Goal: Communication & Community: Share content

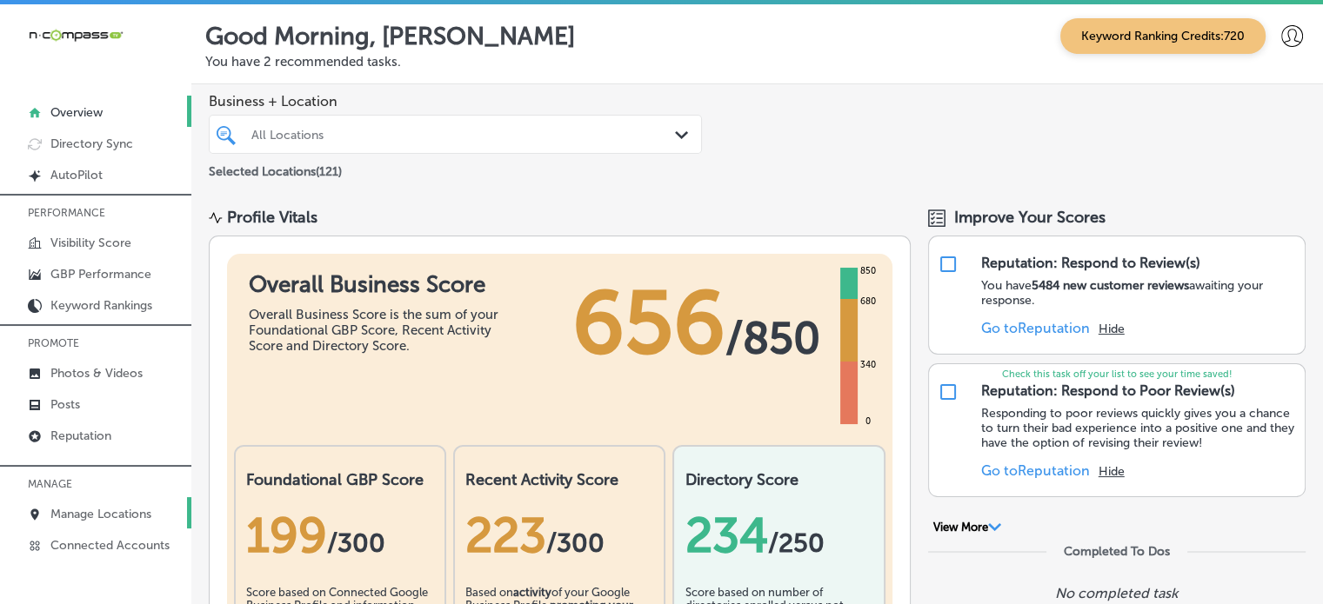
click at [98, 519] on p "Manage Locations" at bounding box center [100, 514] width 101 height 15
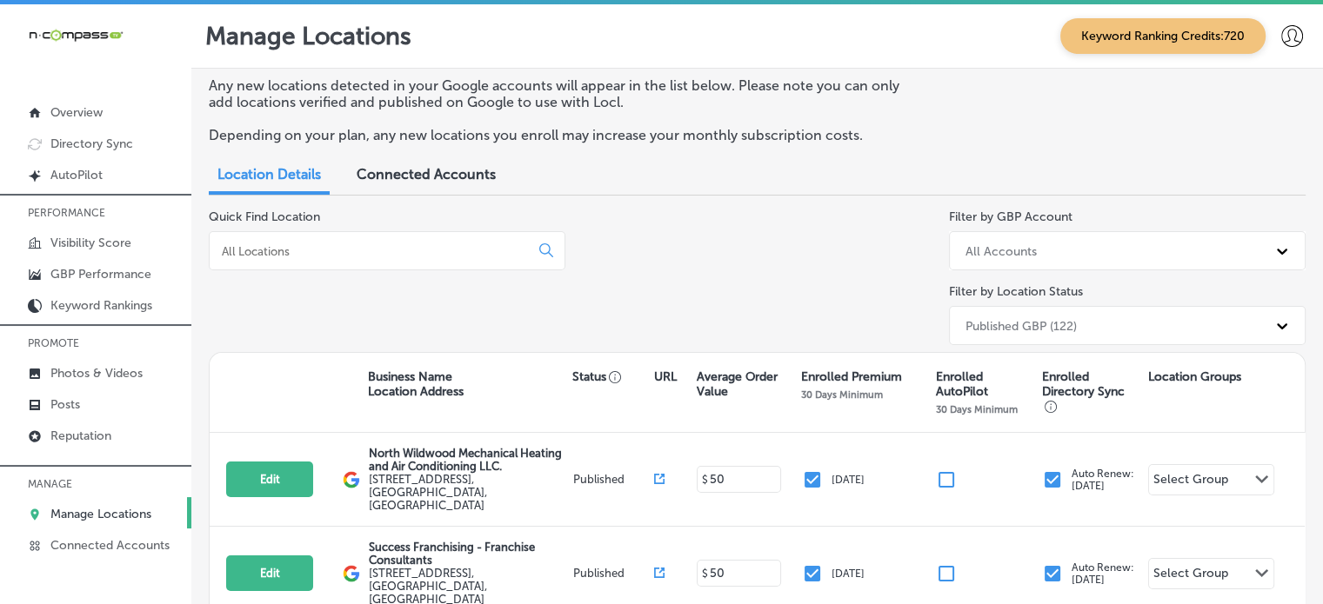
click at [412, 257] on input at bounding box center [372, 252] width 305 height 16
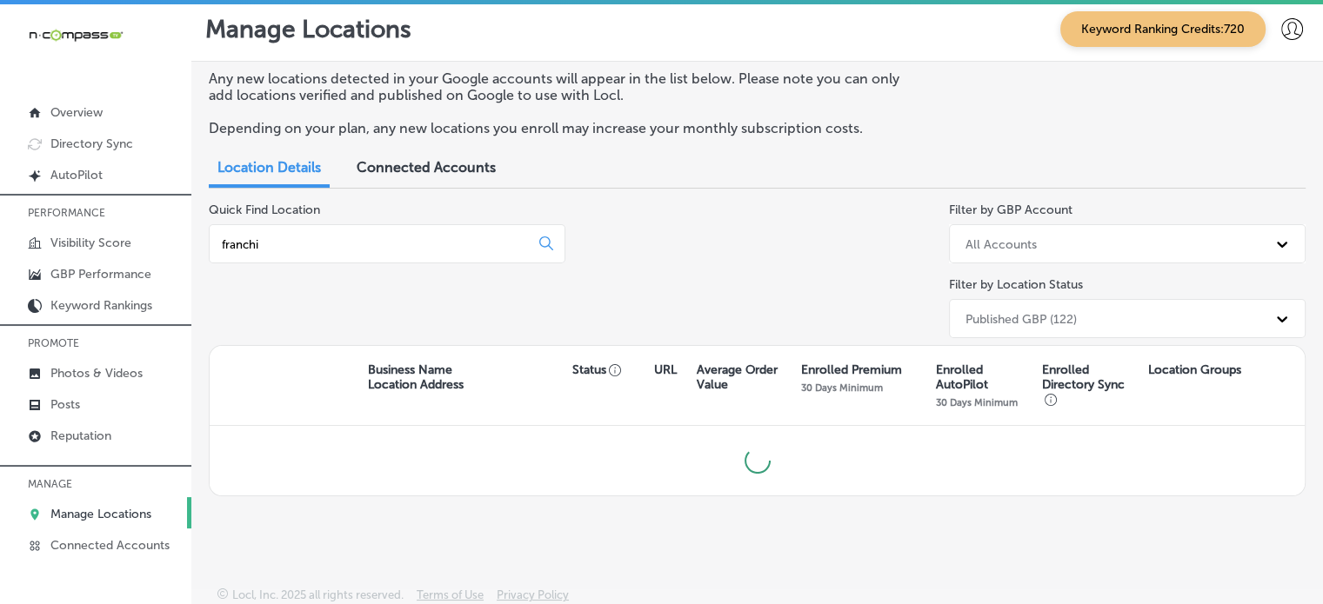
scroll to position [3, 0]
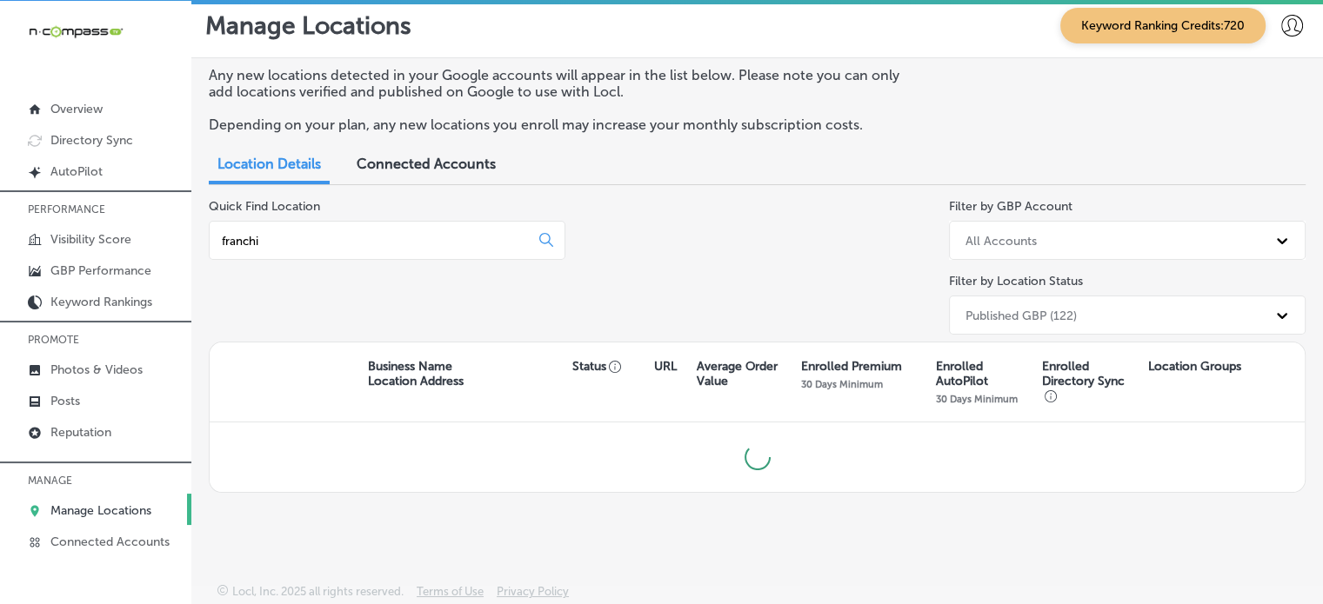
type input "franchi"
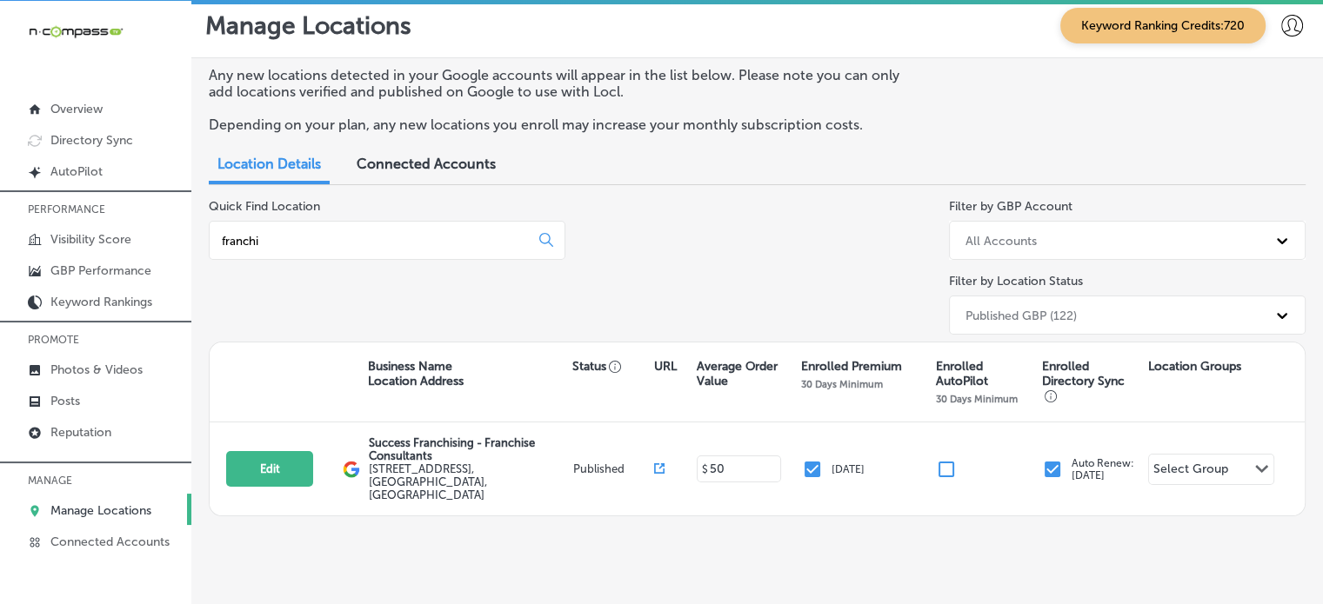
scroll to position [0, 0]
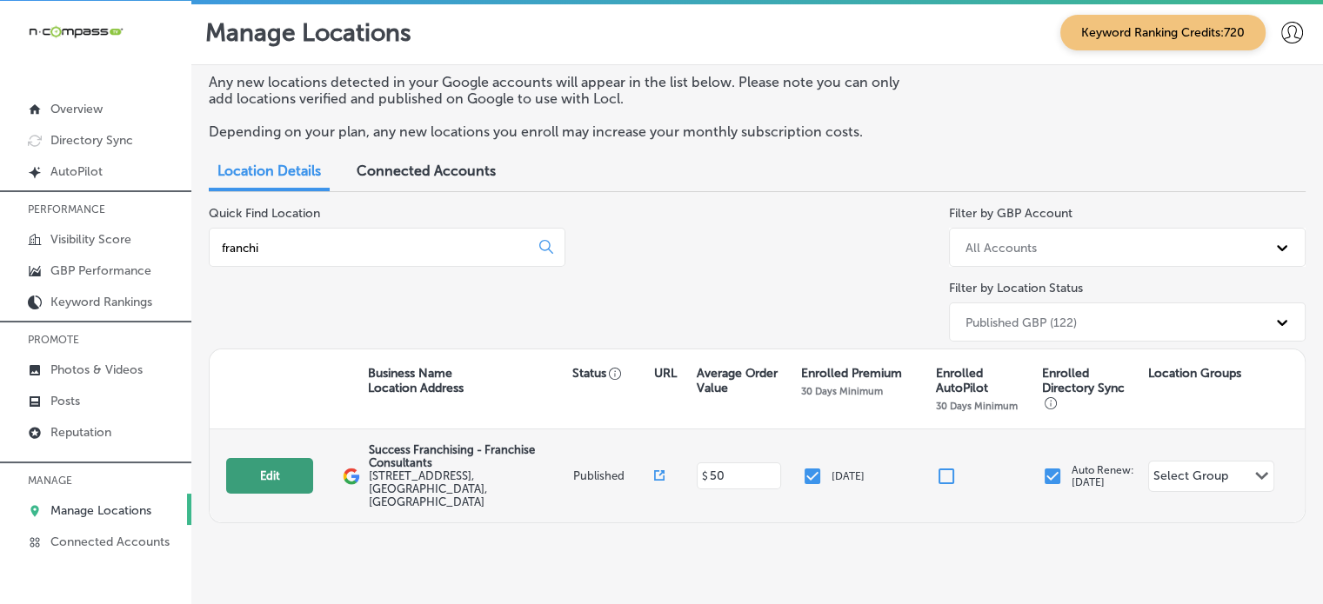
click at [273, 462] on button "Edit" at bounding box center [269, 476] width 87 height 36
select select "US"
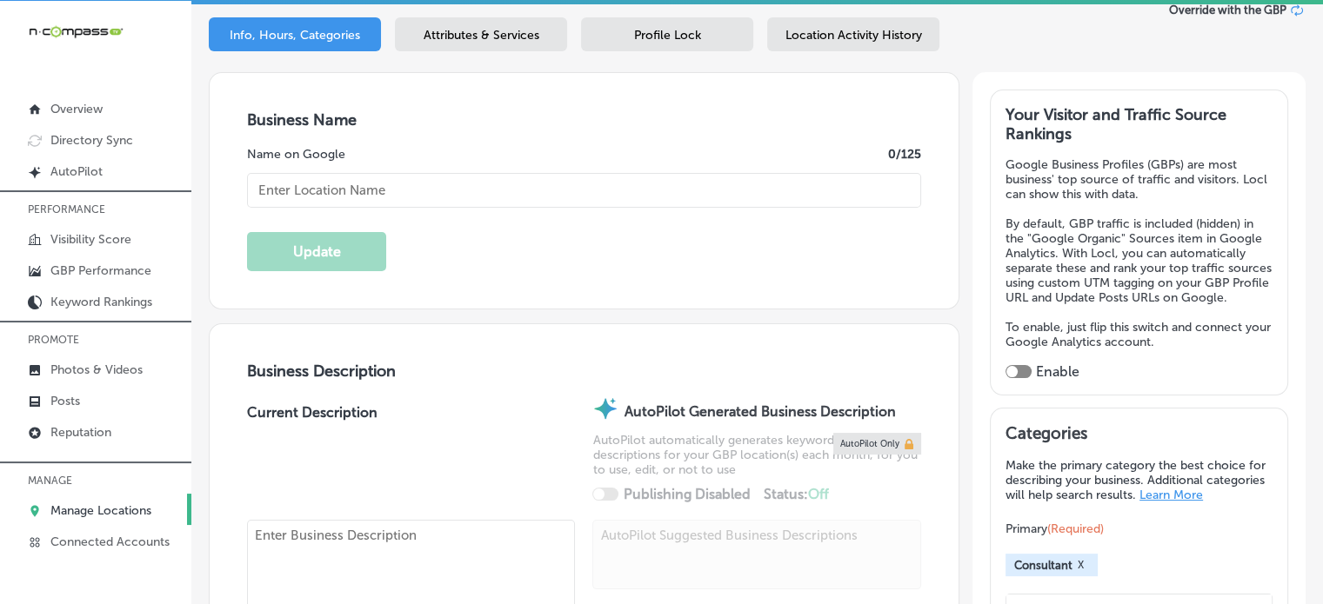
checkbox input "true"
type input "Success Franchising - Franchise Consultants"
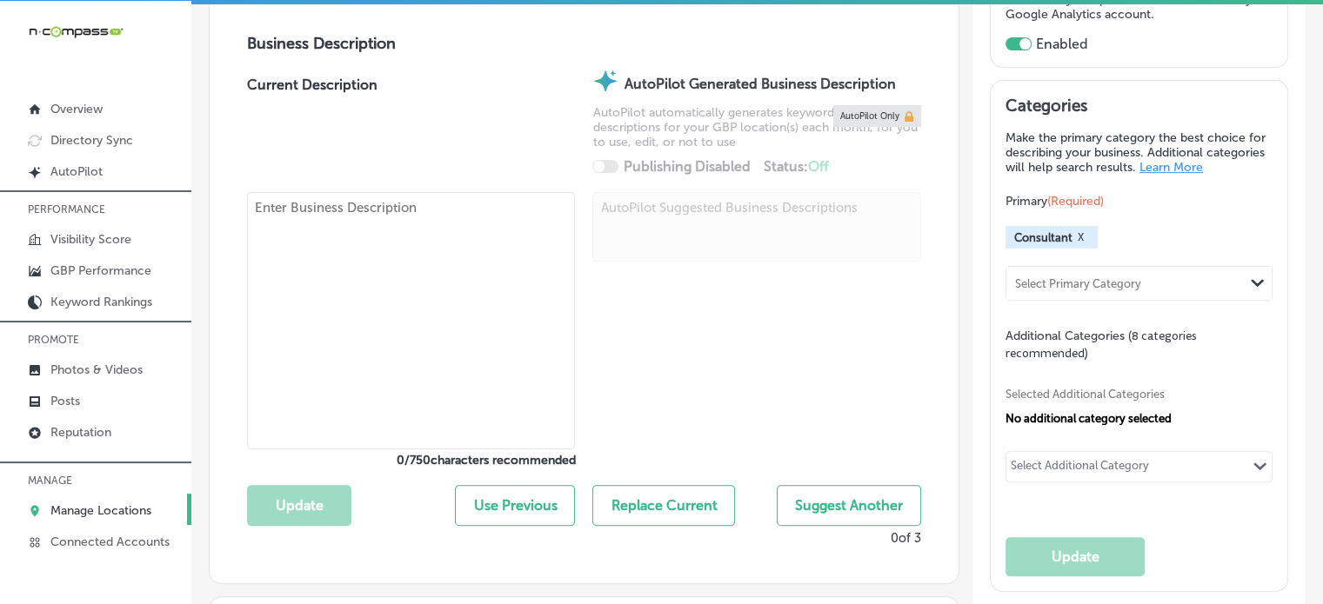
type input "11301 Huffmeister Road"
type input "Houston"
type input "77065"
type input "US"
type input "http://www.successfranchising.com/contact-us/"
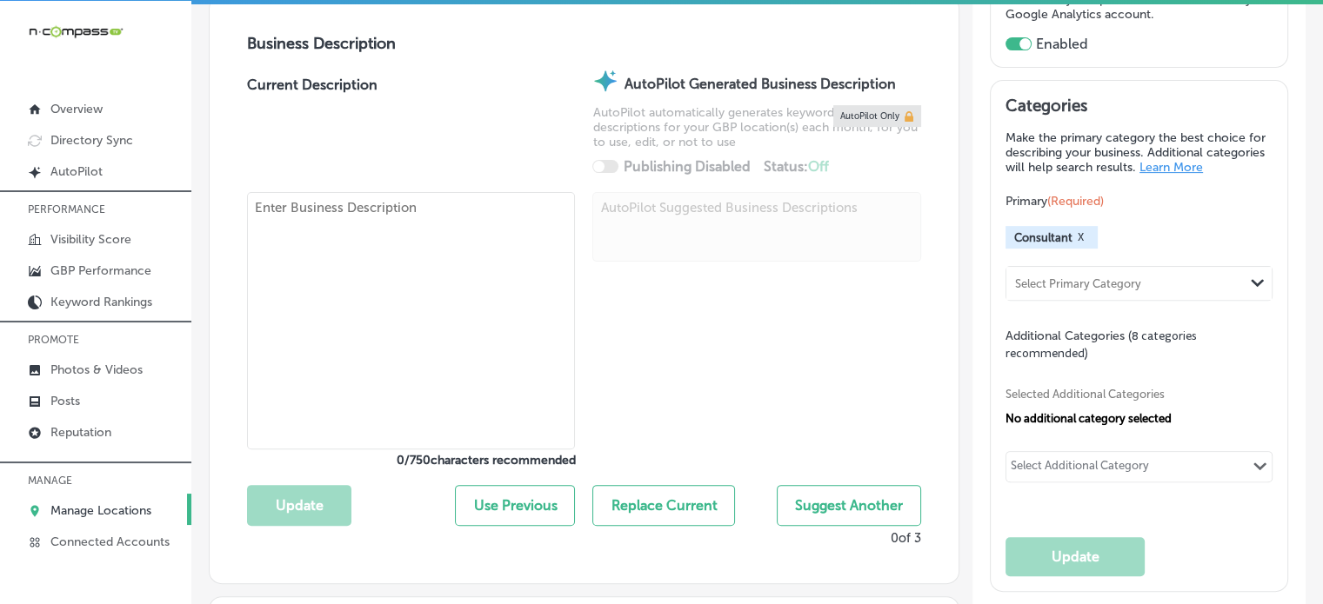
type textarea "Success Franchising is a women-owned franchise consulting firm based in Houston…"
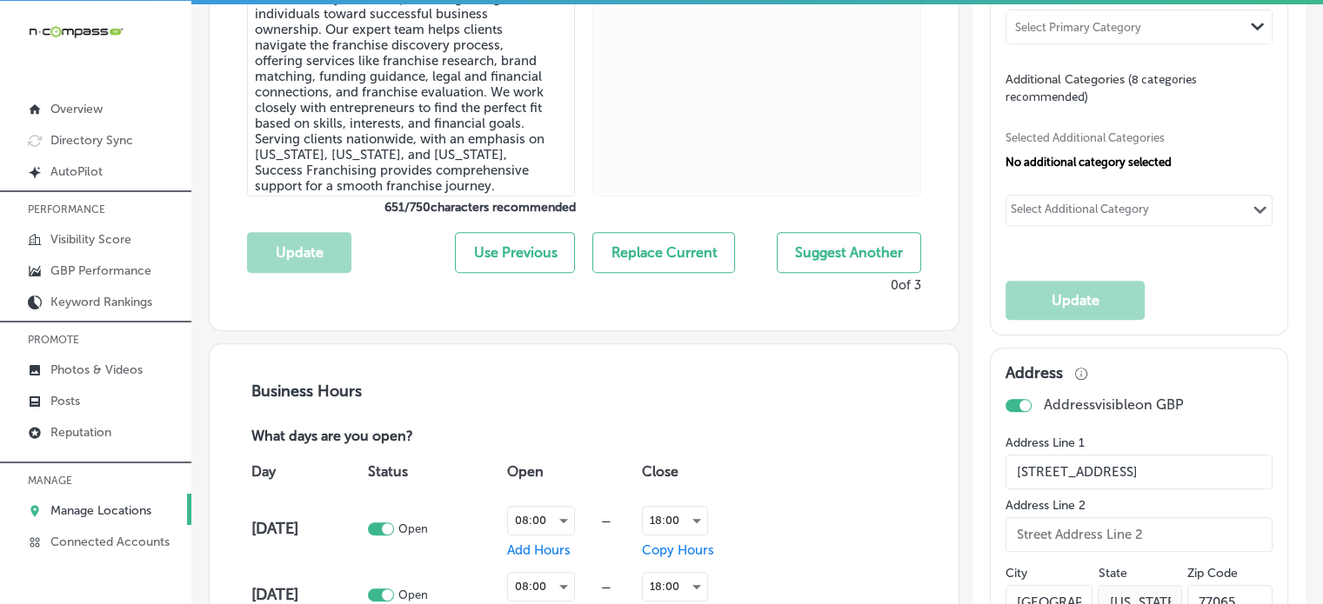
type input "+1 281 782 3564"
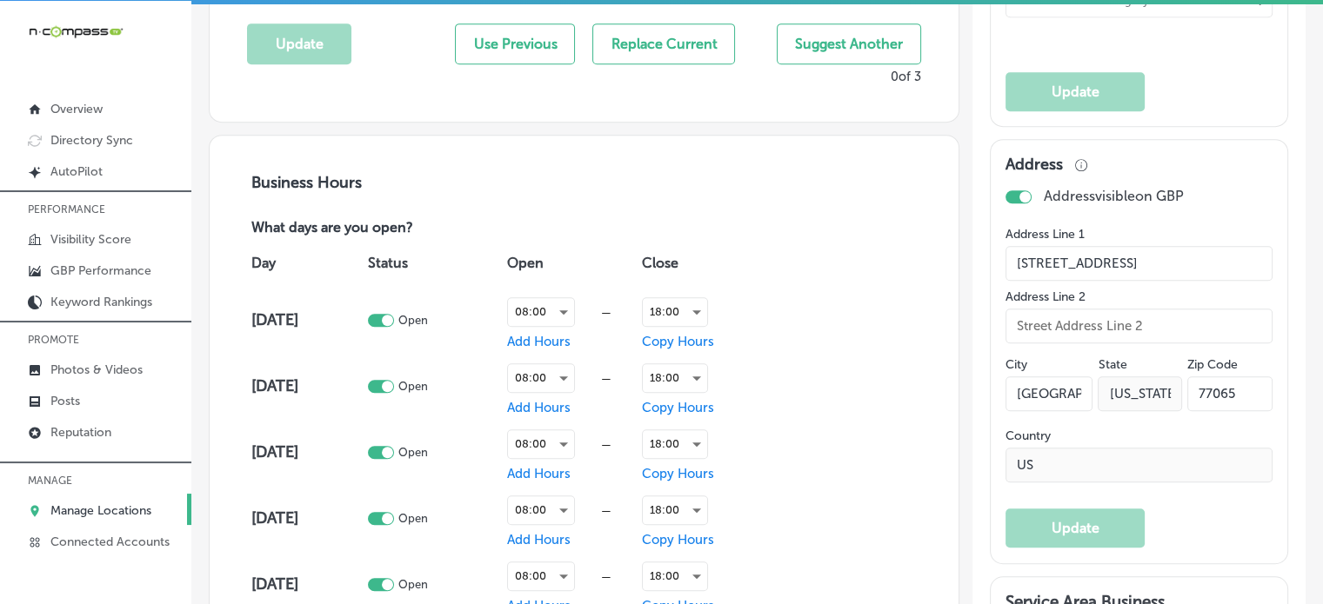
scroll to position [1026, 0]
drag, startPoint x: 1164, startPoint y: 261, endPoint x: 914, endPoint y: 276, distance: 250.1
click at [1038, 397] on input "Houston" at bounding box center [1048, 394] width 87 height 35
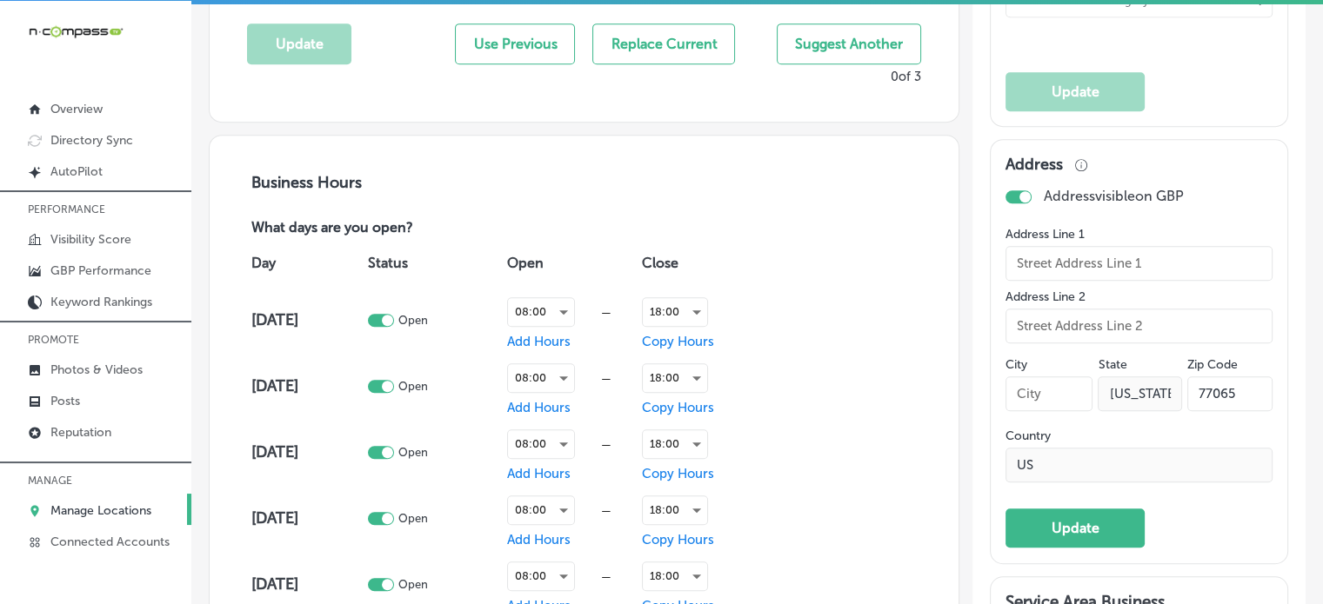
click at [1038, 397] on input "text" at bounding box center [1048, 394] width 87 height 35
click at [945, 371] on div "Business Hours What days are you open? Day Status Open Close Monday Open 08:00 …" at bounding box center [584, 465] width 749 height 659
type input "Houston"
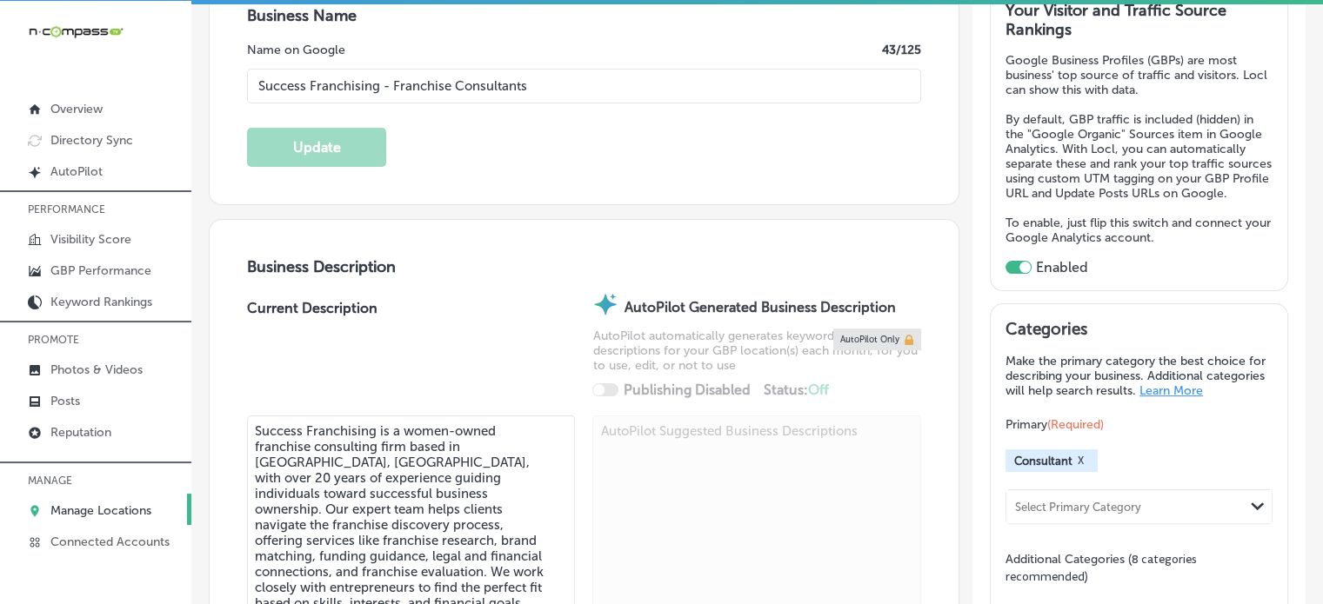
scroll to position [0, 0]
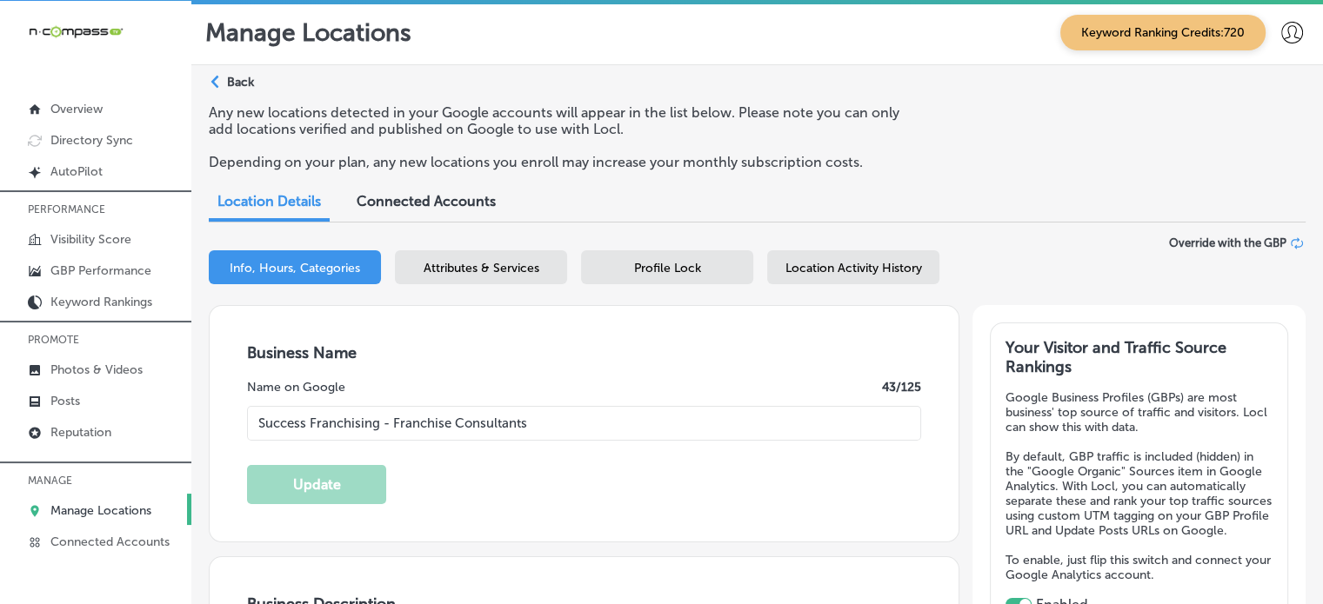
type input "11301 Huffmeister Road"
click at [254, 80] on p "Back" at bounding box center [240, 82] width 27 height 15
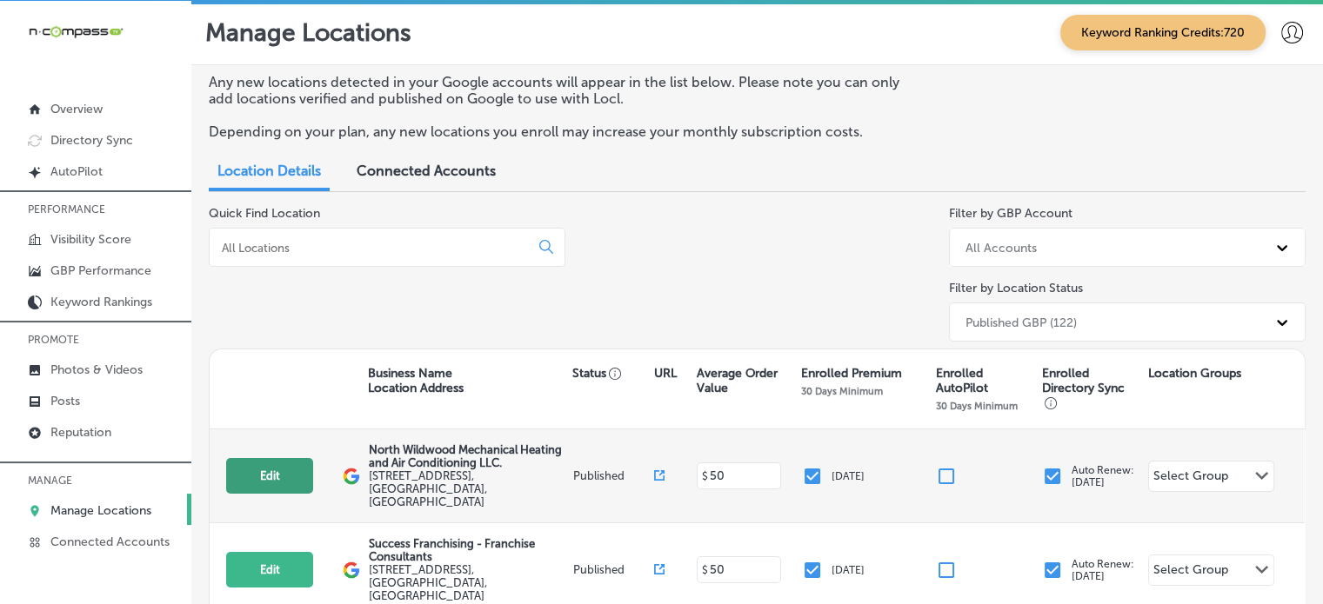
click at [275, 476] on button "Edit" at bounding box center [269, 476] width 87 height 36
select select "US"
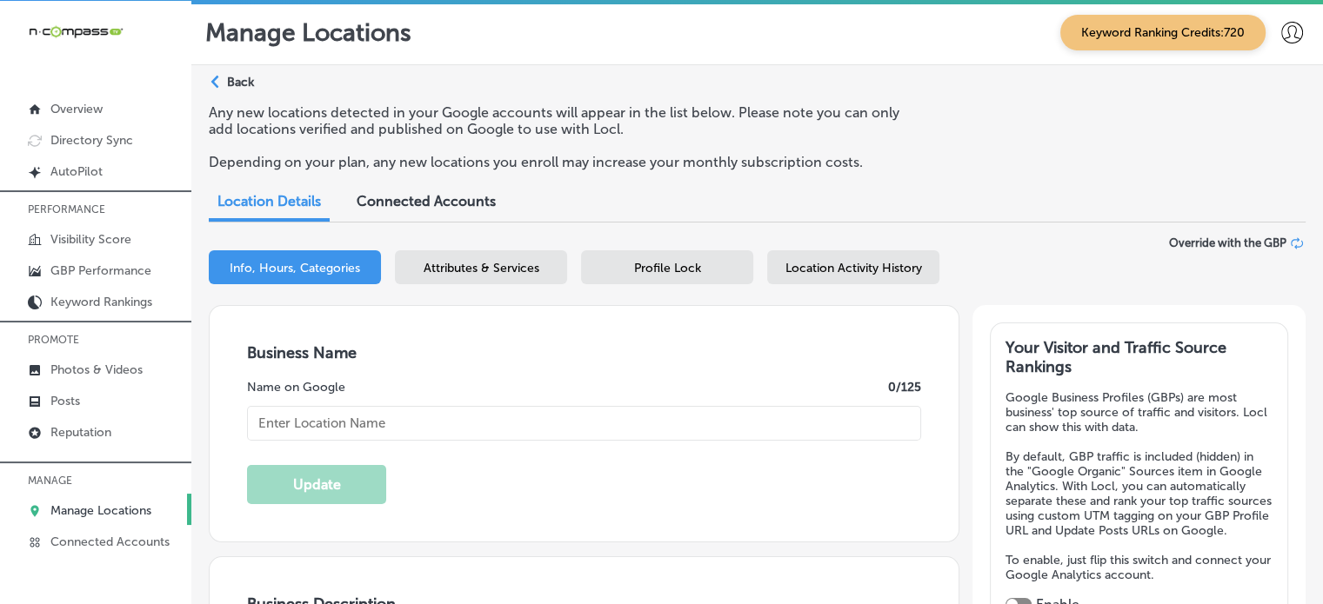
click at [239, 80] on p "Back" at bounding box center [240, 82] width 27 height 15
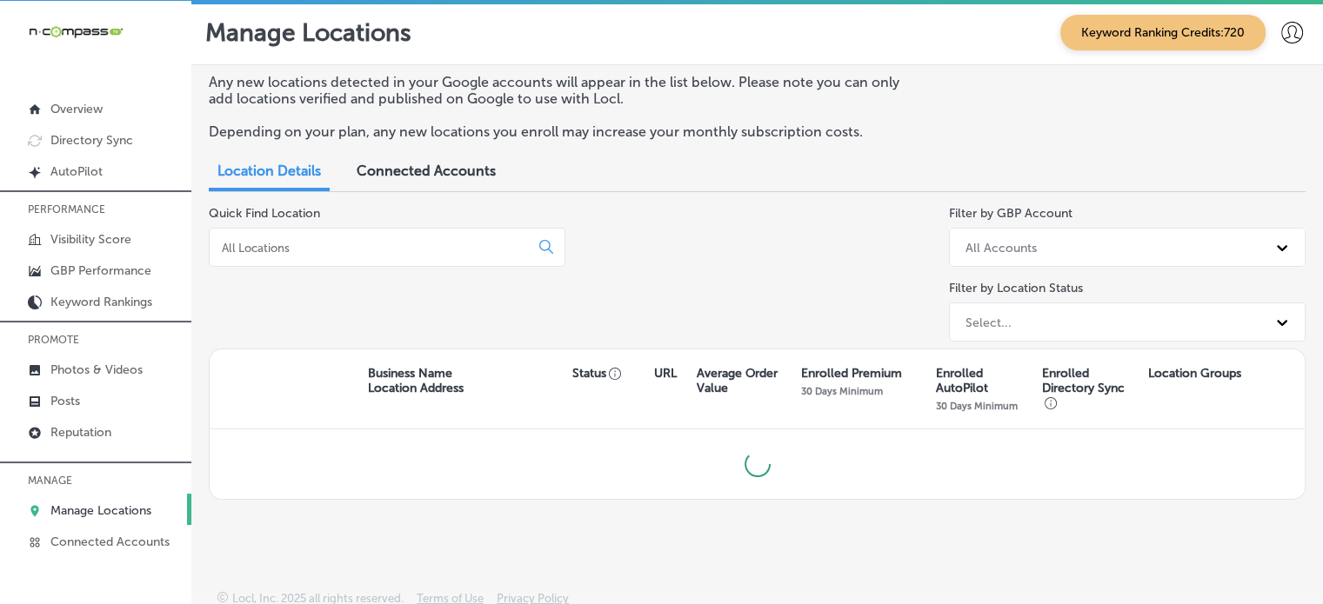
scroll to position [7, 0]
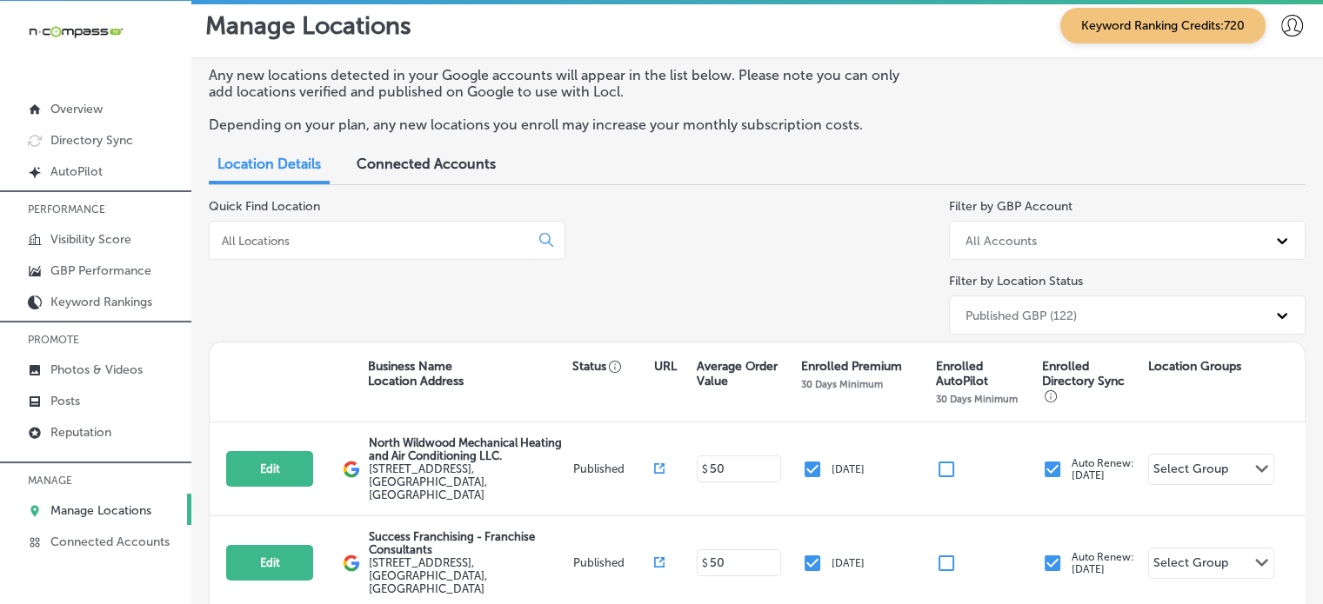
click at [310, 246] on input at bounding box center [372, 241] width 305 height 16
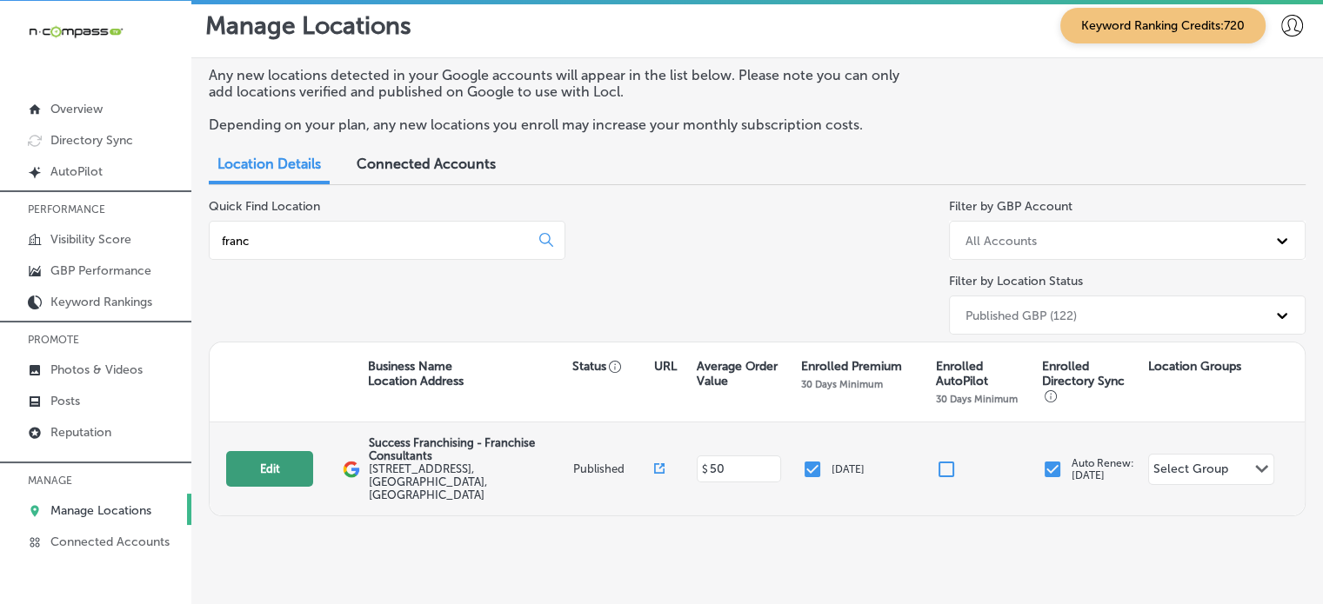
type input "franc"
click at [279, 472] on button "Edit" at bounding box center [269, 469] width 87 height 36
select select "US"
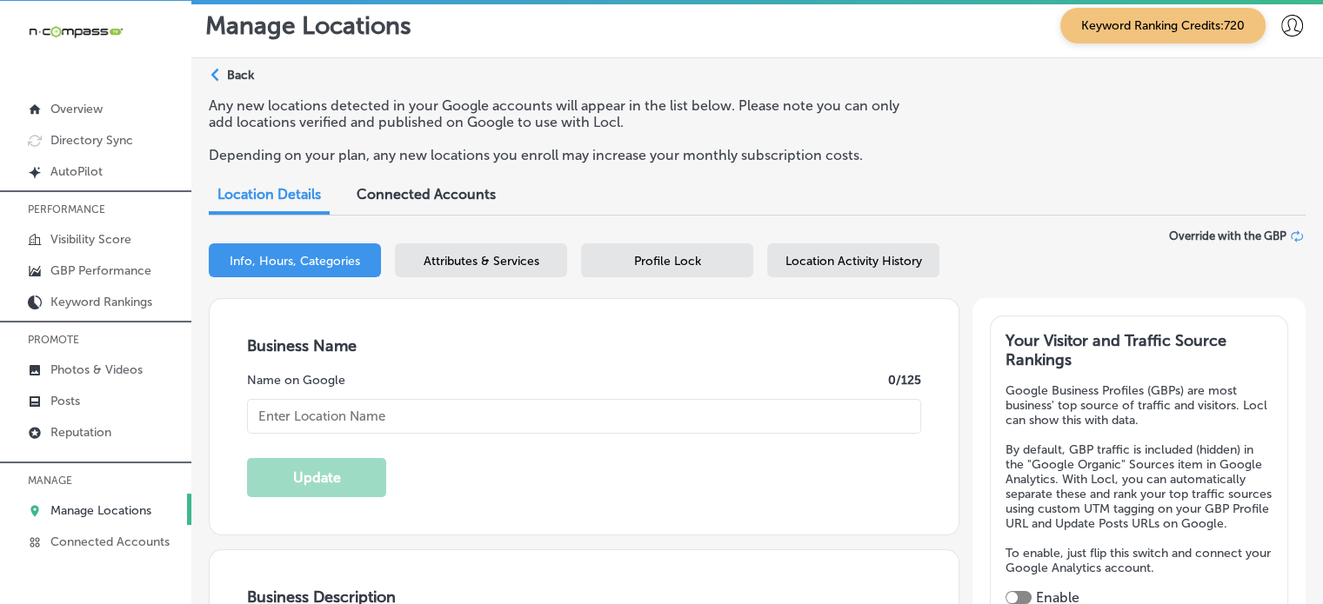
type input "Success Franchising - Franchise Consultants"
checkbox input "true"
type textarea "Success Franchising is a women-owned franchise consulting firm based in Houston…"
type input "11301 Huffmeister Road"
type input "Houston"
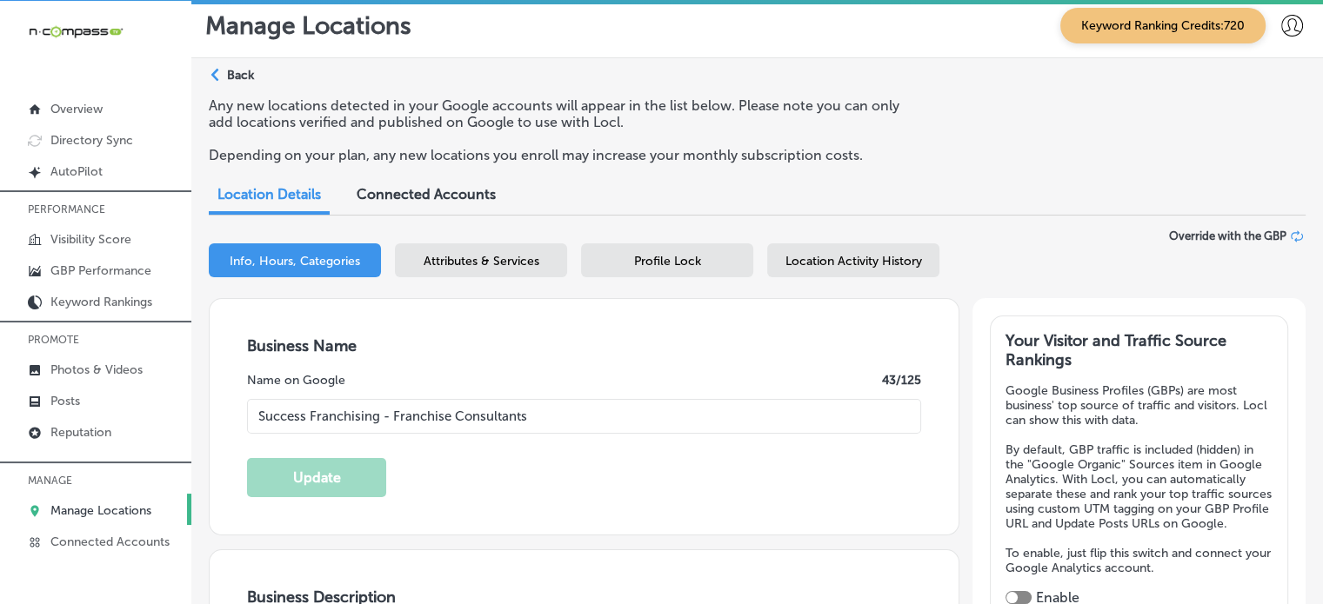
type input "77065"
type input "US"
type input "http://www.successfranchising.com/contact-us/"
type input "+1 281 782 3564"
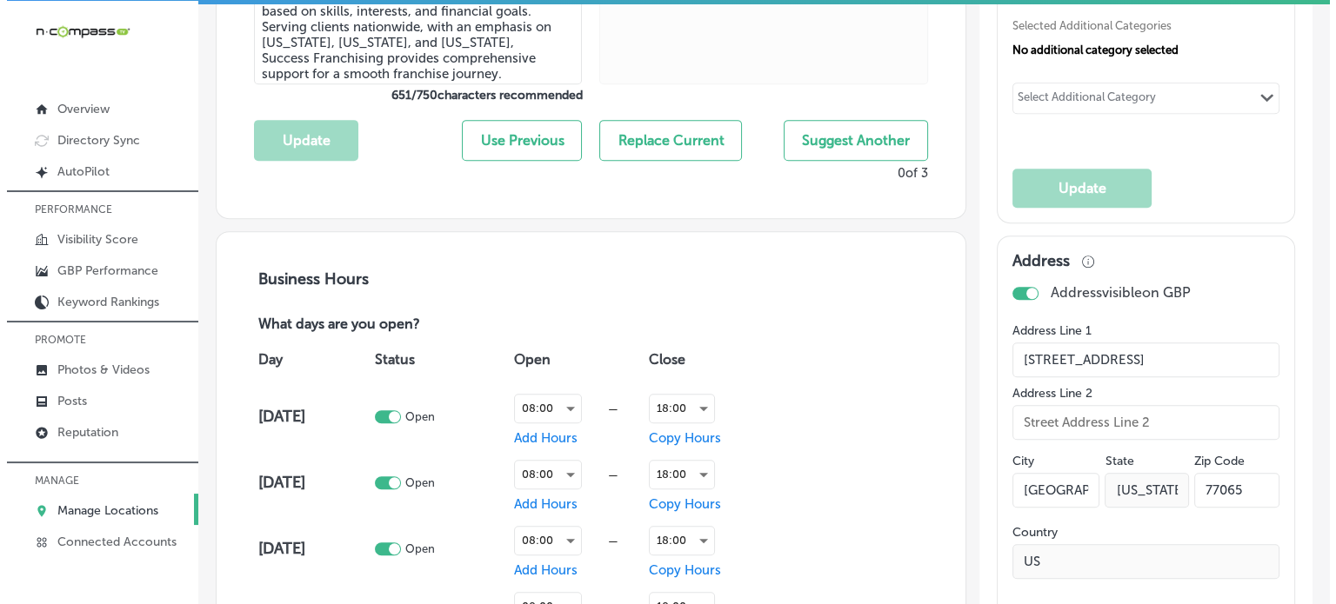
scroll to position [932, 0]
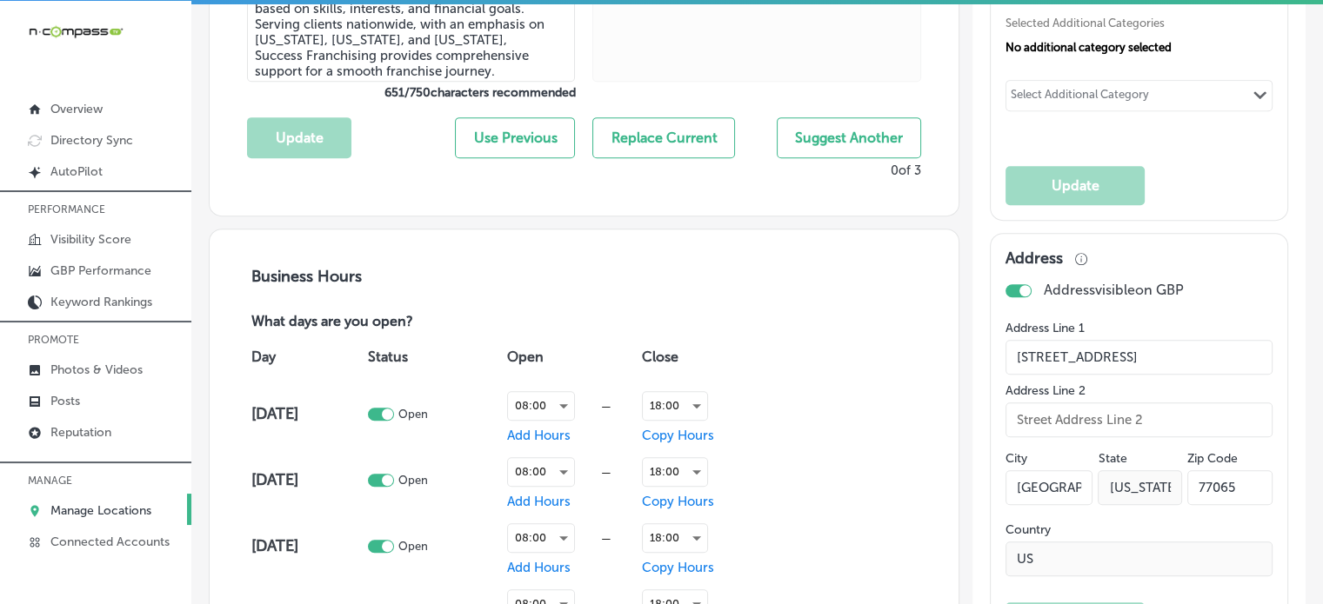
click at [1007, 297] on div at bounding box center [1018, 290] width 26 height 13
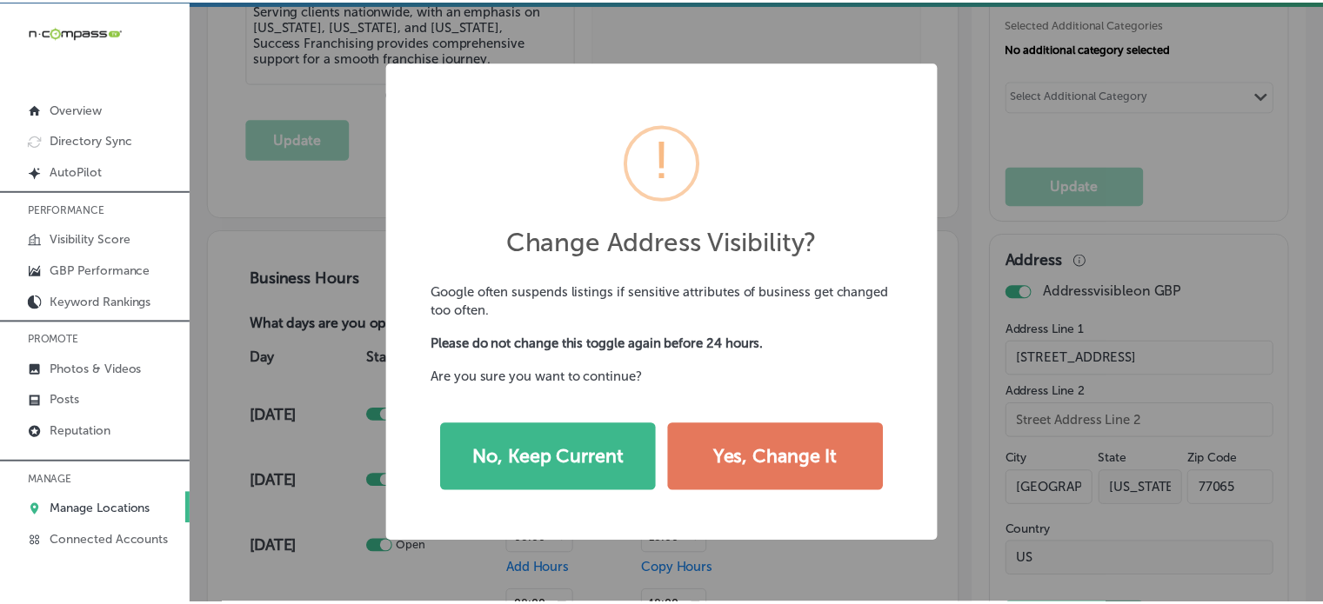
scroll to position [933, 0]
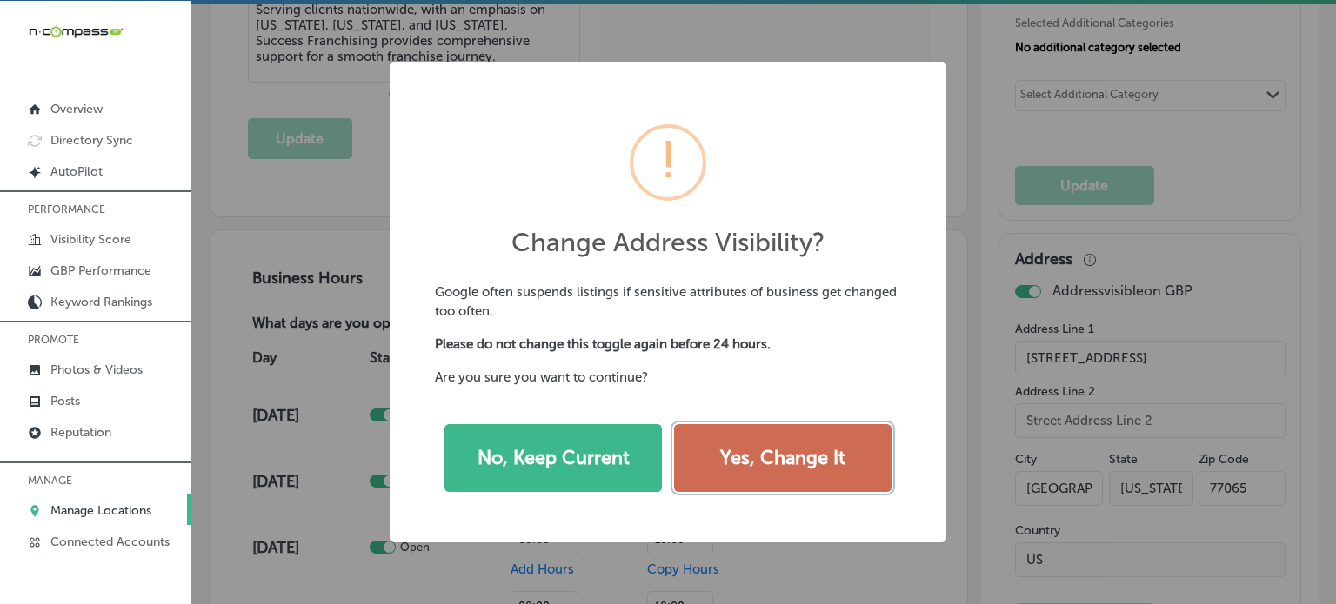
click at [819, 457] on button "Yes, Change It" at bounding box center [782, 458] width 217 height 68
checkbox input "false"
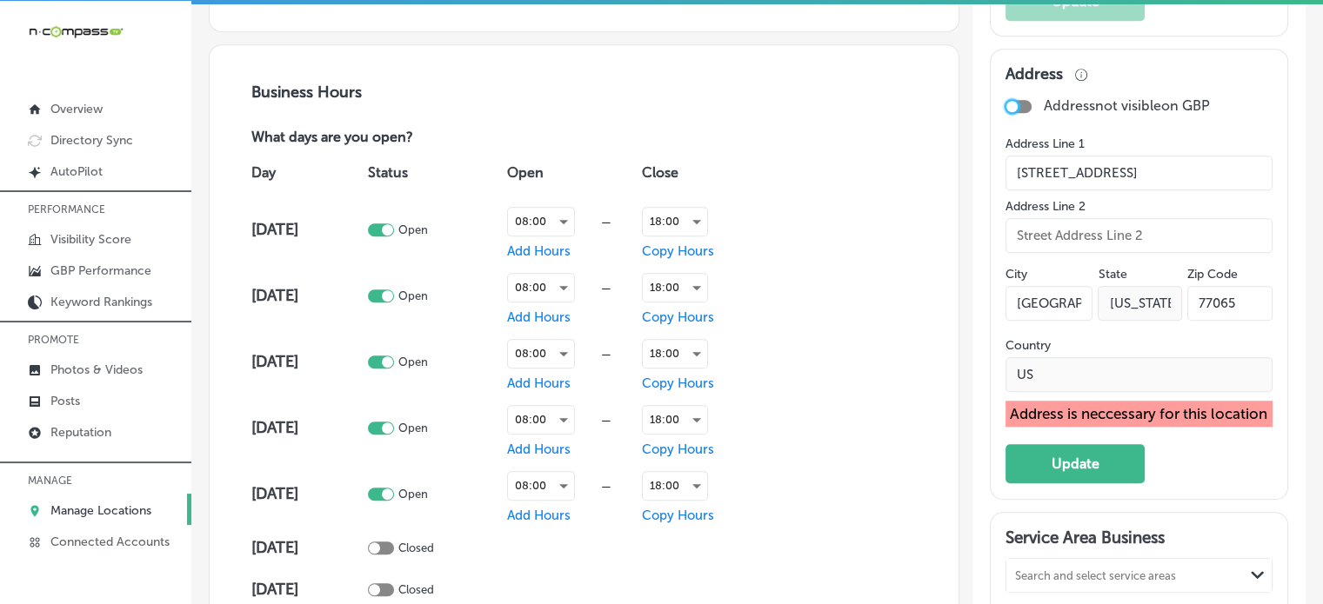
scroll to position [1117, 0]
click at [1088, 484] on button "Update" at bounding box center [1074, 463] width 139 height 39
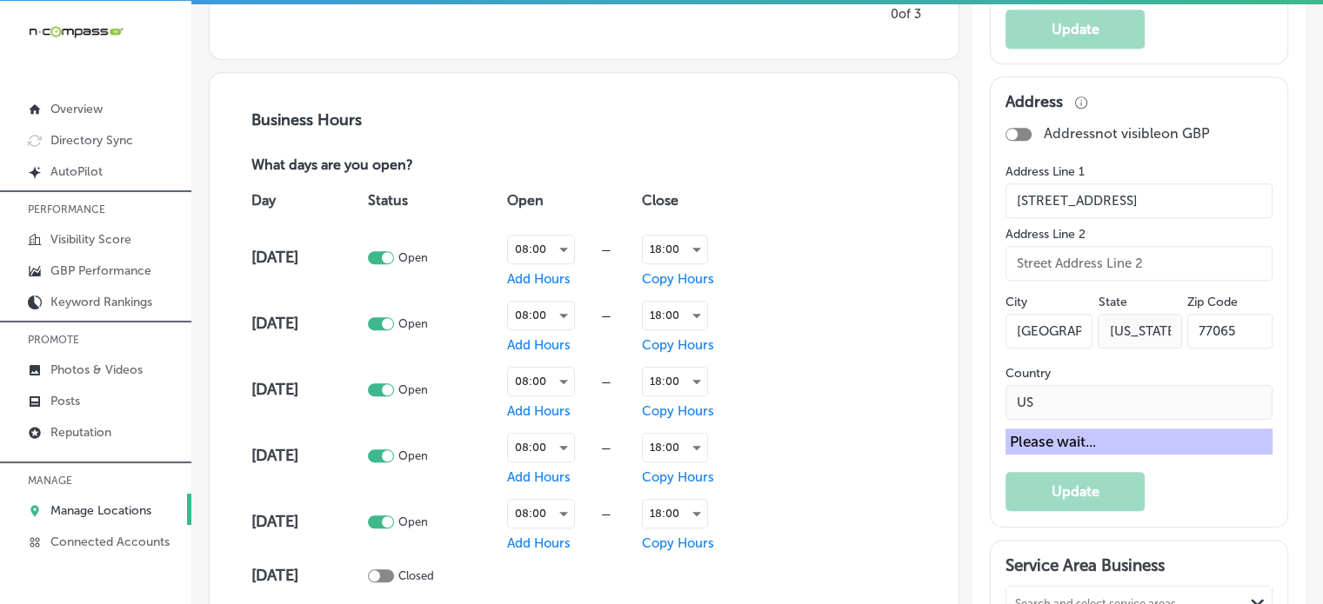
scroll to position [1092, 0]
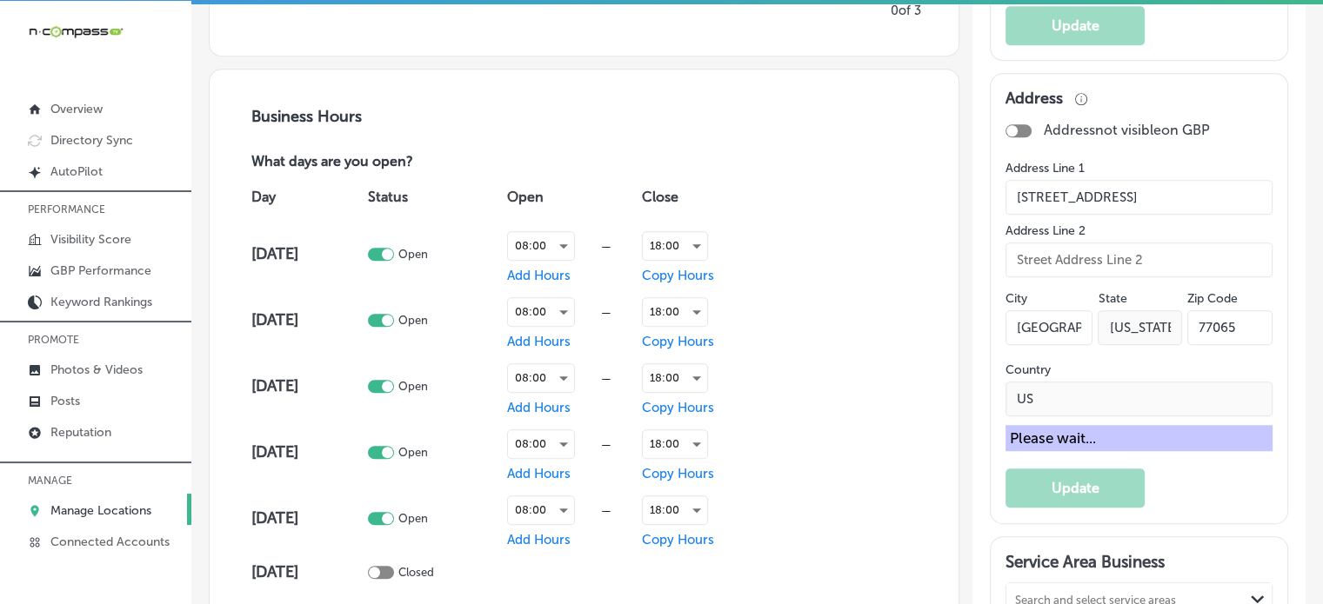
click at [1058, 442] on div "Please wait..." at bounding box center [1138, 438] width 267 height 26
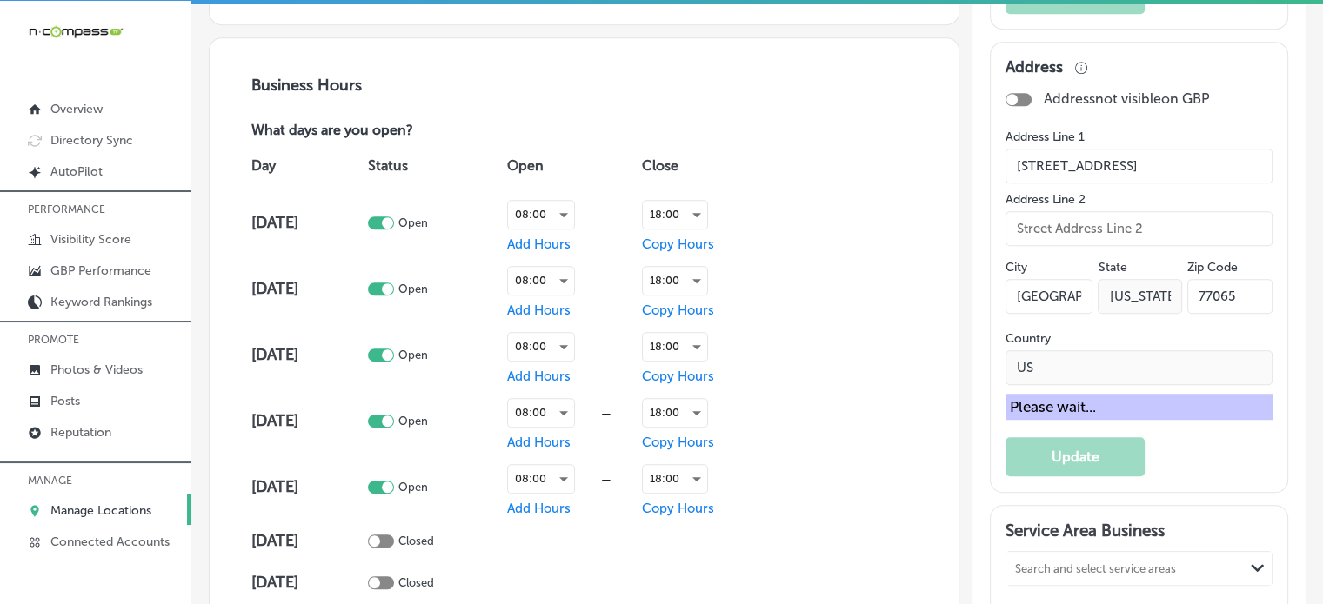
scroll to position [1127, 0]
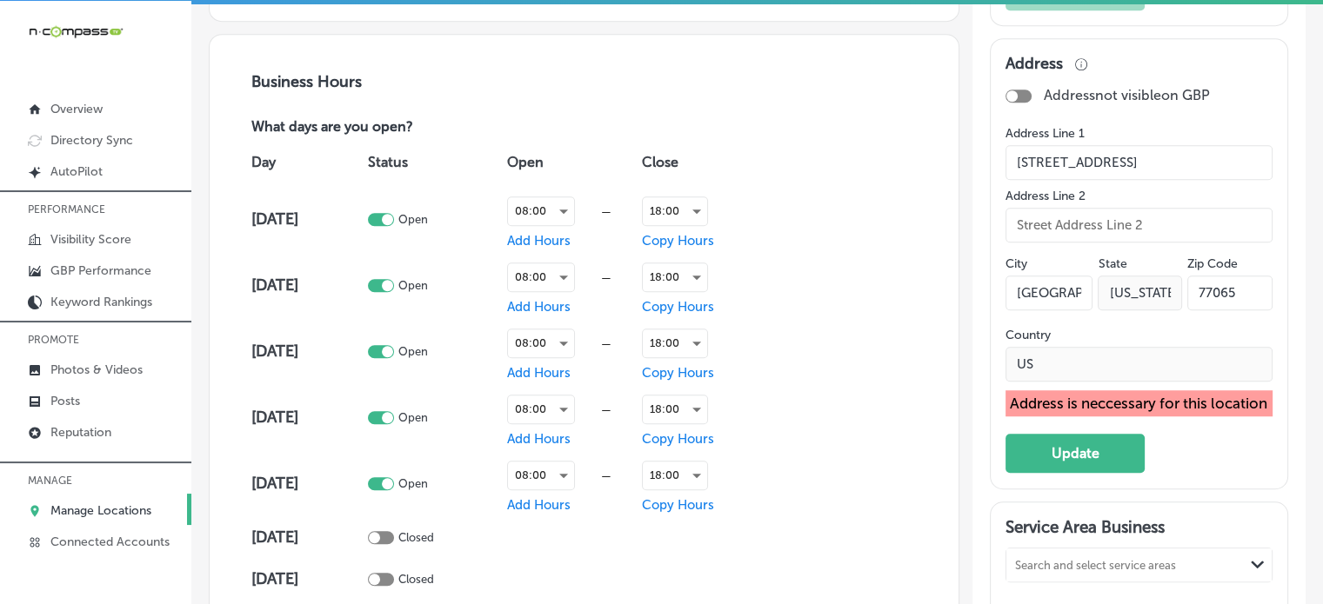
click at [117, 504] on p "Manage Locations" at bounding box center [100, 511] width 101 height 15
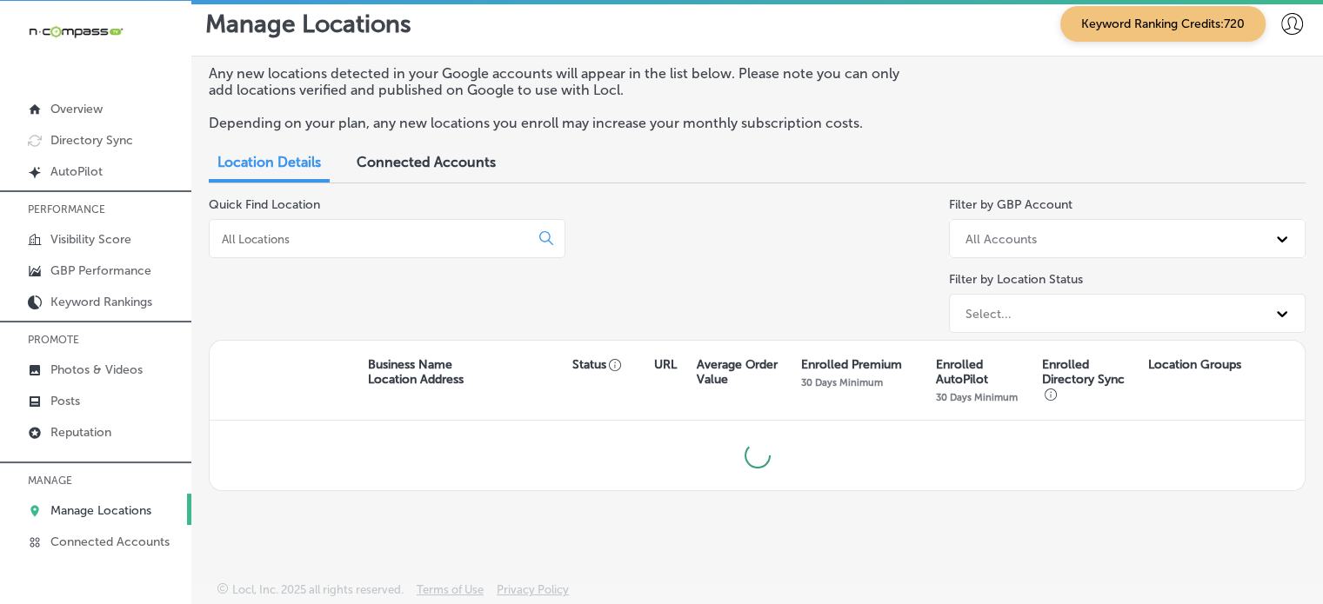
scroll to position [7, 0]
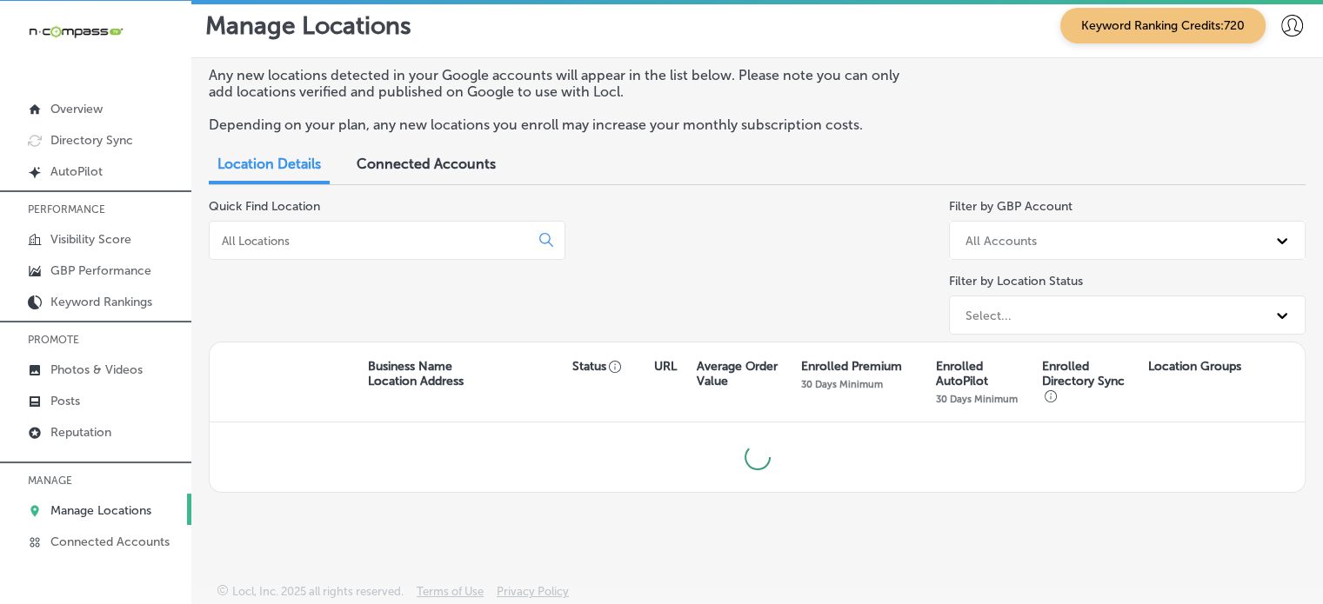
click at [358, 233] on input at bounding box center [372, 241] width 305 height 16
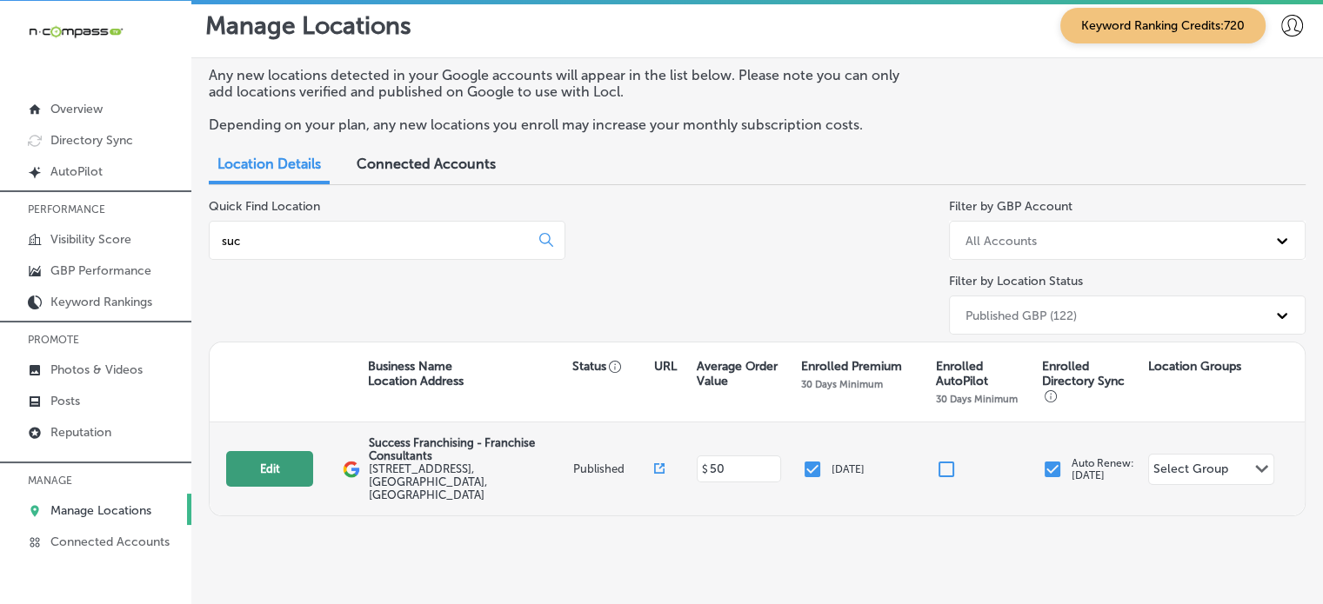
type input "suc"
click at [276, 462] on button "Edit" at bounding box center [269, 469] width 87 height 36
select select "US"
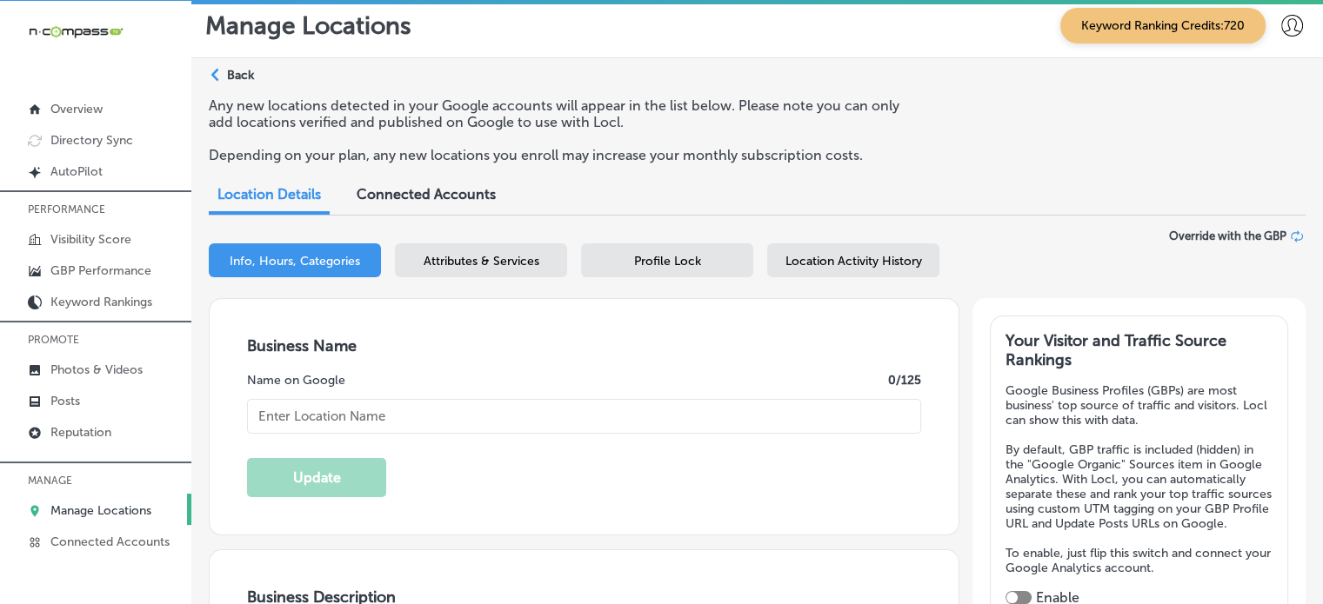
type input "Success Franchising - Franchise Consultants"
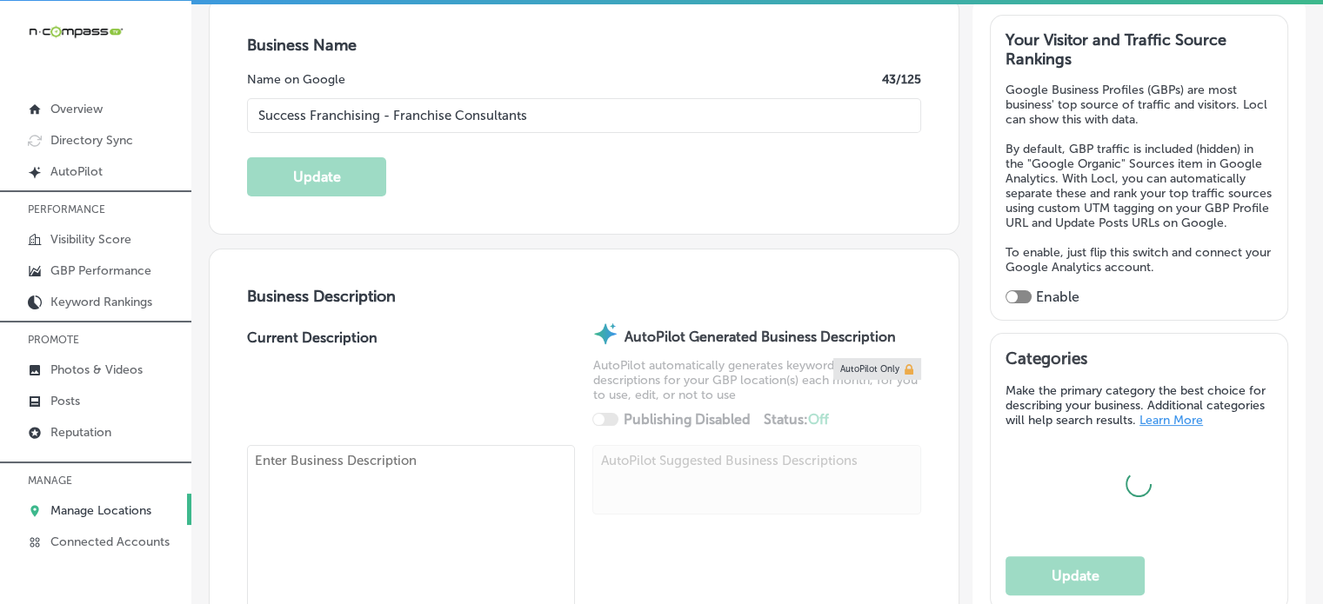
type input "11301 Huffmeister Road"
type input "Houston"
type input "77065"
type input "US"
type input "http://www.successfranchising.com/contact-us/"
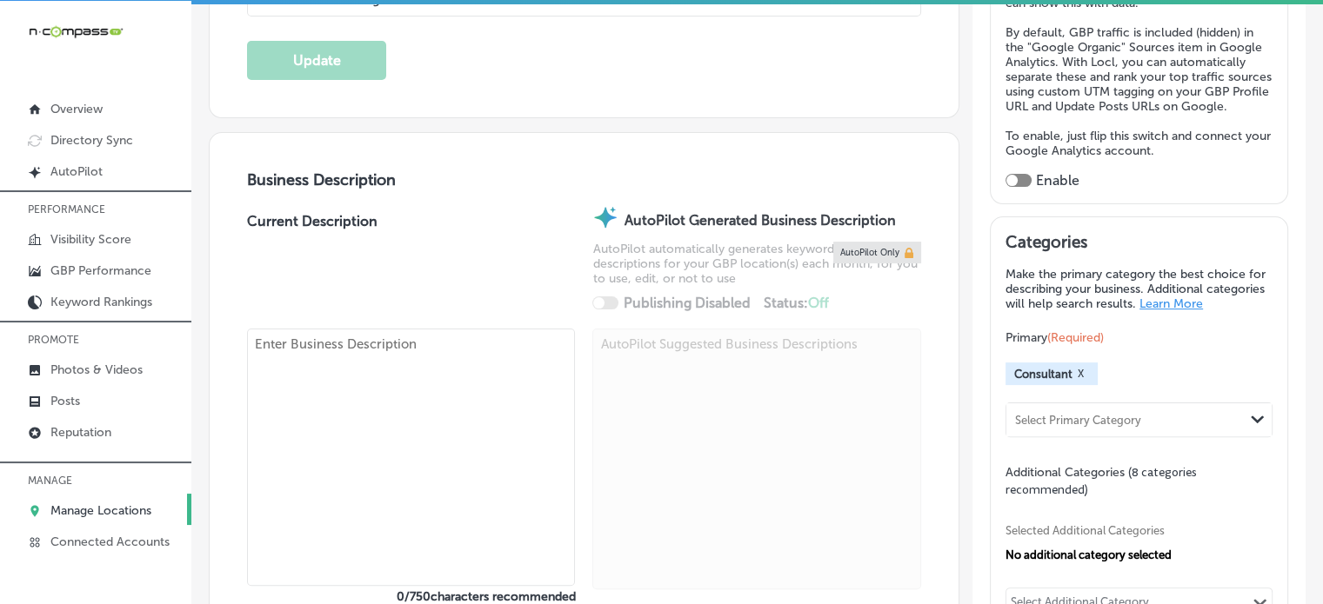
checkbox input "true"
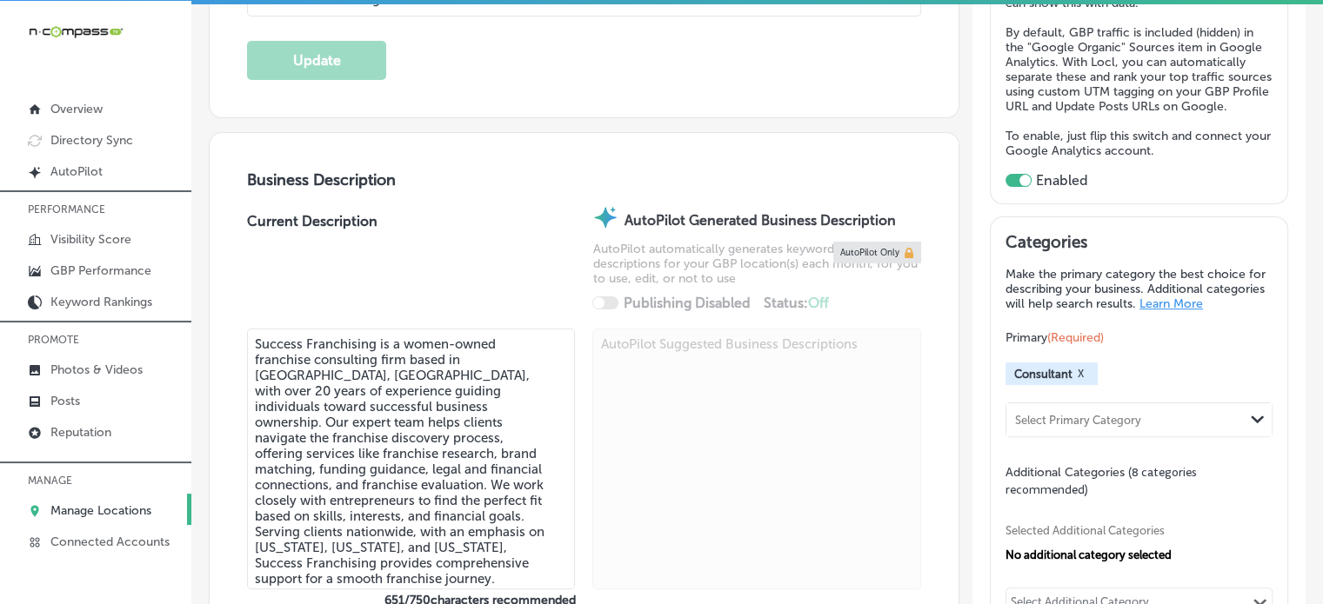
type textarea "Success Franchising is a women-owned franchise consulting firm based in Houston…"
type input "+1 281 782 3564"
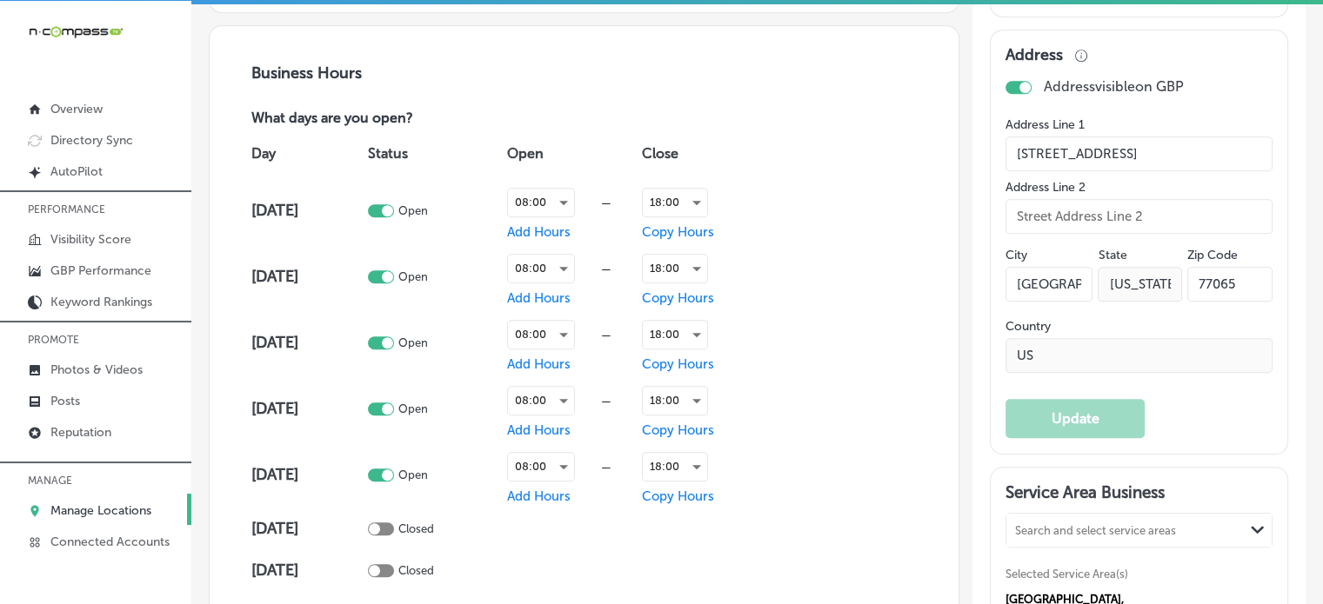
scroll to position [1132, 0]
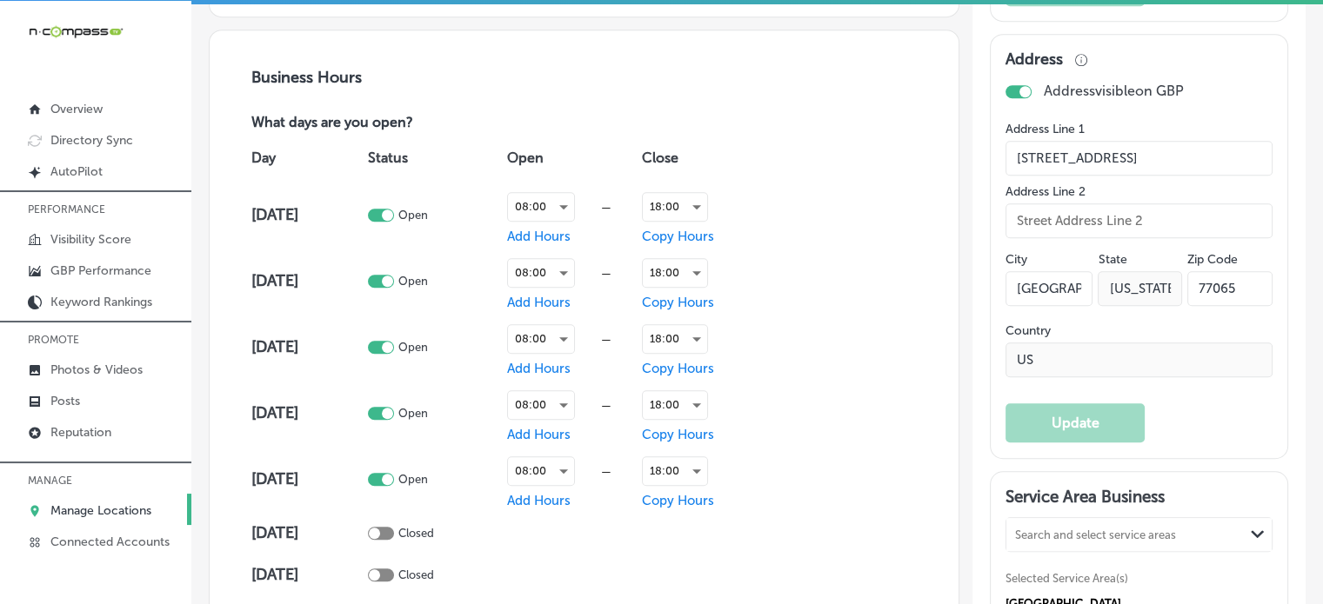
click at [1044, 166] on input "11301 Huffmeister Road" at bounding box center [1138, 158] width 267 height 35
paste input "945 McKinney St #11326"
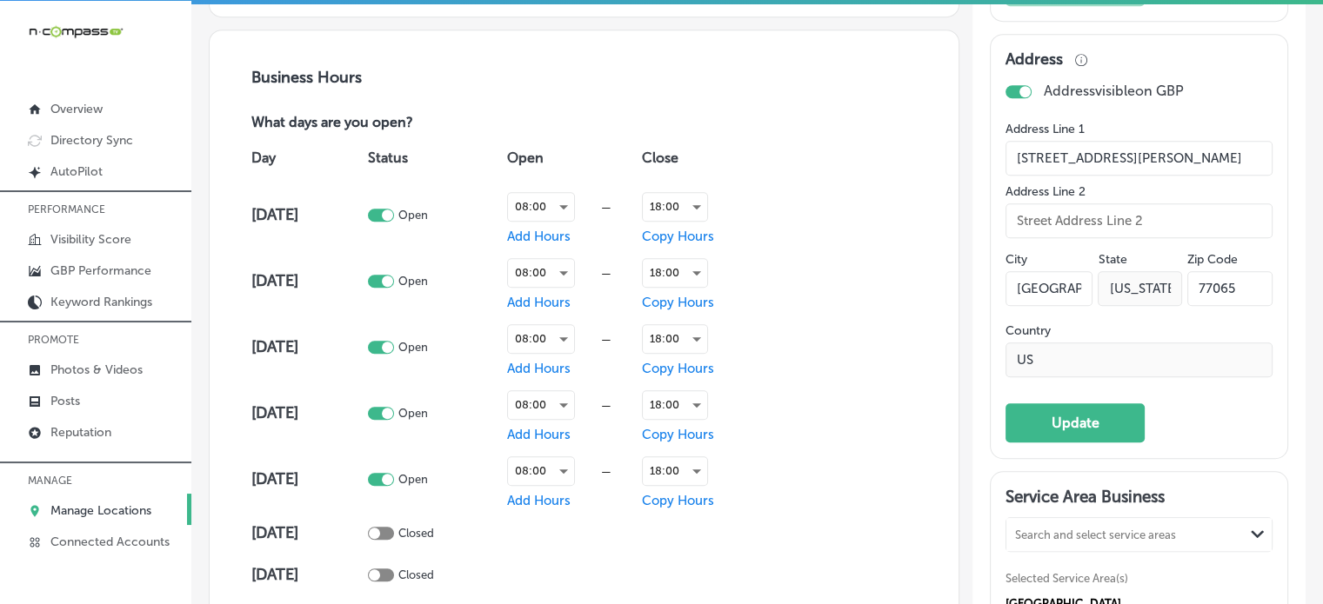
type input "945 McKinney St #11326"
click at [1229, 302] on input "77065" at bounding box center [1229, 288] width 85 height 35
type input "77002"
click at [1061, 432] on button "Update" at bounding box center [1074, 423] width 139 height 39
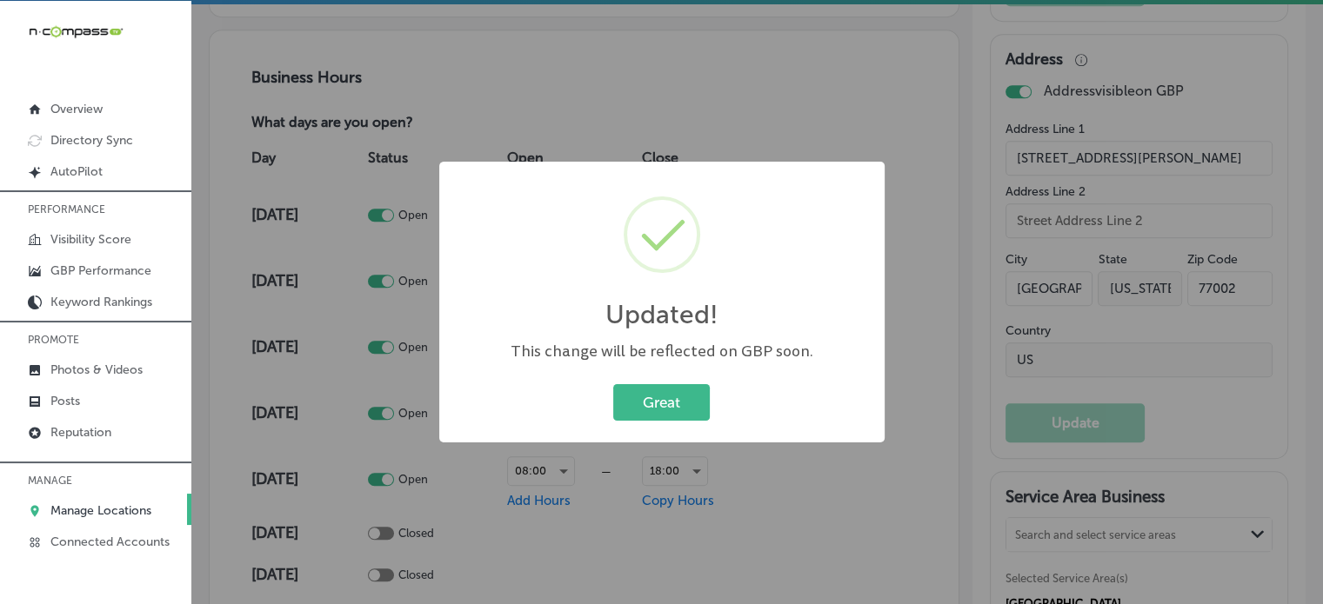
scroll to position [1132, 0]
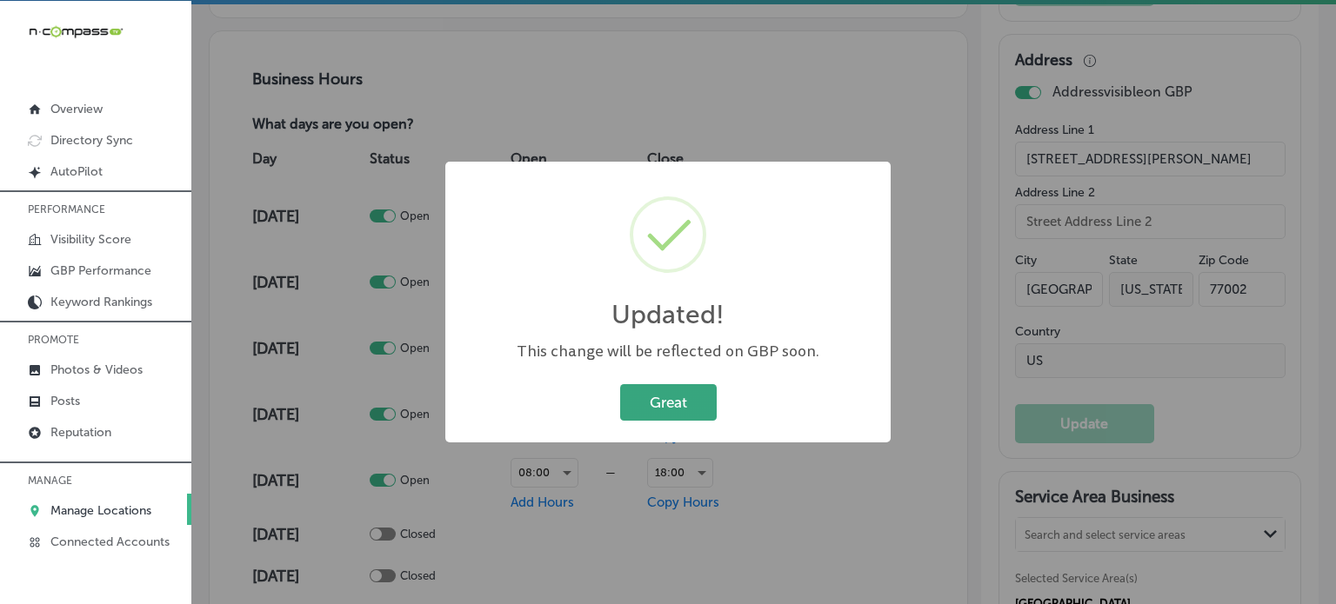
click at [711, 392] on button "Great" at bounding box center [668, 402] width 97 height 36
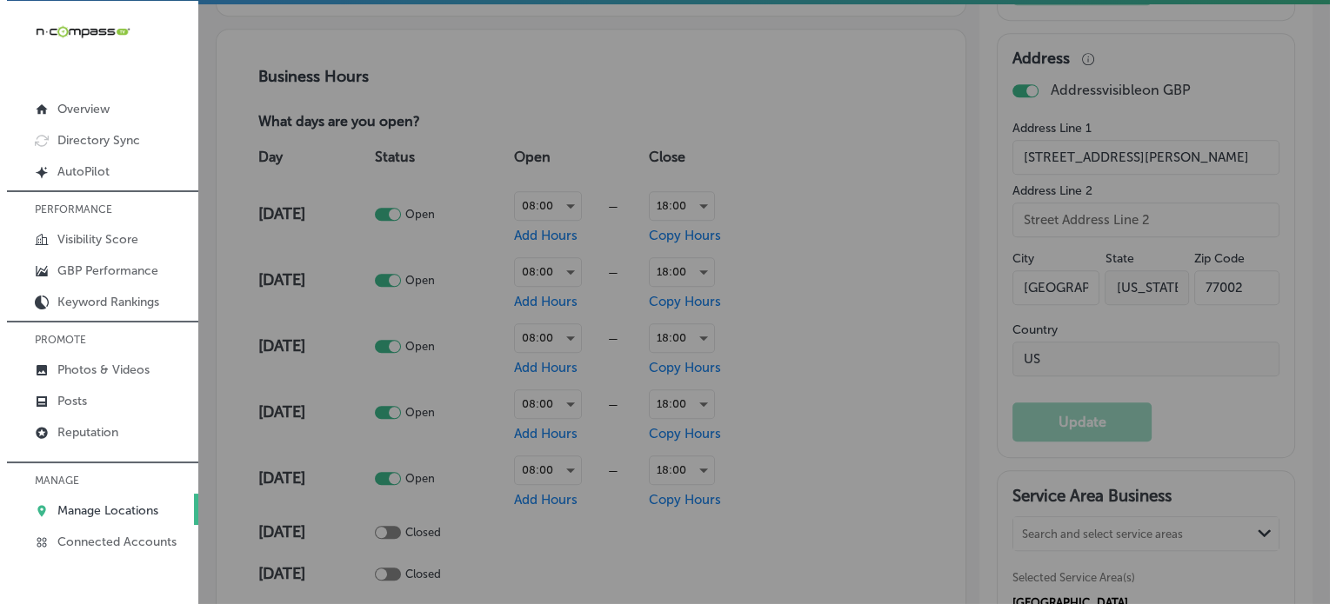
scroll to position [1132, 0]
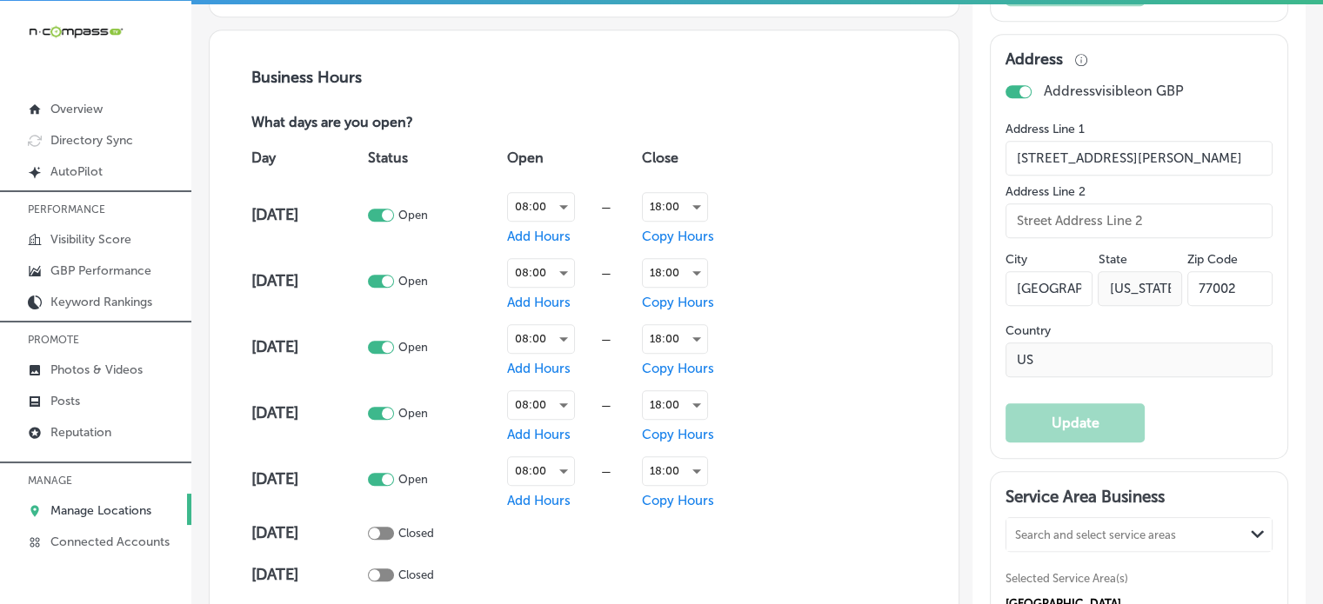
click at [1007, 98] on div at bounding box center [1018, 91] width 26 height 13
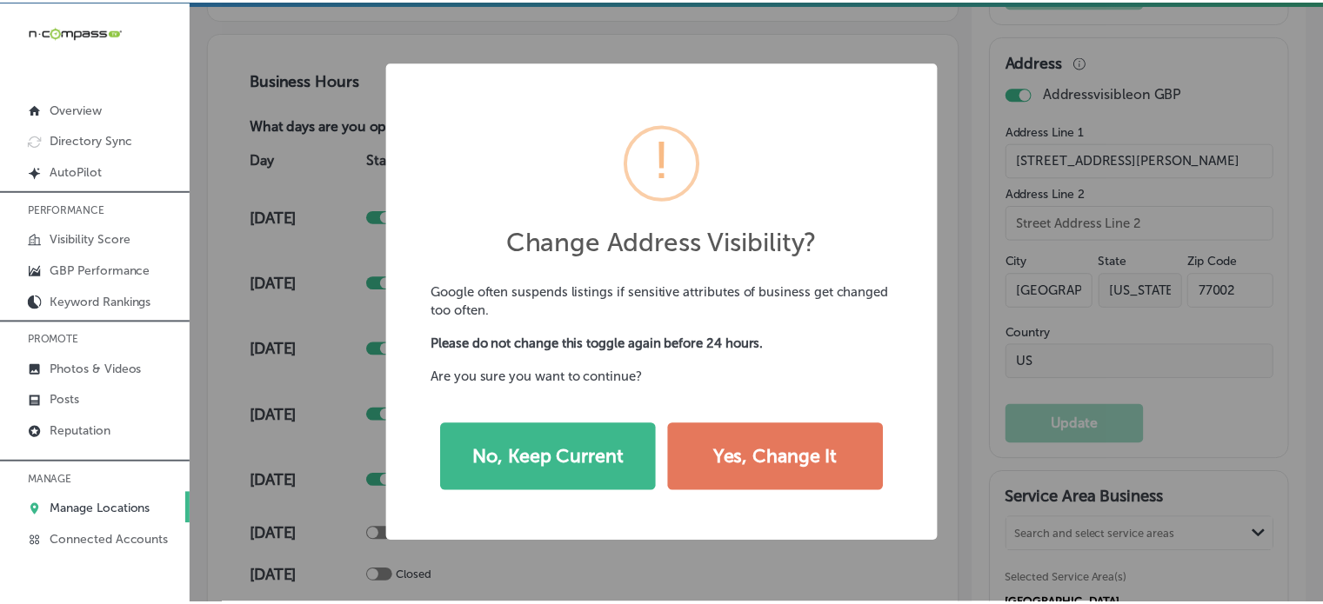
scroll to position [1132, 0]
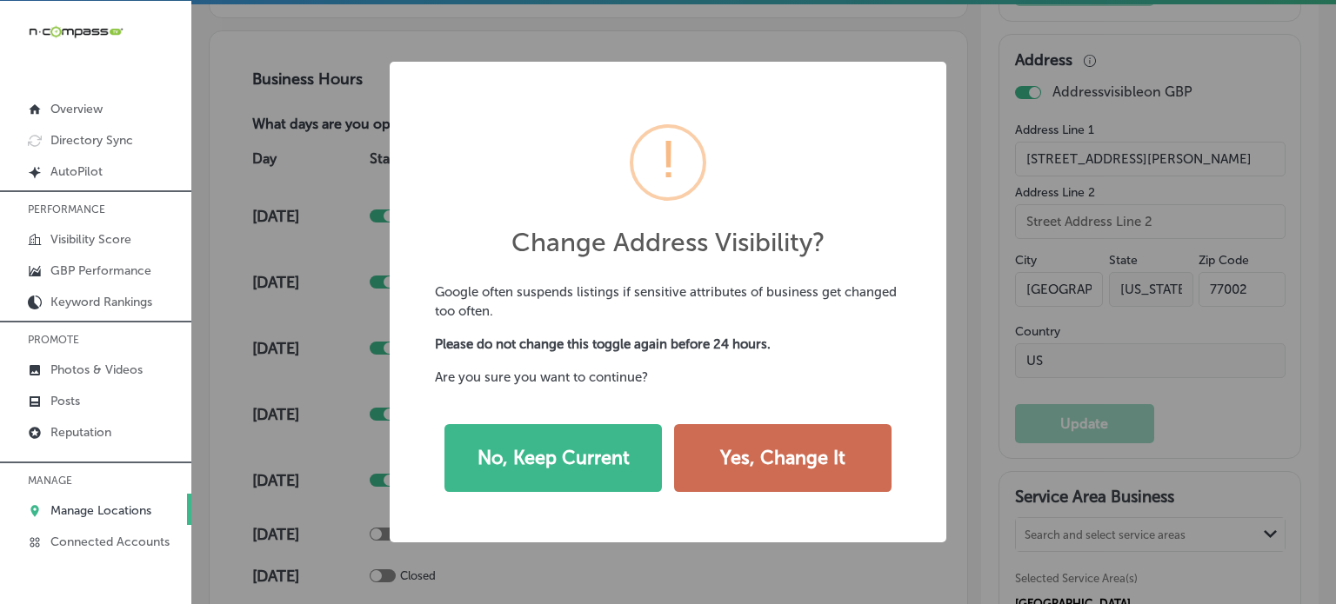
click at [809, 472] on button "Yes, Change It" at bounding box center [782, 458] width 217 height 68
checkbox input "false"
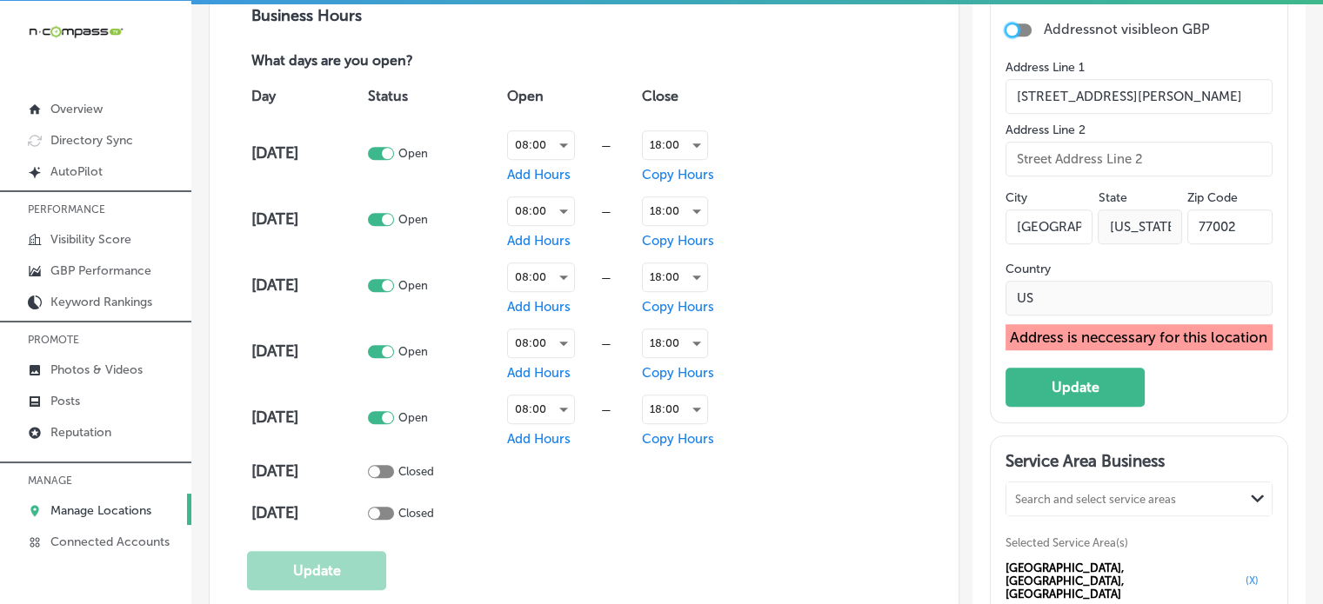
scroll to position [1158, 0]
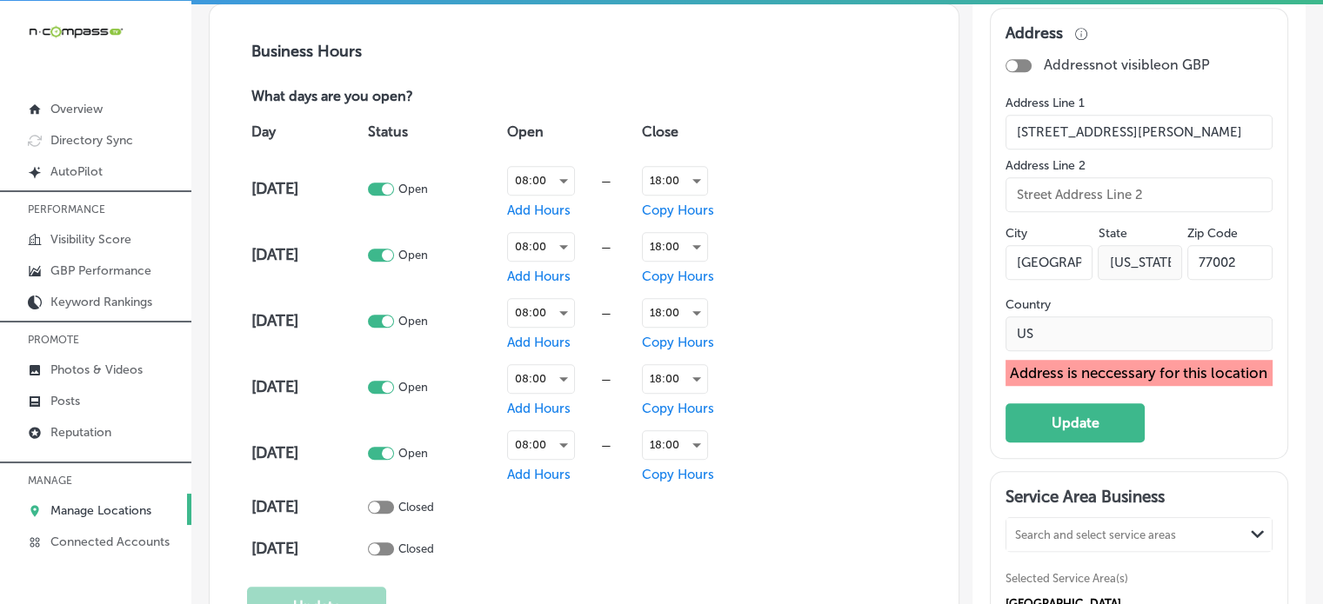
drag, startPoint x: 1174, startPoint y: 145, endPoint x: 924, endPoint y: 152, distance: 250.6
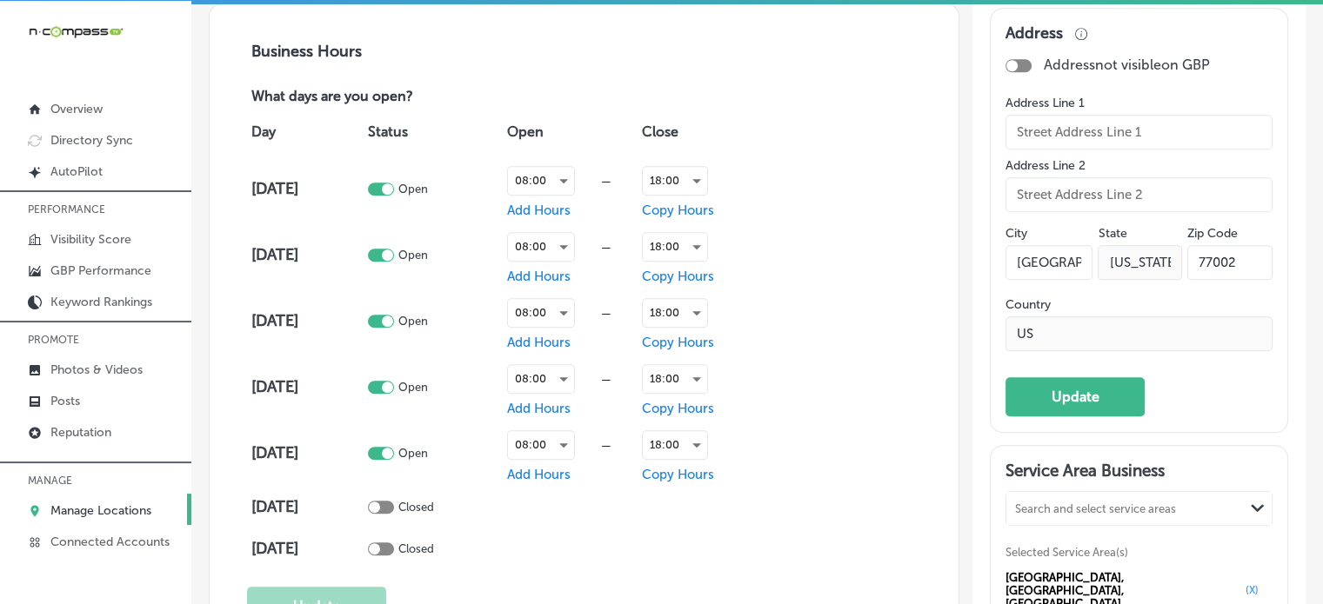
drag, startPoint x: 1064, startPoint y: 273, endPoint x: 967, endPoint y: 274, distance: 96.5
click at [1212, 280] on input "77002" at bounding box center [1229, 262] width 85 height 35
click at [1212, 280] on input "text" at bounding box center [1229, 262] width 85 height 35
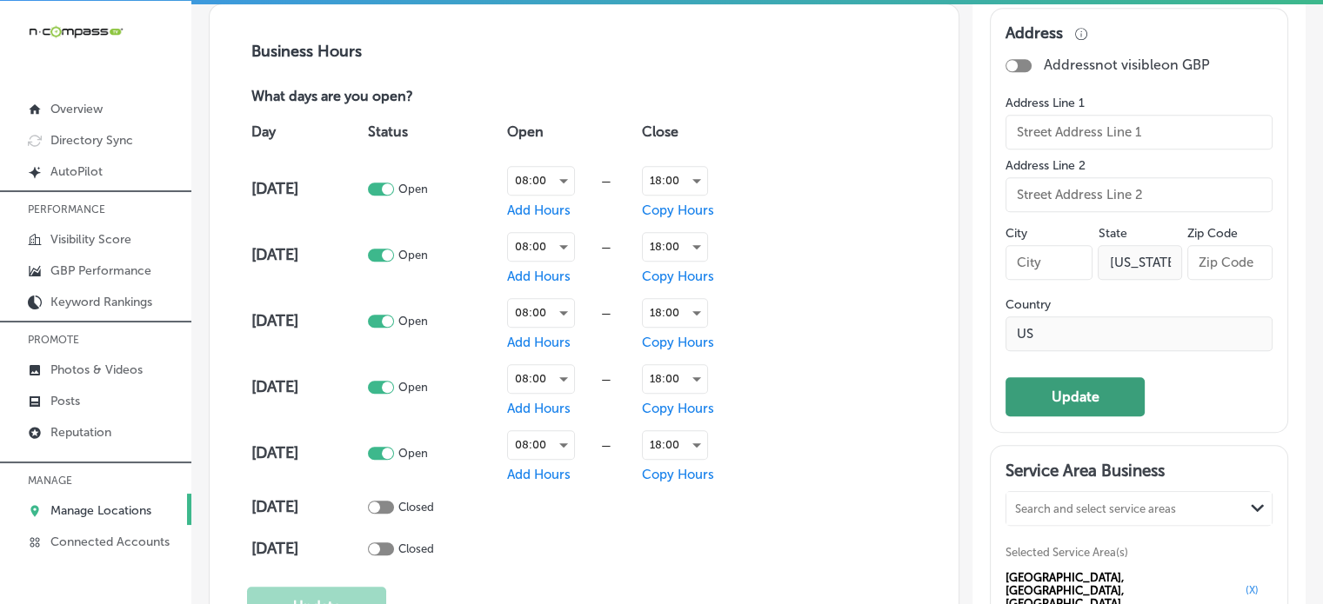
click at [1077, 405] on button "Update" at bounding box center [1074, 396] width 139 height 39
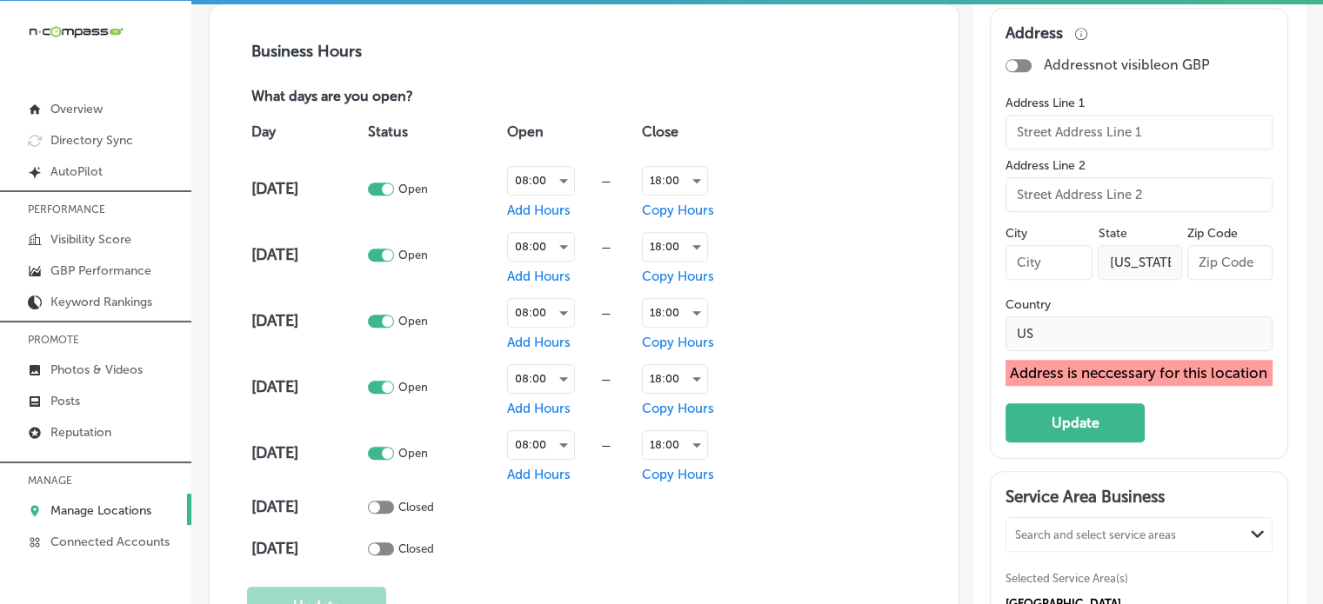
click at [92, 495] on link "Manage Locations" at bounding box center [95, 509] width 191 height 31
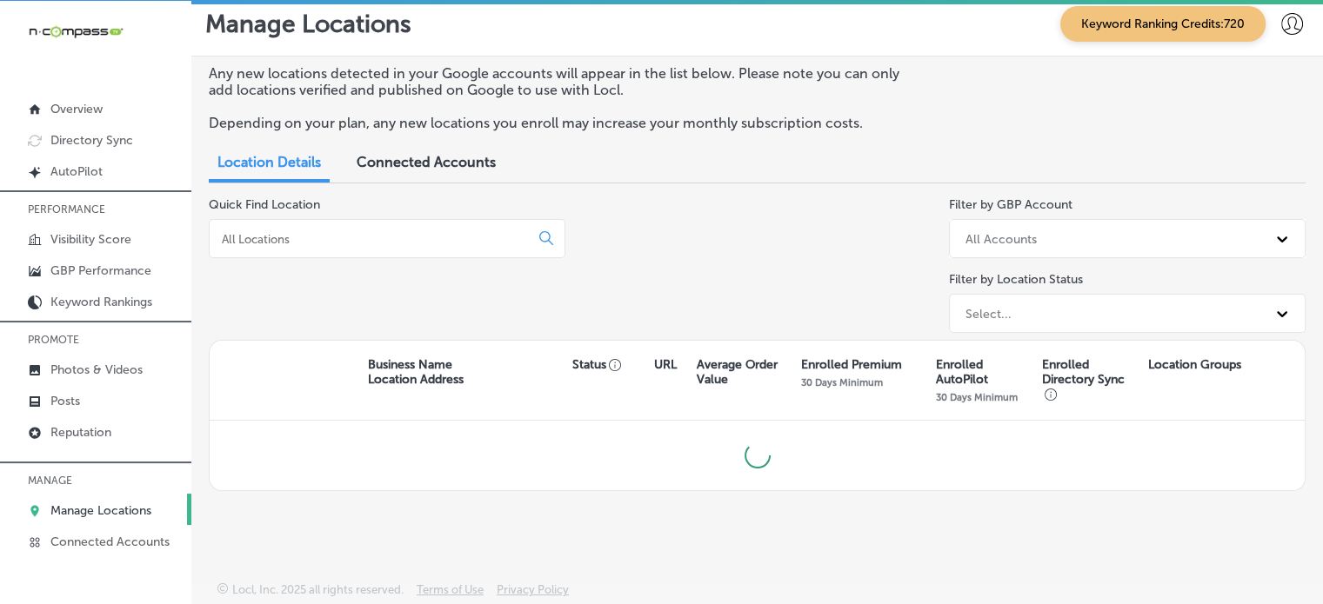
scroll to position [7, 0]
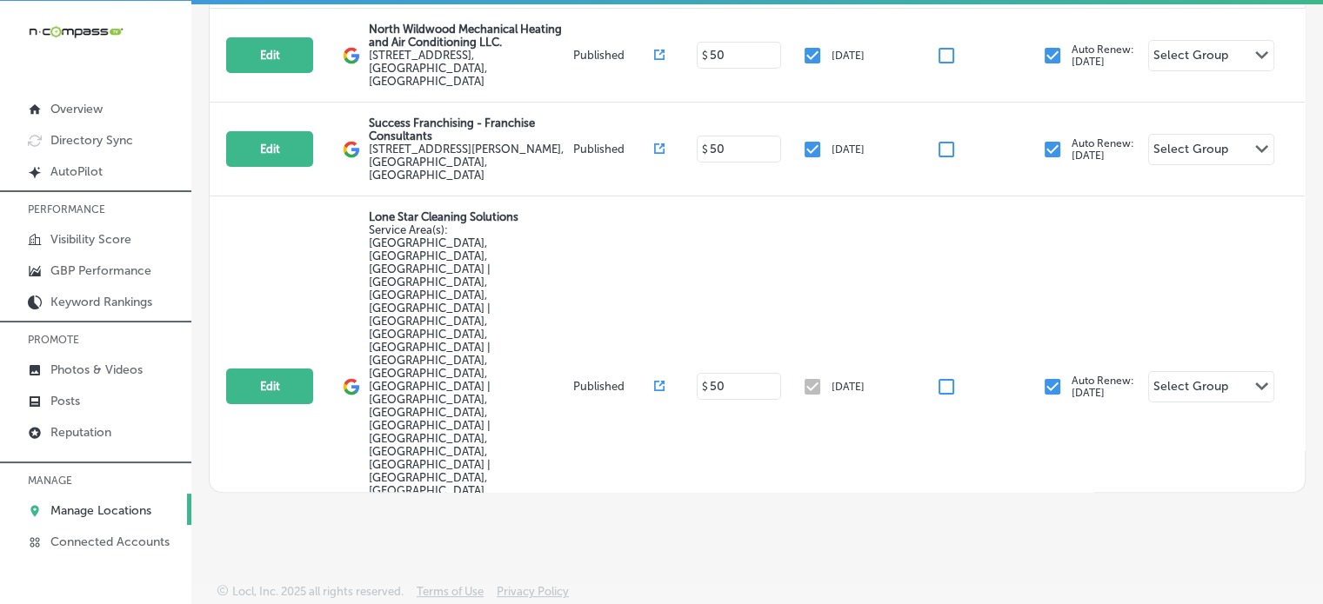
scroll to position [0, 0]
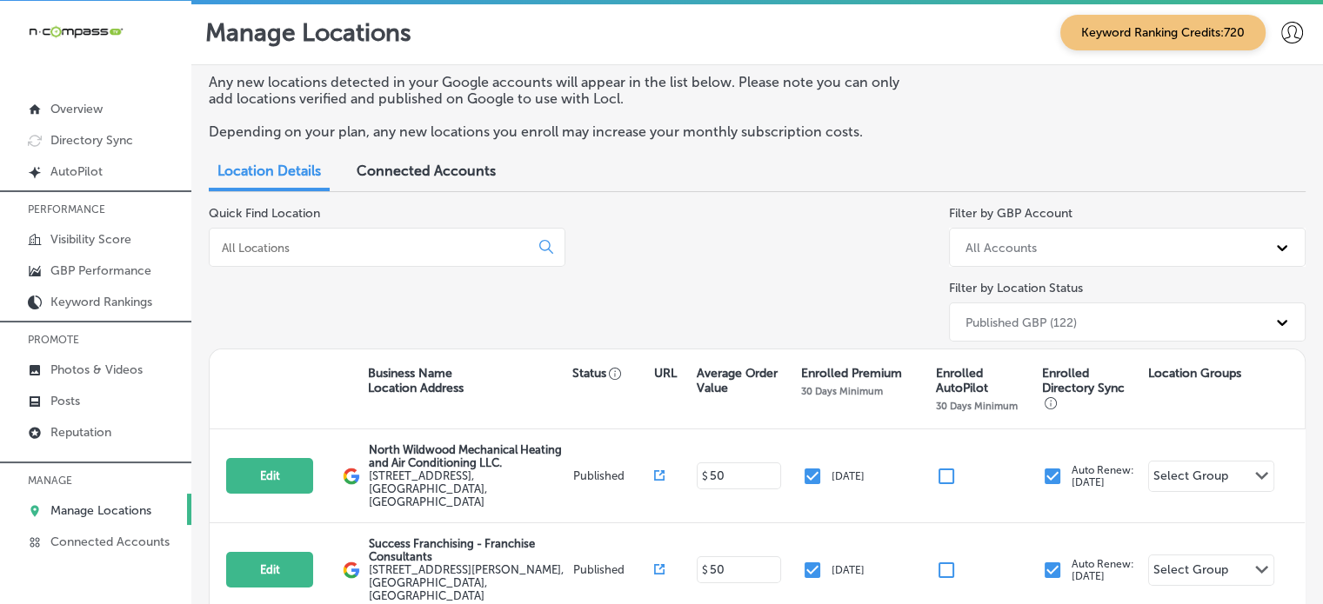
click at [381, 257] on div at bounding box center [387, 247] width 357 height 39
click at [400, 242] on input at bounding box center [372, 248] width 305 height 16
type input "e"
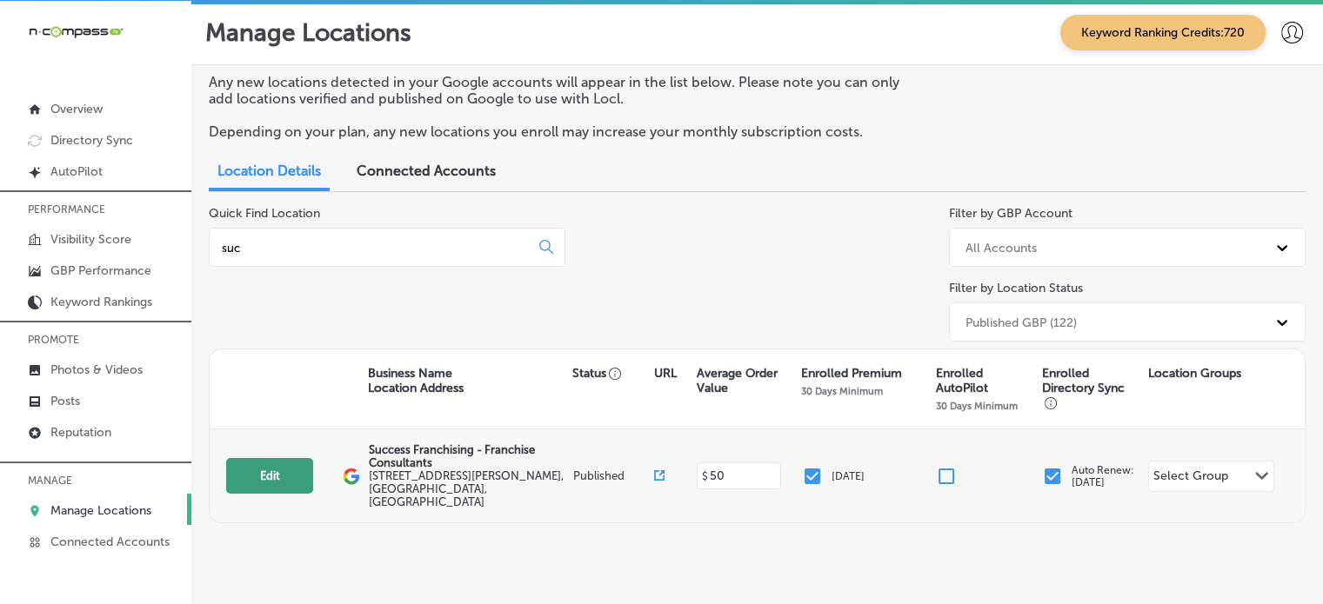
type input "suc"
click at [264, 477] on button "Edit" at bounding box center [269, 476] width 87 height 36
select select "US"
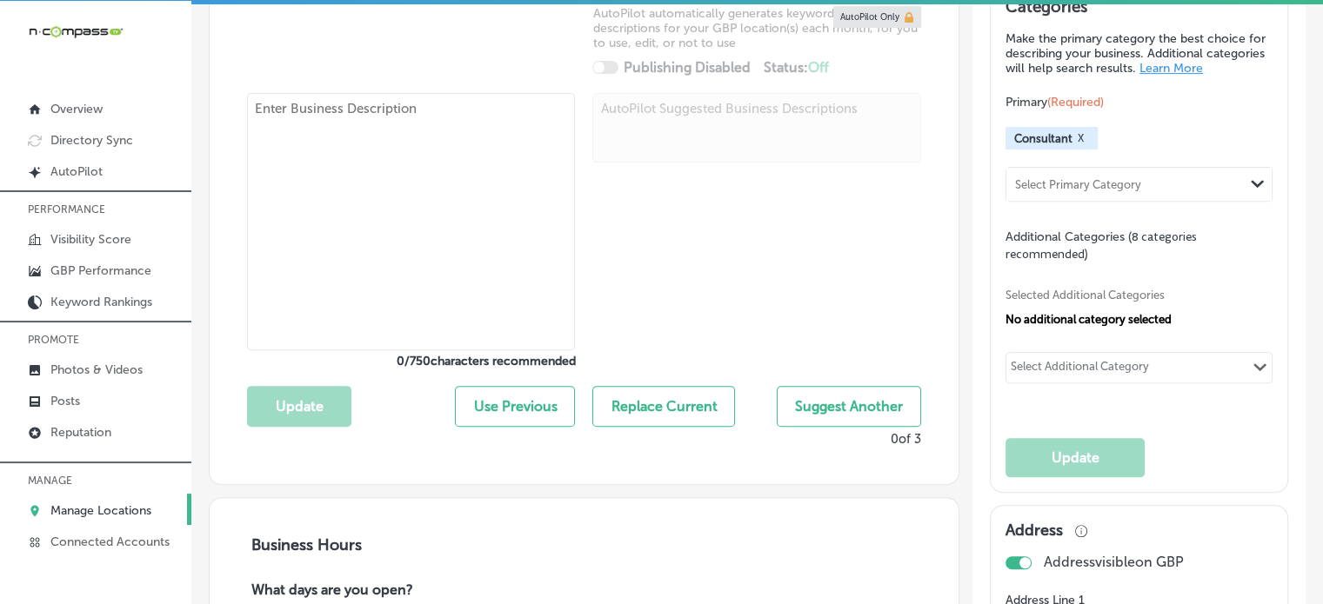
type input "Success Franchising - Franchise Consultants"
checkbox input "true"
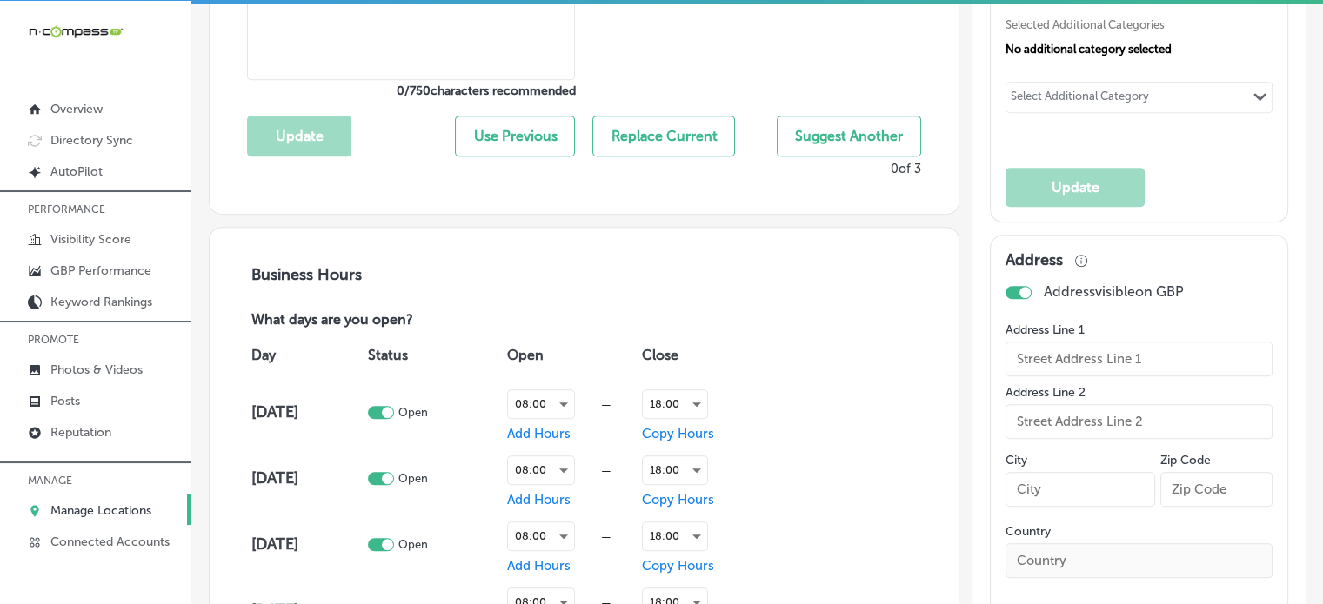
type input "945 McKinney St #11326"
type input "Houston"
type input "77002"
type input "US"
type input "http://www.successfranchising.com/contact-us/"
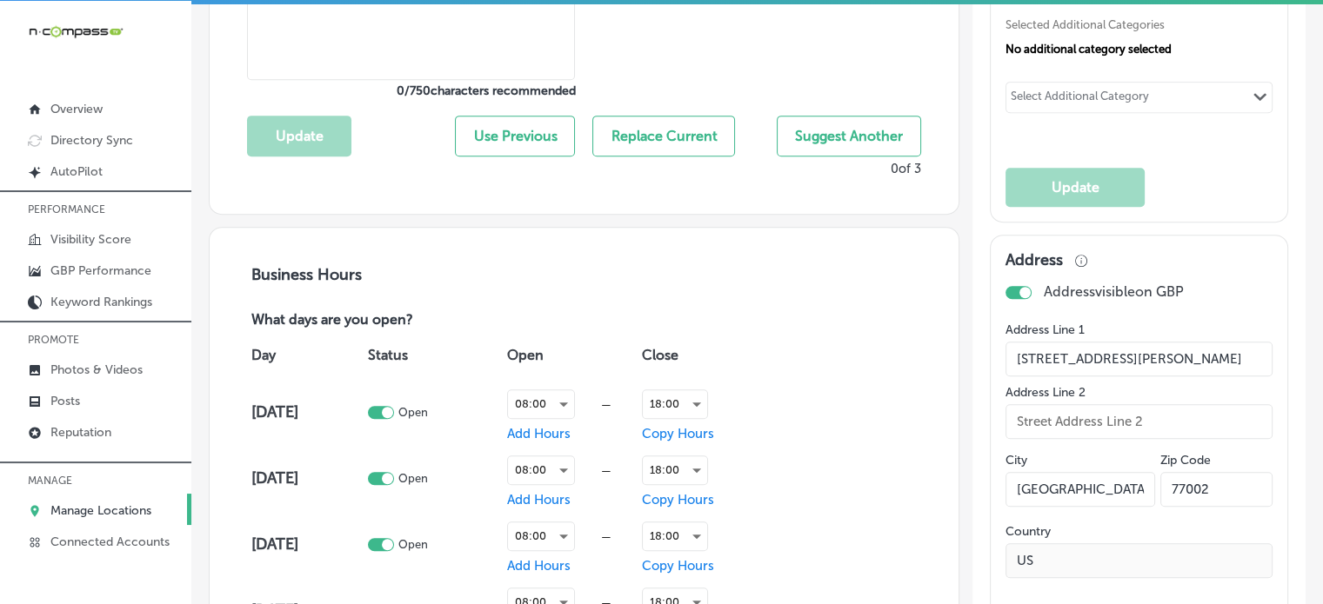
type textarea "Success Franchising is a women-owned franchise consulting firm based in Houston…"
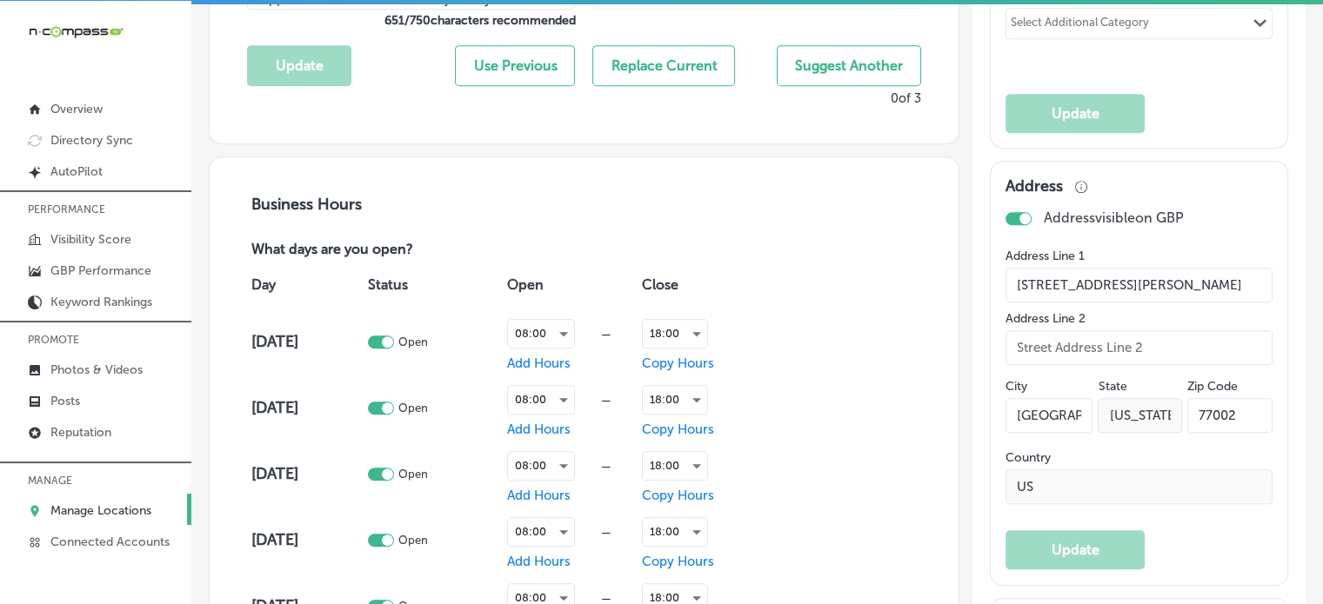
type input "+1 281 782 3564"
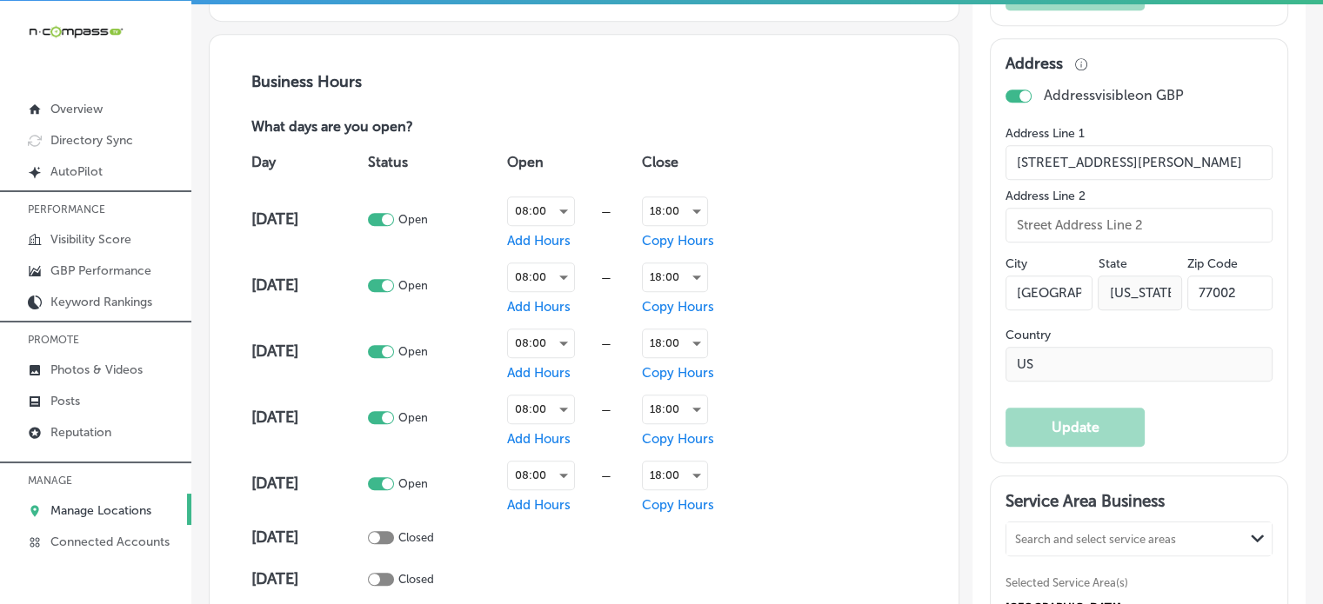
scroll to position [1127, 0]
click at [1009, 103] on div at bounding box center [1018, 96] width 26 height 13
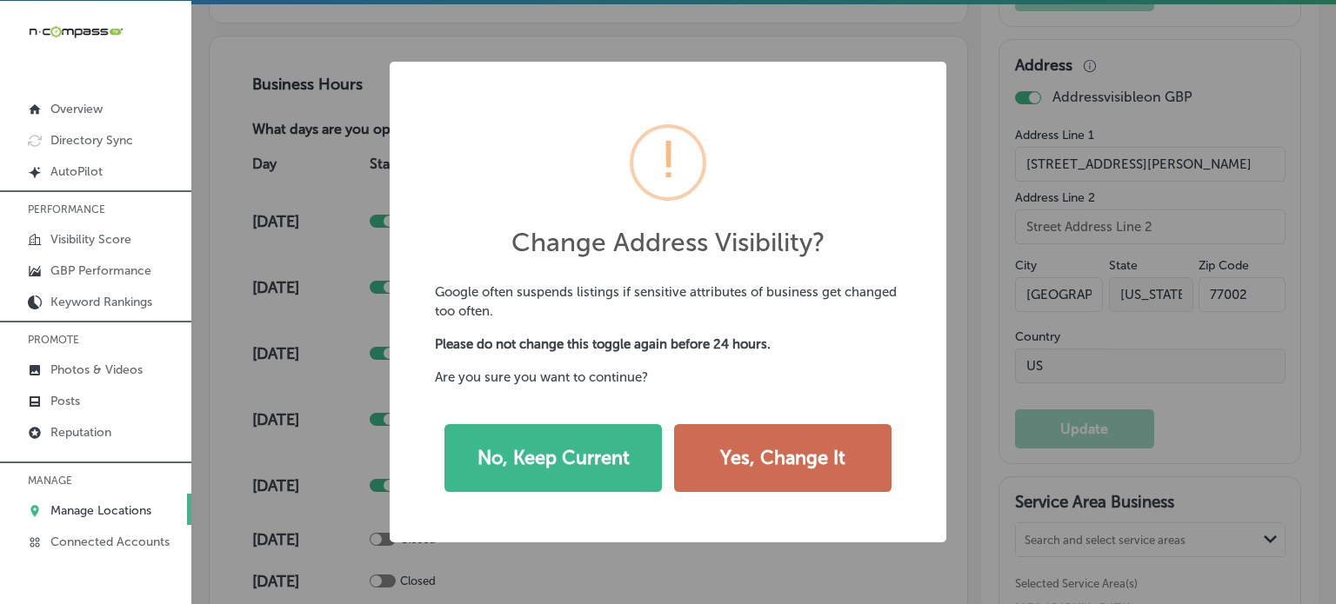
click at [787, 445] on button "Yes, Change It" at bounding box center [782, 458] width 217 height 68
checkbox input "false"
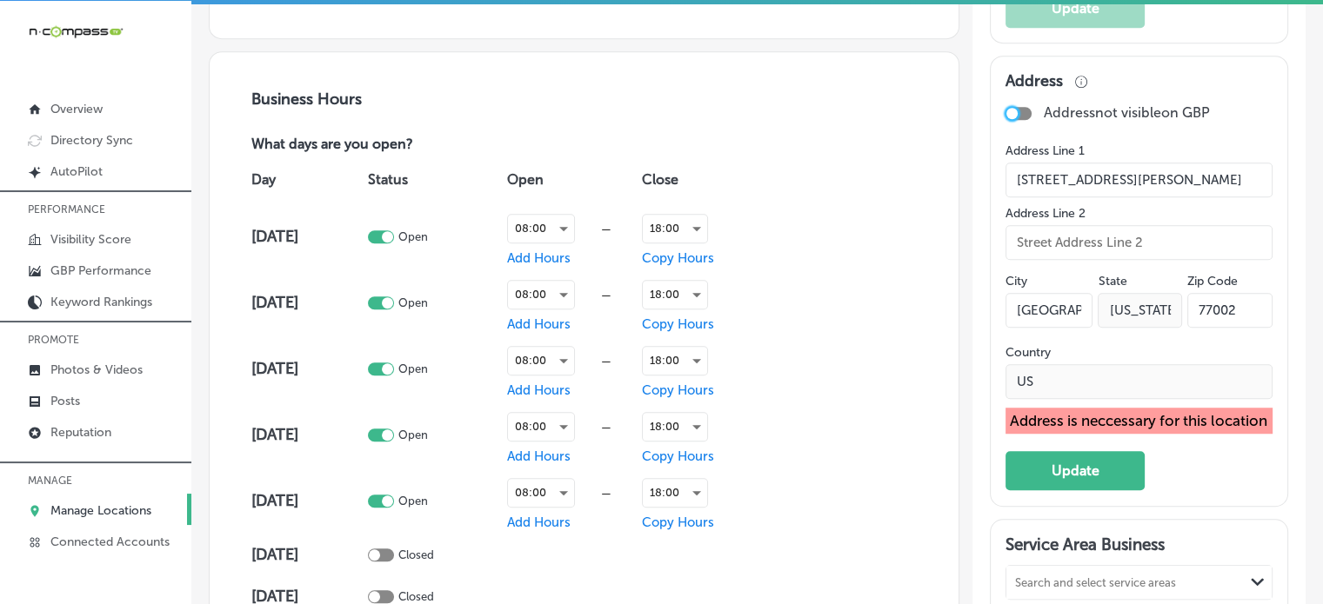
scroll to position [1103, 0]
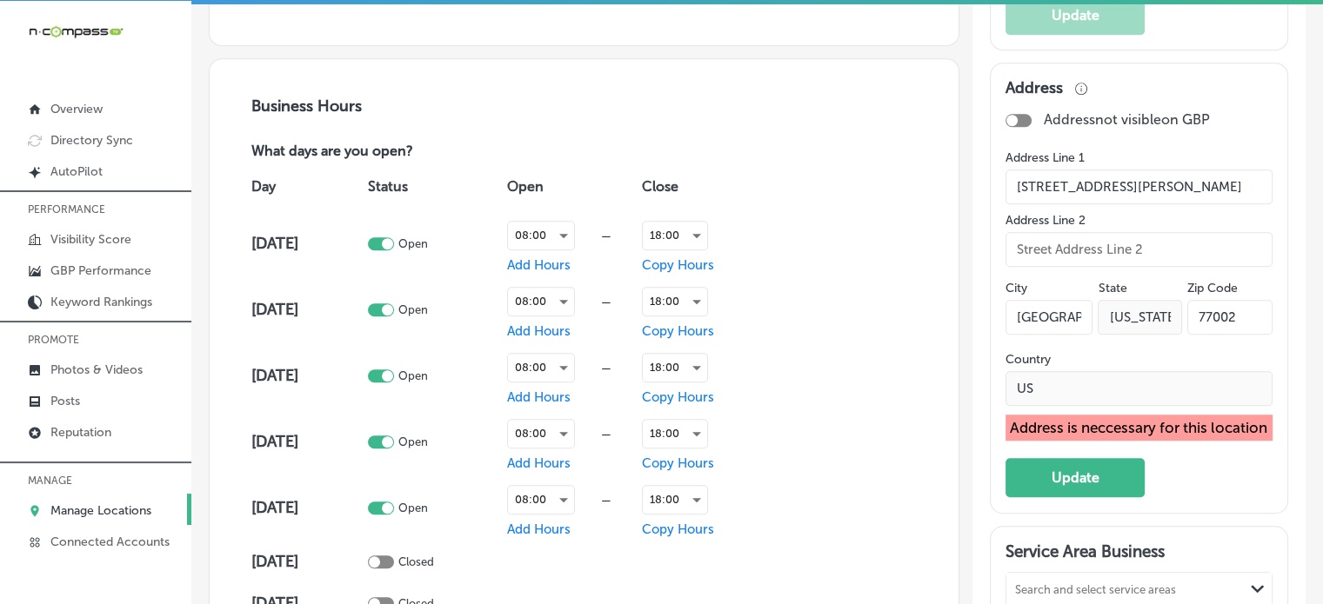
click at [85, 504] on p "Manage Locations" at bounding box center [100, 511] width 101 height 15
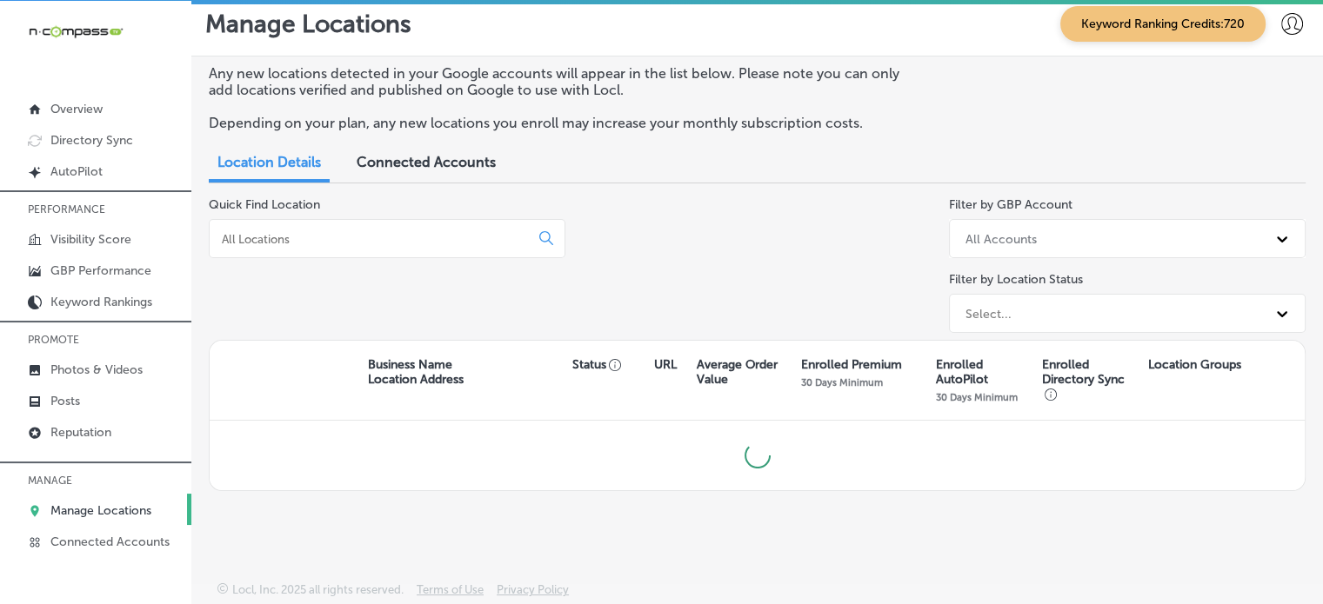
scroll to position [7, 0]
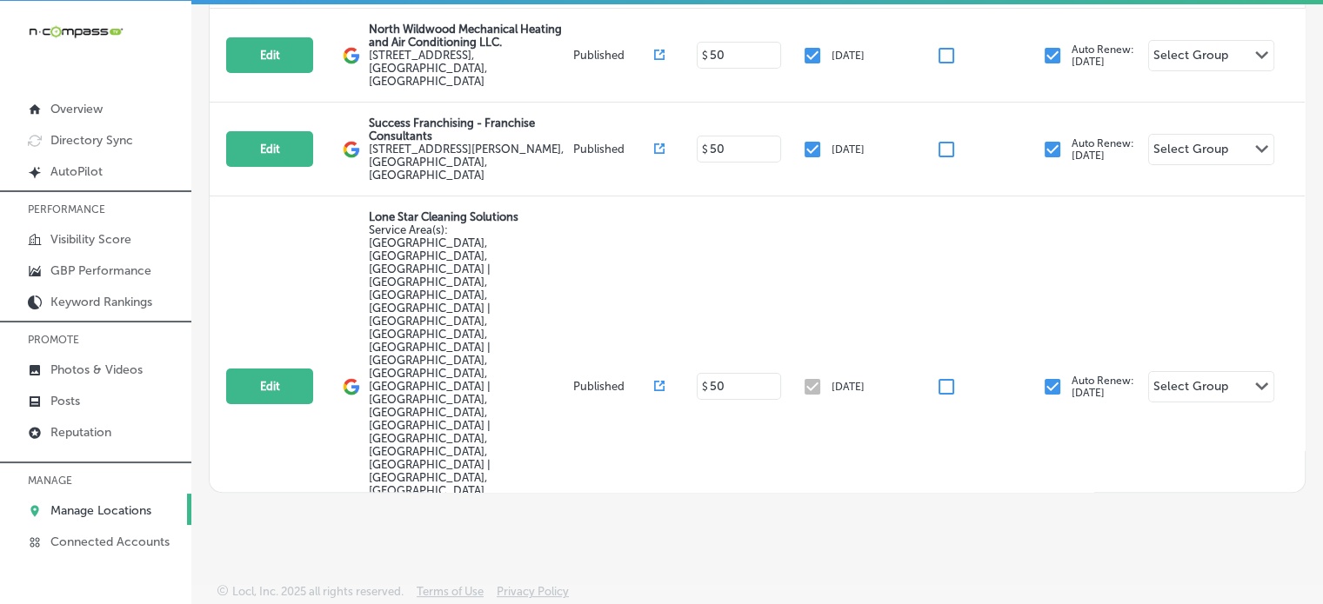
click at [363, 244] on div "Edit This location is not published yet. Lone Star Cleaning Solutions Service A…" at bounding box center [757, 387] width 1095 height 381
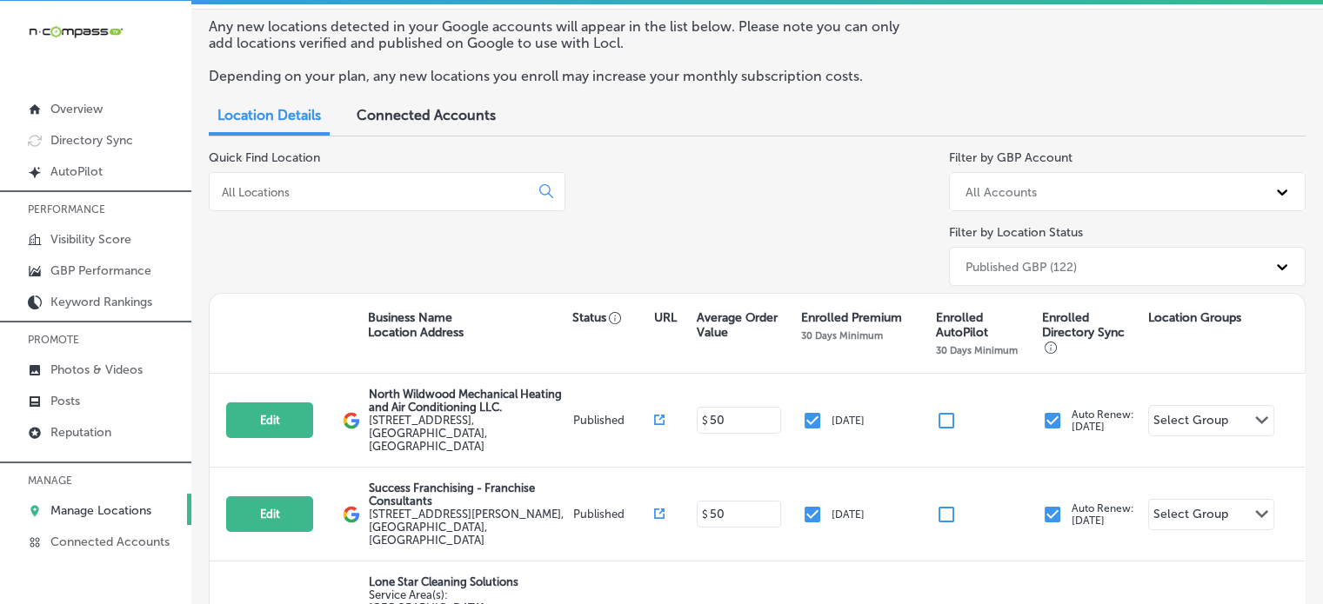
scroll to position [56, 0]
click at [351, 198] on input at bounding box center [372, 192] width 305 height 16
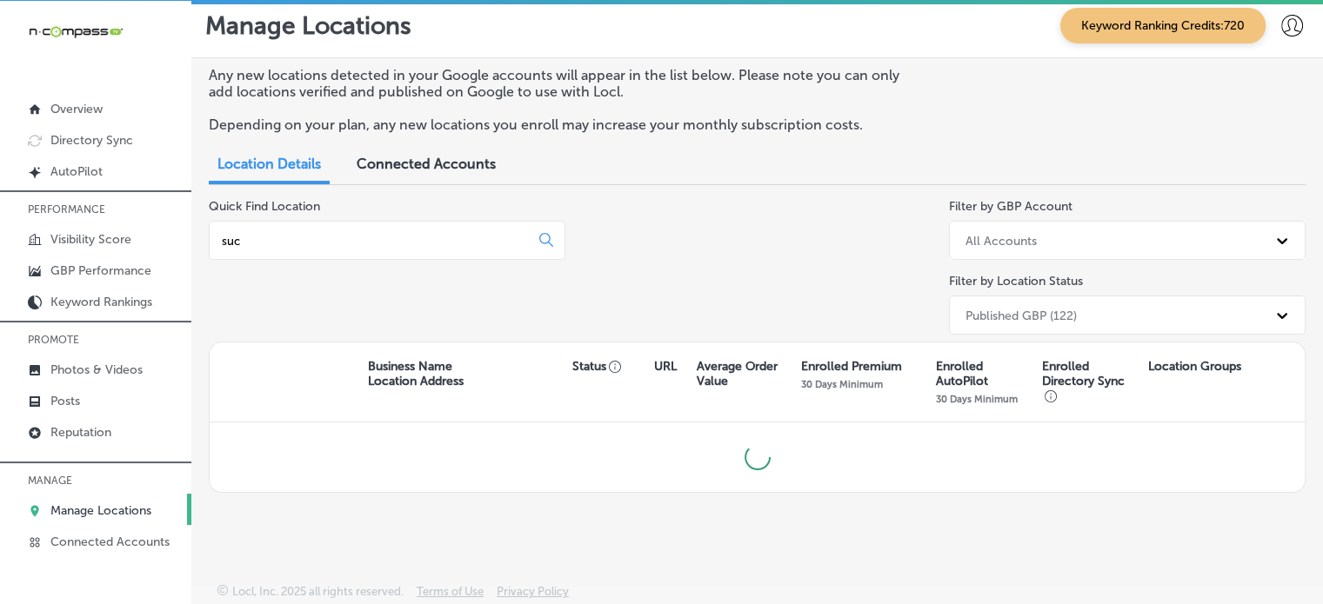
scroll to position [18, 0]
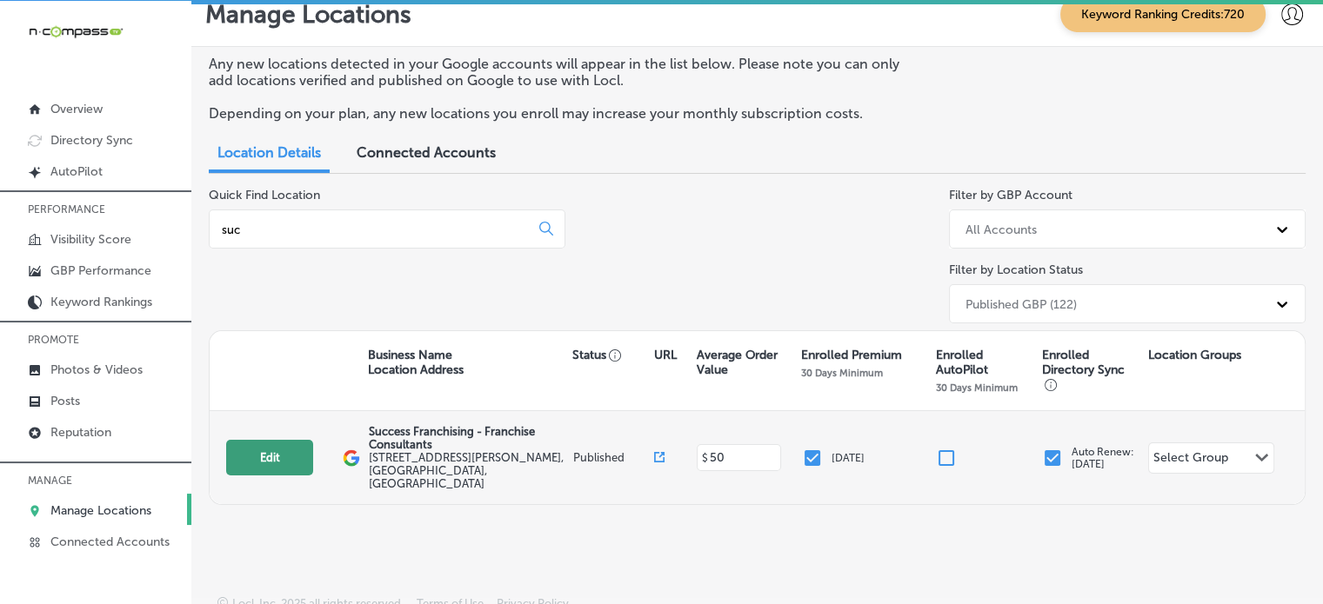
type input "suc"
click at [267, 458] on button "Edit" at bounding box center [269, 458] width 87 height 36
select select "US"
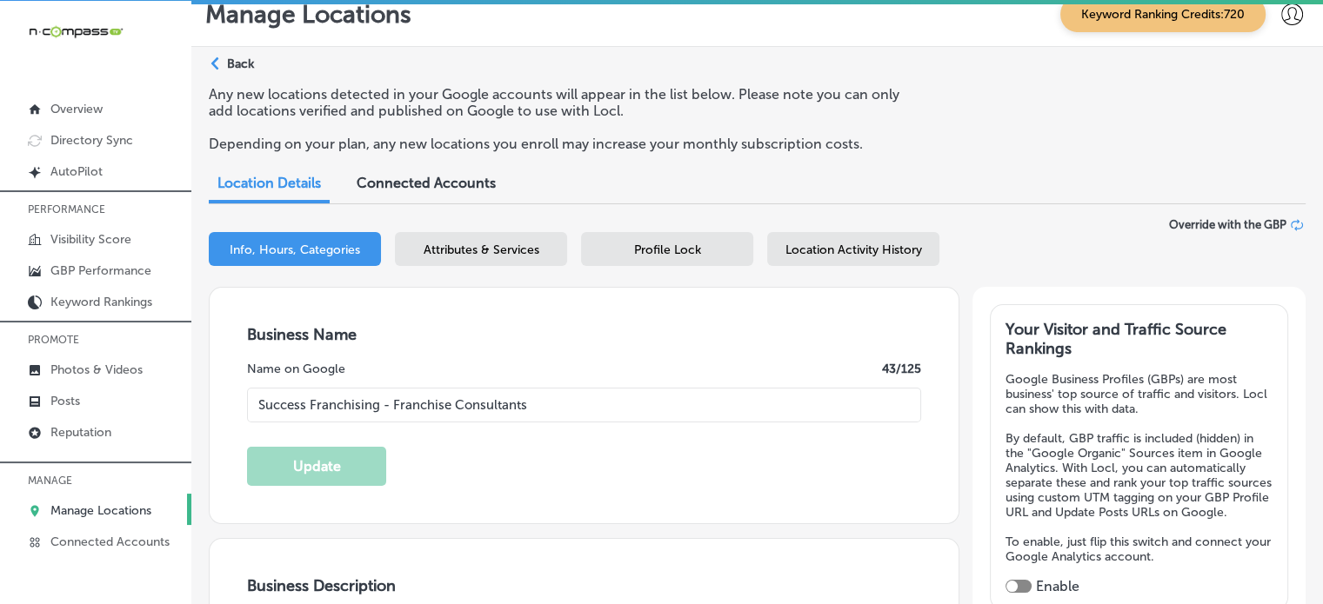
type input "Success Franchising - Franchise Consultants"
type input "945 McKinney St #11326"
type input "Houston"
type input "77002"
type input "US"
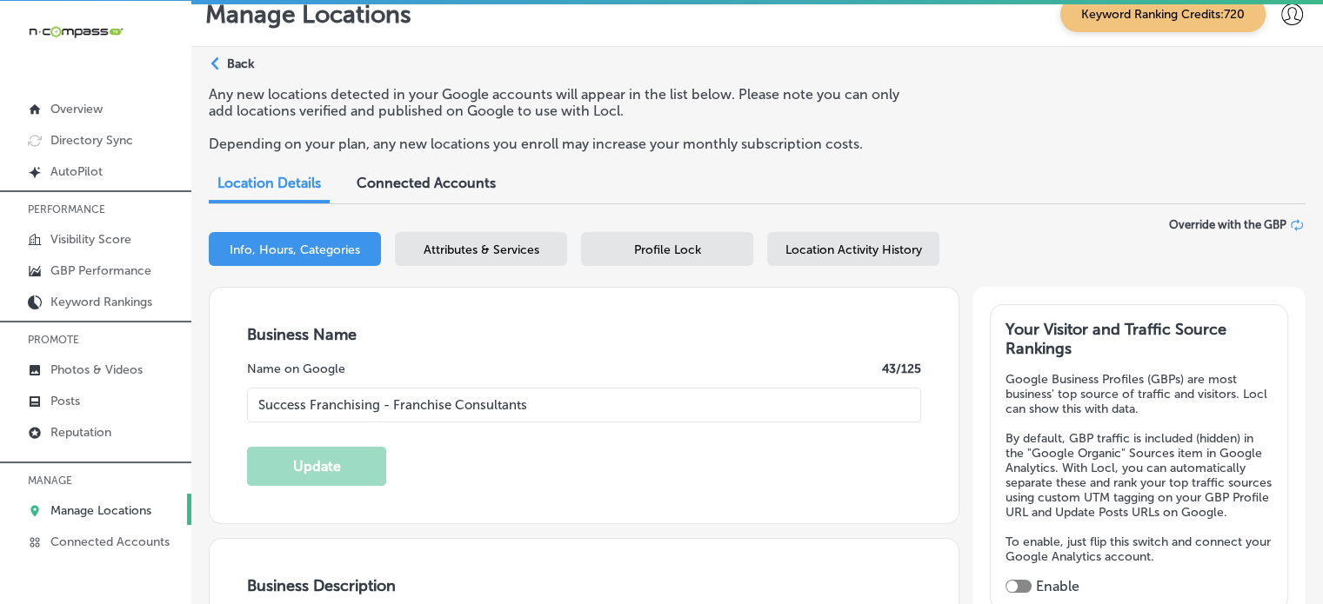
type input "http://www.successfranchising.com/contact-us/"
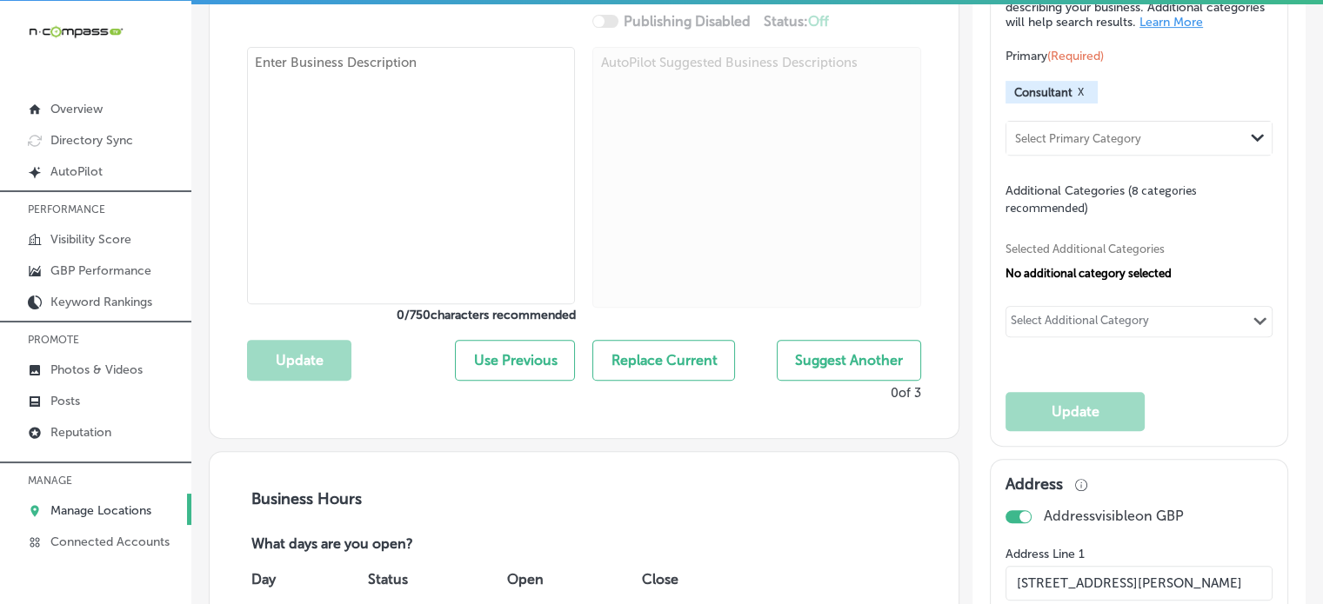
checkbox input "true"
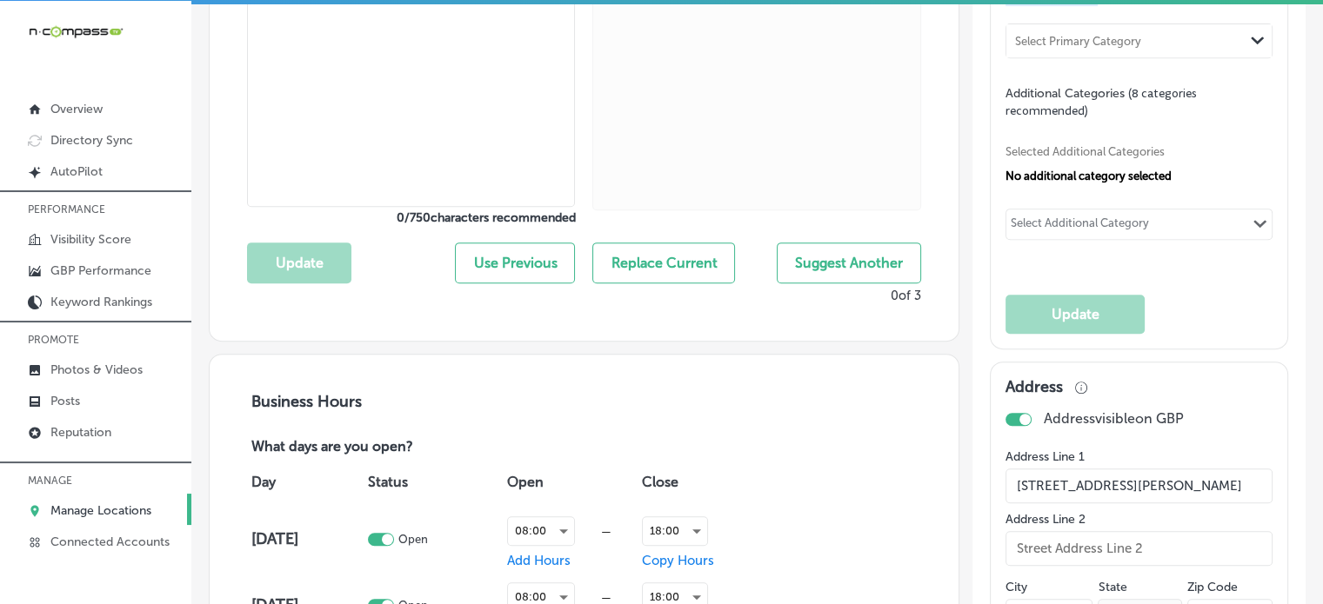
type textarea "Success Franchising is a women-owned franchise consulting firm based in Houston…"
type input "+1 281 782 3564"
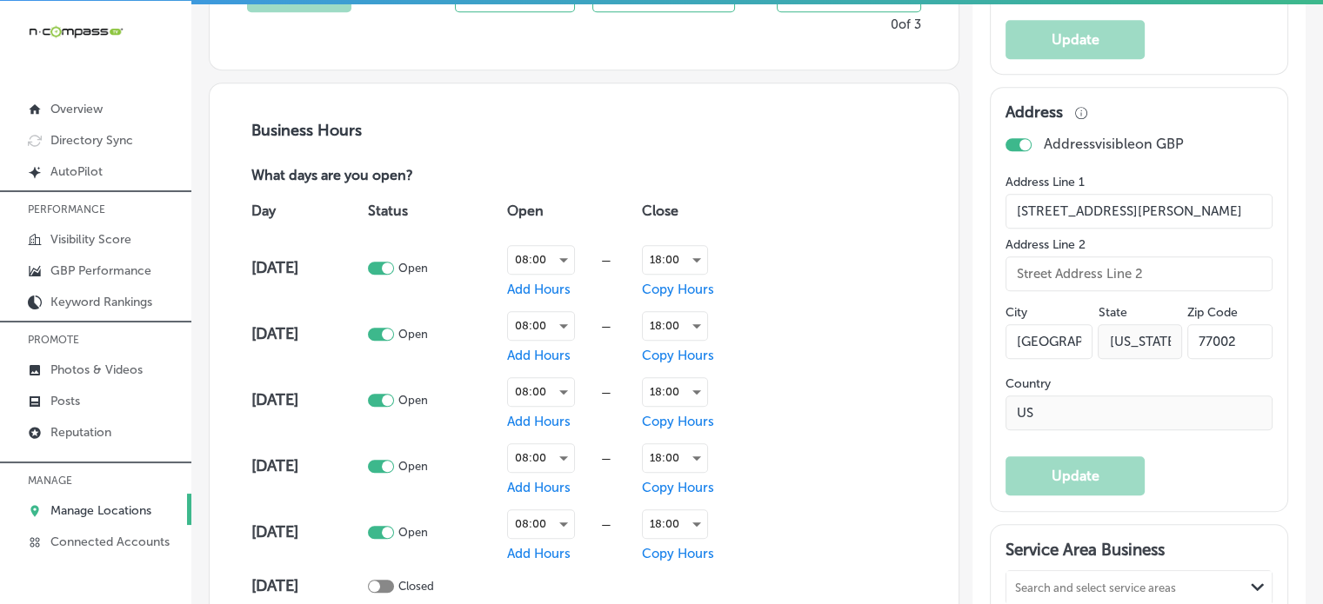
scroll to position [1079, 0]
click at [1005, 150] on div at bounding box center [1018, 143] width 26 height 13
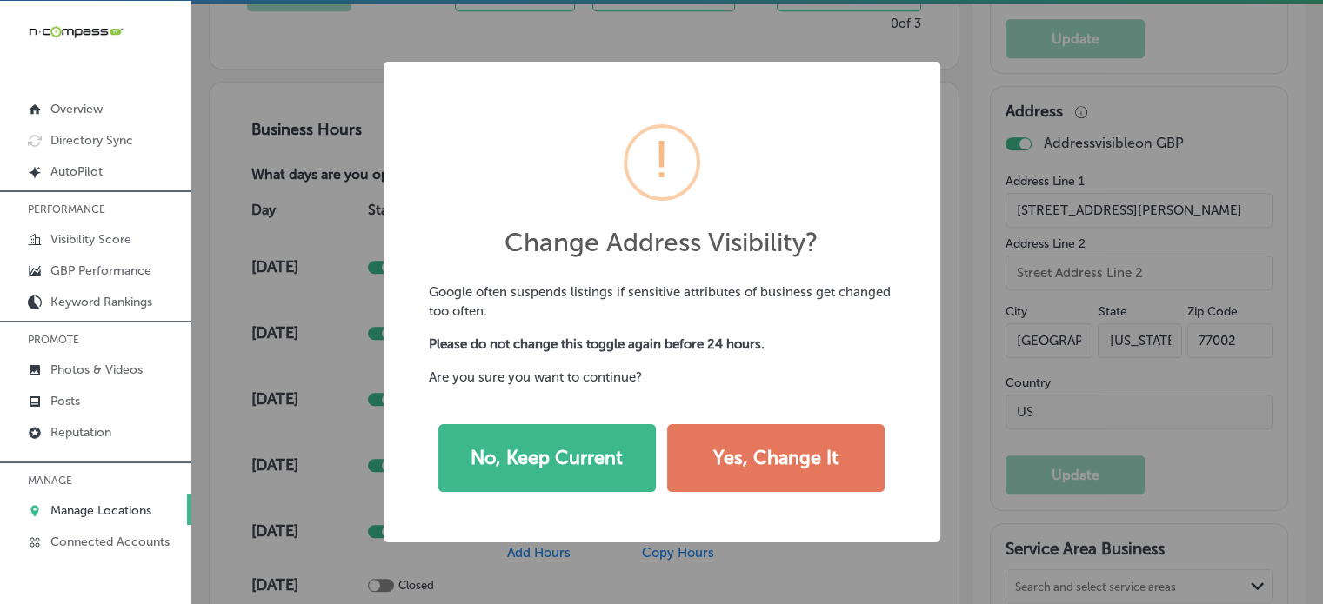
scroll to position [1081, 0]
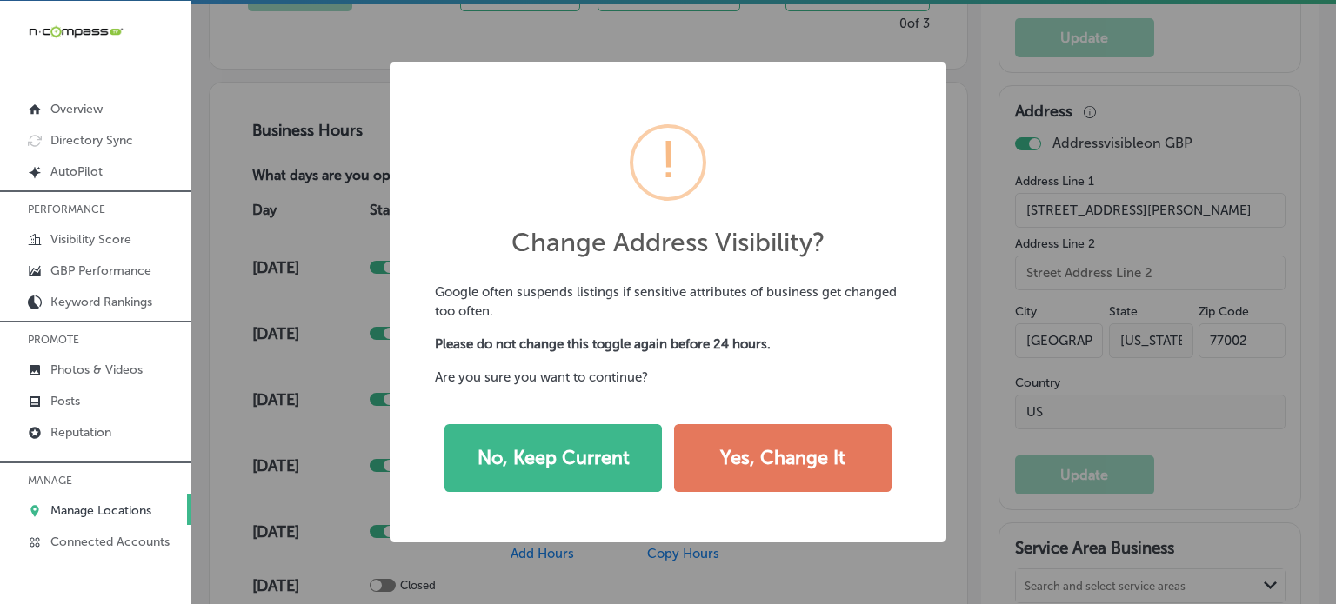
click at [690, 569] on div "Change Address Visibility? × Google often suspends listings if sensitive attrib…" at bounding box center [668, 302] width 1336 height 604
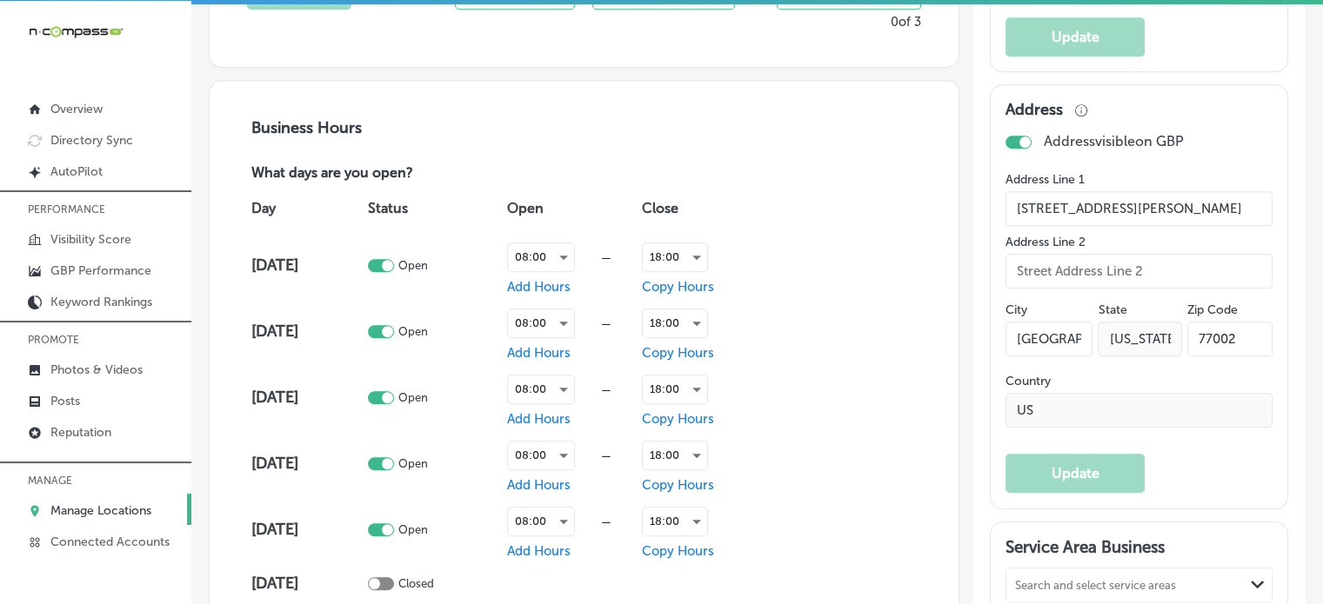
scroll to position [1079, 0]
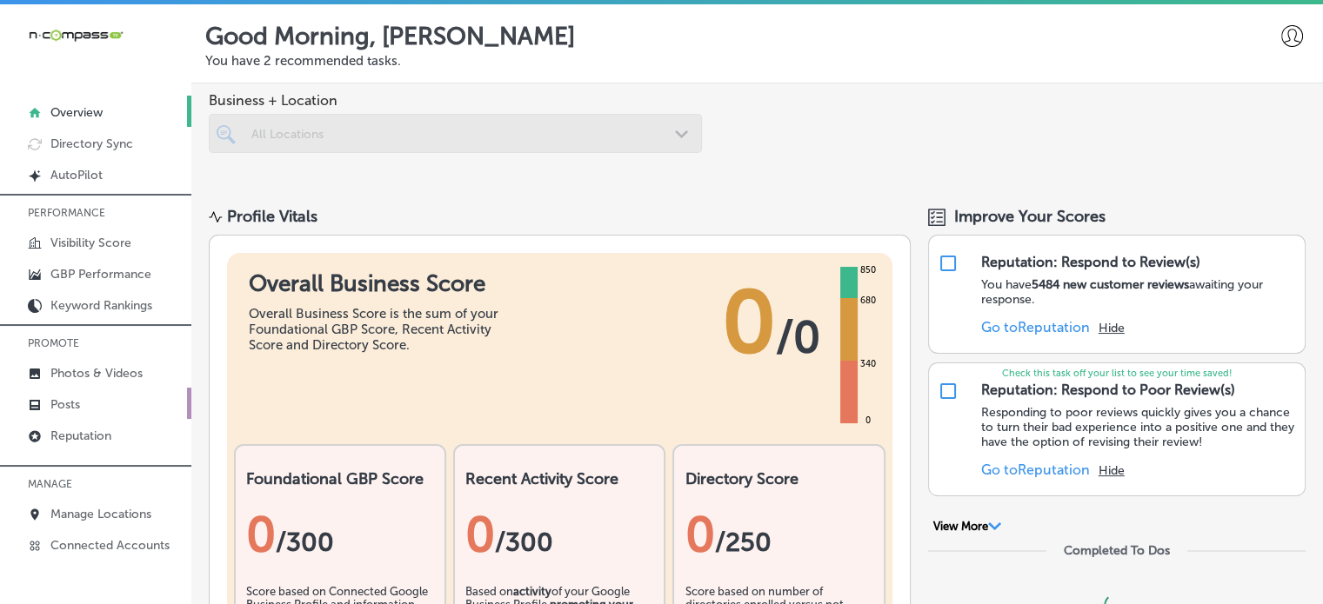
click at [94, 403] on link "Posts" at bounding box center [95, 403] width 191 height 31
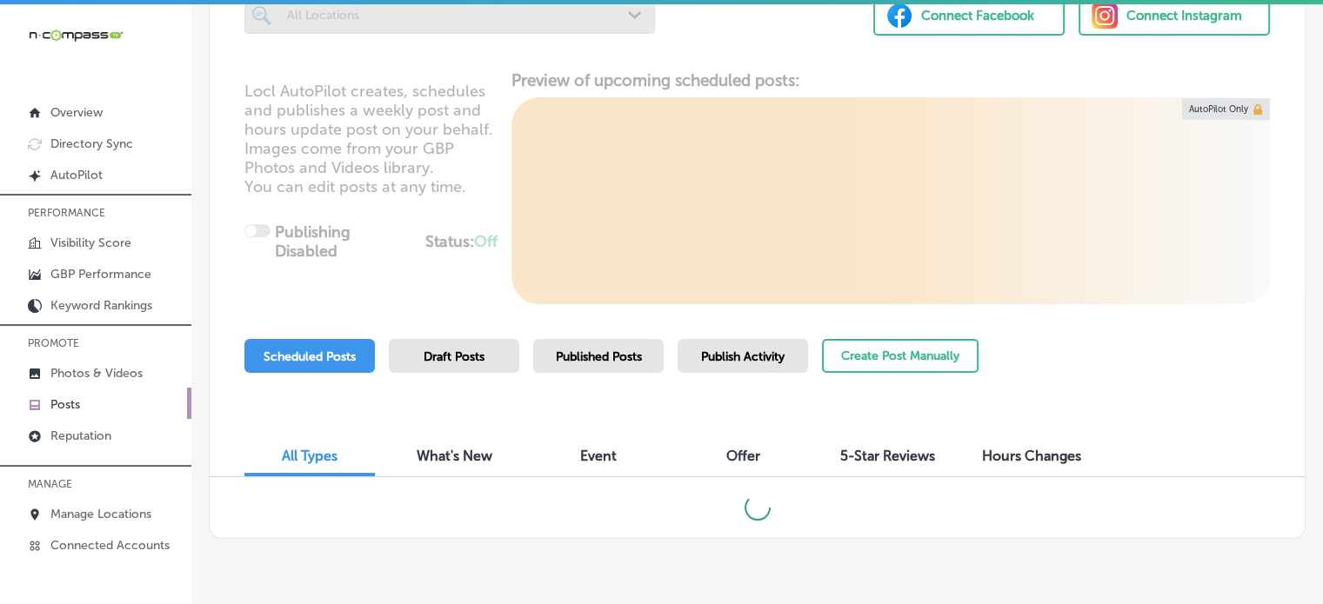
scroll to position [158, 0]
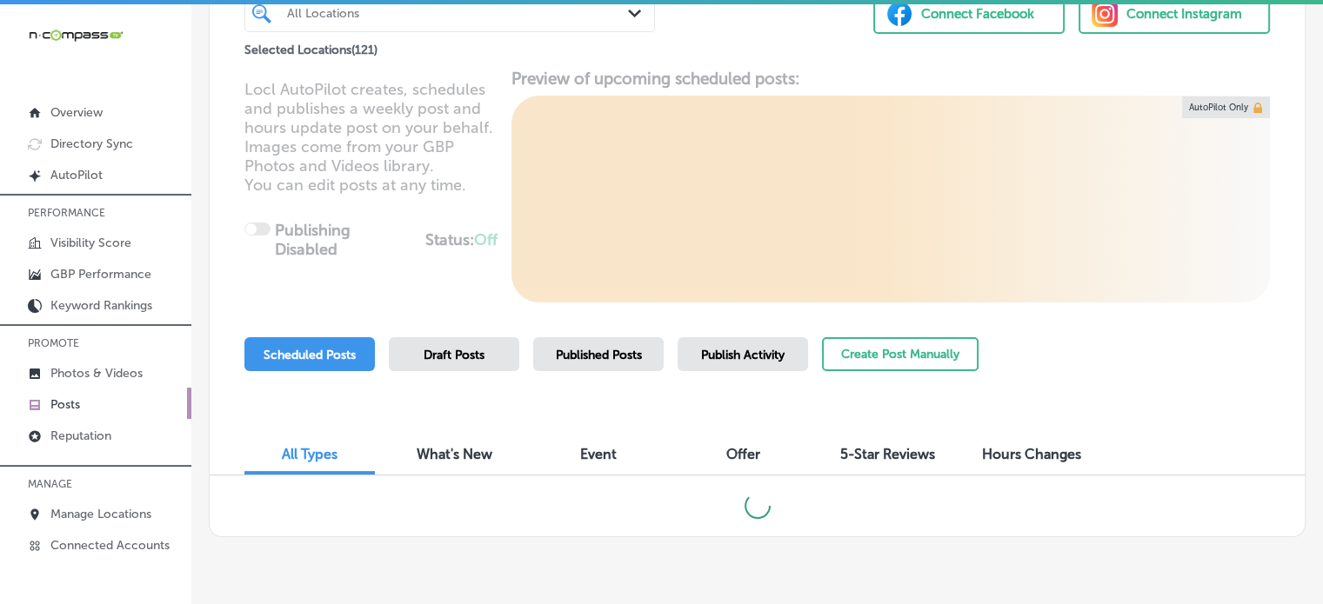
click at [633, 357] on span "Published Posts" at bounding box center [599, 355] width 86 height 15
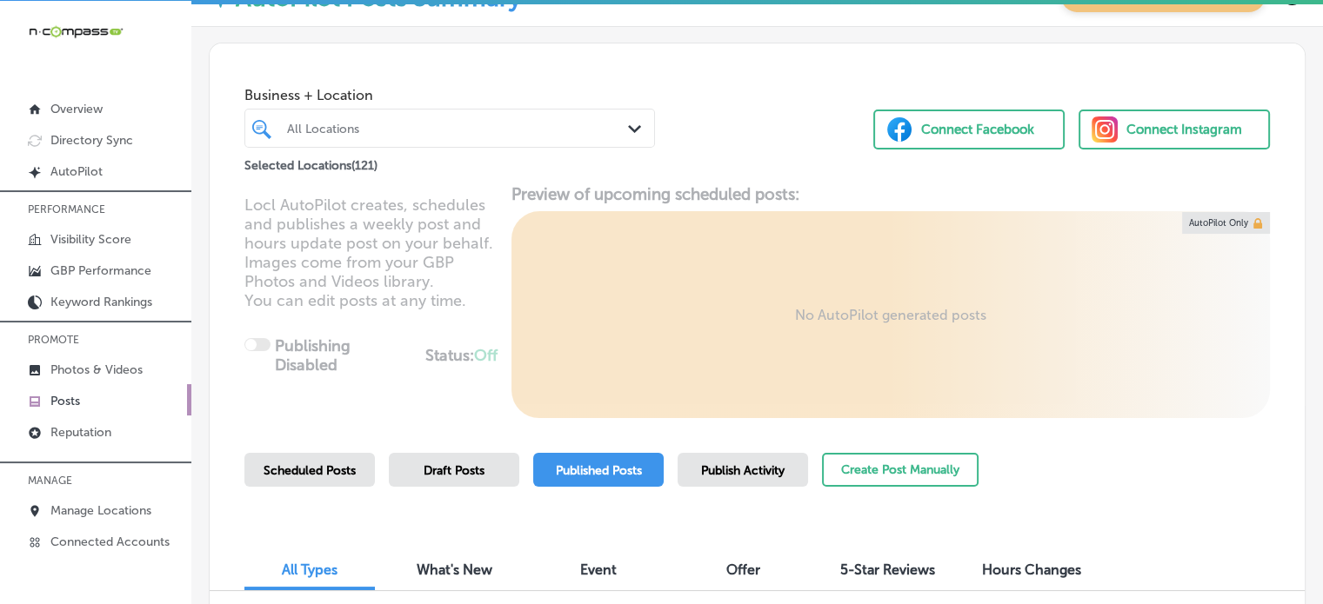
scroll to position [200, 0]
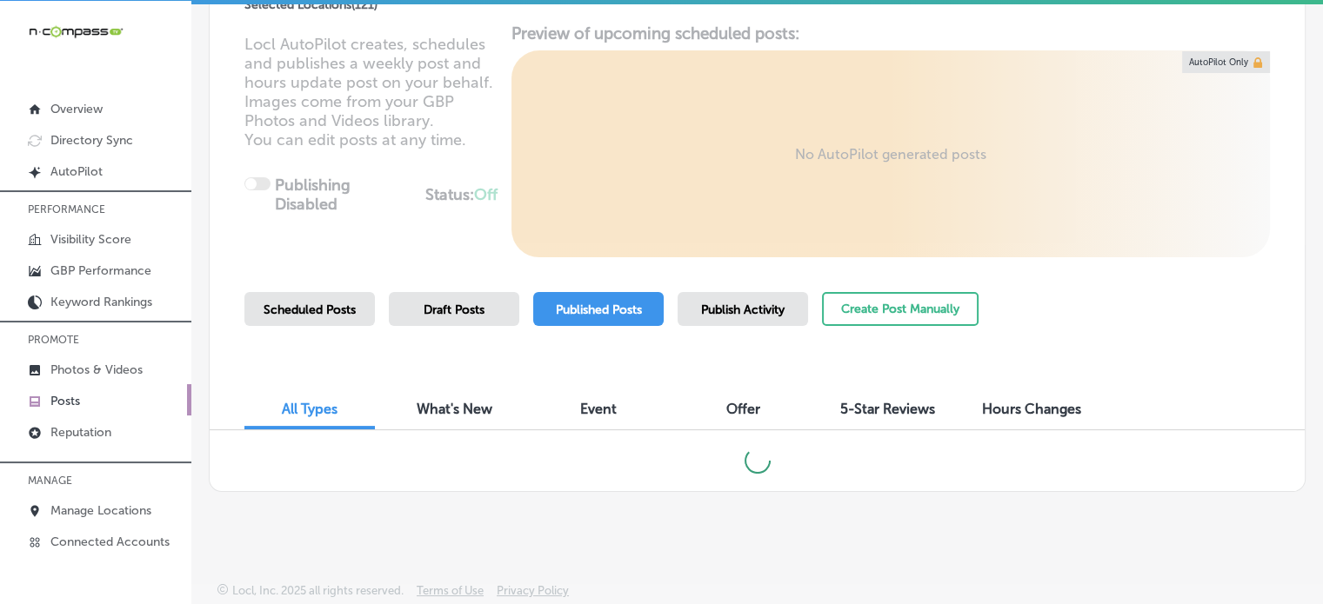
click at [685, 323] on div "Publish Activity" at bounding box center [743, 309] width 130 height 34
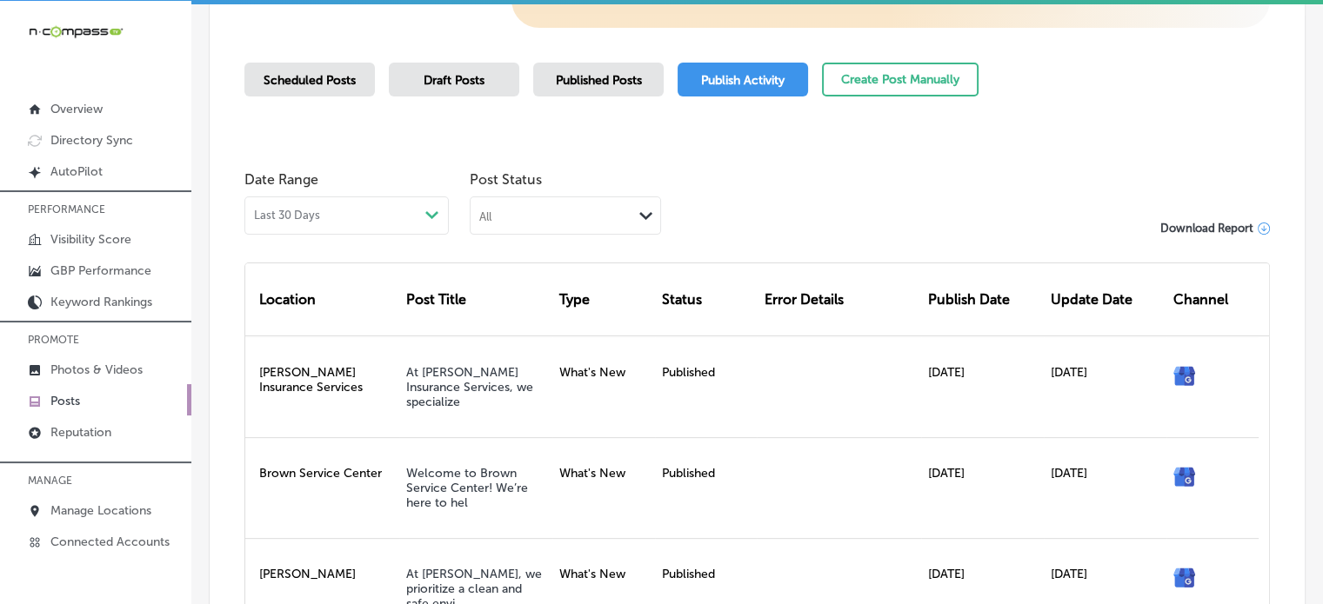
scroll to position [428, 0]
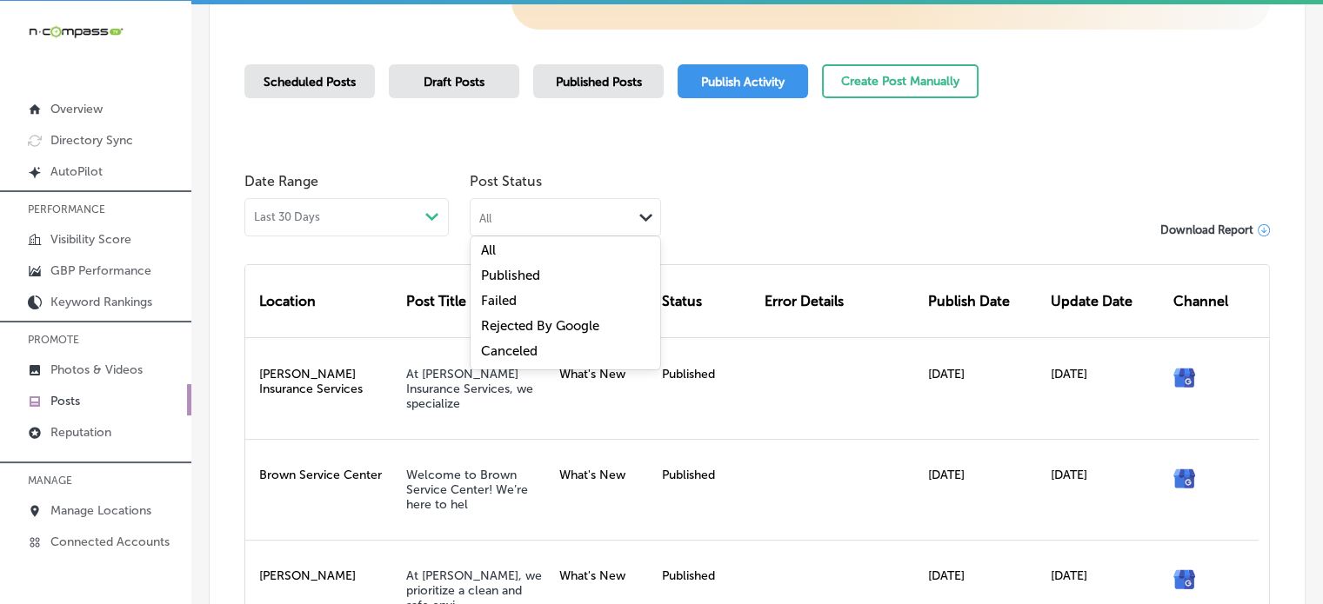
click at [584, 218] on div "All" at bounding box center [552, 217] width 162 height 17
click at [532, 298] on div "Failed" at bounding box center [566, 302] width 190 height 25
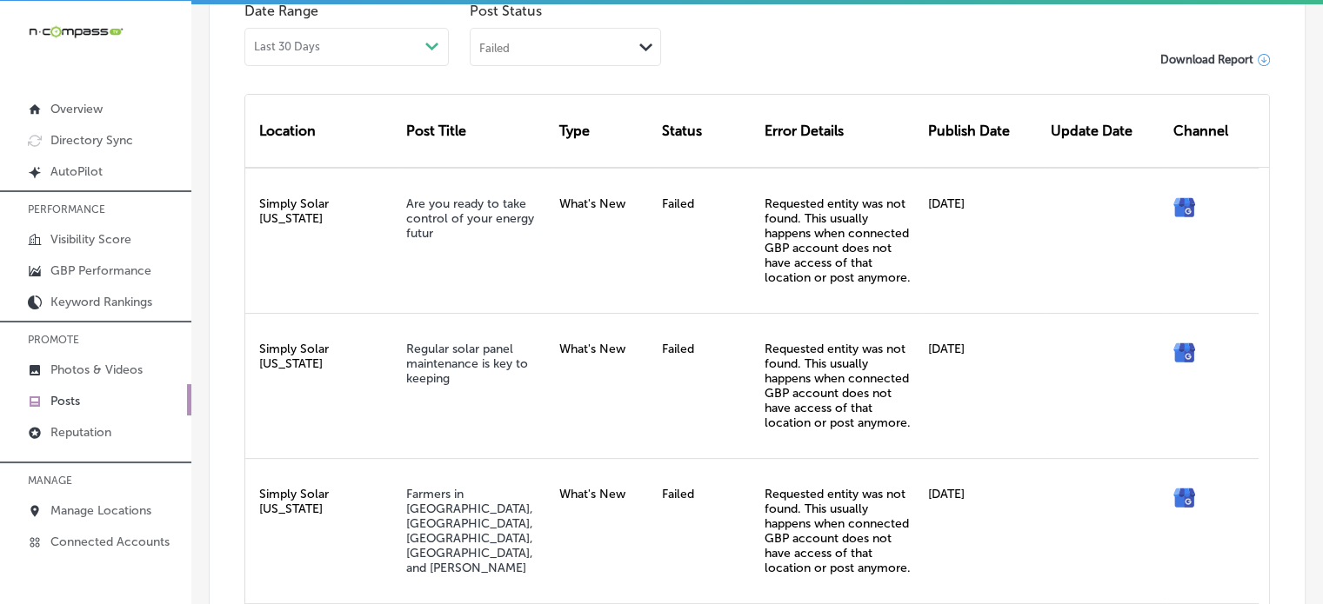
scroll to position [563, 0]
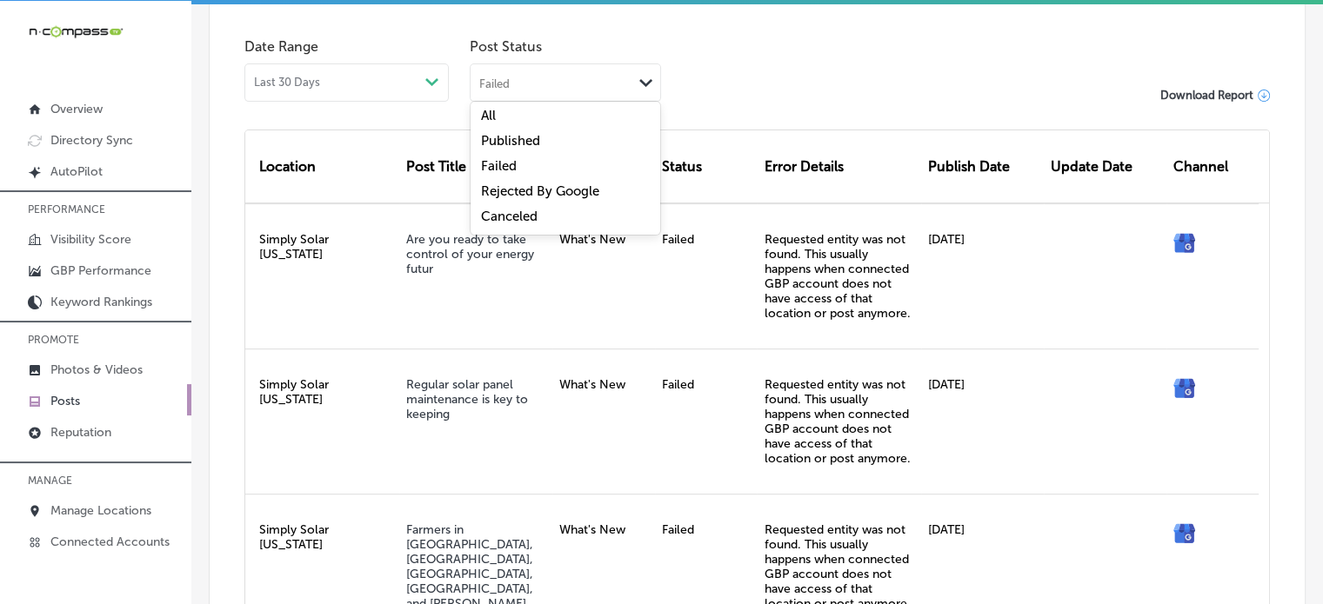
click at [565, 79] on div "Failed" at bounding box center [552, 82] width 162 height 17
click at [531, 215] on label "Canceled" at bounding box center [509, 217] width 57 height 16
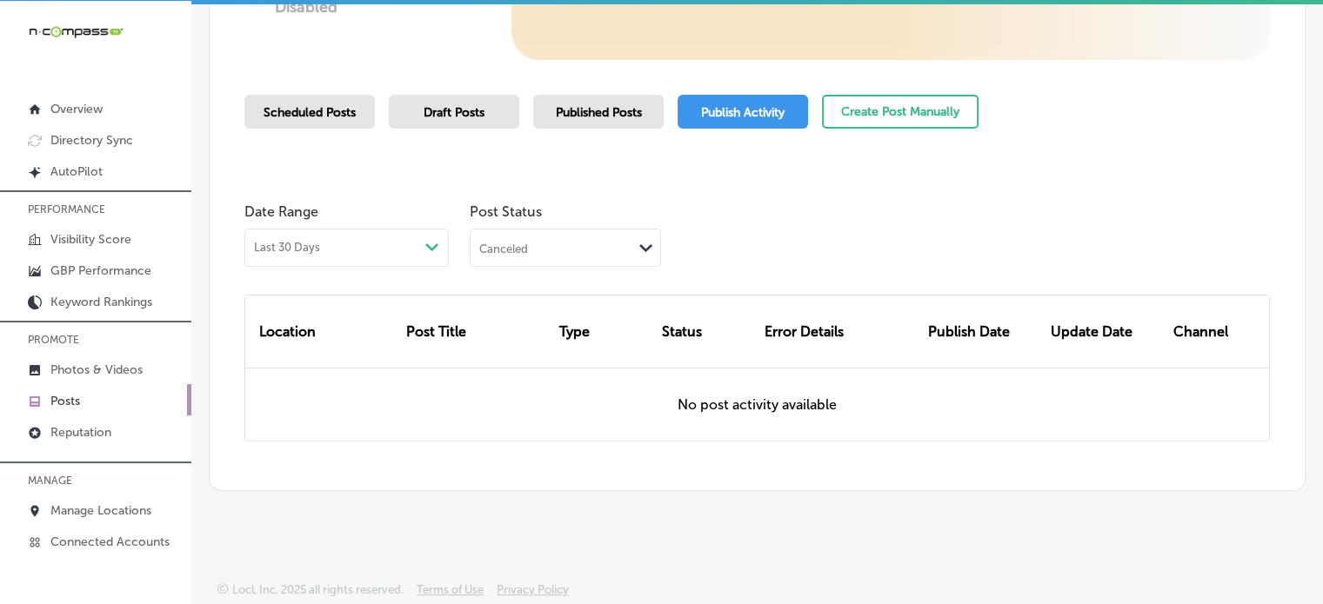
scroll to position [397, 0]
drag, startPoint x: 567, startPoint y: 244, endPoint x: 542, endPoint y: 343, distance: 102.3
click at [542, 268] on div "option Canceled, selected. option Failed focused, 3 of 5. 5 results available. …" at bounding box center [565, 249] width 191 height 38
click at [550, 356] on label "Rejected By Google" at bounding box center [540, 358] width 118 height 16
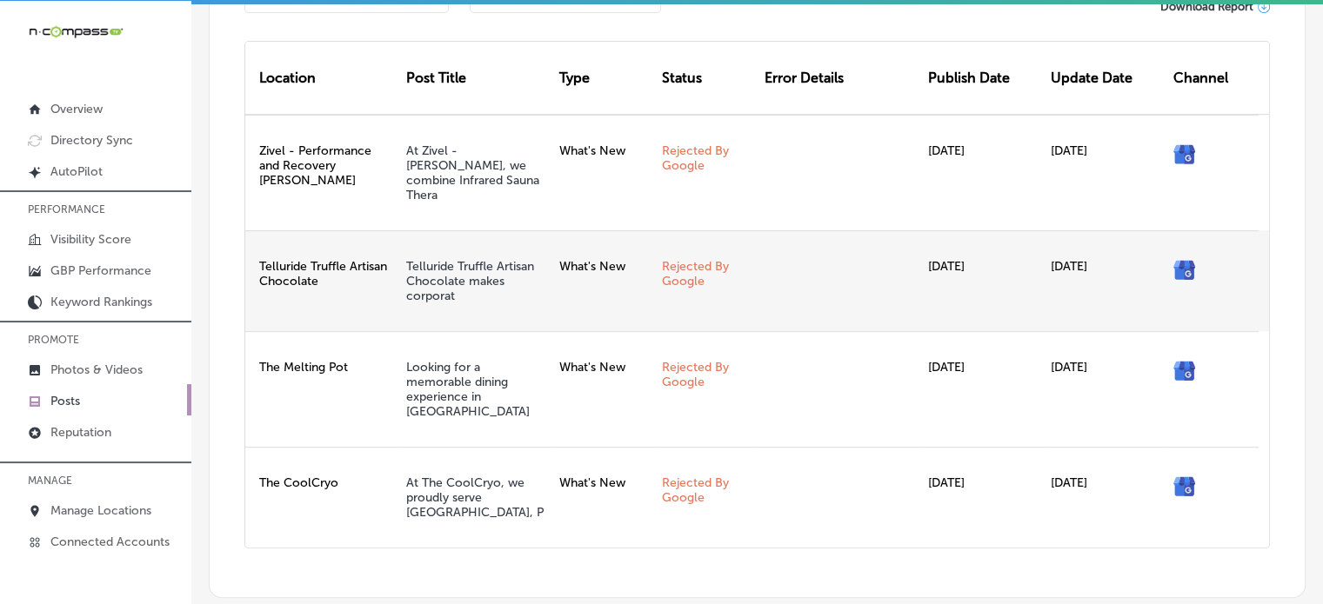
scroll to position [588, 0]
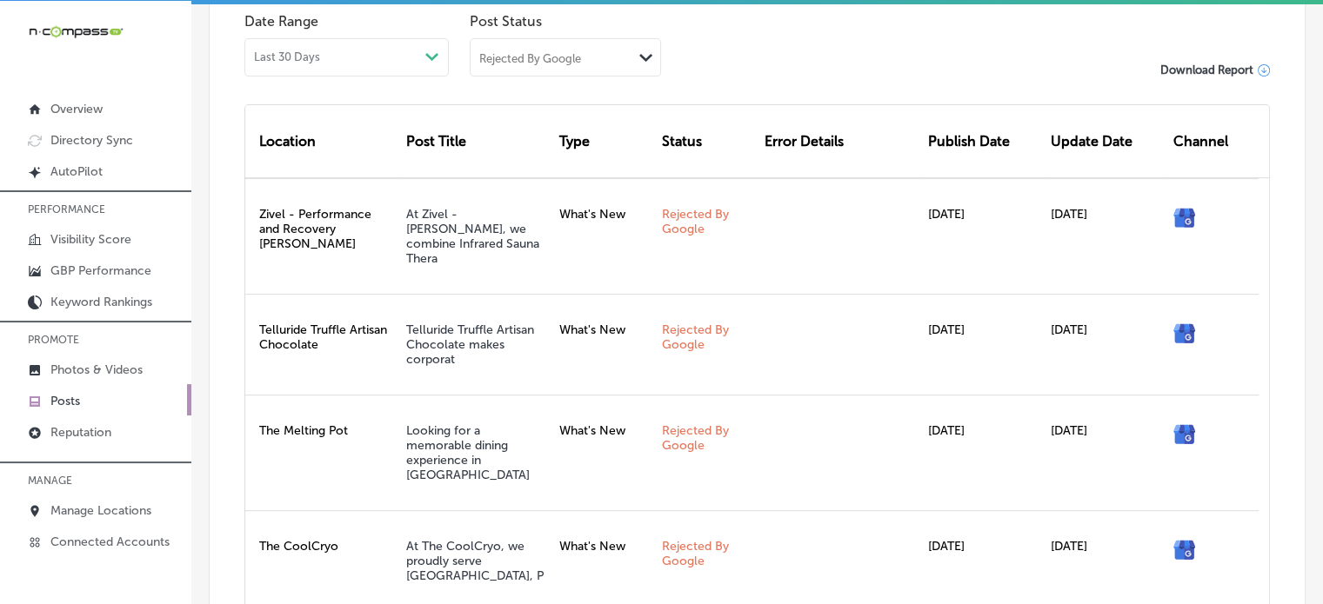
click at [531, 59] on div "Rejected By Google" at bounding box center [530, 57] width 102 height 15
click at [514, 135] on label "Failed" at bounding box center [499, 141] width 36 height 16
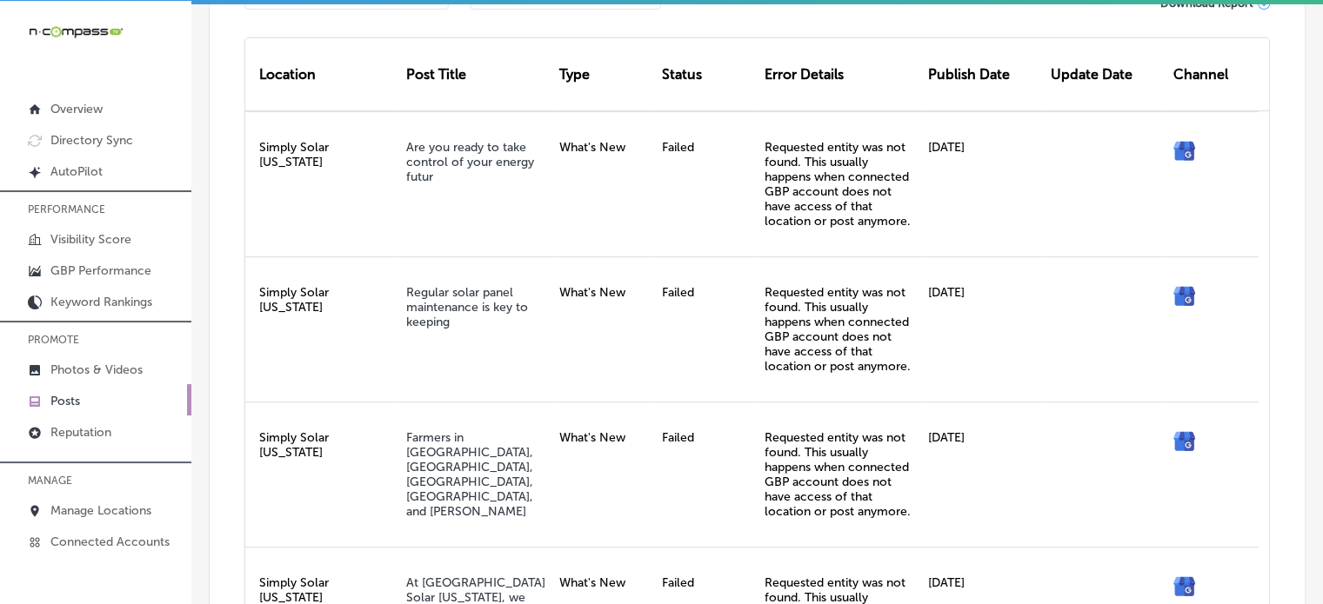
scroll to position [658, 0]
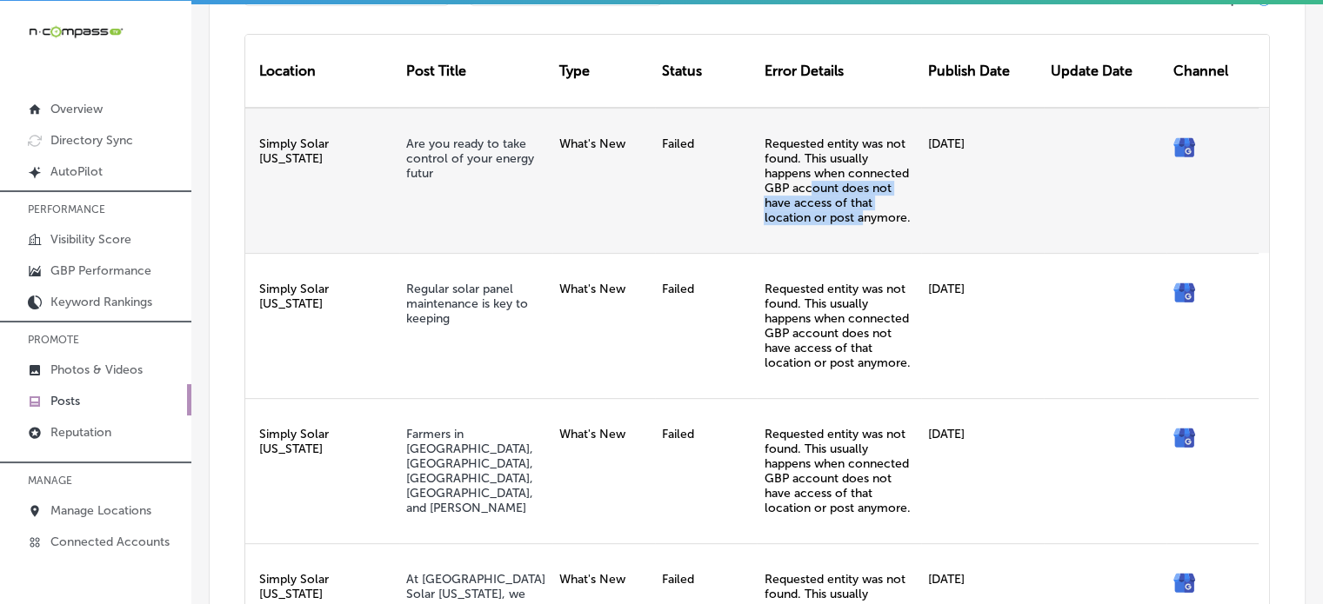
drag, startPoint x: 804, startPoint y: 191, endPoint x: 856, endPoint y: 217, distance: 58.0
click at [856, 217] on div "Requested entity was not found. This usually happens when connected GBP account…" at bounding box center [839, 180] width 164 height 145
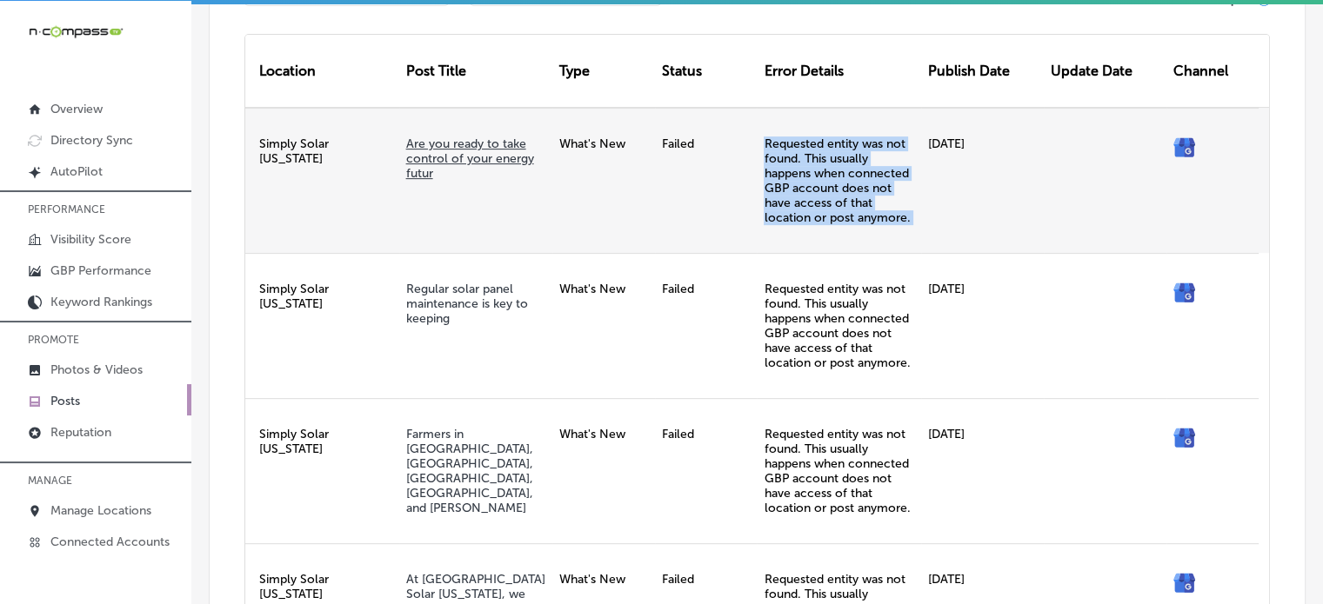
click at [500, 143] on link "Are you ready to take control of your energy futur" at bounding box center [470, 159] width 128 height 44
click at [823, 205] on div "Requested entity was not found. This usually happens when connected GBP account…" at bounding box center [839, 180] width 164 height 145
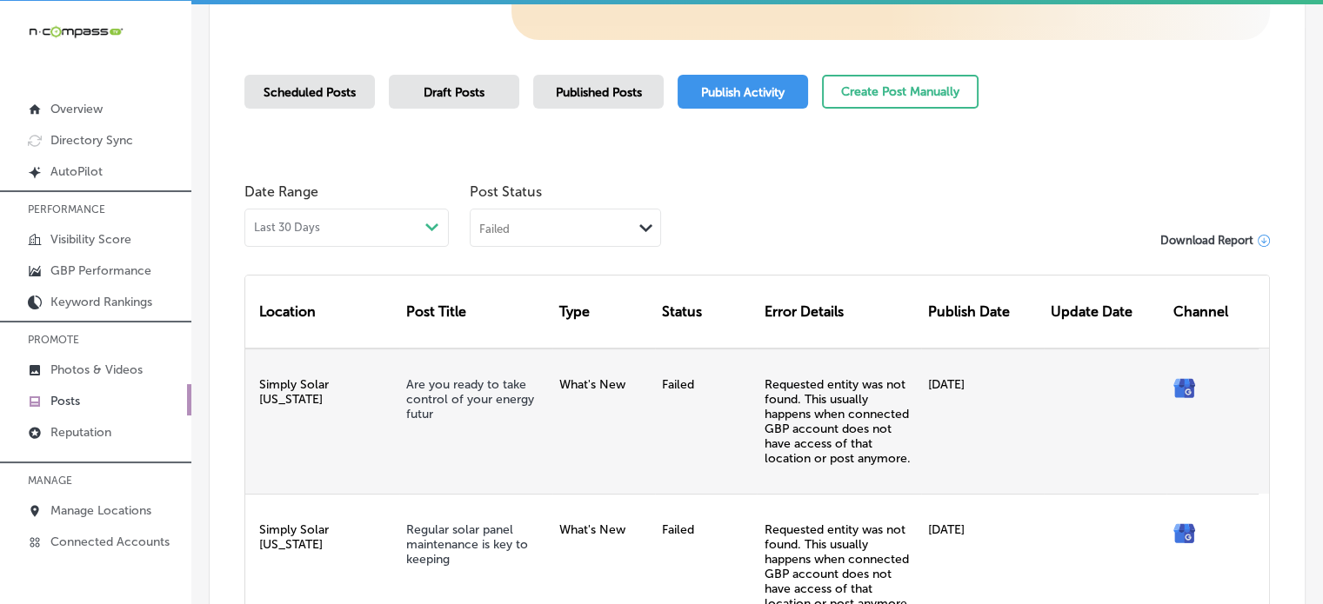
scroll to position [404, 0]
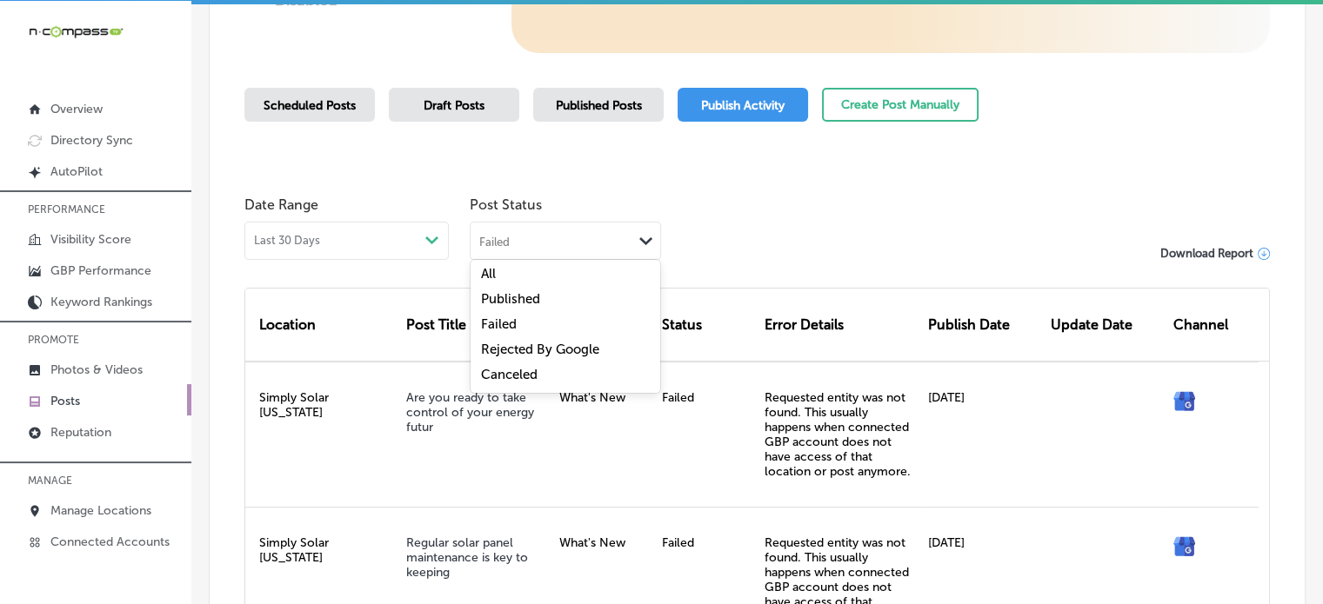
click at [551, 242] on div "Failed" at bounding box center [552, 240] width 162 height 17
click at [553, 352] on label "Rejected By Google" at bounding box center [540, 350] width 118 height 16
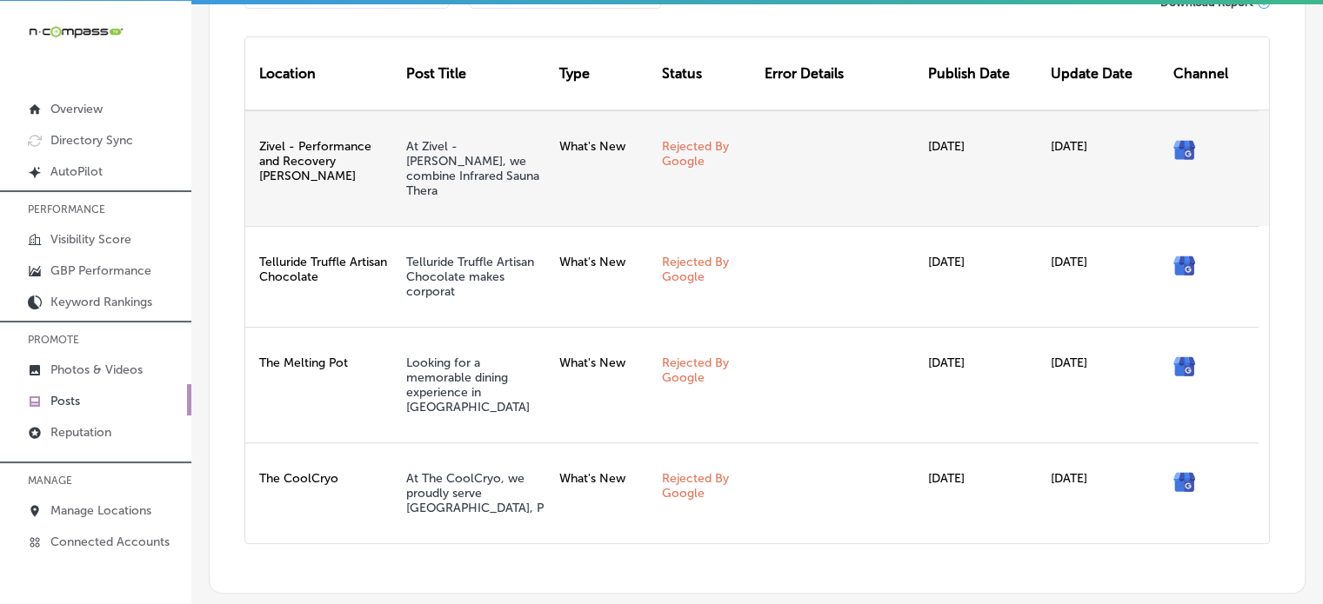
scroll to position [656, 0]
click at [1178, 142] on icon at bounding box center [1180, 144] width 5 height 6
click at [426, 145] on link "At Zivel - Parker, we combine Infrared Sauna Thera" at bounding box center [472, 168] width 133 height 59
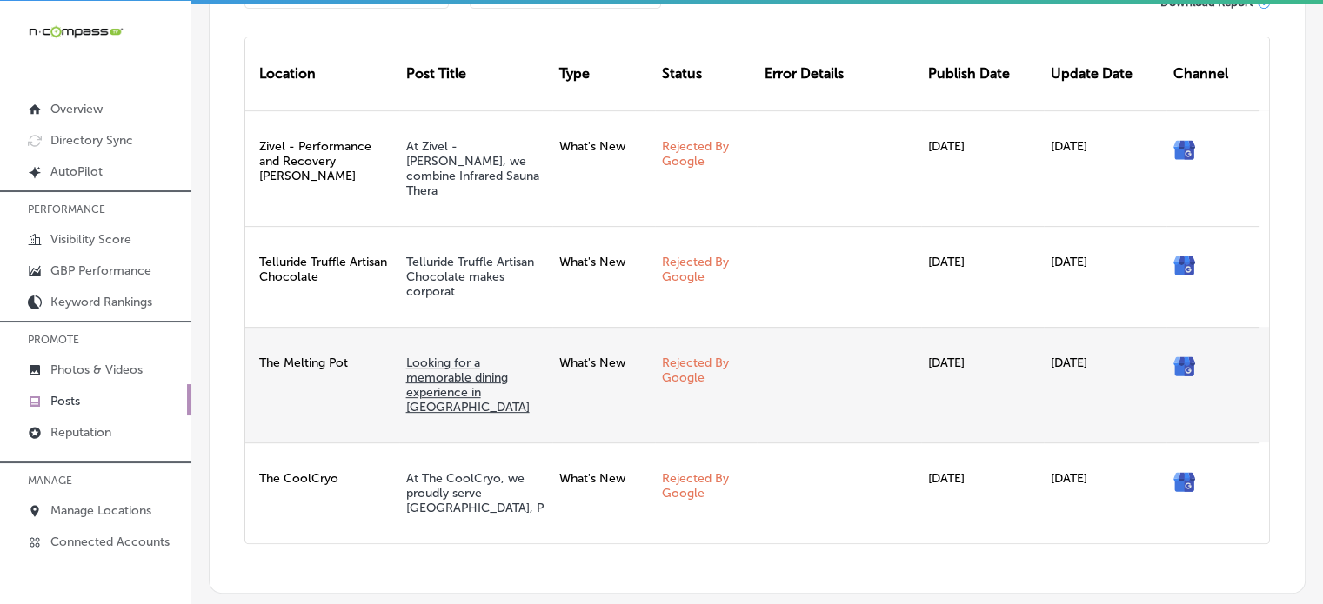
click at [438, 356] on link "Looking for a memorable dining experience in Palm" at bounding box center [468, 385] width 124 height 59
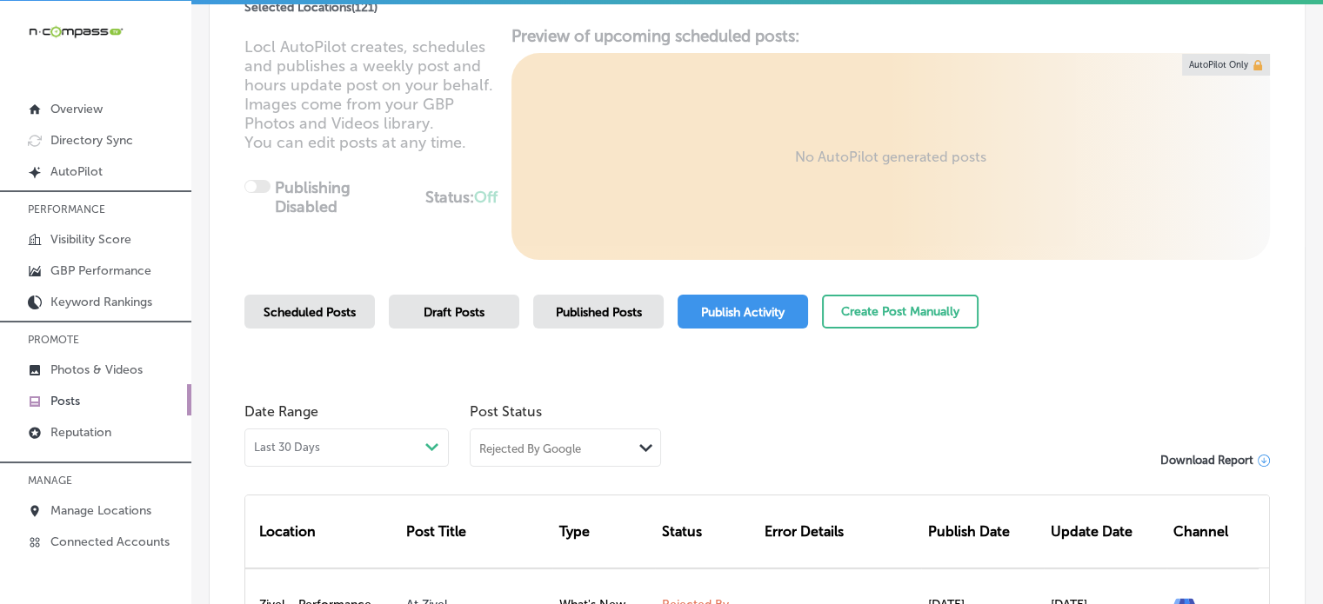
scroll to position [165, 0]
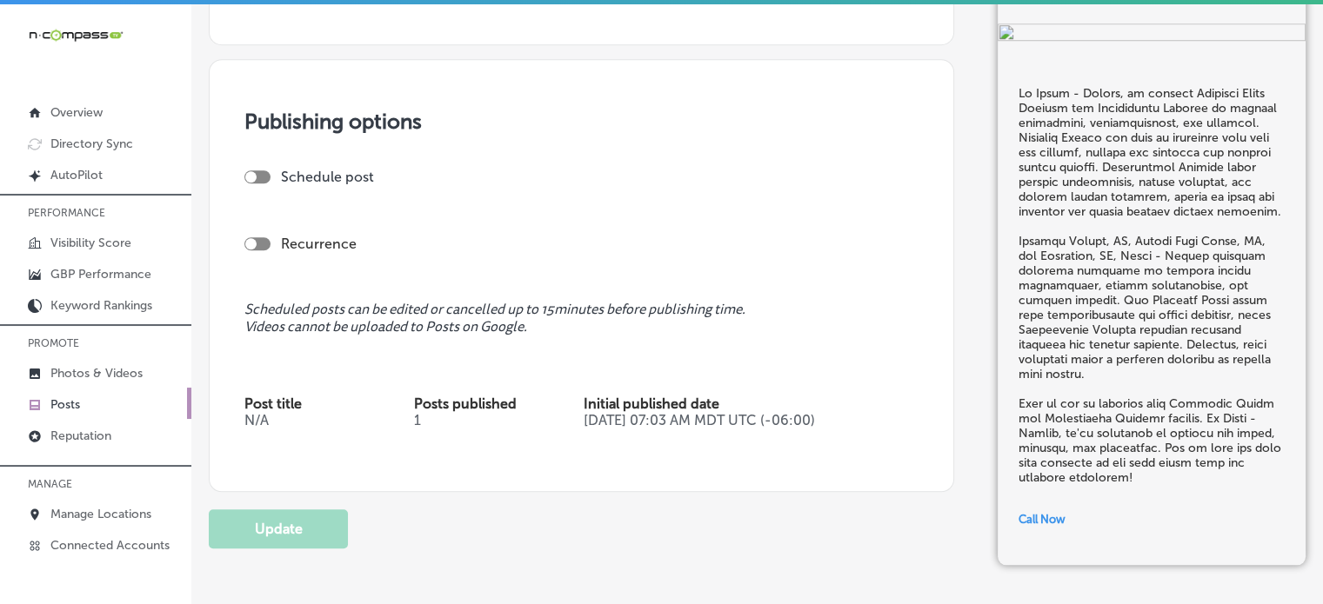
scroll to position [1559, 0]
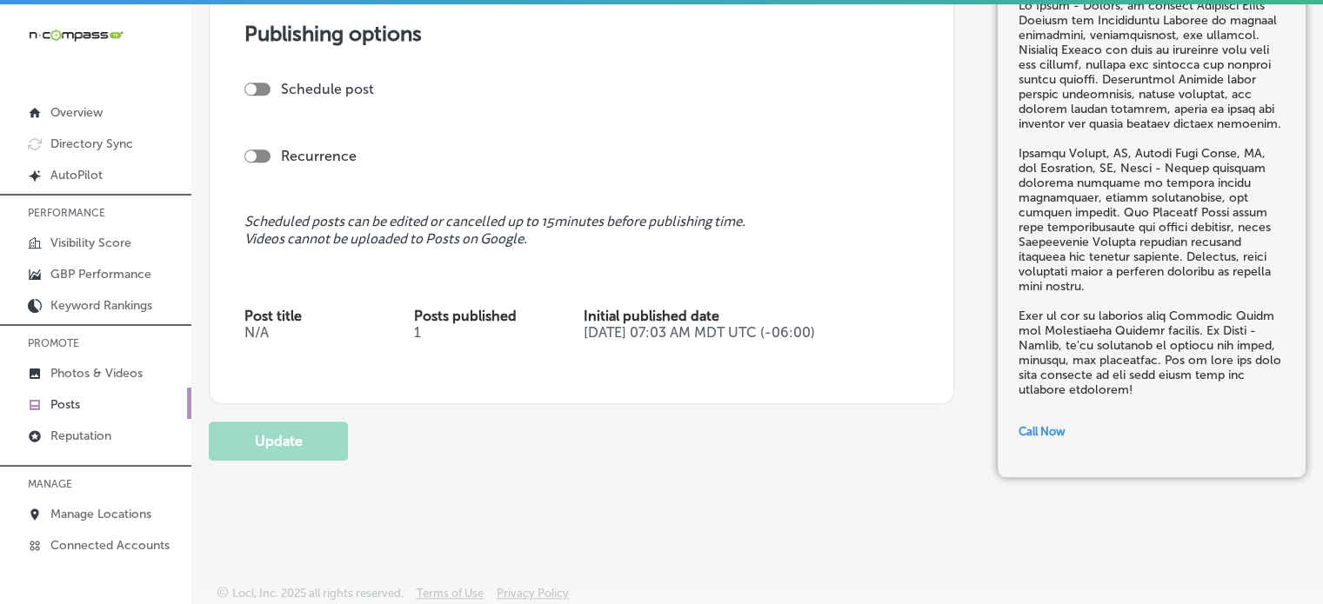
click at [305, 317] on p "Post title N/A" at bounding box center [329, 331] width 170 height 47
click at [260, 90] on div at bounding box center [257, 89] width 26 height 13
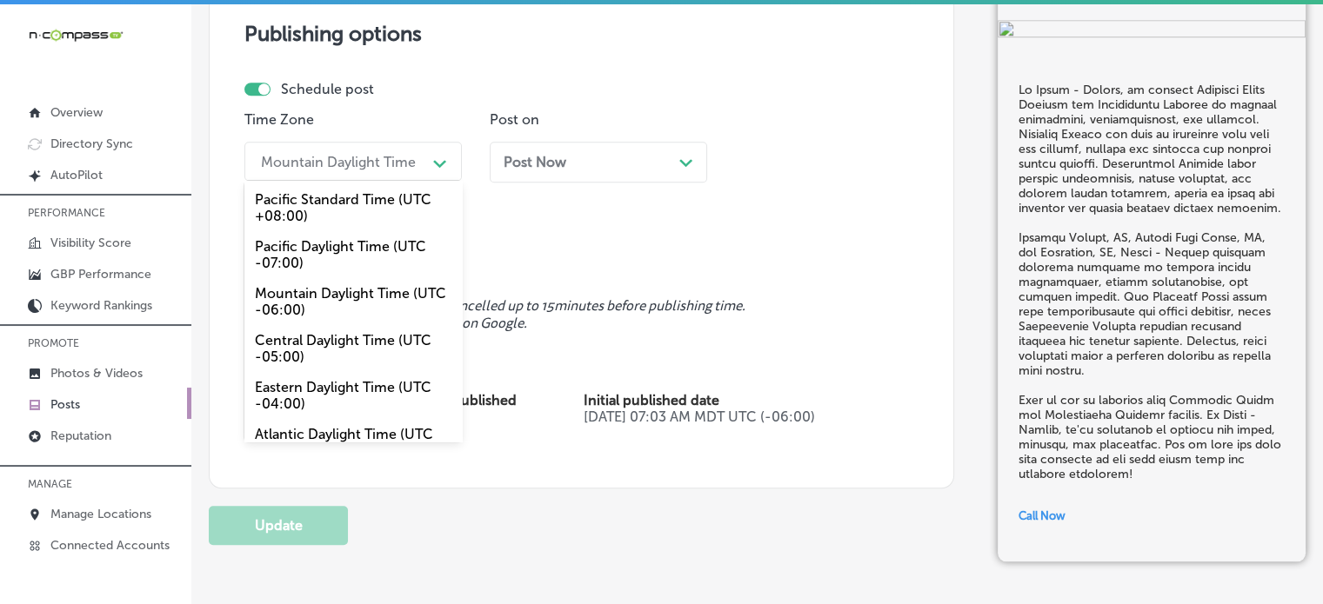
click at [357, 162] on div "Mountain Daylight Time" at bounding box center [338, 161] width 155 height 17
click at [337, 295] on div "Mountain Daylight Time (UTC -06:00)" at bounding box center [352, 301] width 217 height 47
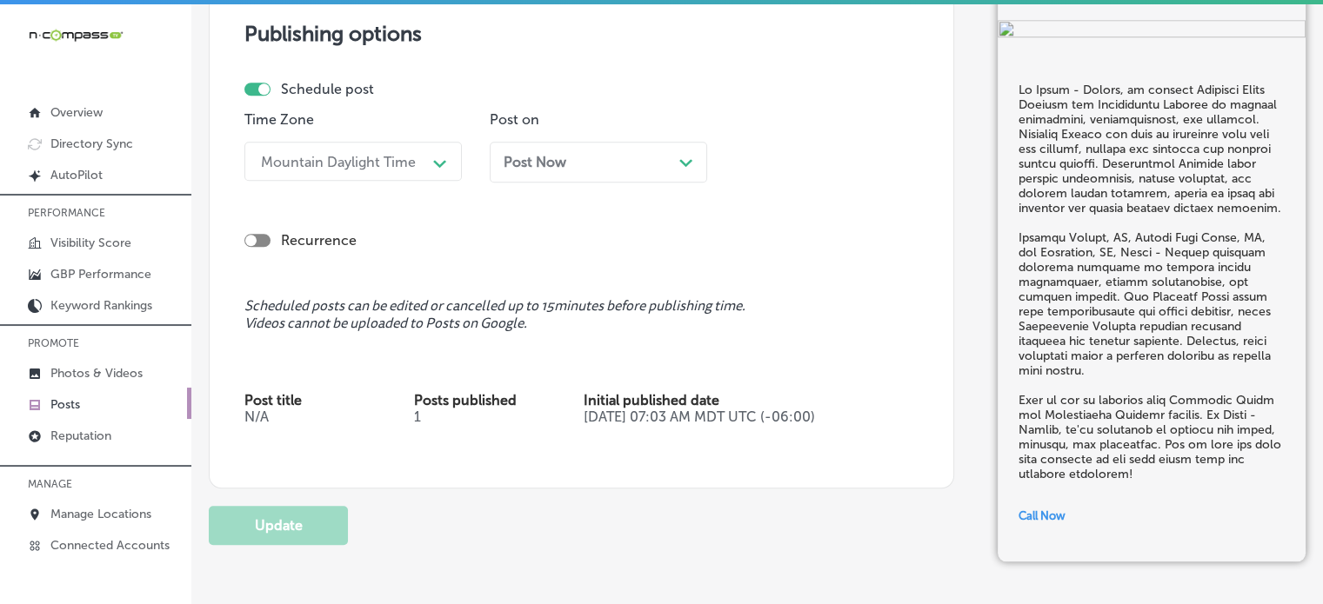
click at [560, 166] on span "Post Now" at bounding box center [535, 162] width 63 height 17
click at [663, 257] on div "Schedule post Time Zone Mountain Daylight Time Path Created with Sketch. Post o…" at bounding box center [581, 183] width 674 height 204
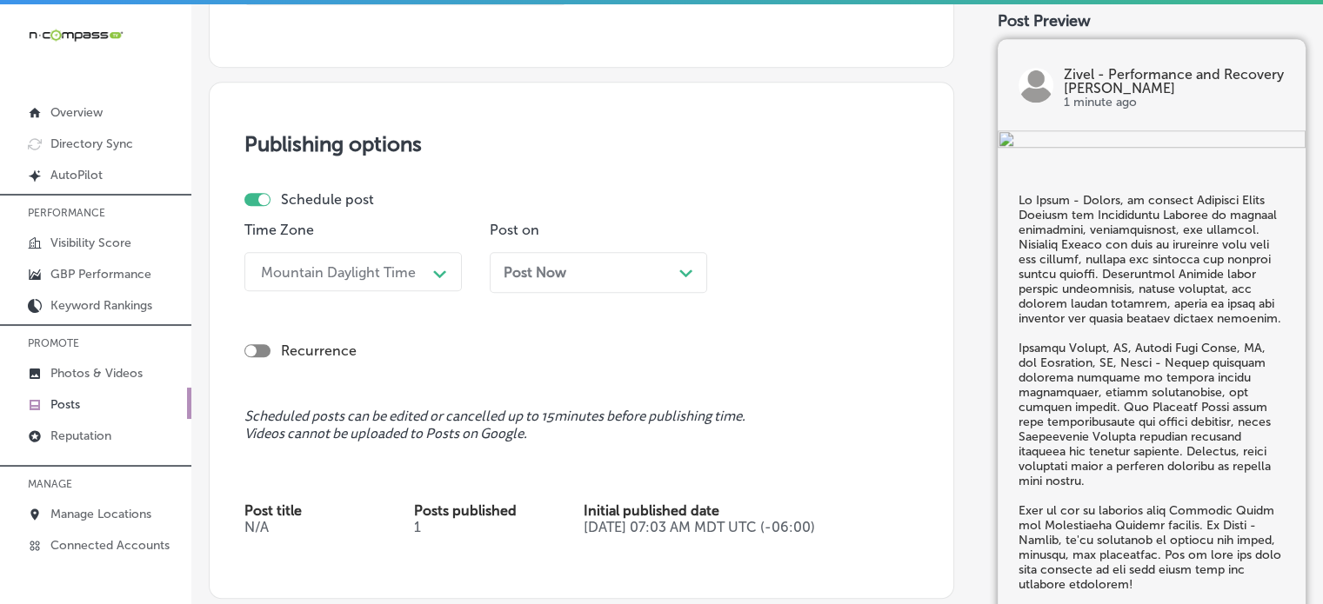
scroll to position [1447, 0]
click at [629, 270] on div "Post Now Path Created with Sketch." at bounding box center [599, 273] width 190 height 17
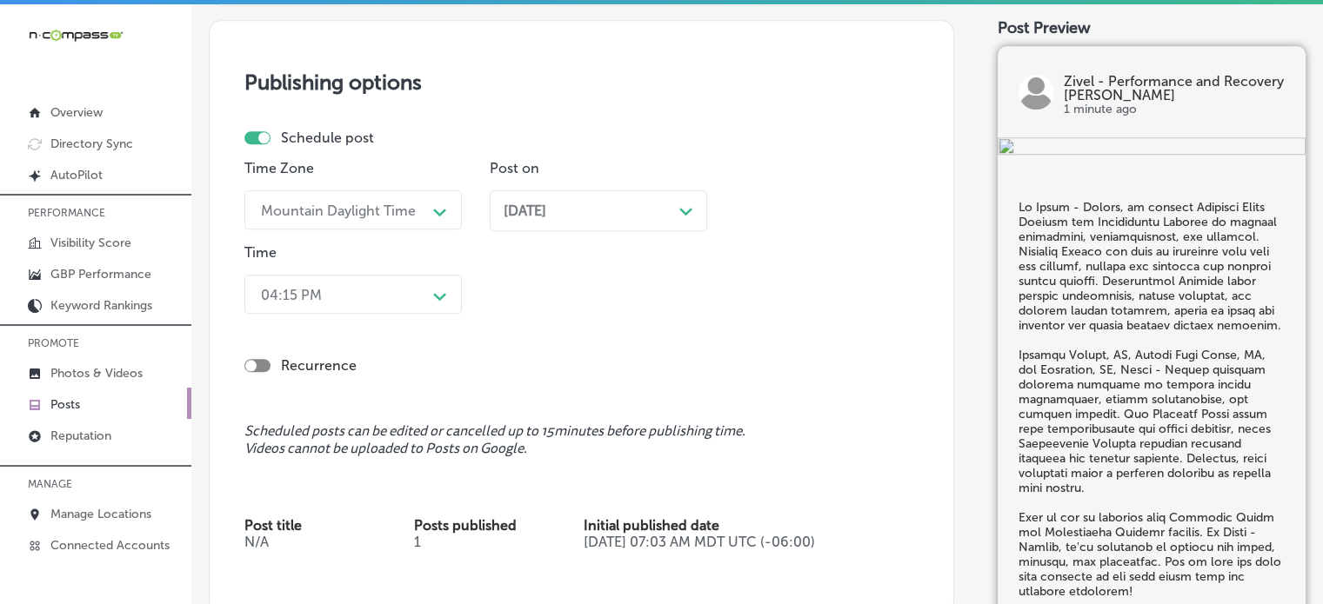
scroll to position [1508, 0]
click at [583, 226] on div "Oct 06, 2025 Path Created with Sketch." at bounding box center [598, 212] width 217 height 41
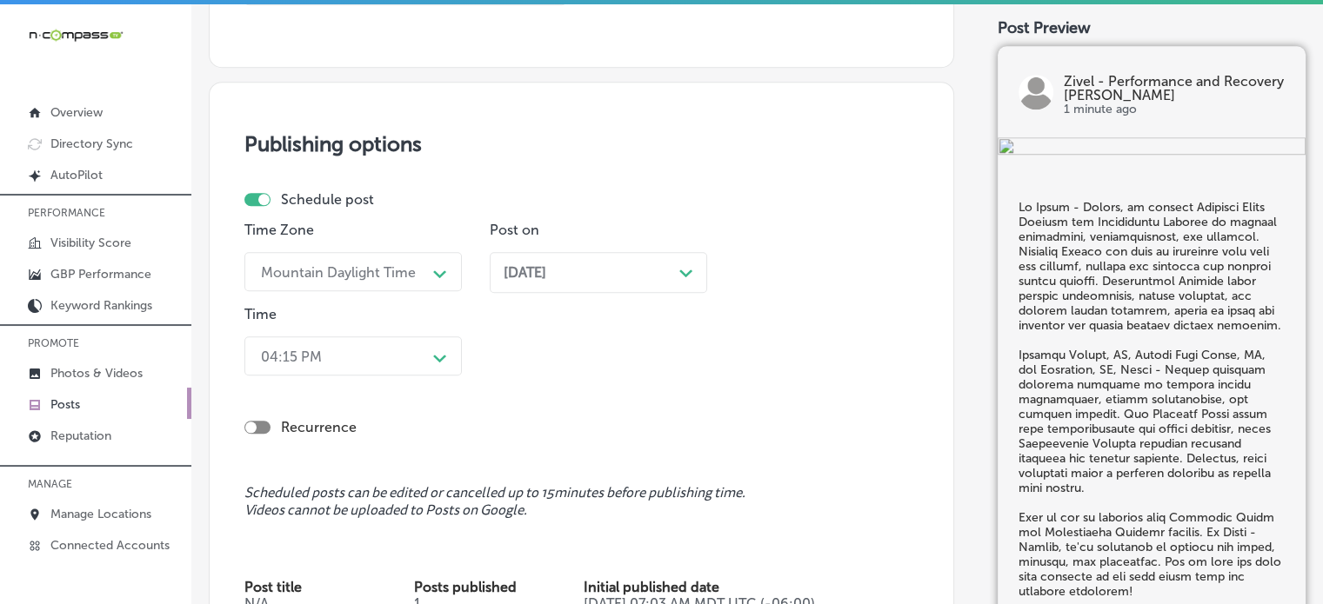
scroll to position [1446, 0]
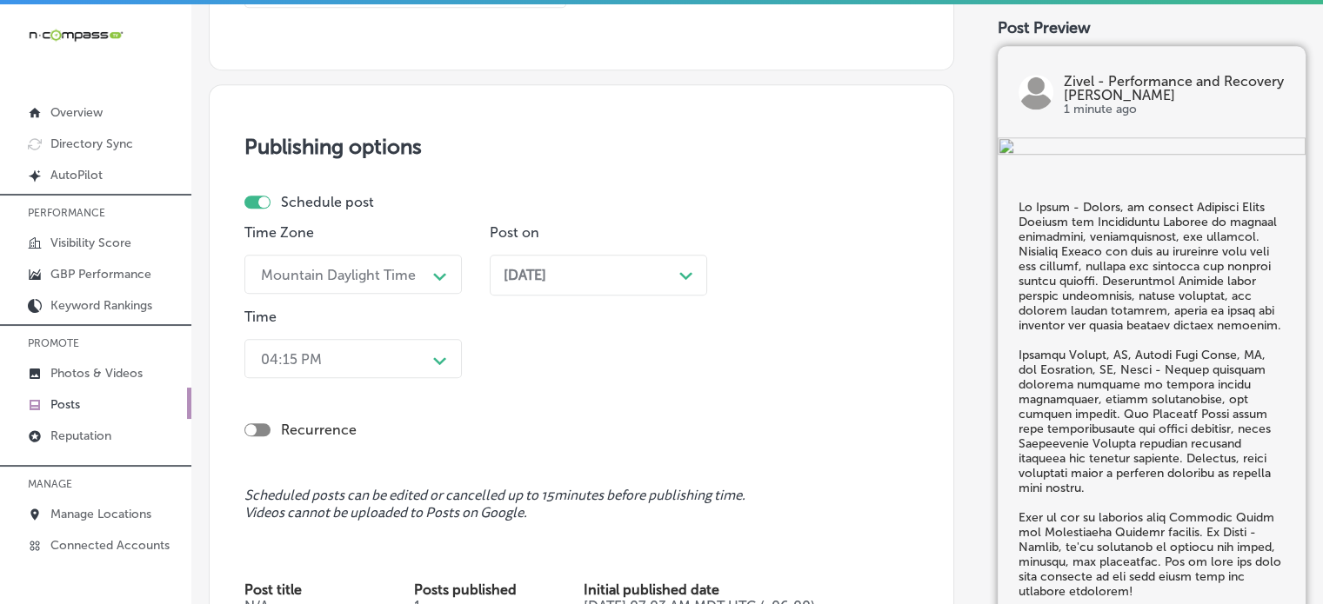
click at [566, 260] on div "[DATE] Path Created with Sketch." at bounding box center [598, 275] width 217 height 41
click at [259, 194] on div "Schedule post" at bounding box center [574, 202] width 660 height 17
click at [264, 202] on div at bounding box center [263, 202] width 11 height 11
checkbox input "false"
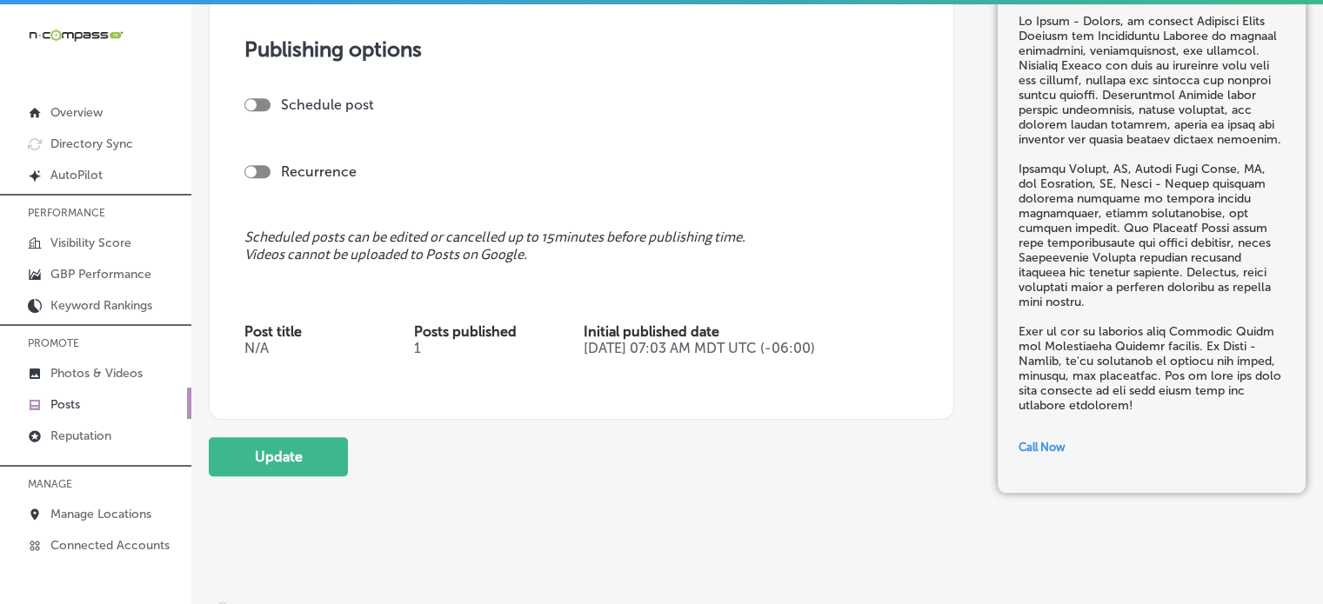
scroll to position [1545, 0]
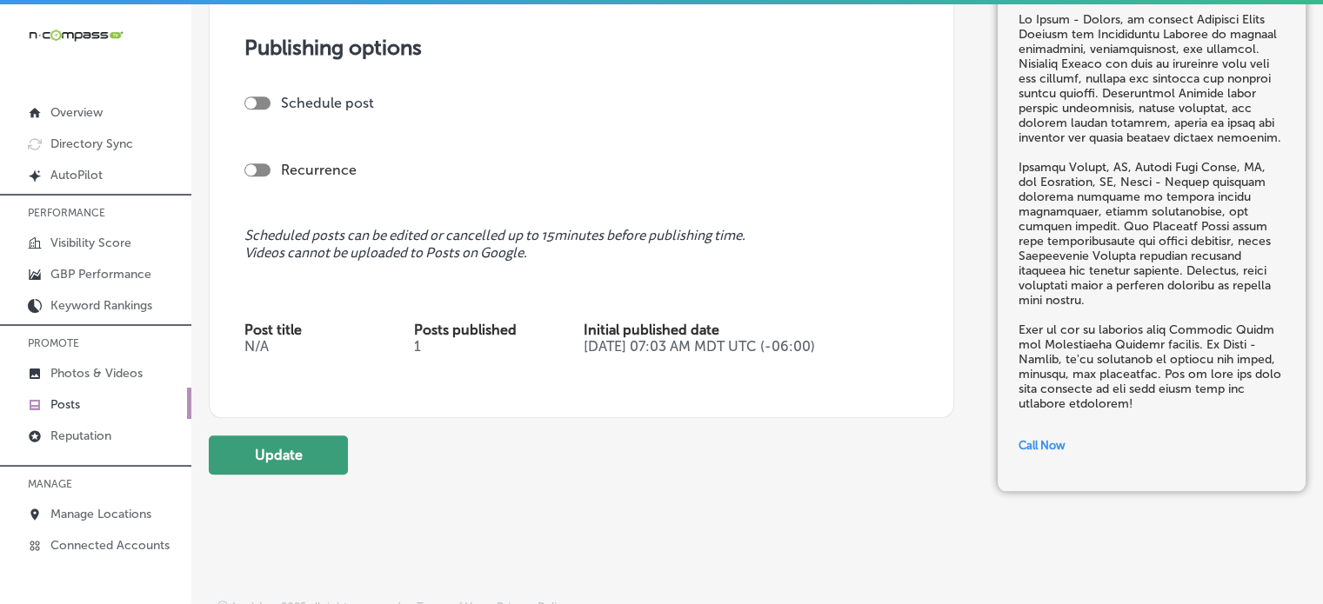
click at [282, 457] on button "Update" at bounding box center [278, 455] width 139 height 39
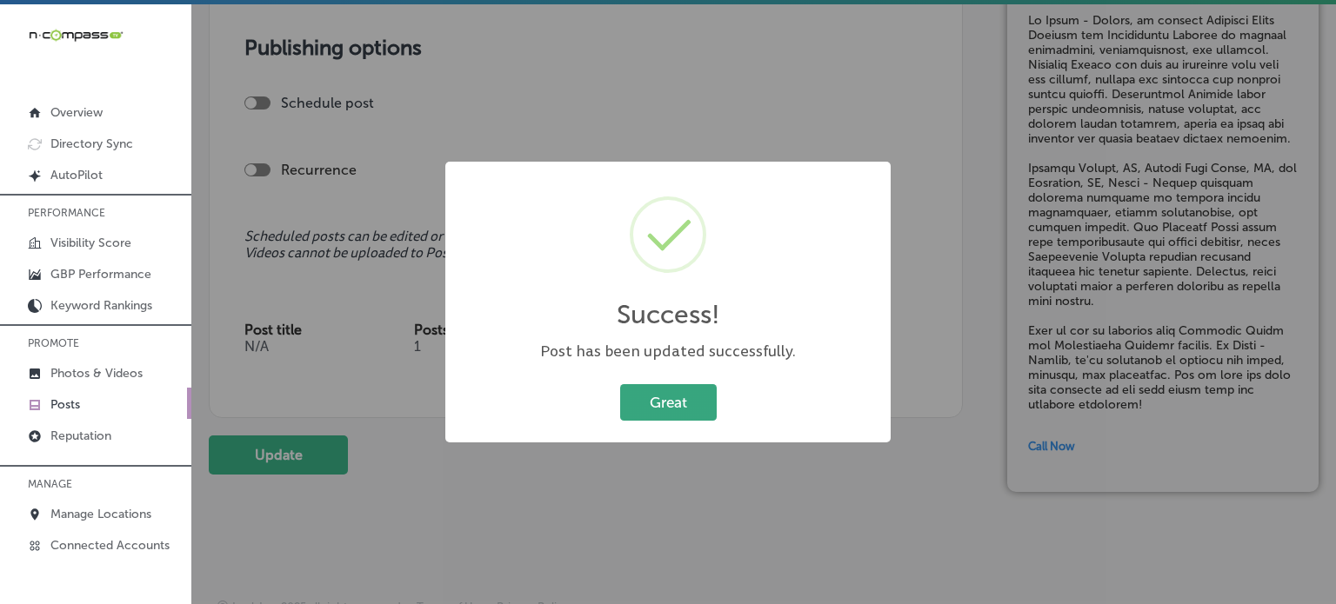
click at [693, 417] on button "Great" at bounding box center [668, 402] width 97 height 36
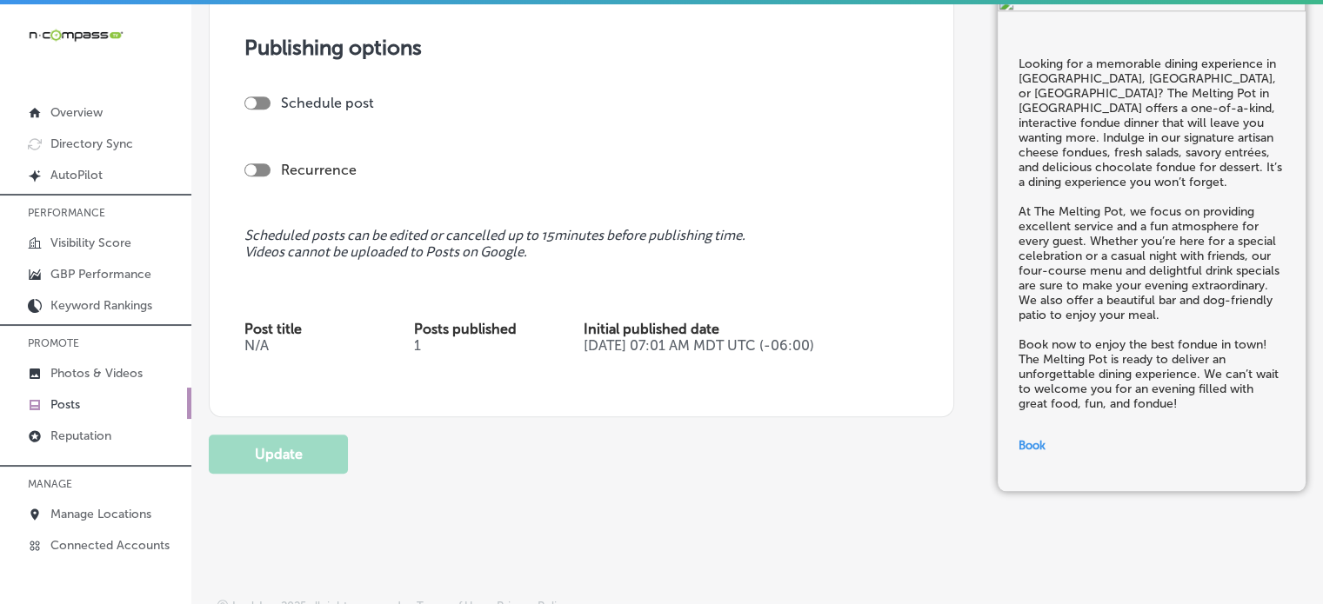
scroll to position [1673, 0]
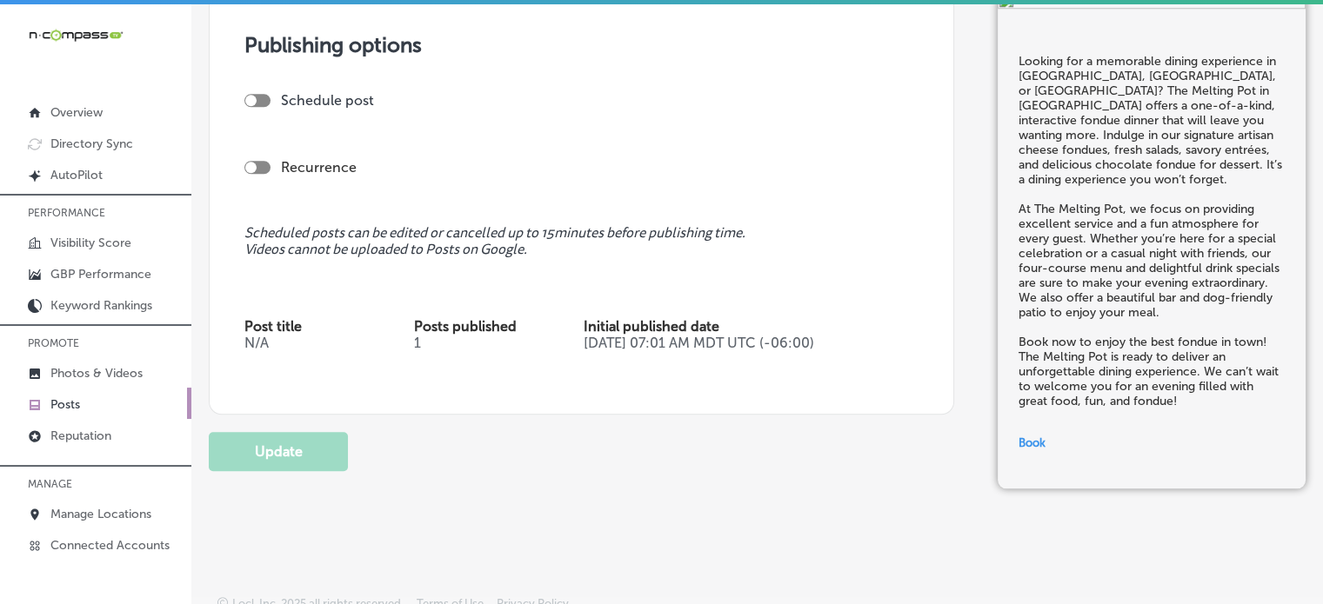
click at [265, 102] on div at bounding box center [257, 100] width 26 height 13
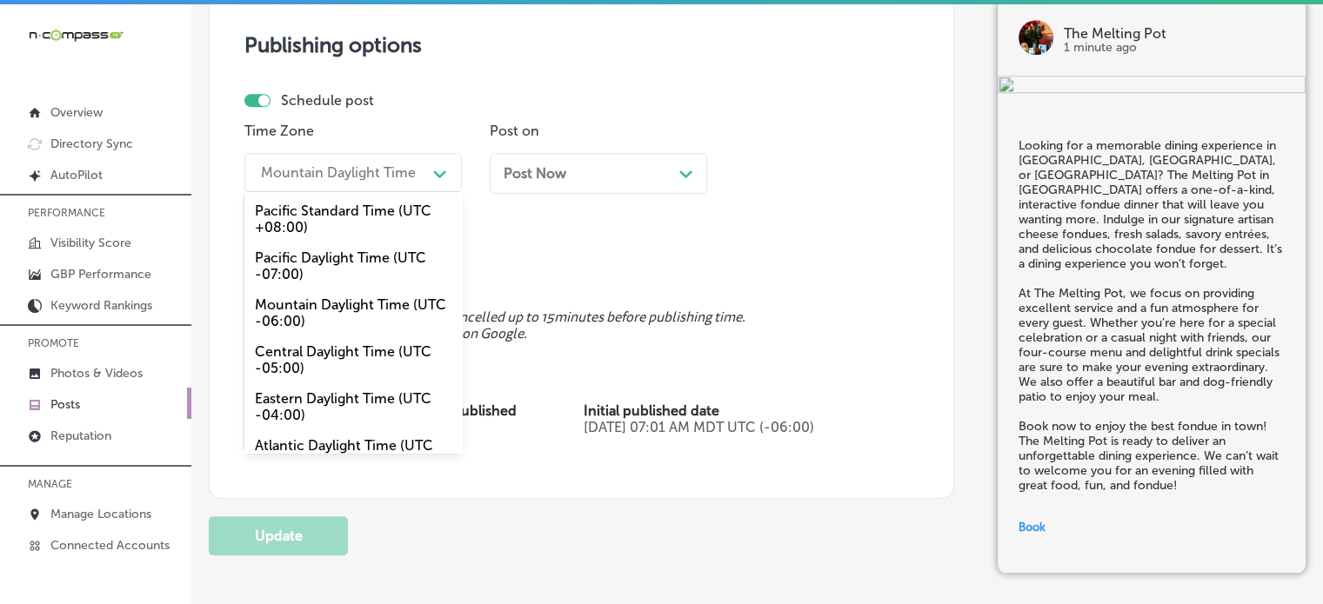
drag, startPoint x: 363, startPoint y: 180, endPoint x: 353, endPoint y: 298, distance: 118.7
click at [353, 192] on div "option Mountain Daylight Time (UTC -06:00) focused, 3 of 6. 6 results available…" at bounding box center [352, 172] width 217 height 39
click at [353, 298] on div "Mountain Daylight Time (UTC -06:00)" at bounding box center [352, 313] width 217 height 47
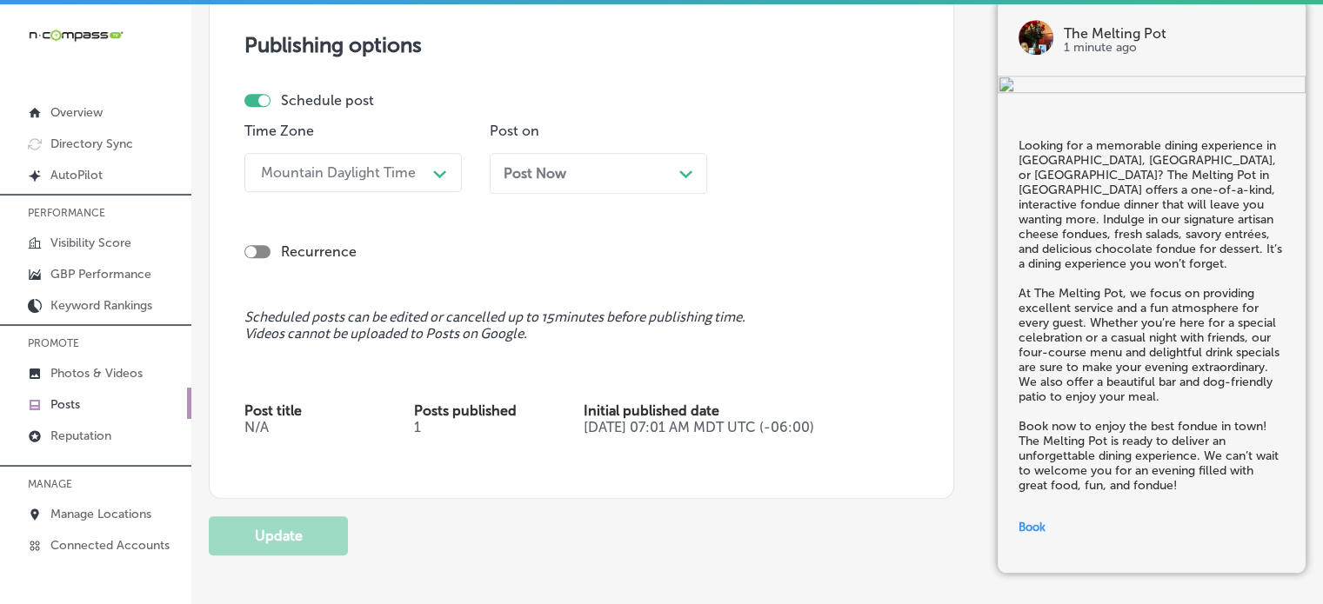
click at [546, 182] on div "Post Now Path Created with Sketch." at bounding box center [598, 173] width 217 height 41
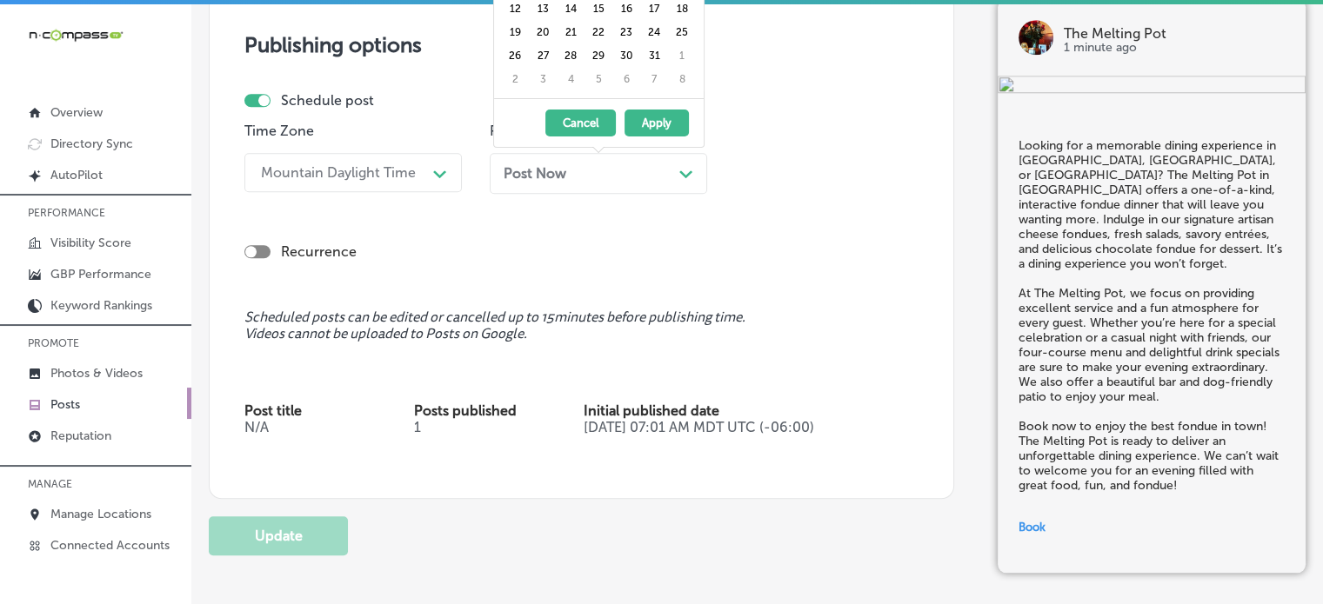
click at [609, 187] on div "Post Now Path Created with Sketch." at bounding box center [598, 173] width 217 height 41
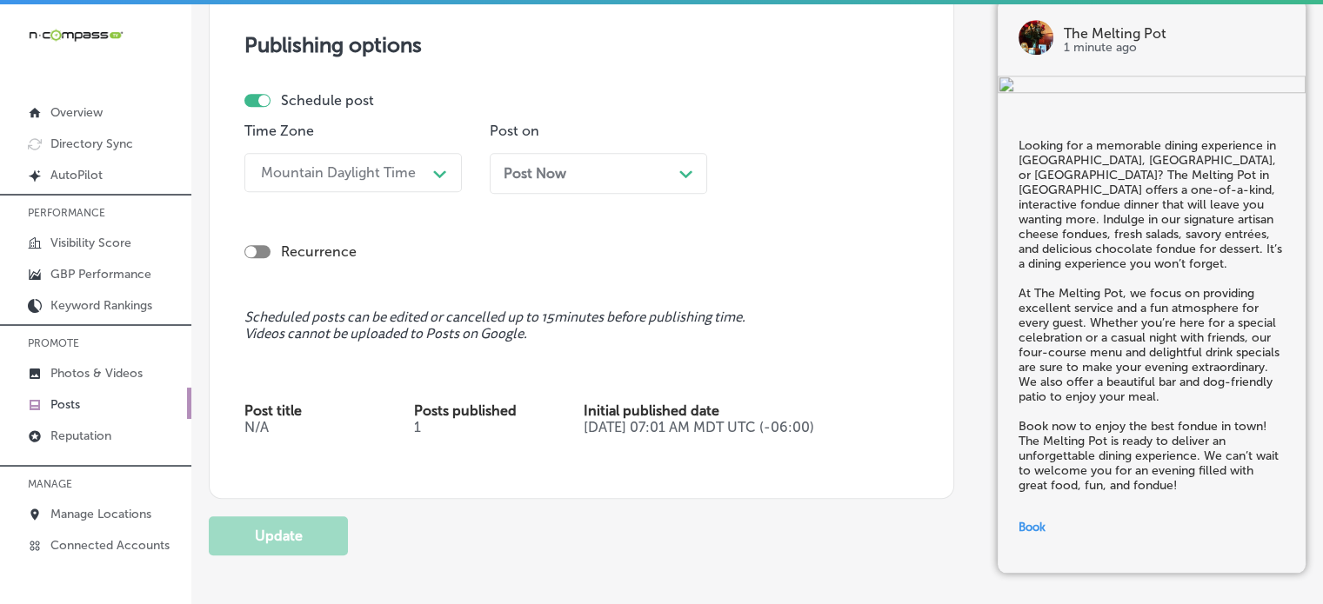
click at [609, 187] on div "Post Now Path Created with Sketch." at bounding box center [598, 173] width 217 height 41
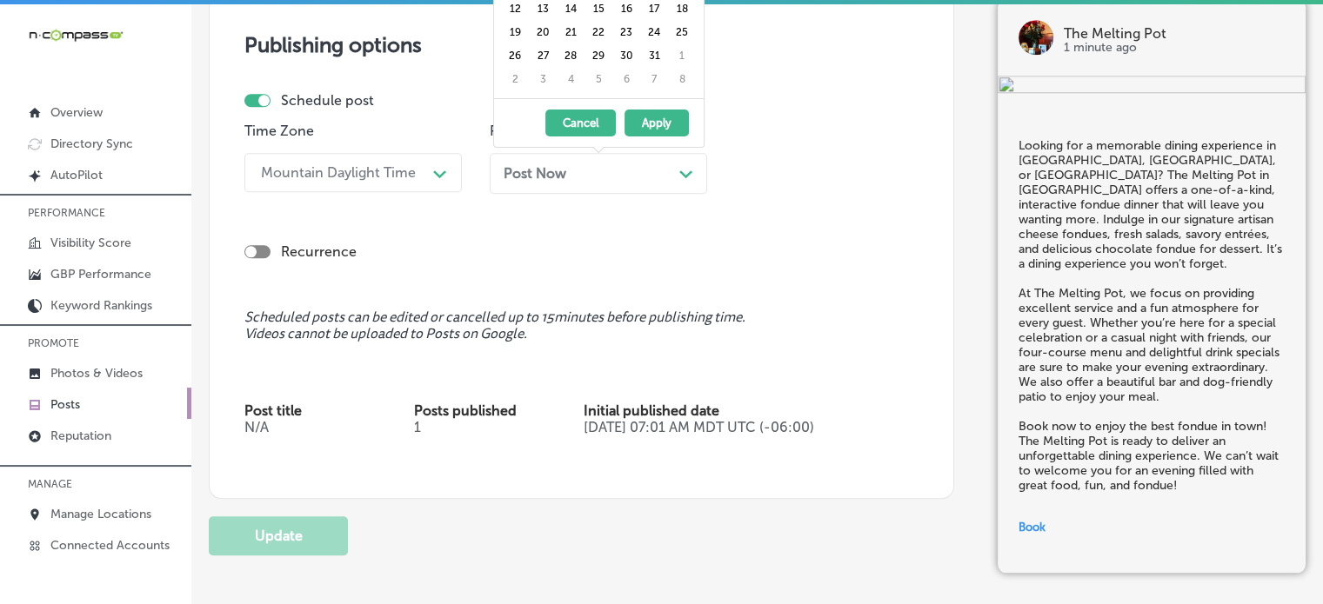
click at [609, 187] on div "Post Now Path Created with Sketch." at bounding box center [598, 173] width 217 height 41
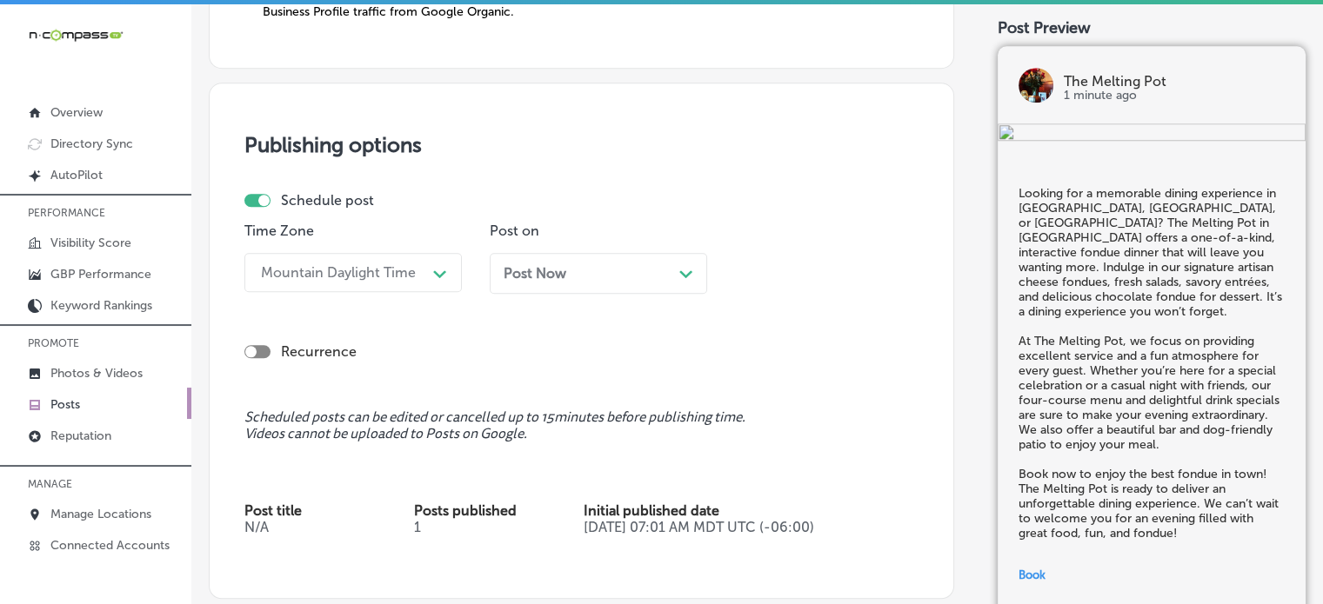
scroll to position [1572, 0]
click at [626, 266] on div "Post Now Path Created with Sketch." at bounding box center [599, 274] width 190 height 17
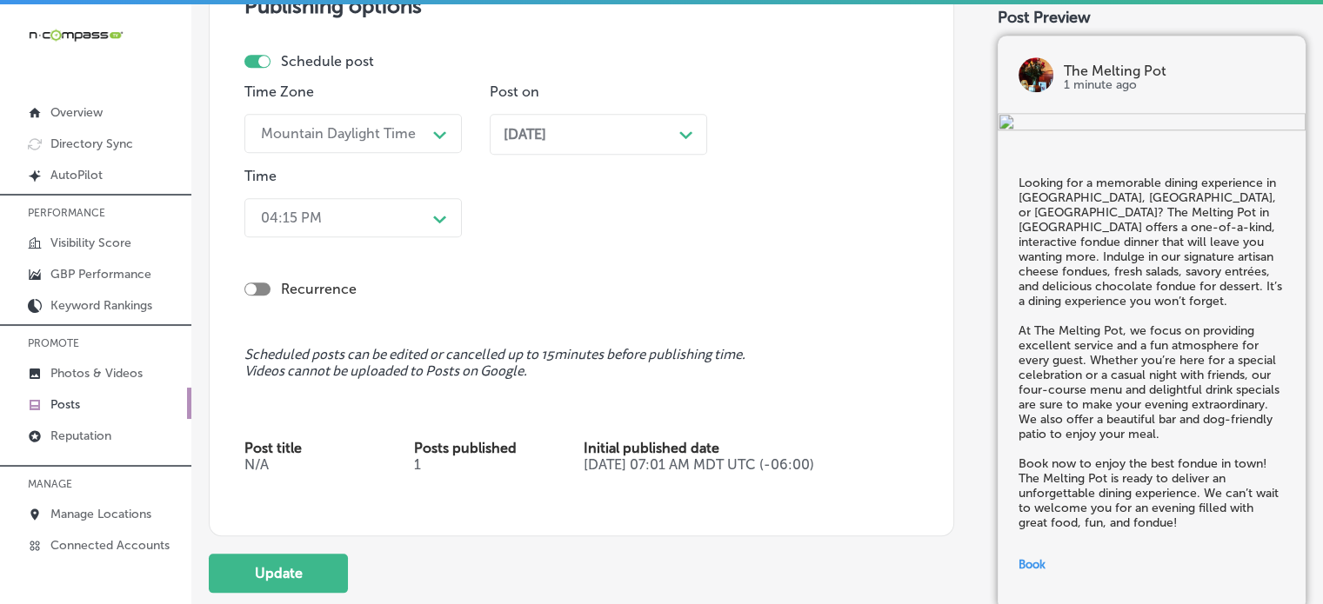
scroll to position [1713, 0]
click at [253, 63] on div at bounding box center [257, 59] width 26 height 13
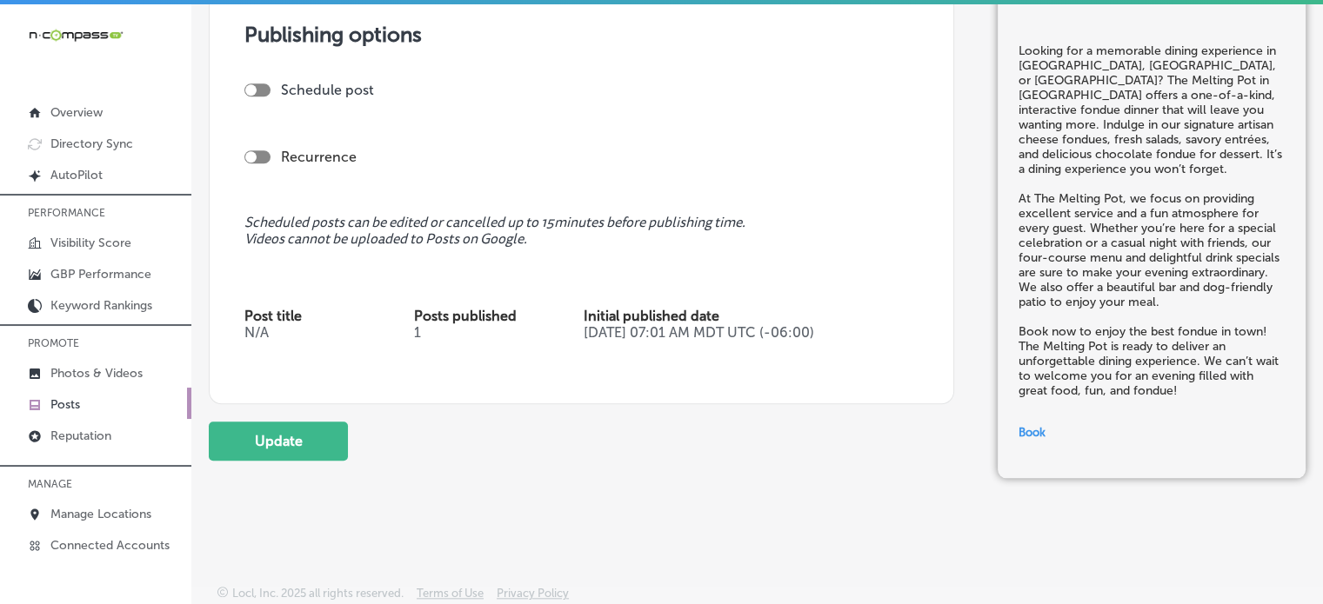
click at [261, 83] on div at bounding box center [257, 89] width 26 height 13
checkbox input "true"
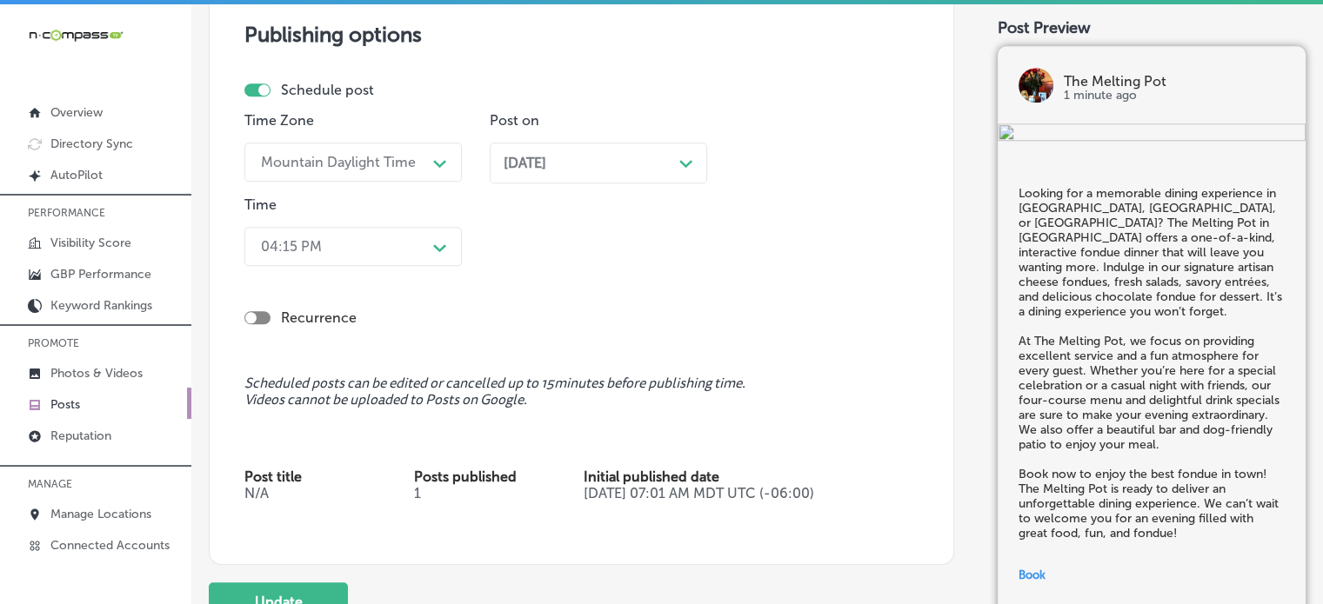
scroll to position [1713, 0]
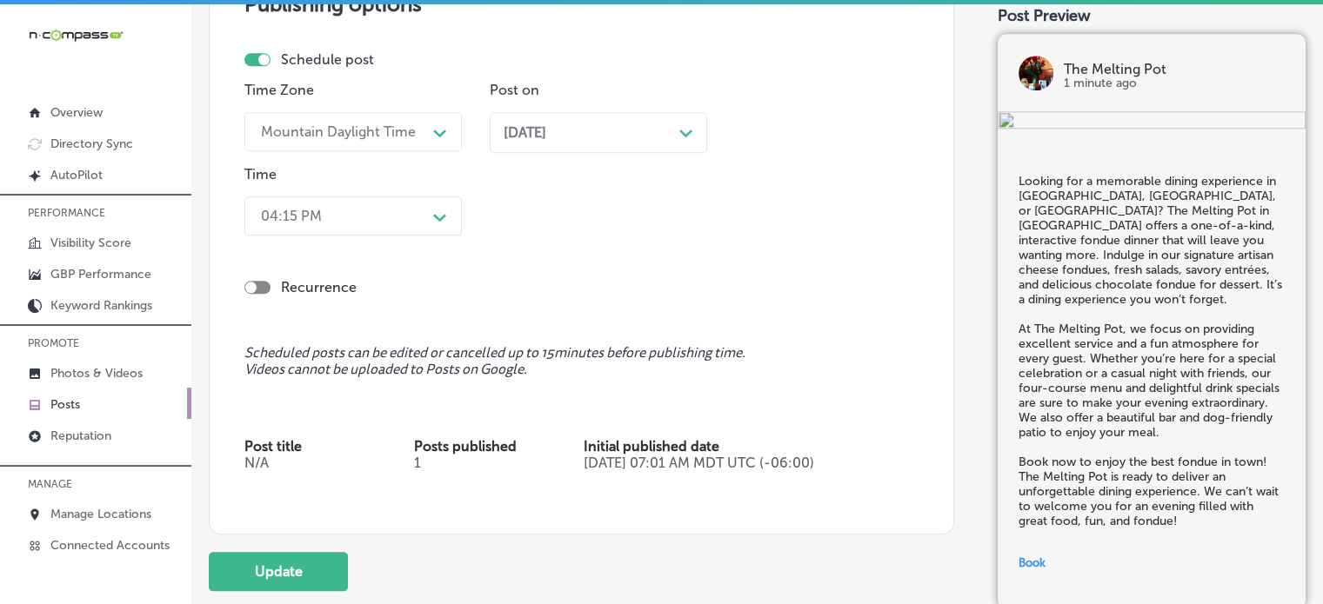
click at [564, 118] on div "[DATE] Path Created with Sketch." at bounding box center [598, 132] width 217 height 41
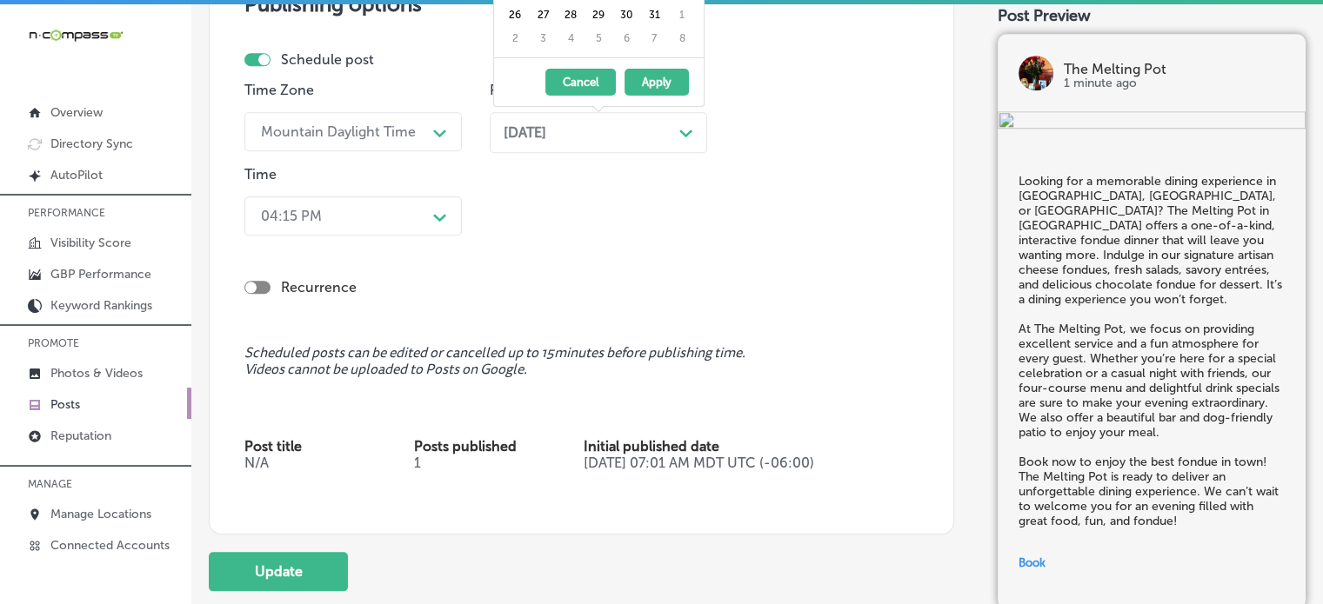
scroll to position [1607, 0]
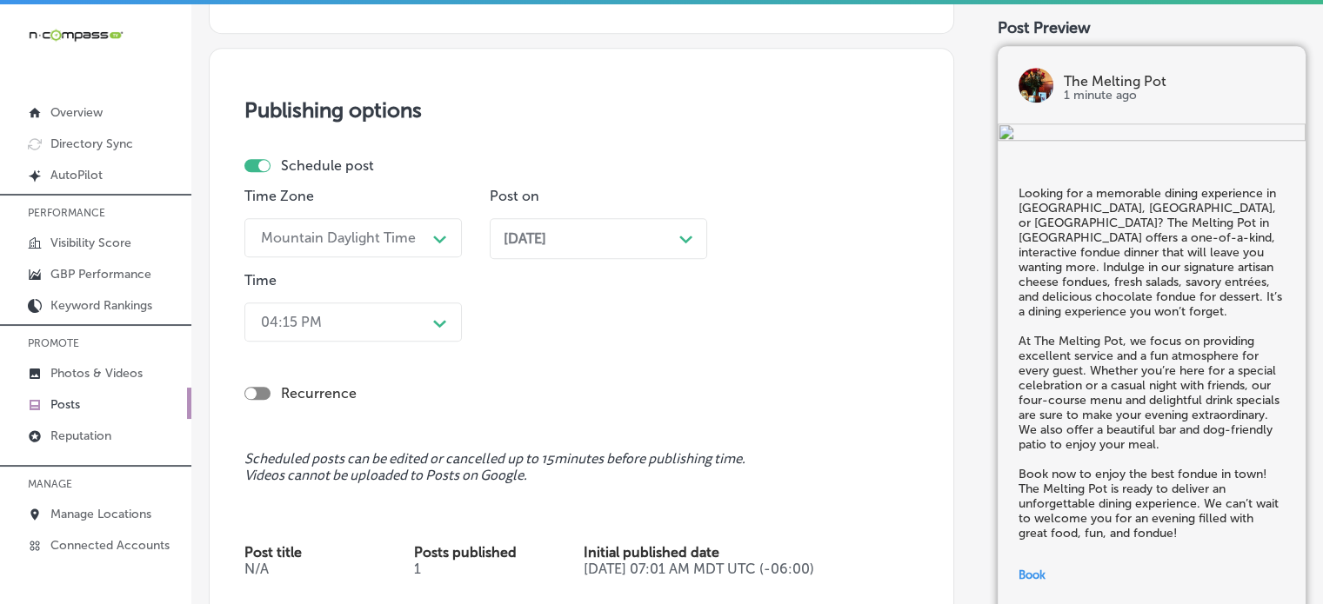
click at [643, 279] on div "Time Zone Mountain Daylight Time Path Created with Sketch. Post on [DATE] Path …" at bounding box center [574, 268] width 660 height 161
click at [634, 239] on div "[DATE] Path Created with Sketch." at bounding box center [599, 238] width 190 height 17
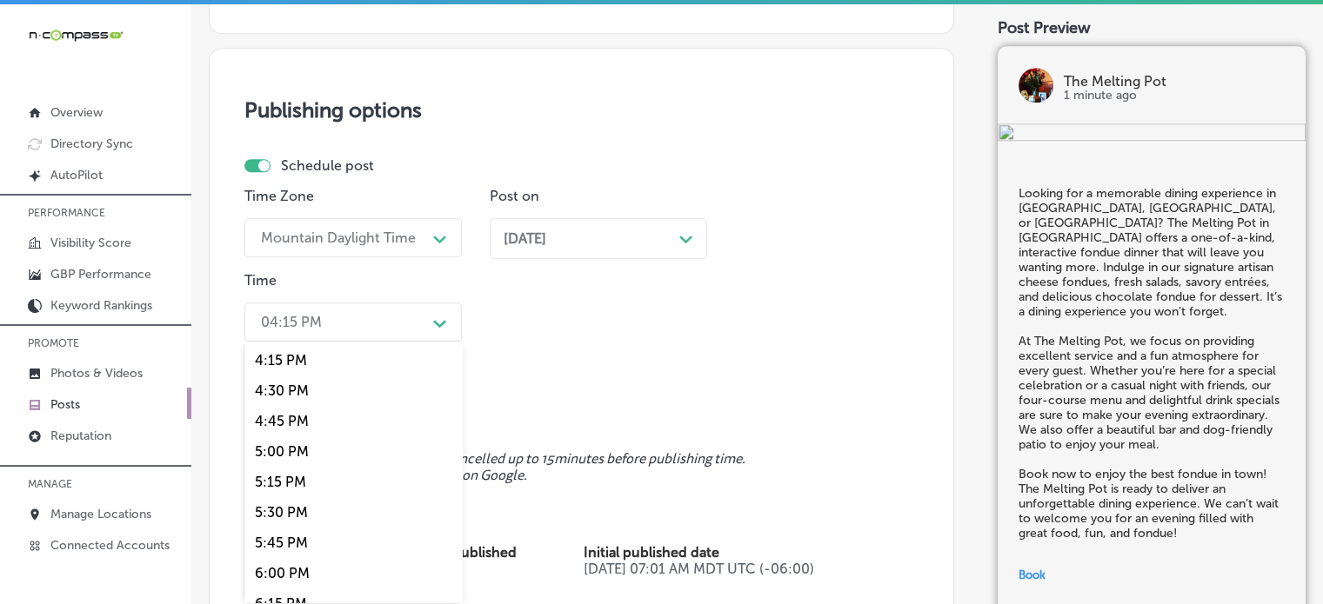
click at [435, 317] on div "Path Created with Sketch." at bounding box center [440, 322] width 14 height 14
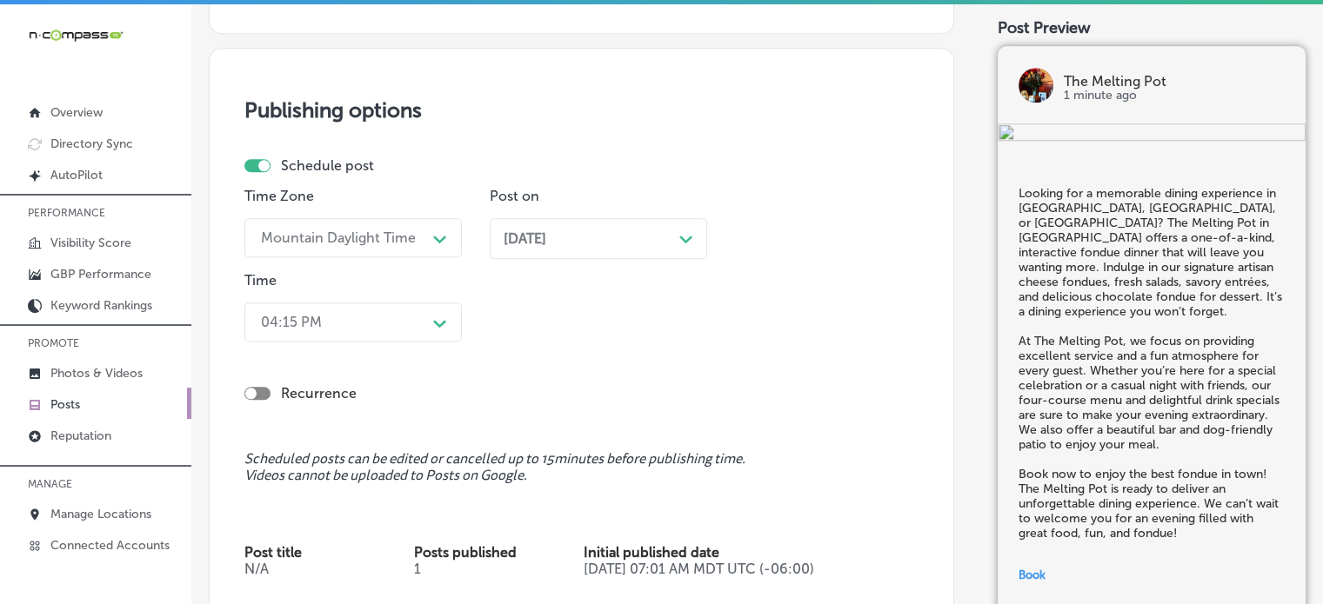
click at [583, 344] on div "Time Zone Mountain Daylight Time Path Created with Sketch. Post on [DATE] Path …" at bounding box center [574, 268] width 660 height 161
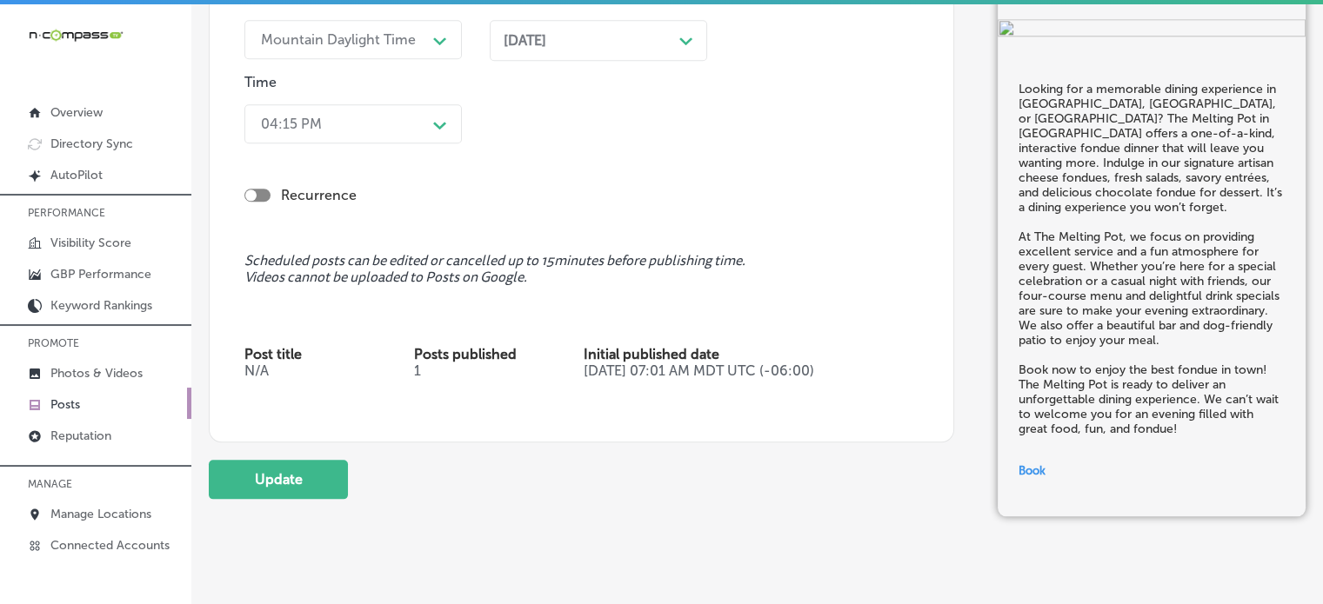
scroll to position [1844, 0]
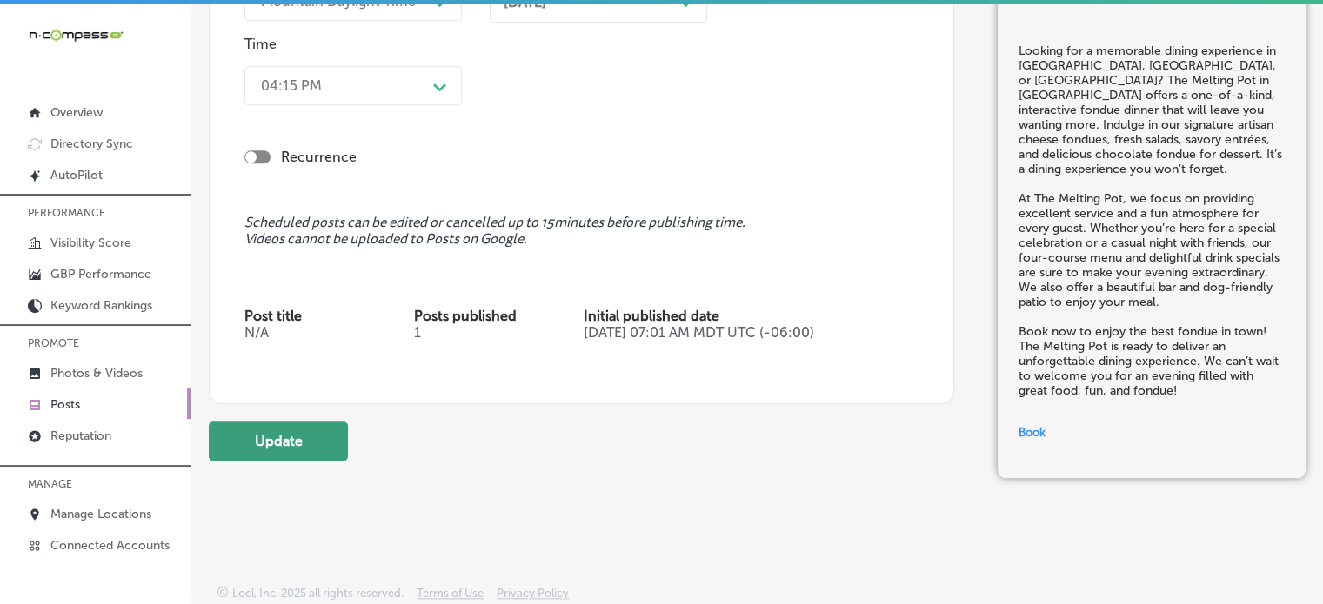
click at [298, 437] on button "Update" at bounding box center [278, 441] width 139 height 39
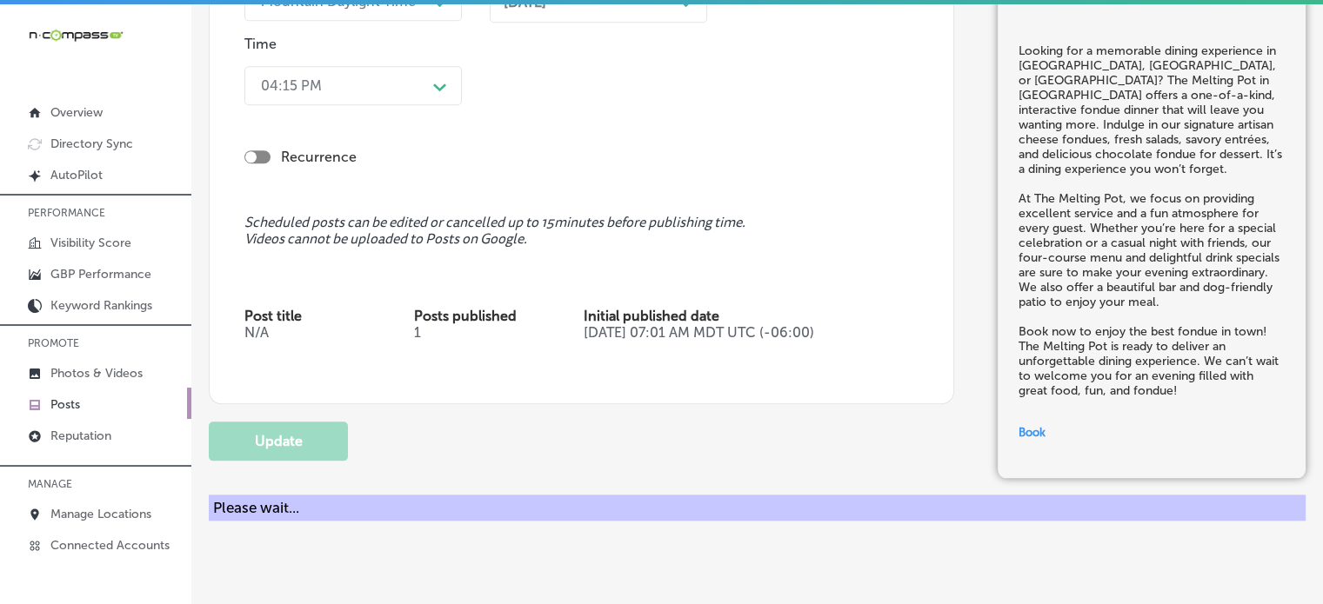
scroll to position [1708, 0]
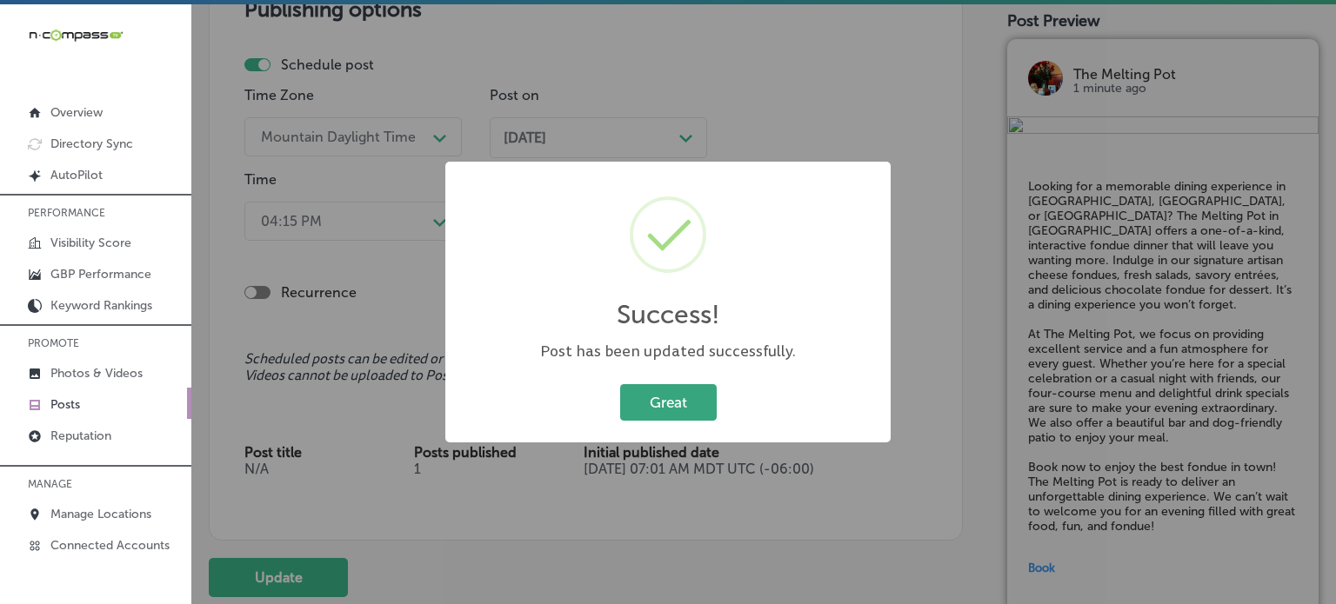
click at [666, 414] on button "Great" at bounding box center [668, 402] width 97 height 36
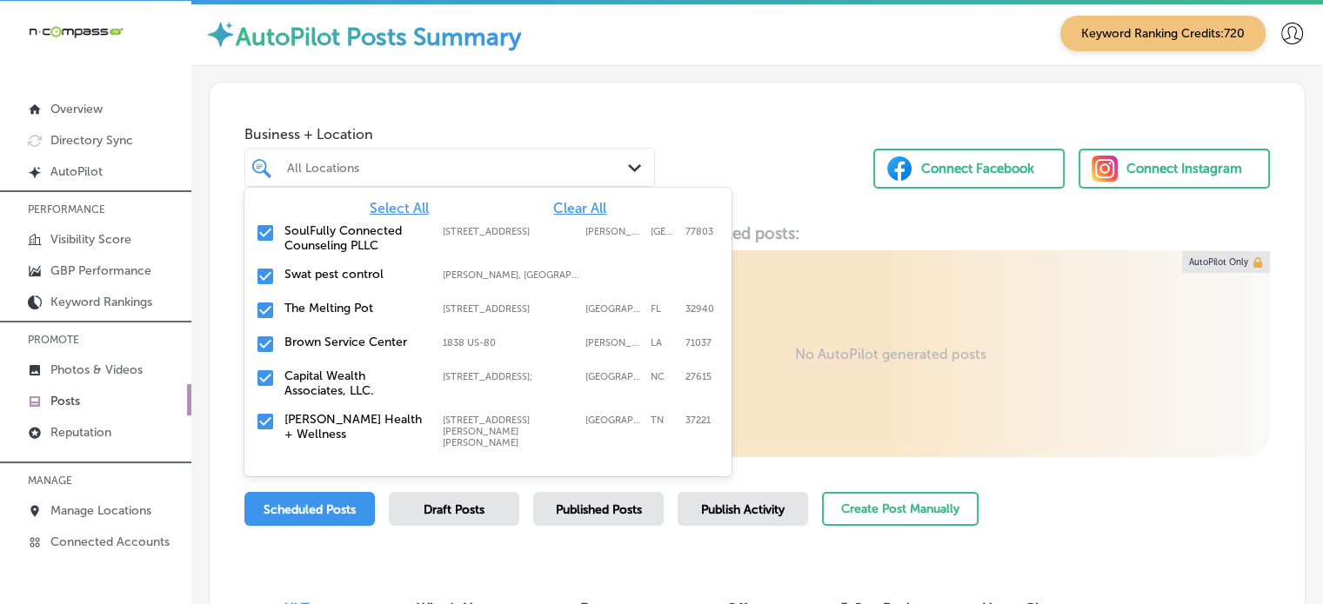
click at [449, 172] on div "All Locations" at bounding box center [458, 167] width 343 height 15
click at [559, 204] on span "Clear All" at bounding box center [579, 208] width 53 height 17
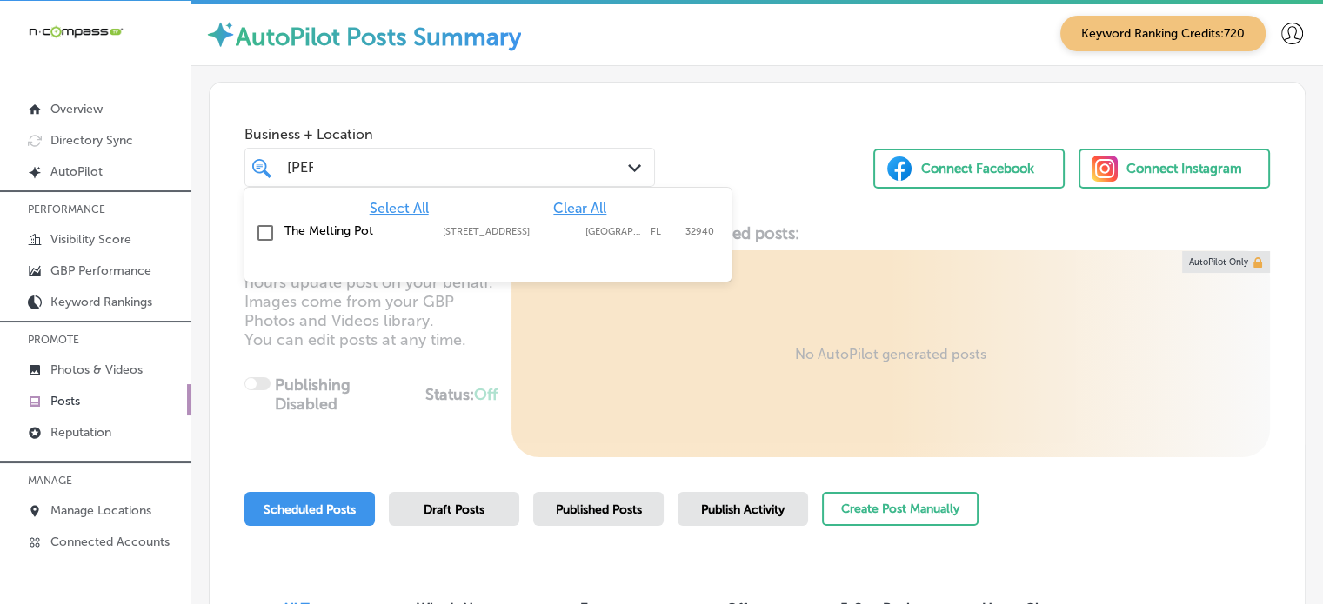
click at [480, 237] on label "2230 Town Center Ave; Ste 101" at bounding box center [510, 231] width 134 height 11
type input "mel"
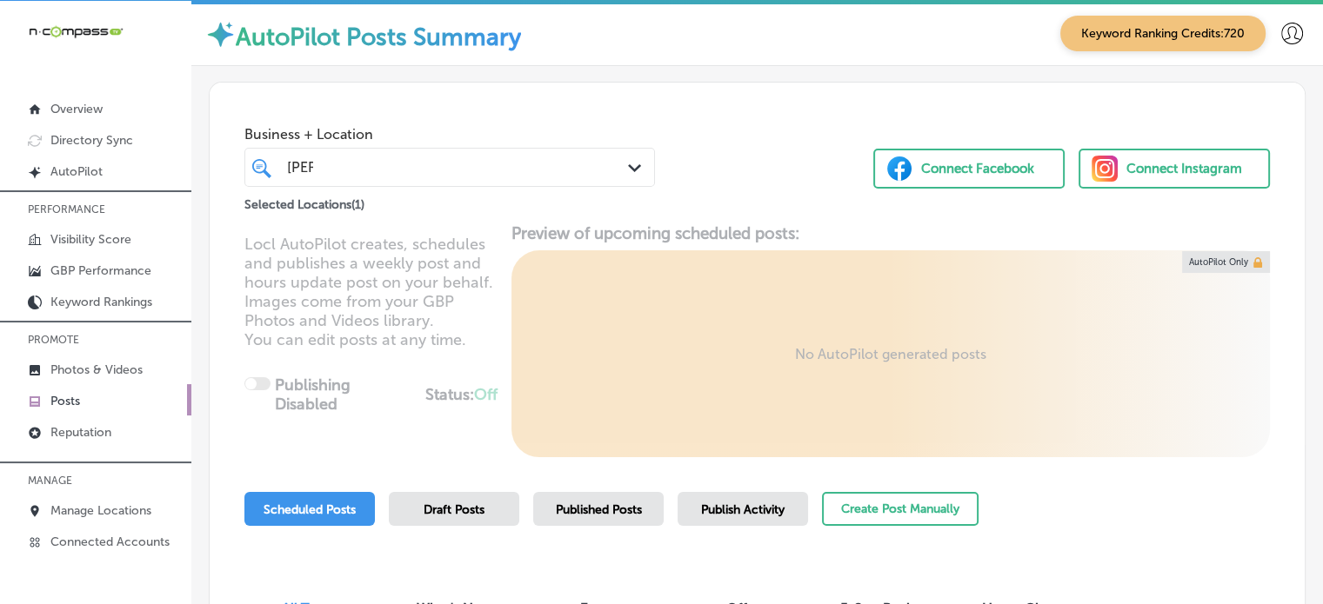
click at [735, 192] on div "Business + Location mel mel Path Created with Sketch. Selected Locations ( 1 ) …" at bounding box center [757, 149] width 1095 height 132
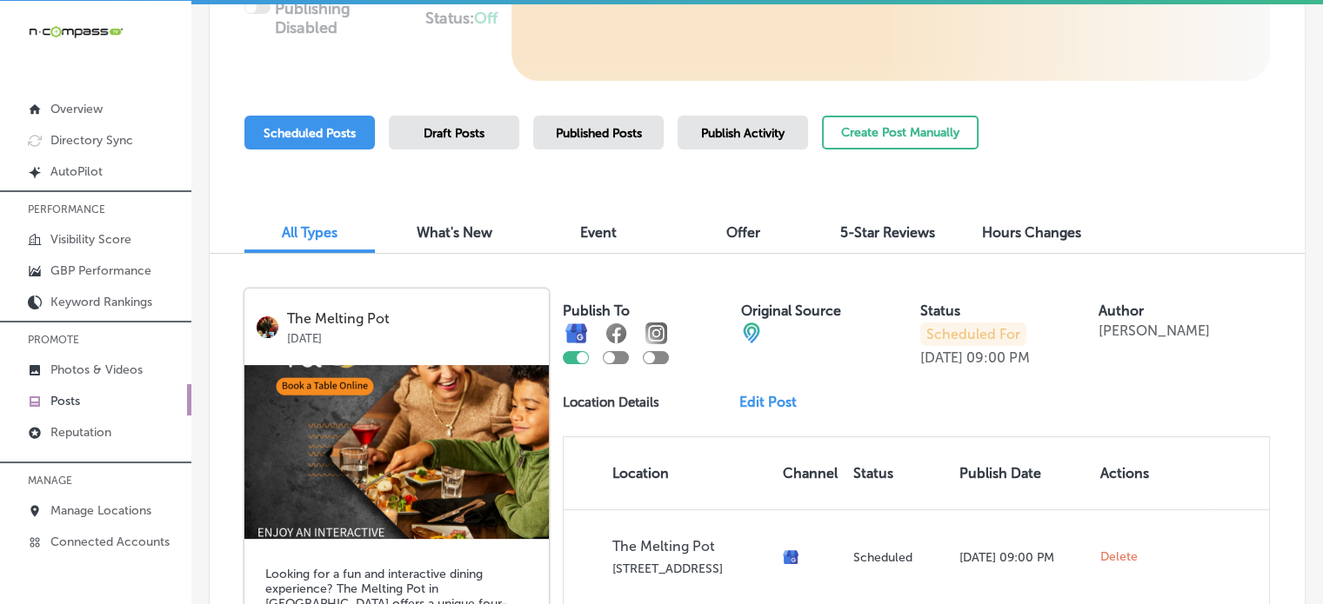
scroll to position [312, 0]
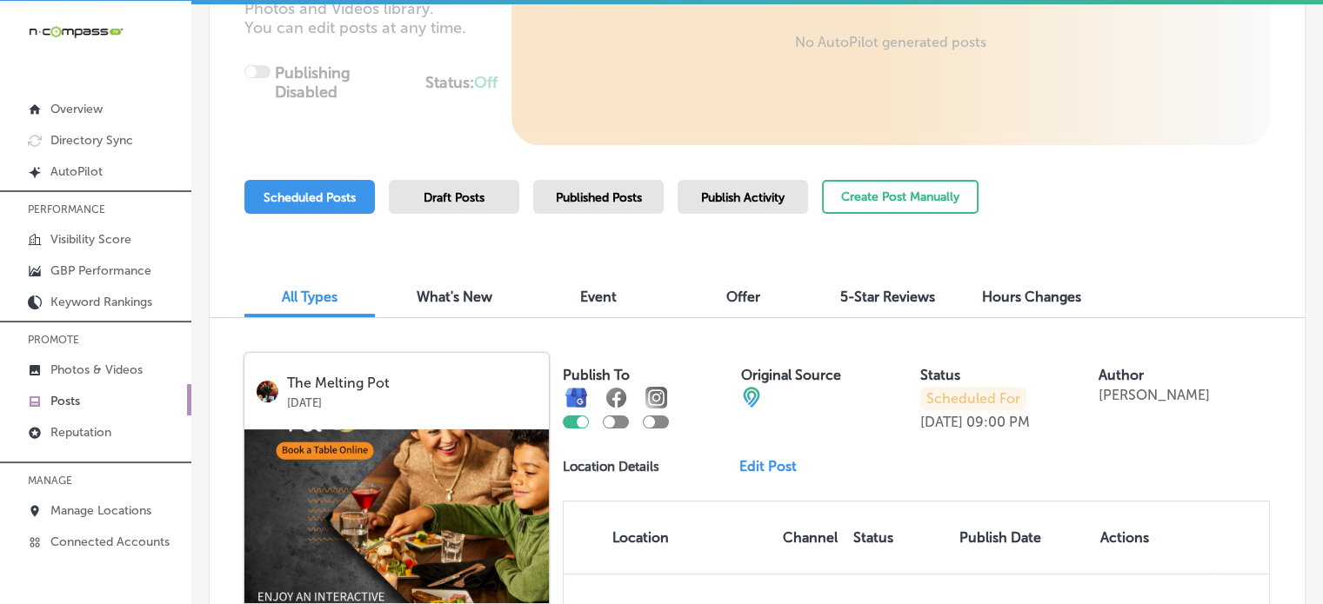
click at [722, 196] on span "Publish Activity" at bounding box center [742, 197] width 83 height 15
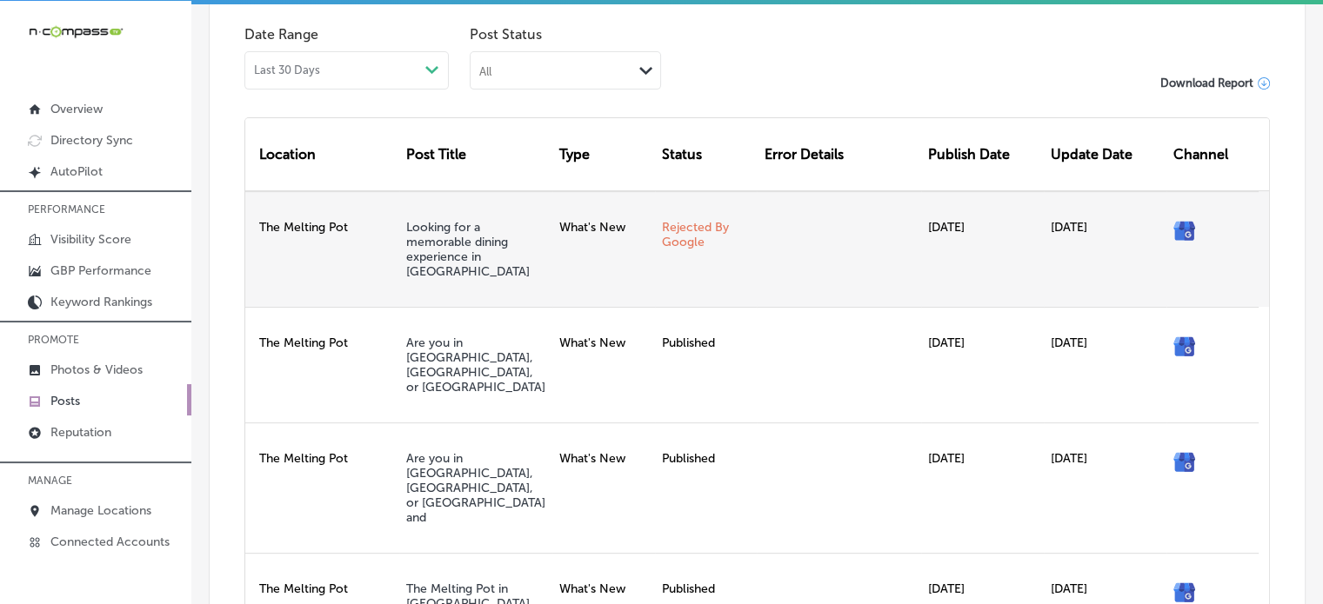
scroll to position [574, 0]
click at [465, 254] on link "Looking for a memorable dining experience in [GEOGRAPHIC_DATA]" at bounding box center [468, 250] width 124 height 59
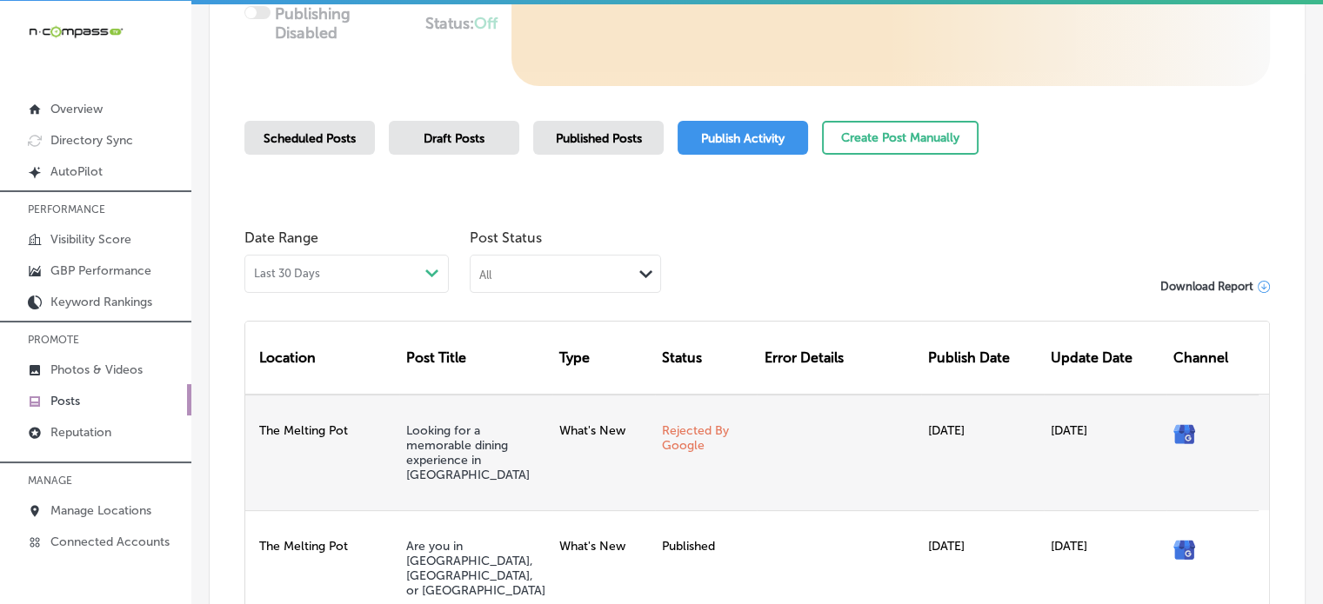
scroll to position [362, 0]
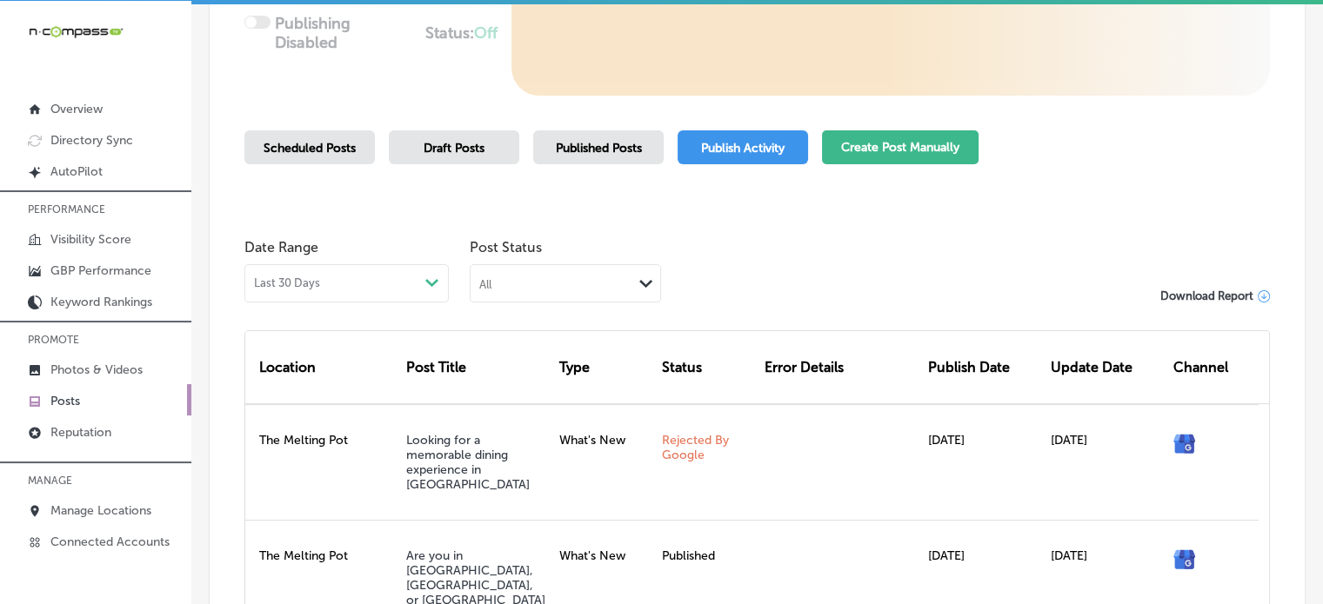
click at [910, 142] on button "Create Post Manually" at bounding box center [900, 147] width 157 height 34
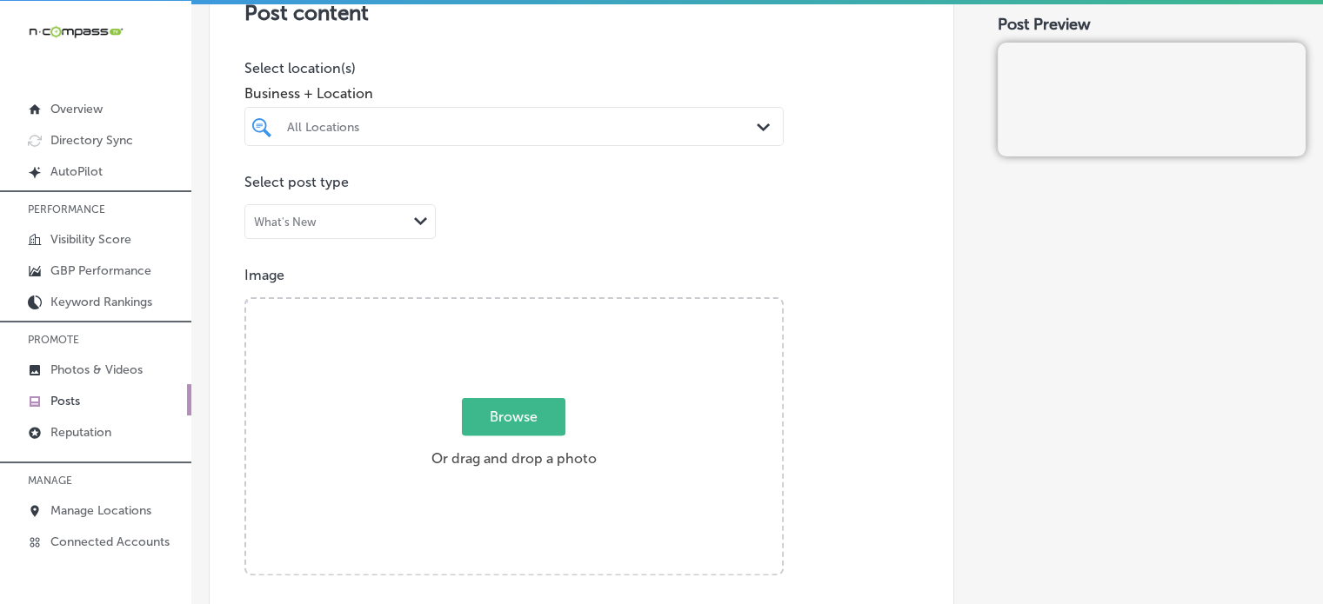
scroll to position [407, 0]
click at [505, 138] on div "All Locations Path Created with Sketch." at bounding box center [513, 122] width 539 height 39
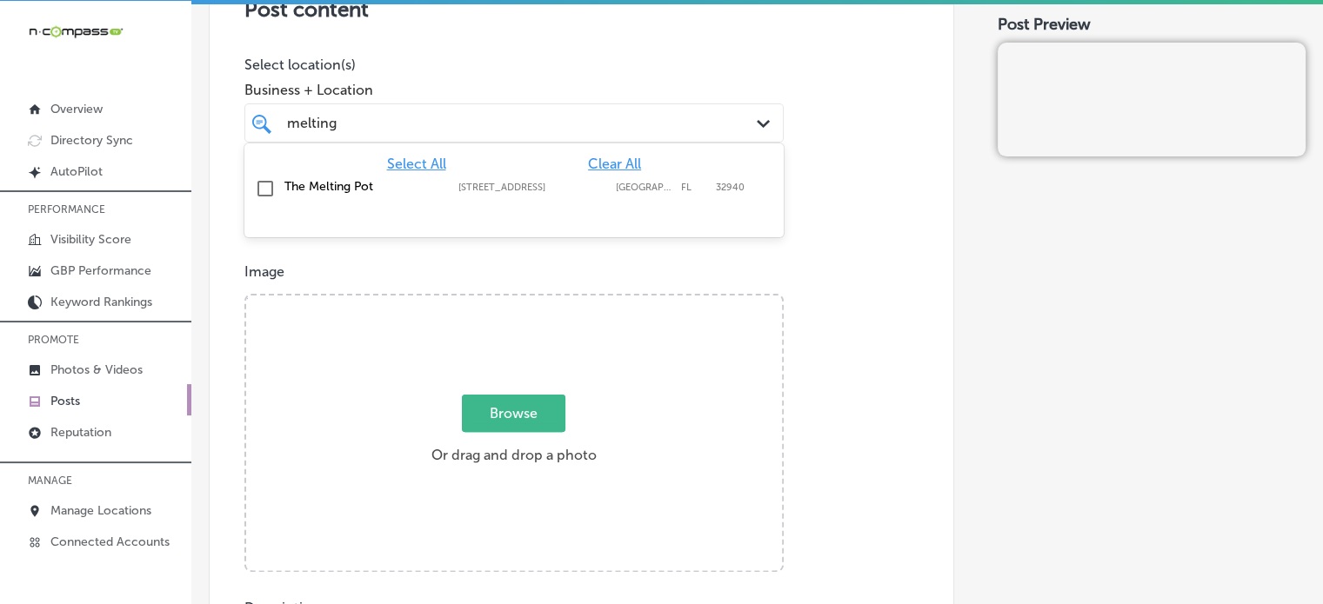
click at [501, 184] on label "2230 Town Center Ave; Ste 101" at bounding box center [532, 187] width 149 height 11
type input "melting"
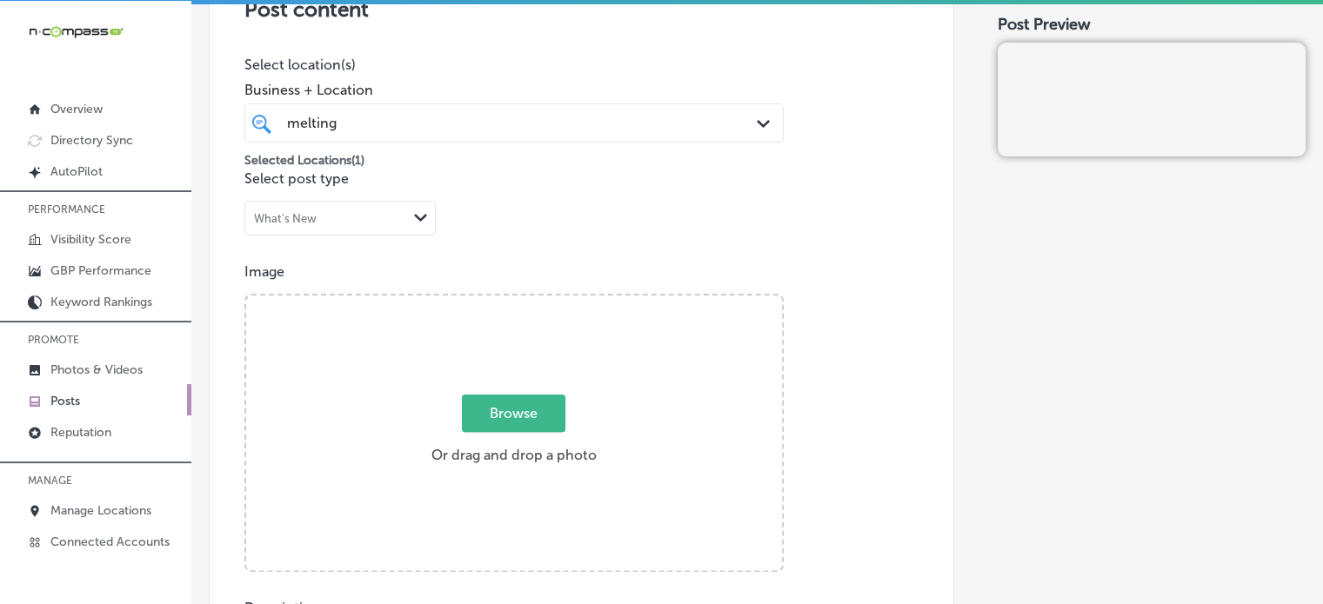
click at [771, 324] on div "Browse Or drag and drop a photo" at bounding box center [514, 435] width 536 height 278
click at [246, 296] on input "Browse Or drag and drop a photo" at bounding box center [514, 298] width 536 height 5
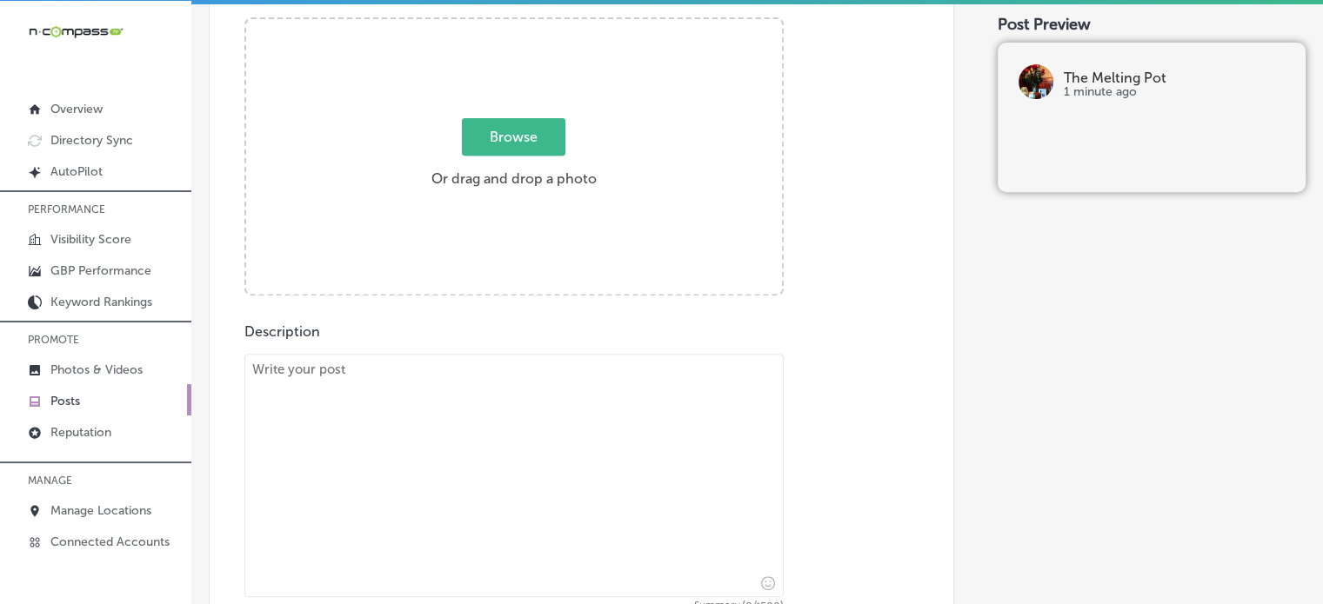
scroll to position [692, 0]
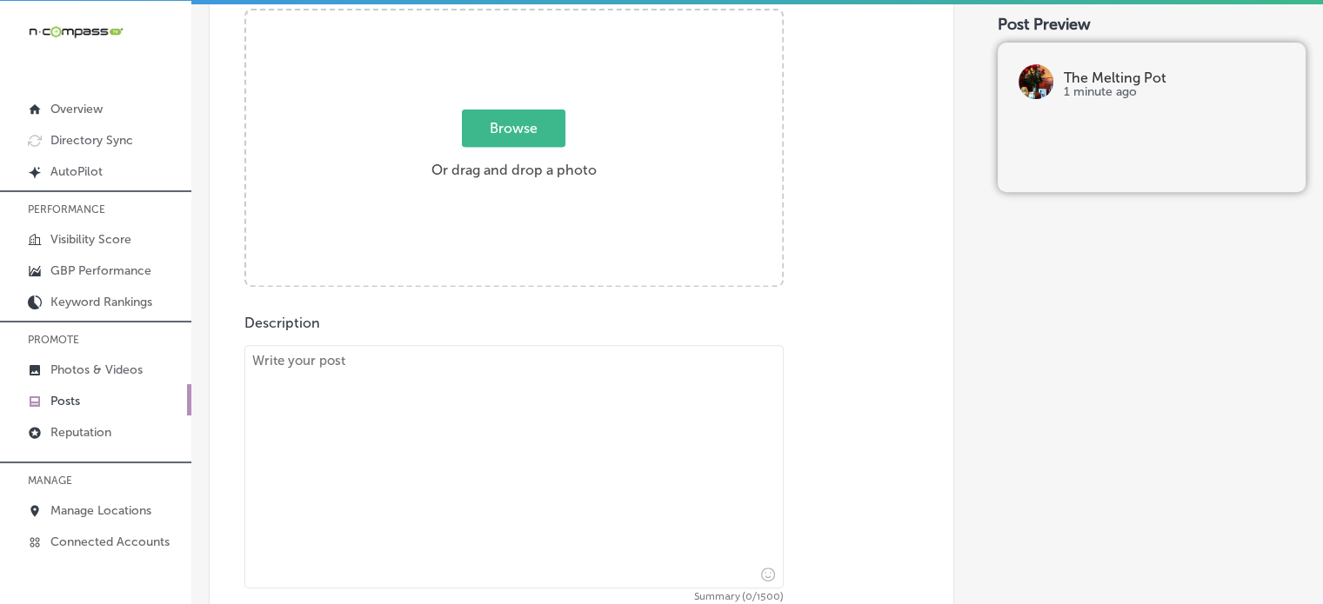
click at [456, 409] on textarea at bounding box center [513, 467] width 539 height 244
paste textarea "Looking for a memorable dining experience in Palm Shores, Indian Harbor Beach, …"
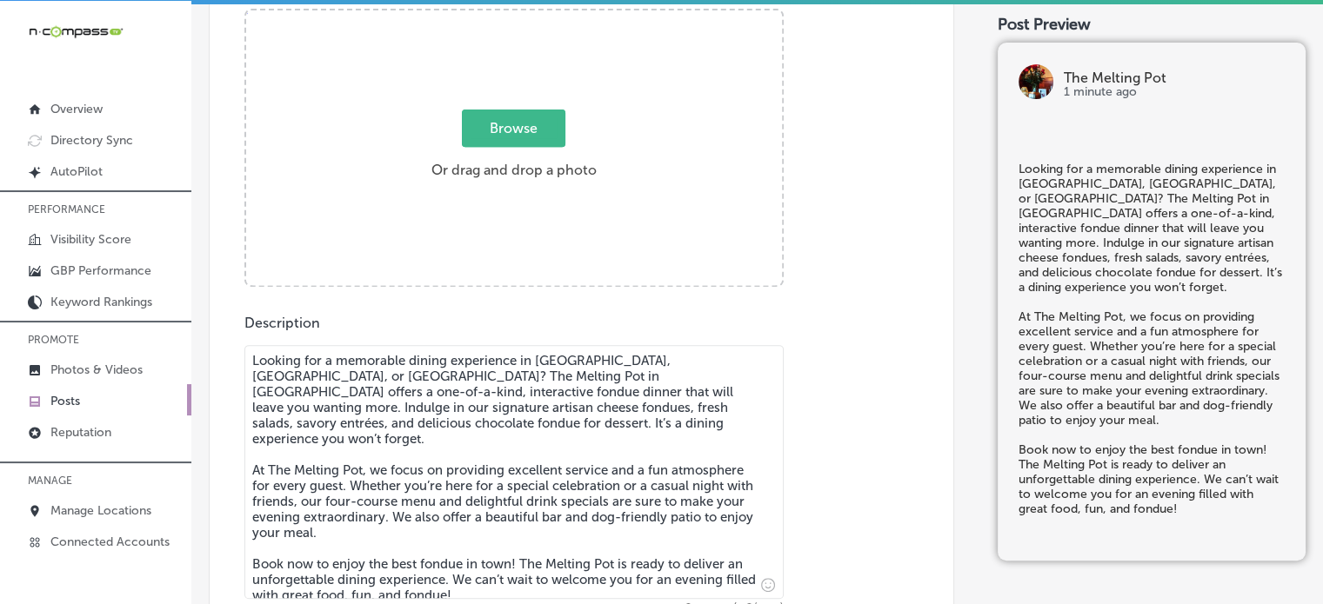
type textarea "Looking for a memorable dining experience in Palm Shores, Indian Harbor Beach, …"
click at [508, 139] on span "Browse" at bounding box center [513, 128] width 103 height 37
click at [508, 16] on input "Browse Or drag and drop a photo" at bounding box center [514, 12] width 536 height 5
click at [533, 127] on span "Browse" at bounding box center [513, 128] width 103 height 37
click at [533, 16] on input "Browse Or drag and drop a photo" at bounding box center [514, 12] width 536 height 5
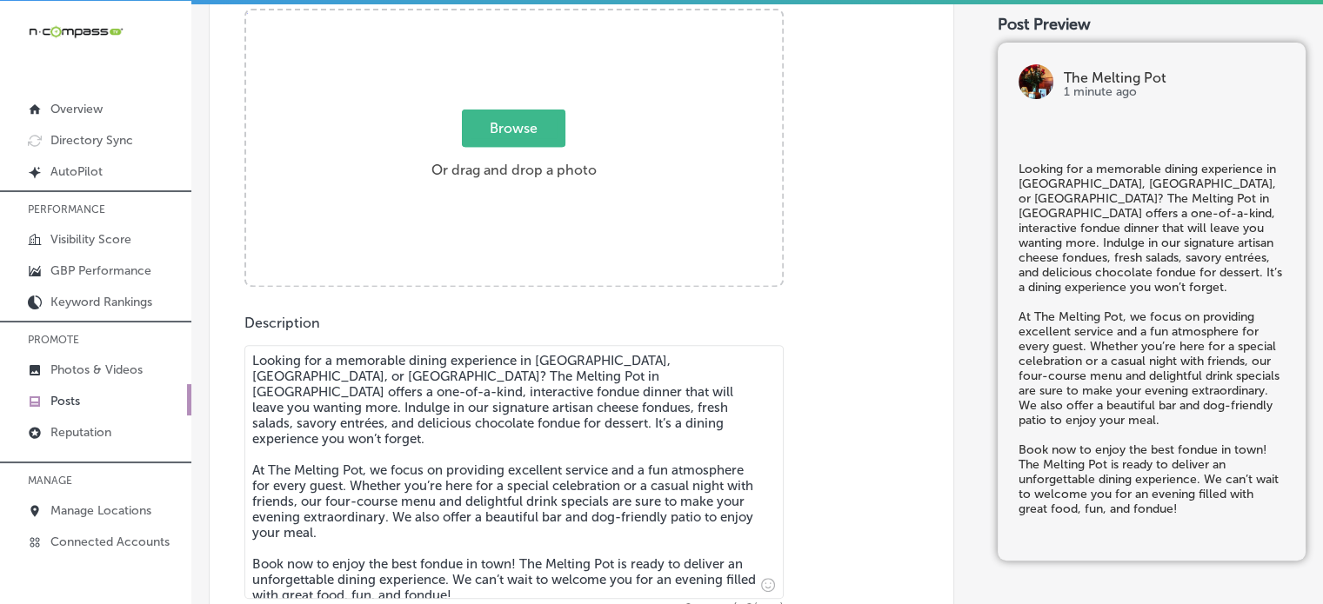
type input "C:\fakepath\a68c9454-e12d-4b18-8c3c-86124eabdea5.png"
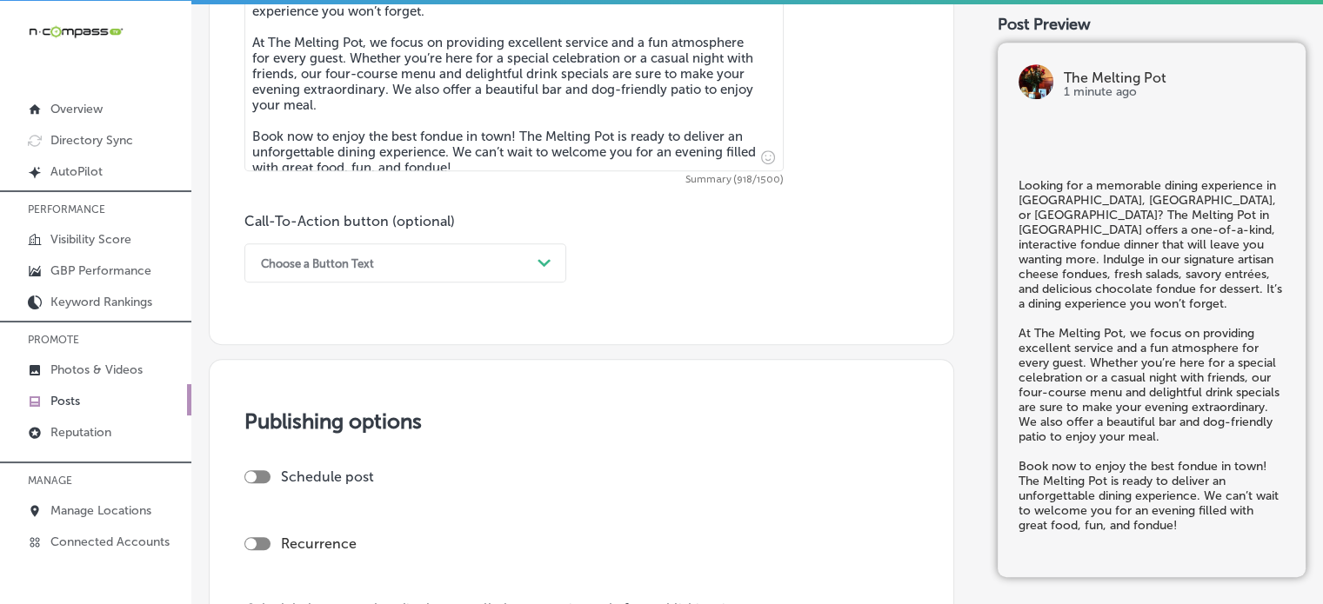
scroll to position [1125, 0]
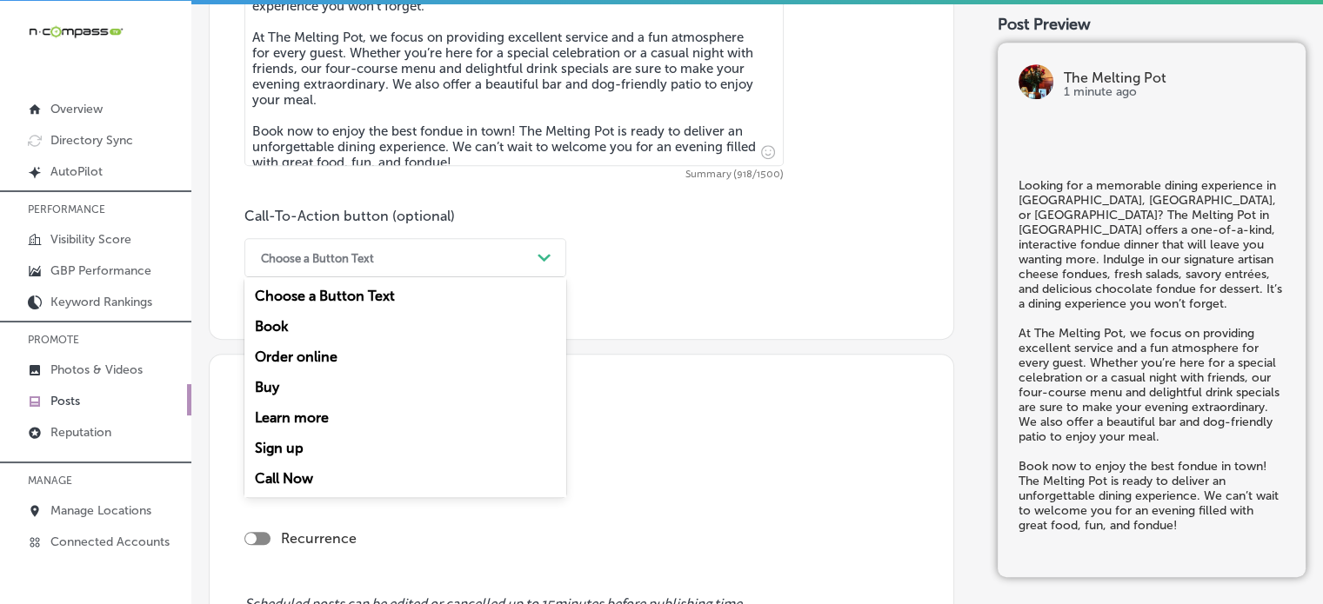
click at [532, 271] on div "Choose a Button Text Path Created with Sketch." at bounding box center [405, 257] width 322 height 39
click at [292, 321] on div "Book" at bounding box center [405, 326] width 322 height 30
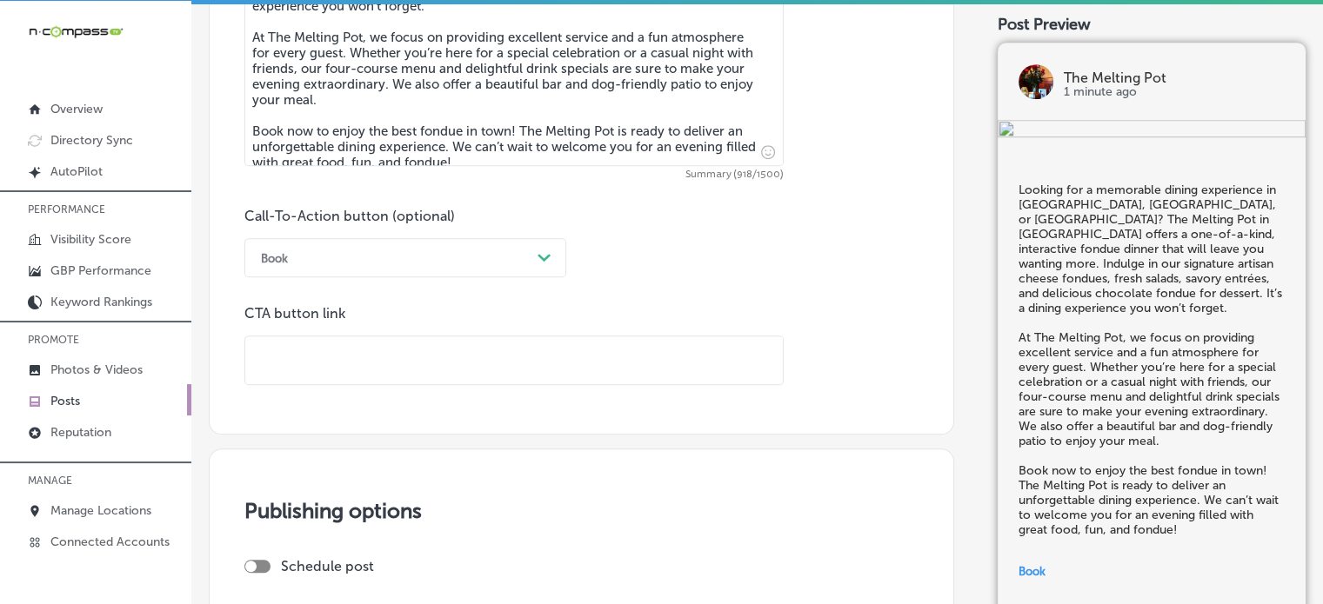
click at [411, 373] on input "text" at bounding box center [513, 361] width 537 height 48
paste input "[URL][DOMAIN_NAME]"
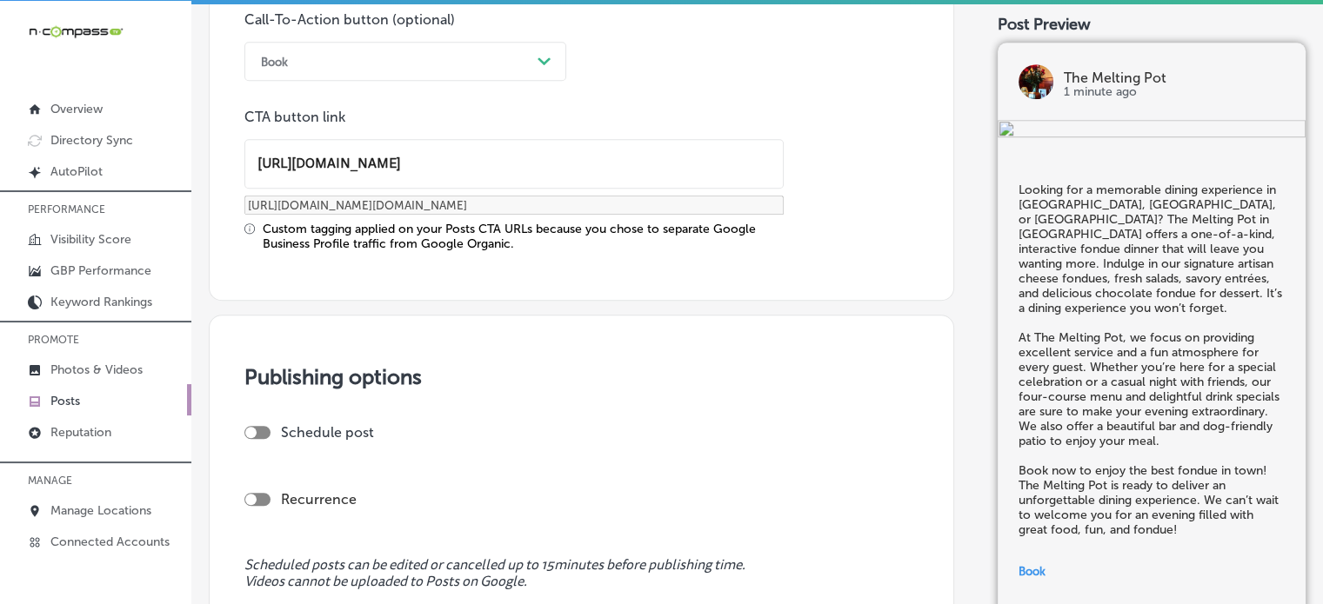
scroll to position [1567, 0]
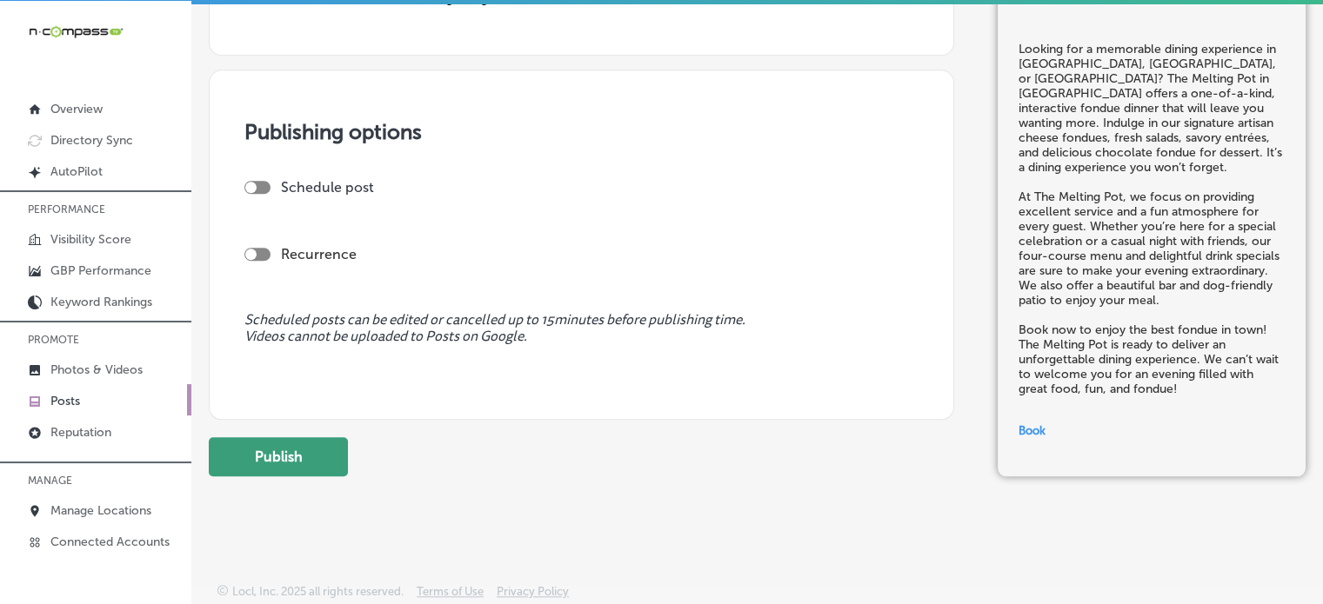
type input "[URL][DOMAIN_NAME]"
click at [284, 450] on button "Publish" at bounding box center [278, 456] width 139 height 39
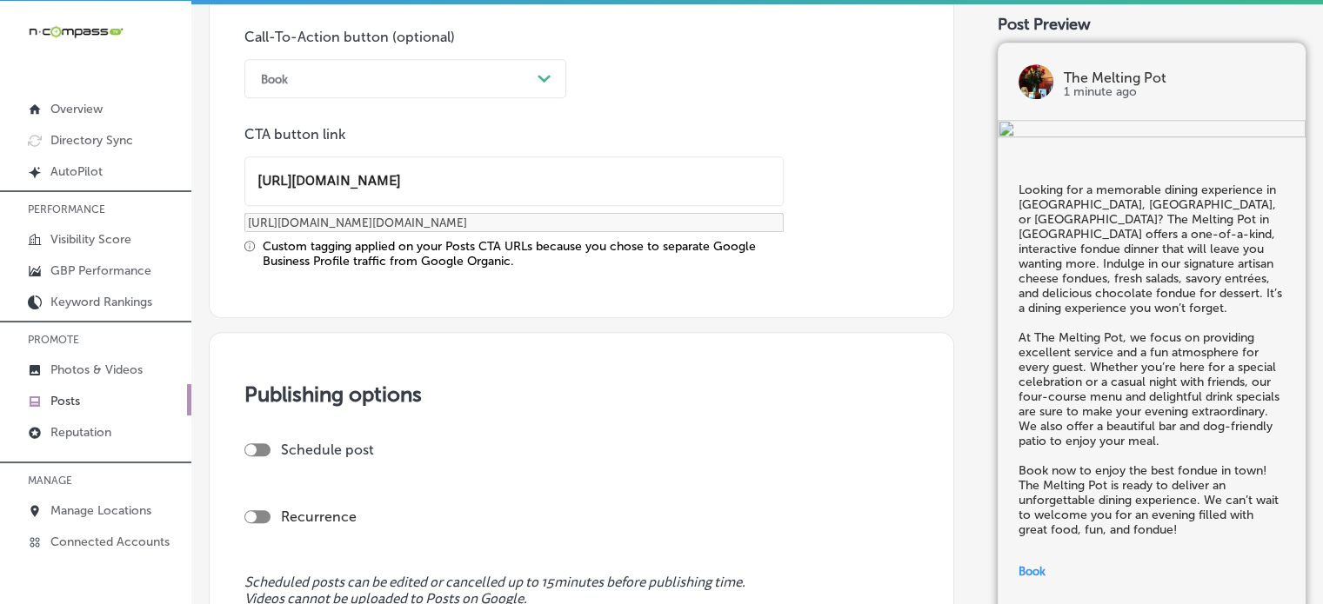
scroll to position [1299, 0]
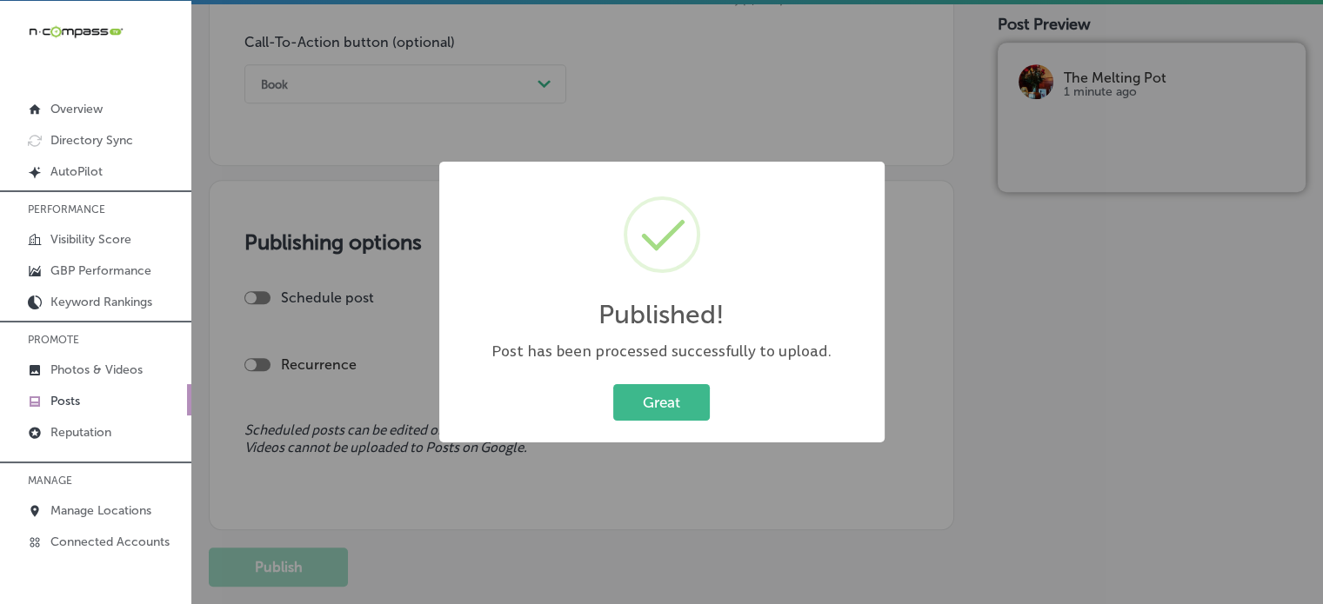
click at [674, 380] on div "Great Cancel" at bounding box center [662, 402] width 411 height 45
click at [683, 417] on button "Great" at bounding box center [661, 402] width 97 height 36
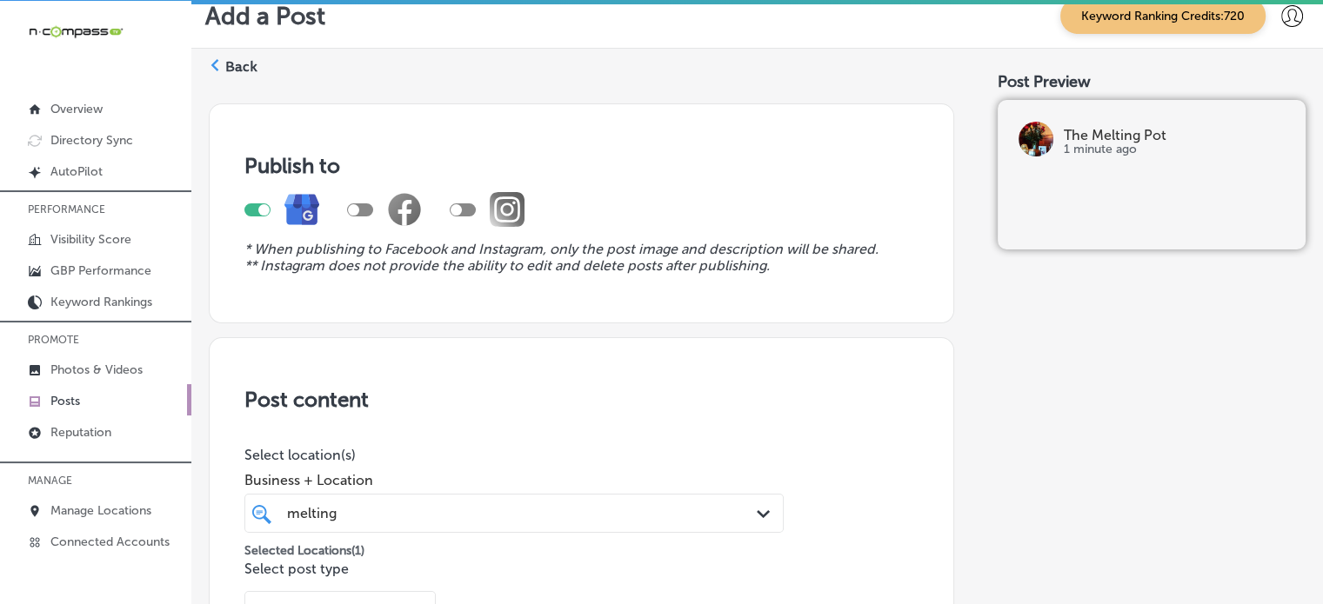
scroll to position [0, 0]
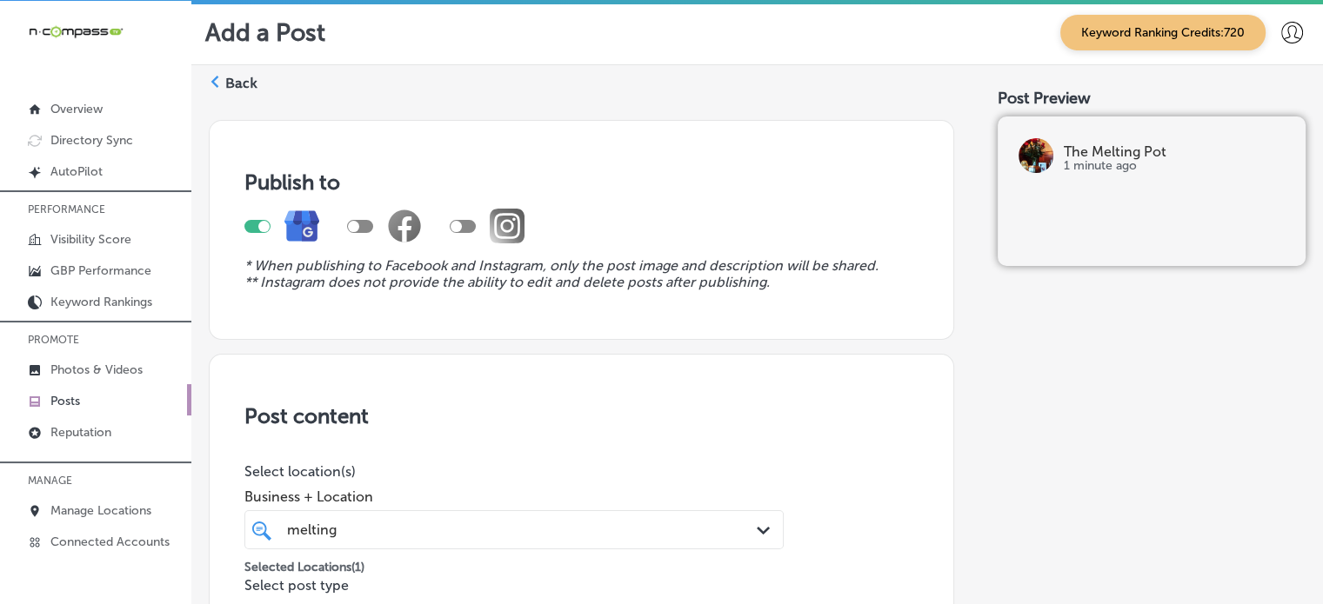
click at [236, 83] on label "Back" at bounding box center [241, 83] width 32 height 19
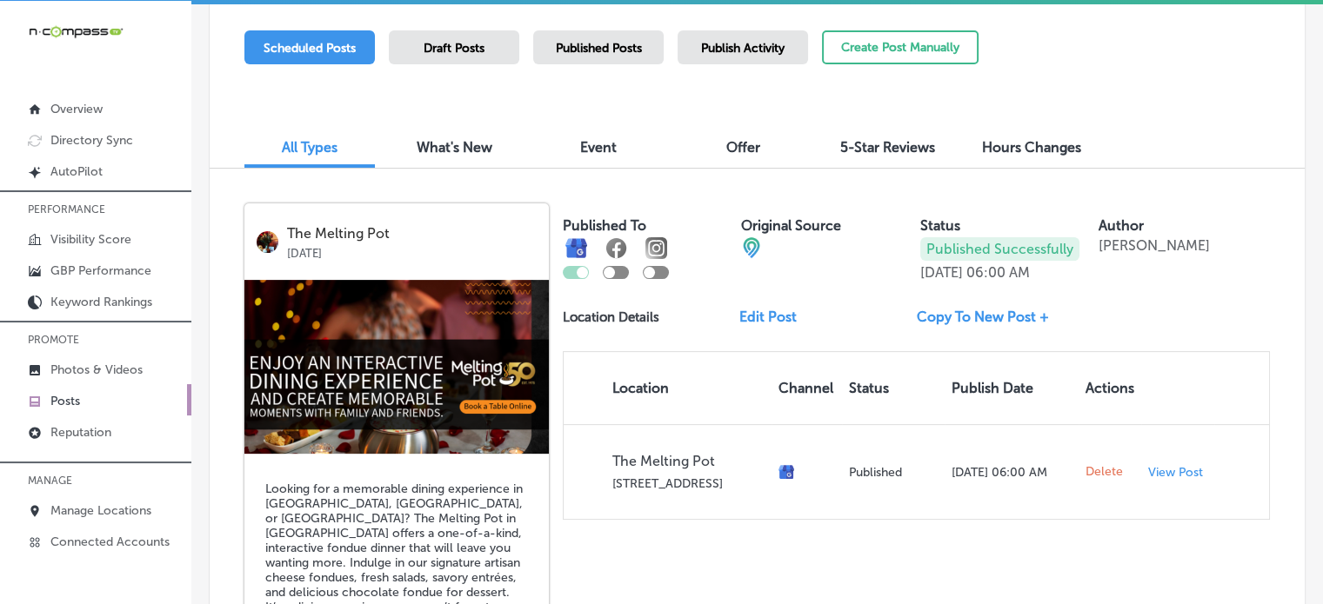
scroll to position [461, 0]
click at [731, 62] on div "Publish Activity" at bounding box center [743, 48] width 130 height 34
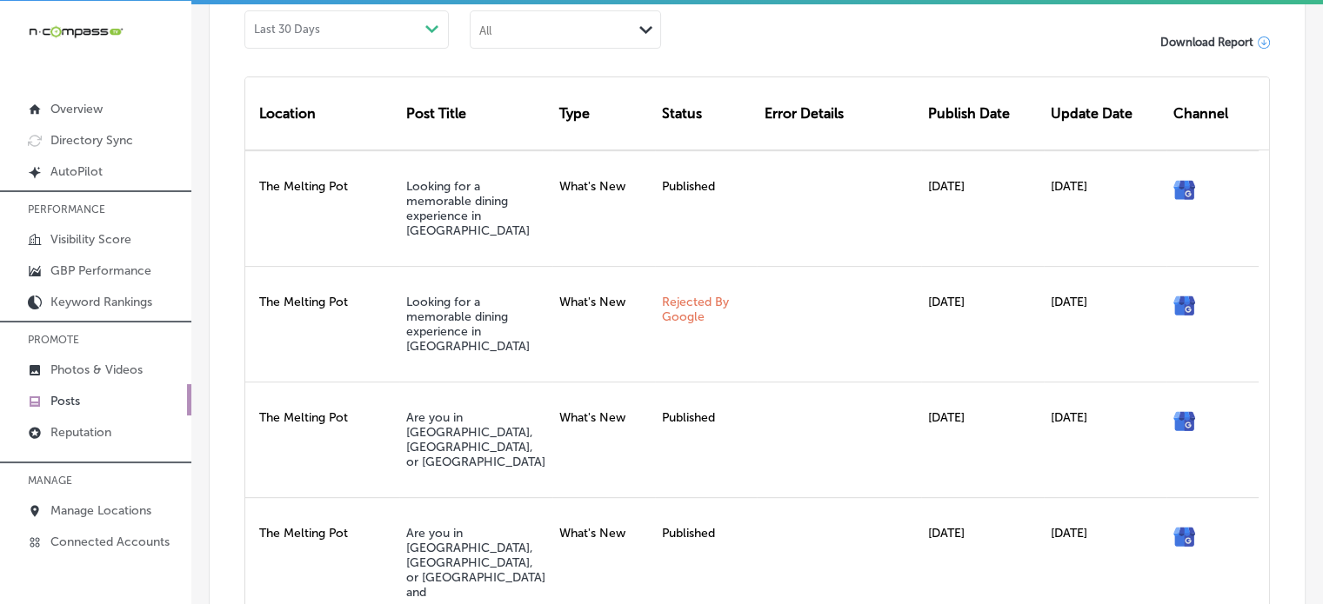
scroll to position [614, 0]
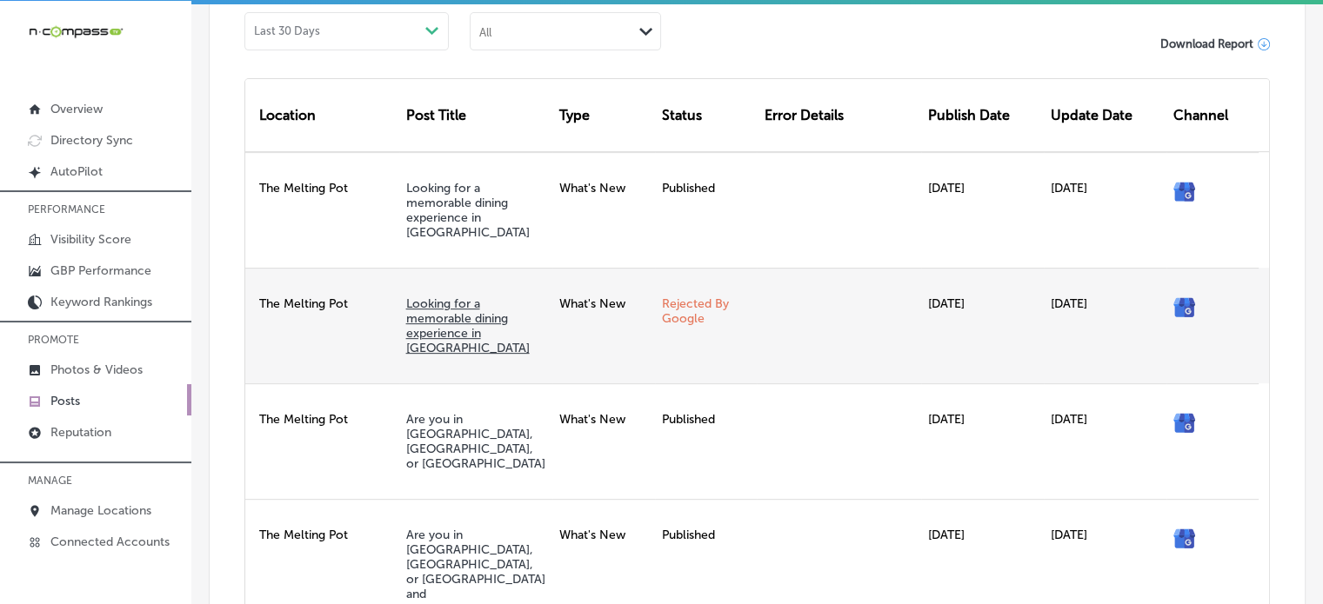
click at [483, 307] on link "Looking for a memorable dining experience in Palm" at bounding box center [468, 326] width 124 height 59
click at [682, 297] on link "Rejected By Google" at bounding box center [695, 312] width 67 height 30
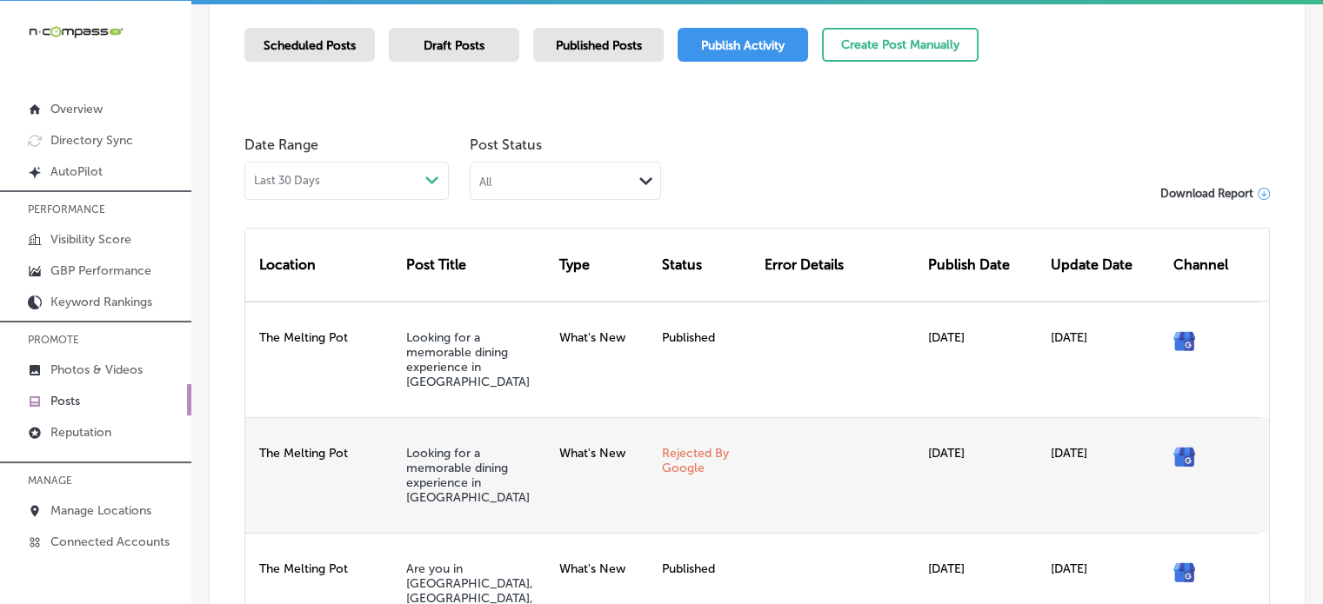
scroll to position [463, 0]
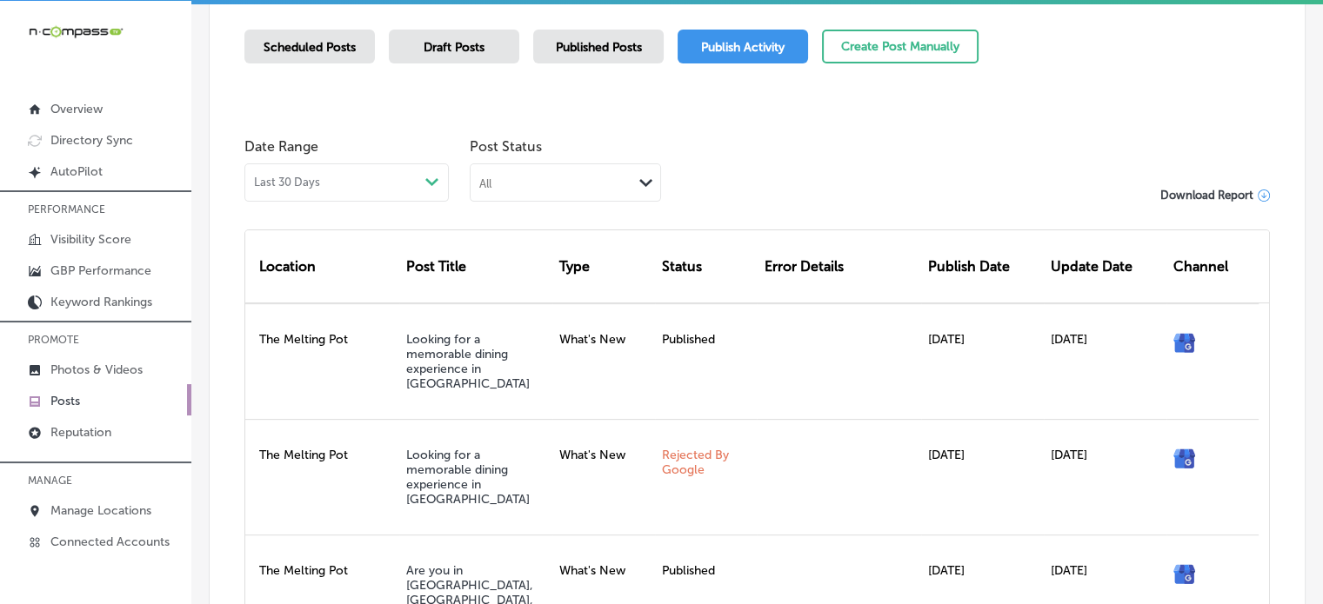
click at [340, 50] on span "Scheduled Posts" at bounding box center [310, 47] width 92 height 15
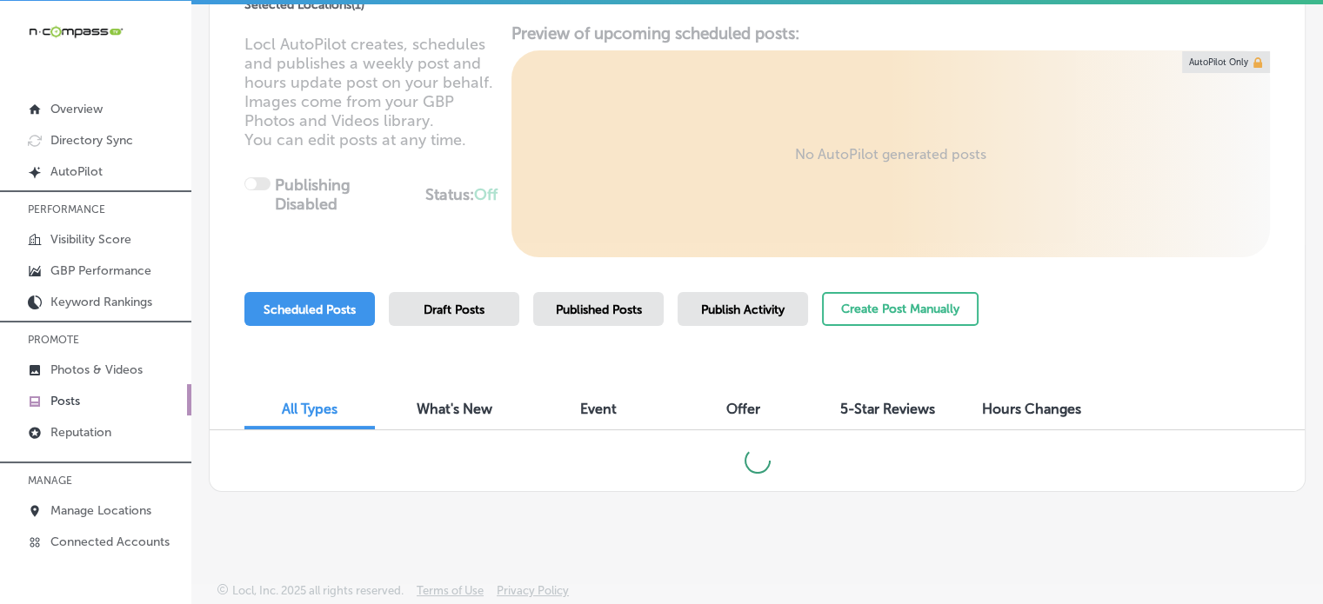
click at [539, 312] on div "Published Posts" at bounding box center [598, 309] width 130 height 34
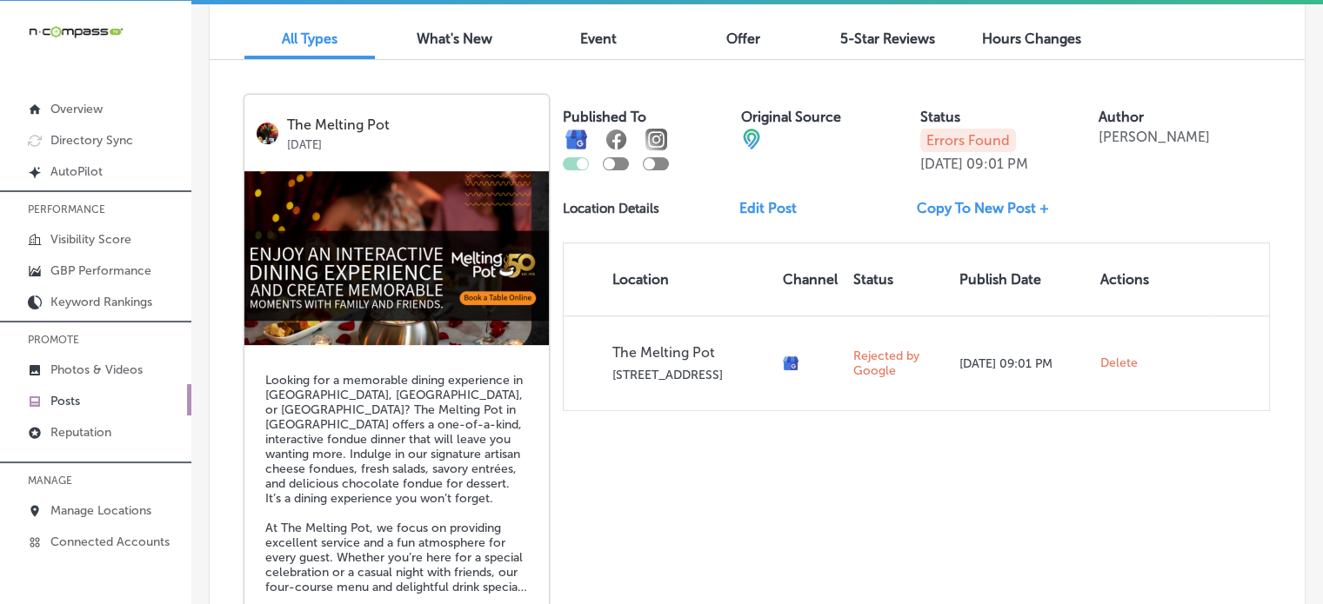
scroll to position [559, 0]
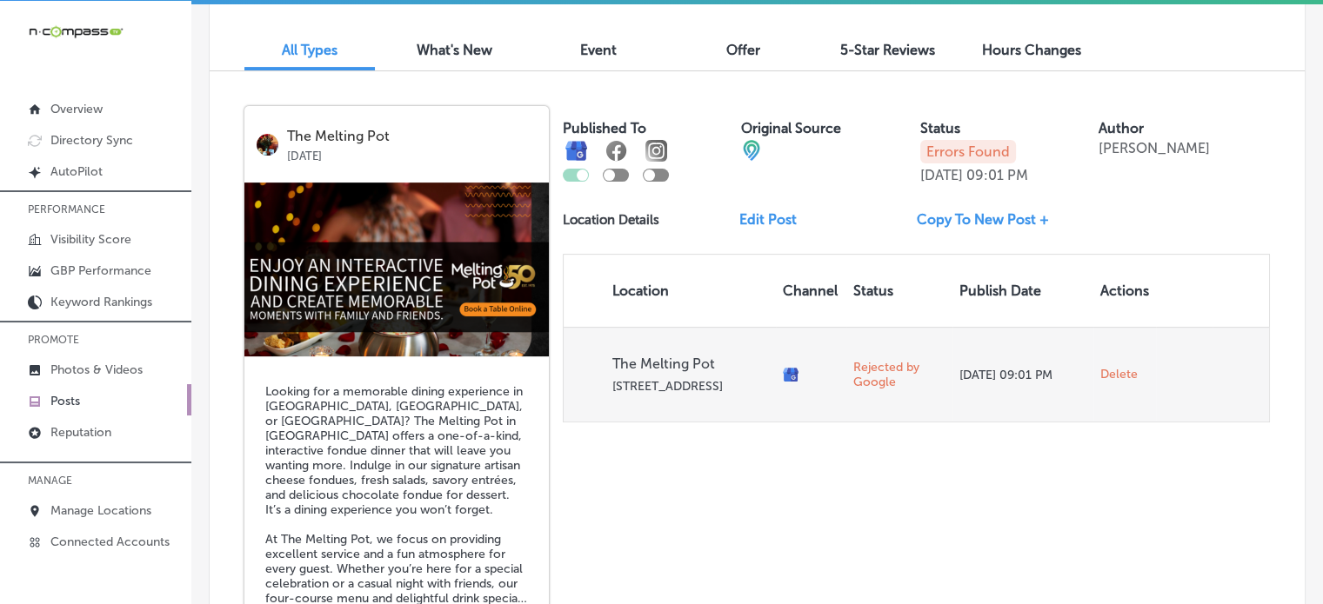
click at [1112, 381] on span "Delete" at bounding box center [1118, 375] width 37 height 16
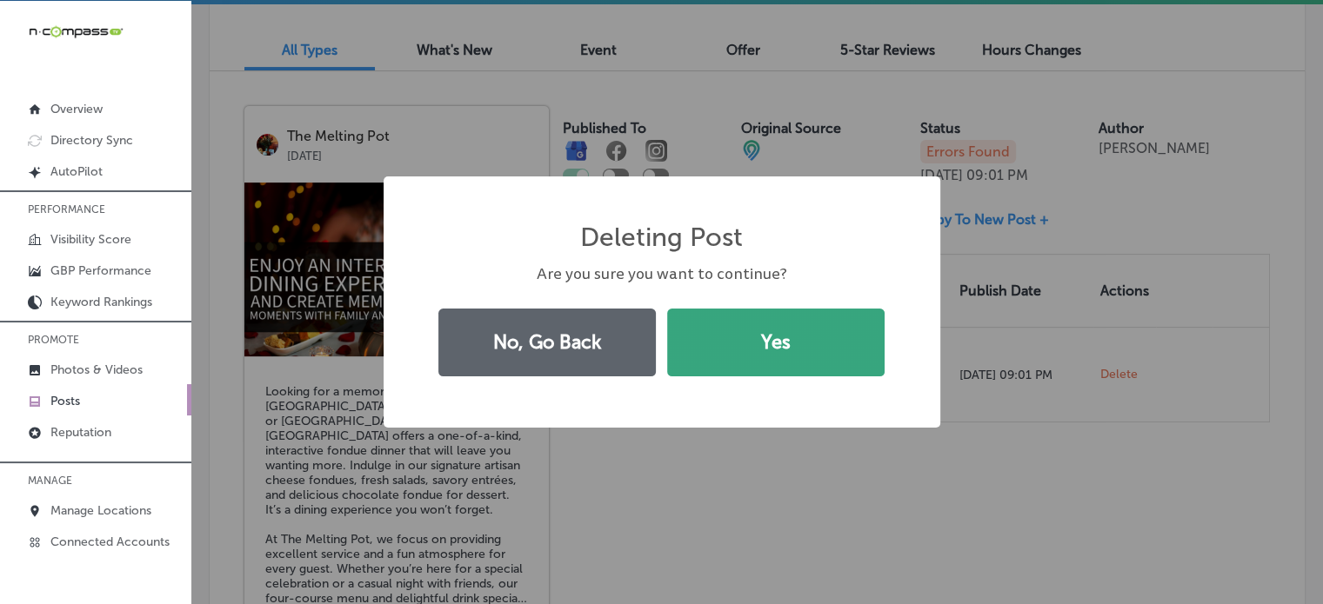
click at [779, 317] on button "Yes" at bounding box center [775, 343] width 217 height 68
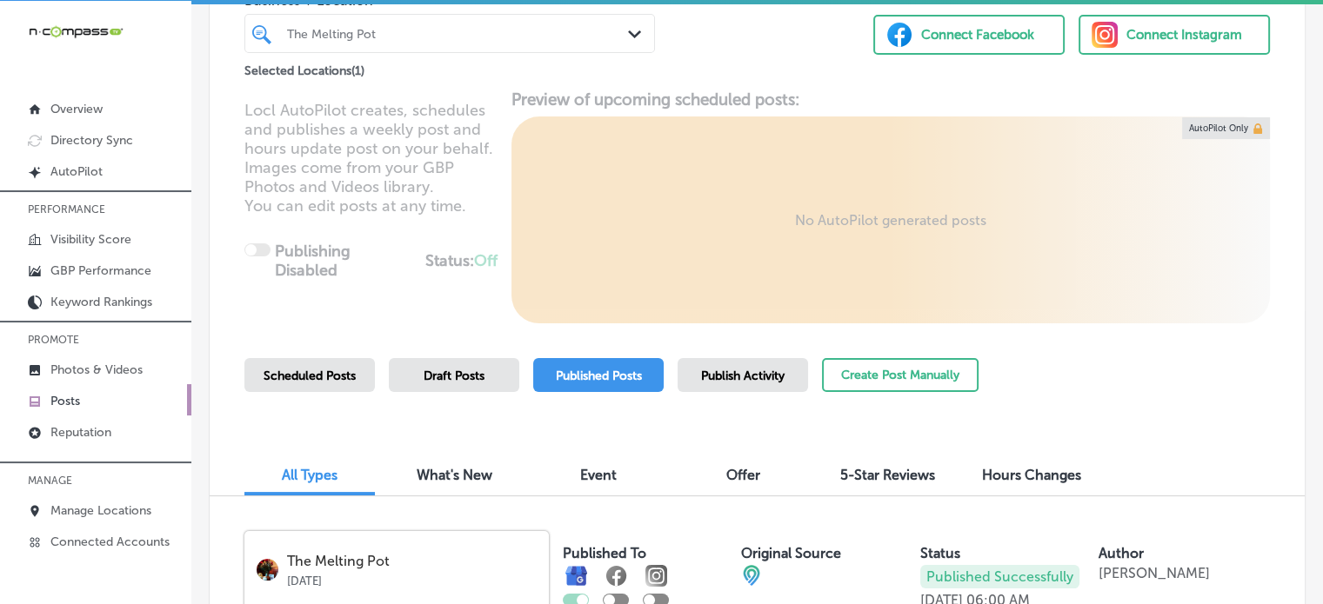
scroll to position [0, 0]
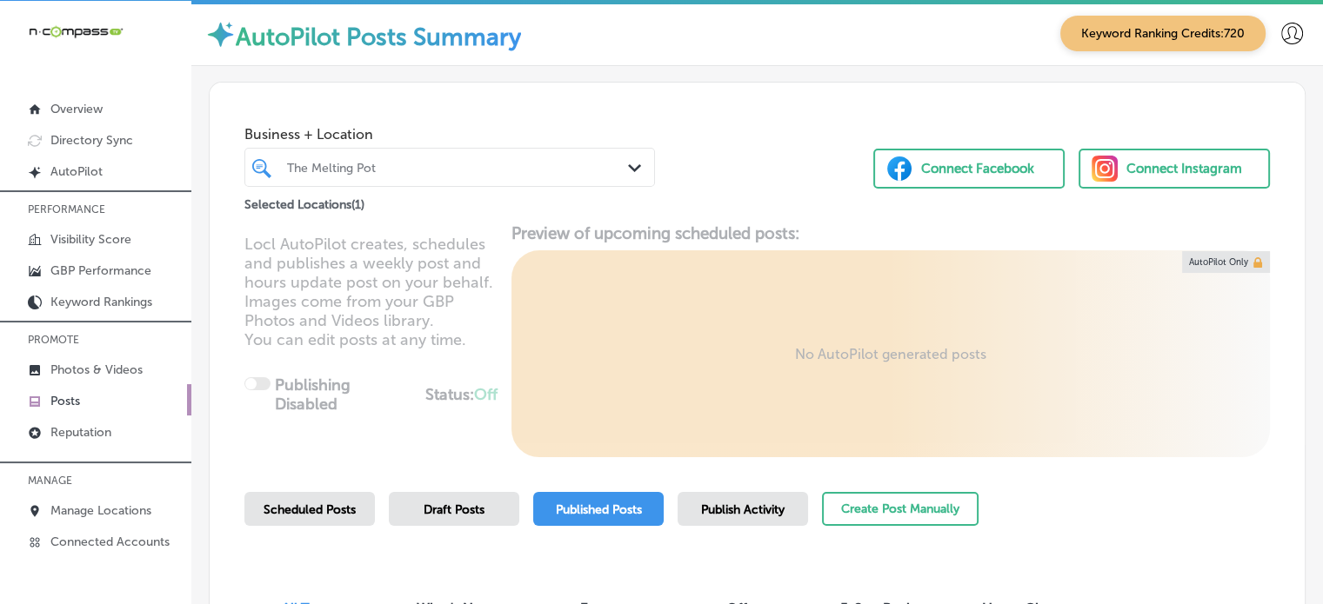
click at [529, 177] on div at bounding box center [433, 167] width 296 height 23
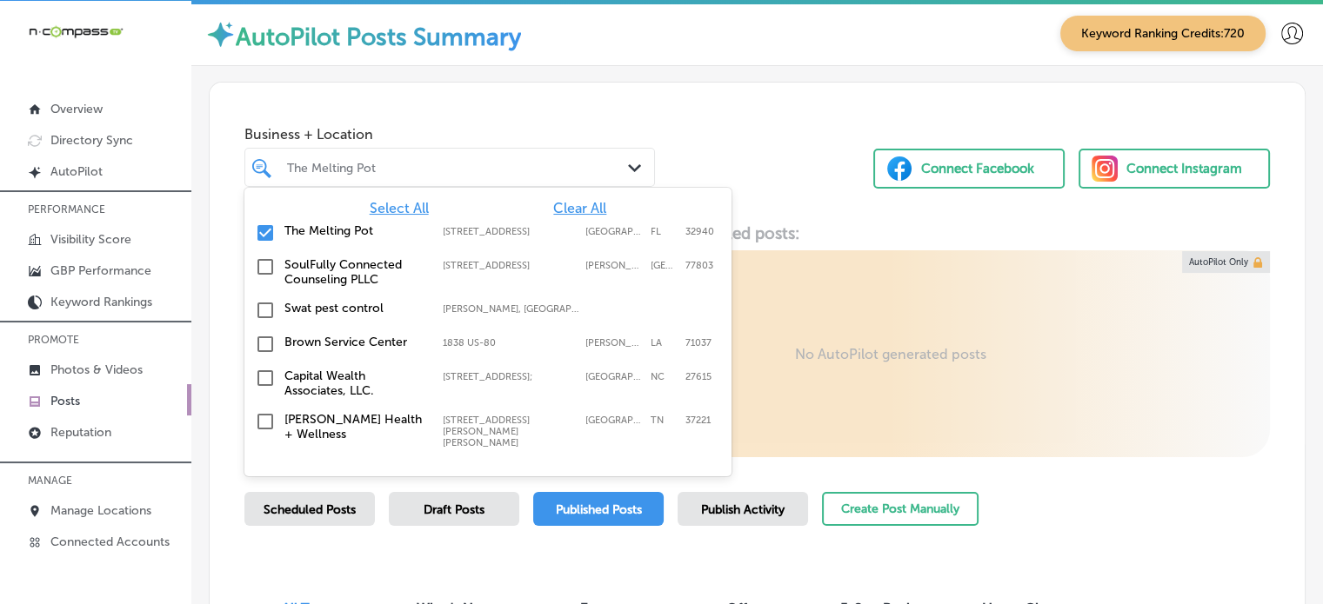
click at [557, 204] on span "Clear All" at bounding box center [579, 208] width 53 height 17
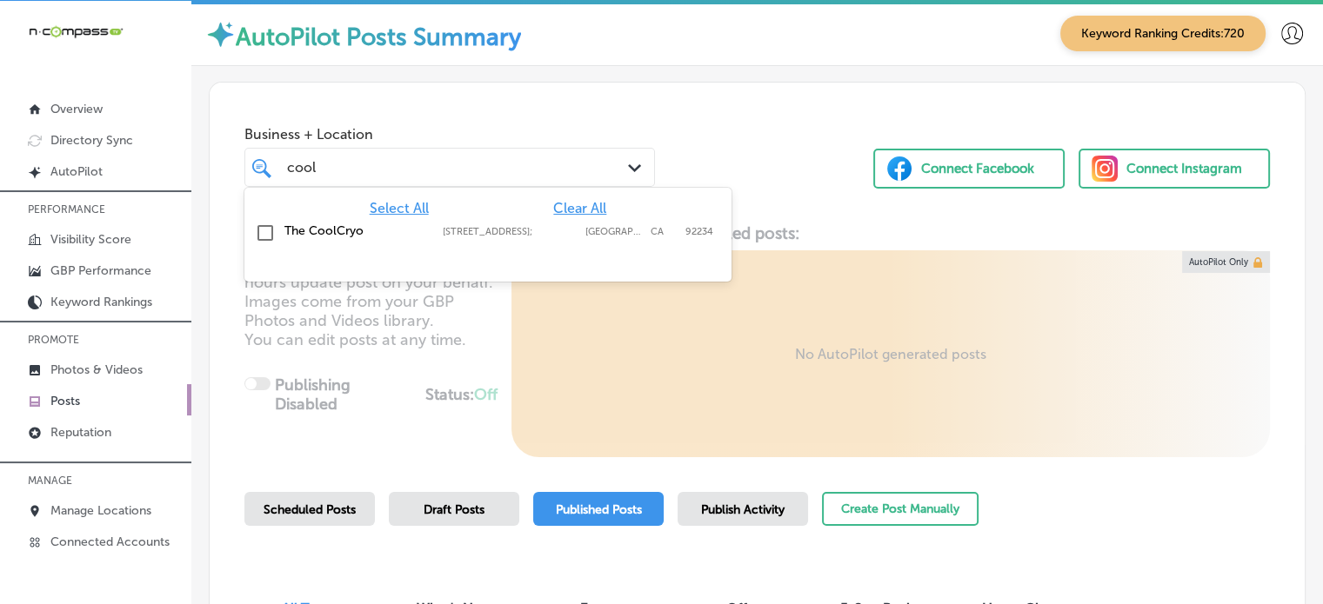
click at [474, 247] on div "The CoolCryo 67555 E Palm Canyon Dr Suite E103;, Cathedral City, CA, 92234 6755…" at bounding box center [487, 233] width 473 height 27
type input "cool"
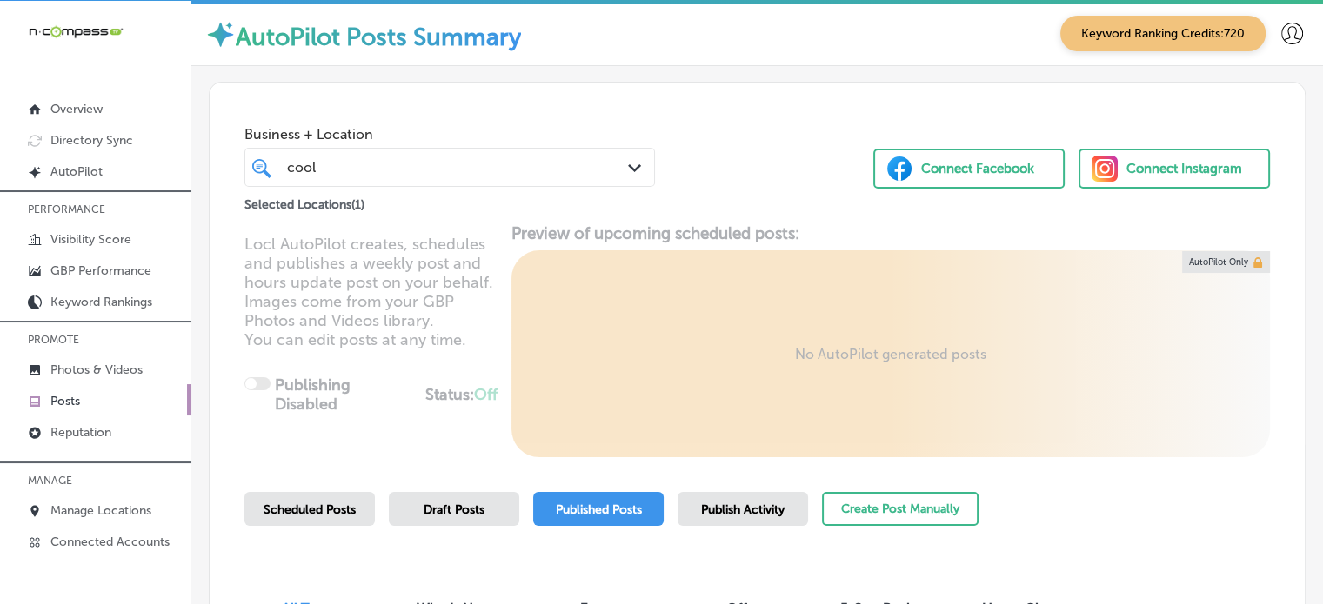
click at [722, 101] on div "Business + Location cool cool Path Created with Sketch. Selected Locations ( 1 …" at bounding box center [757, 149] width 1095 height 132
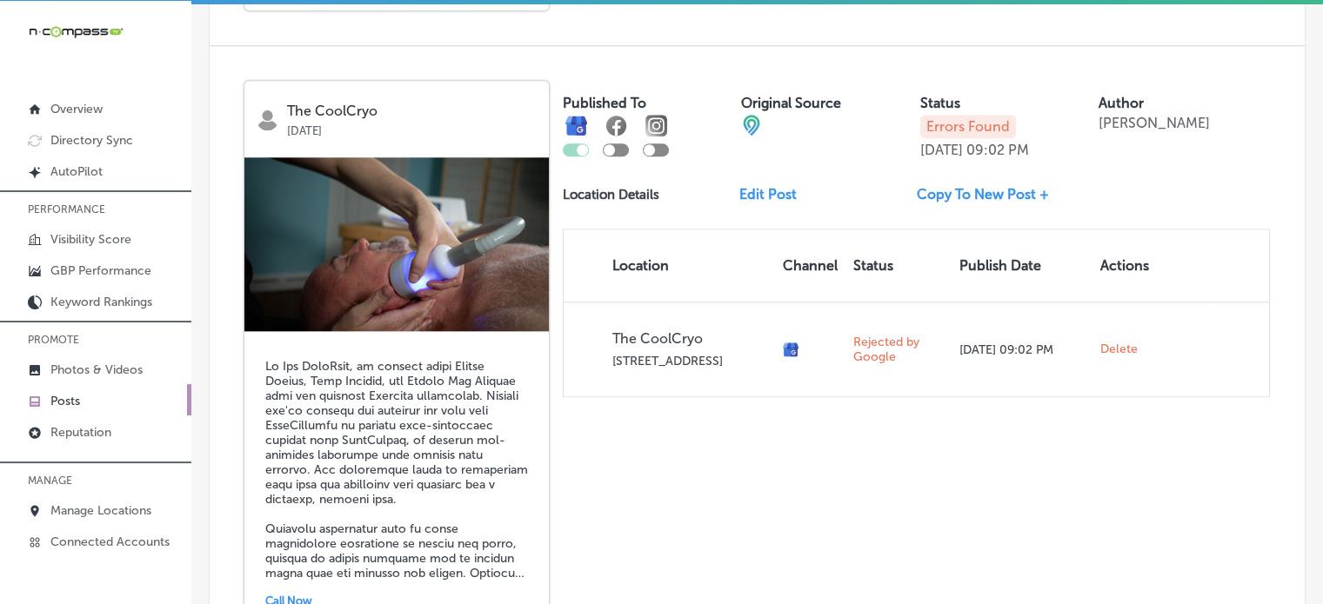
scroll to position [1836, 0]
click at [772, 195] on link "Edit Post" at bounding box center [774, 193] width 71 height 17
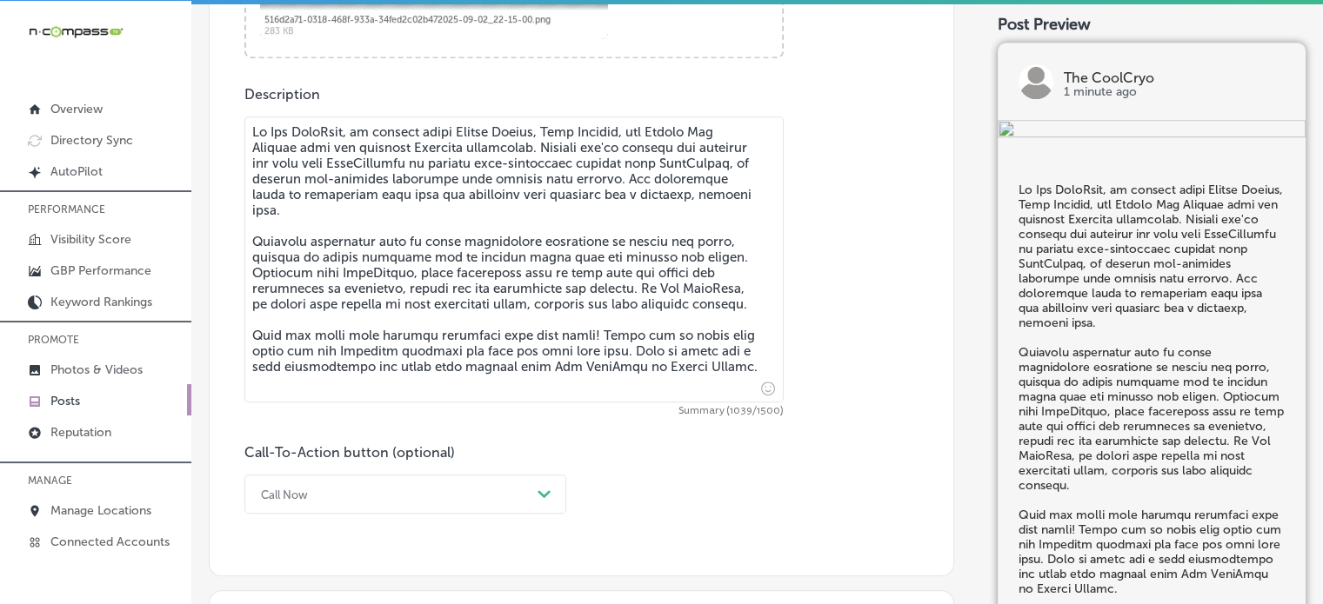
scroll to position [943, 0]
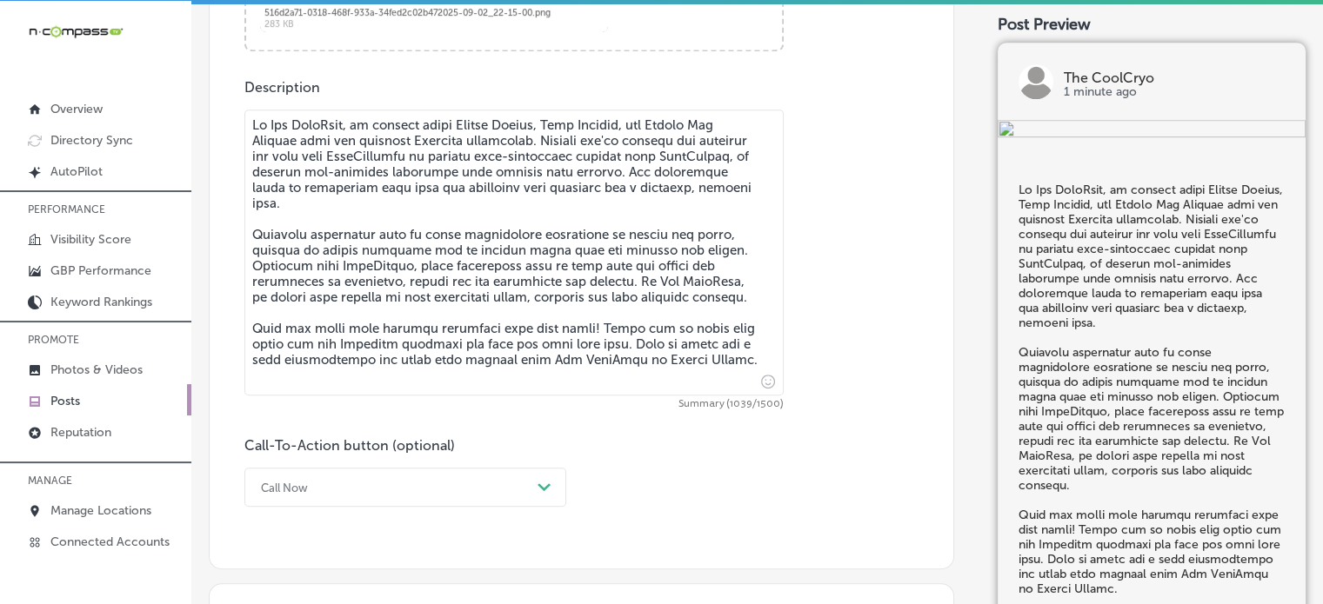
click at [731, 379] on textarea at bounding box center [513, 253] width 539 height 286
drag, startPoint x: 731, startPoint y: 379, endPoint x: 210, endPoint y: 128, distance: 577.7
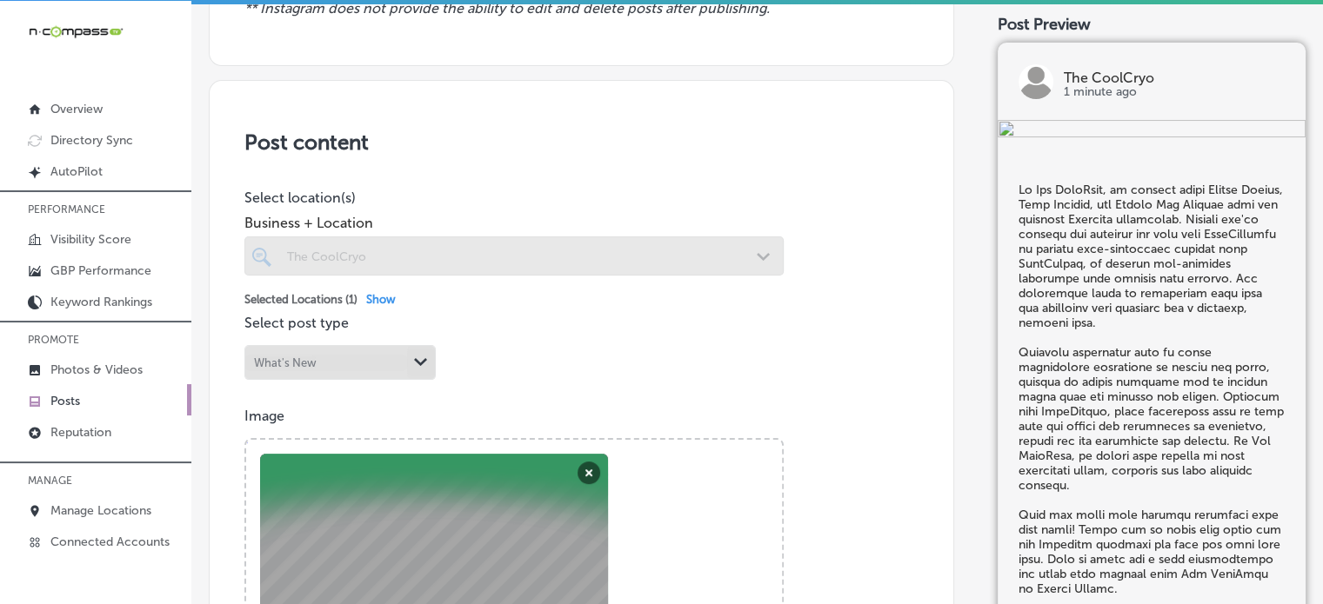
scroll to position [17, 0]
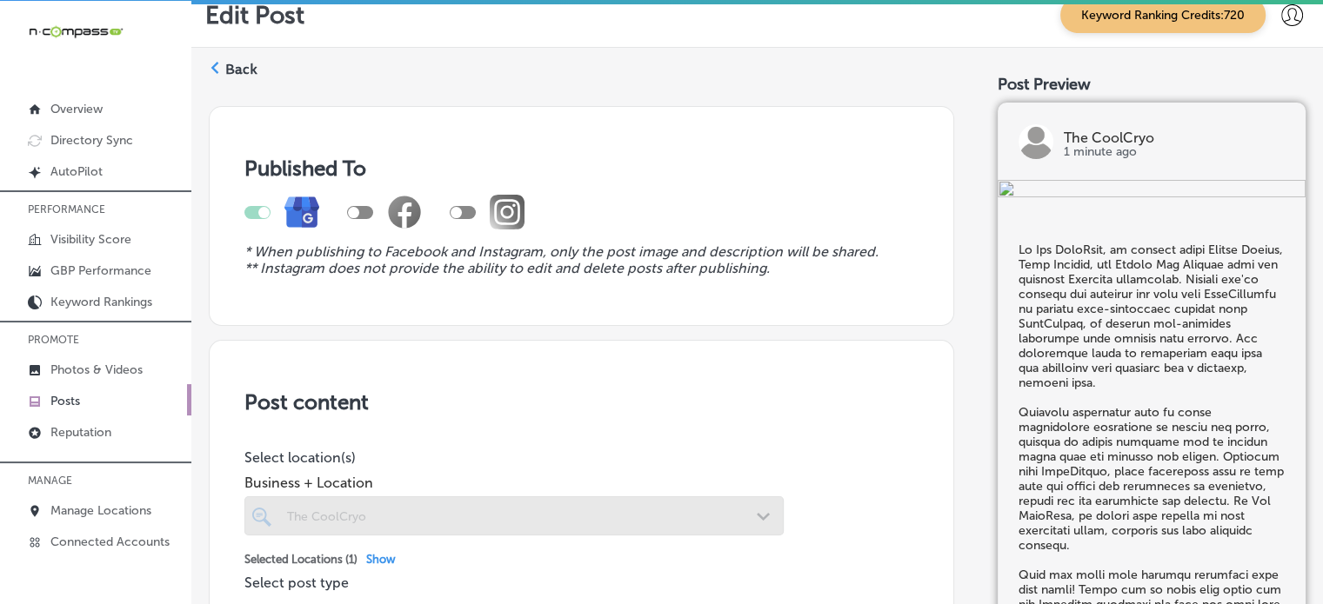
click at [237, 66] on label "Back" at bounding box center [241, 69] width 32 height 19
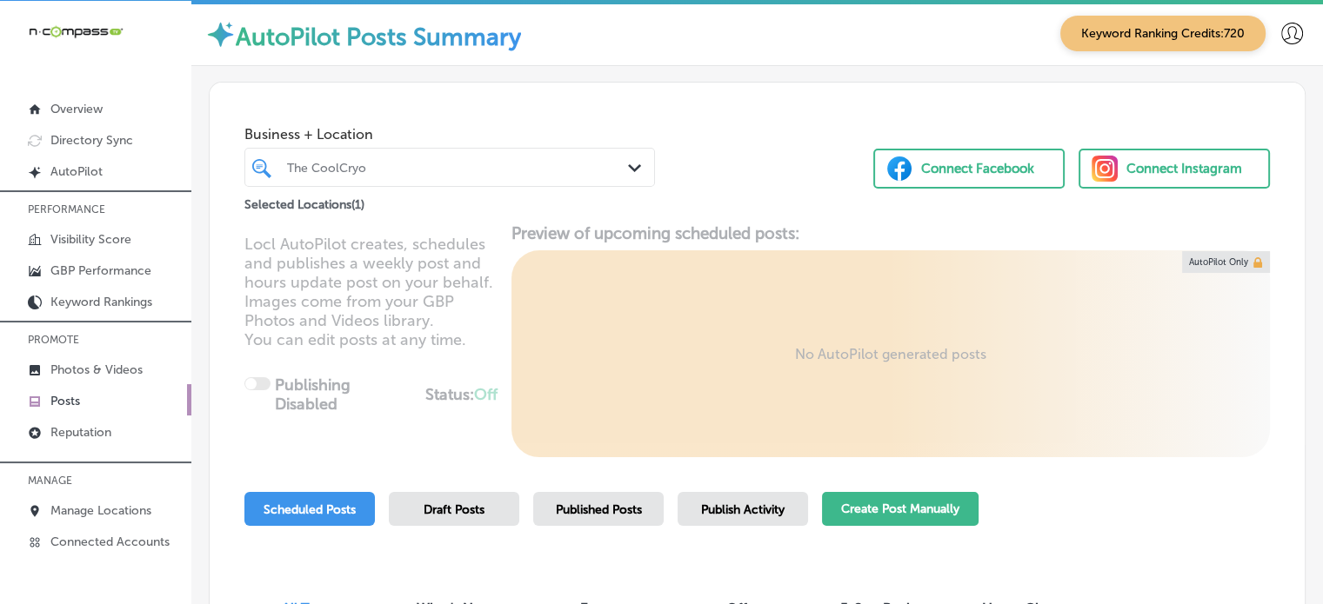
click at [898, 511] on button "Create Post Manually" at bounding box center [900, 509] width 157 height 34
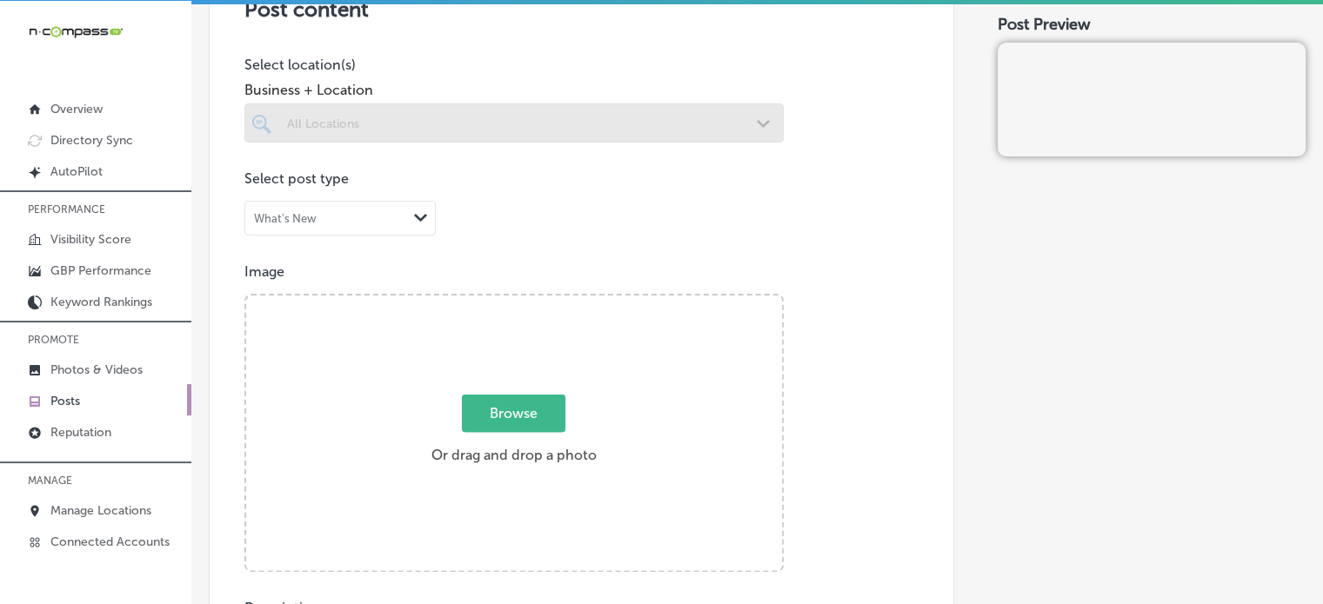
scroll to position [424, 0]
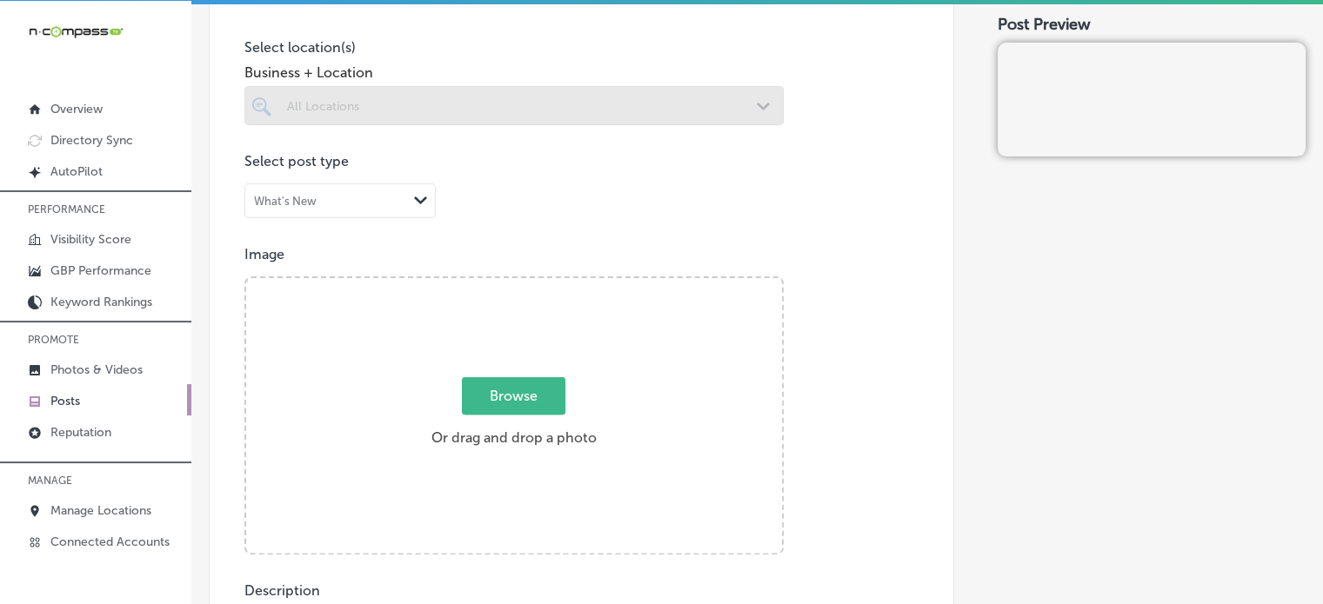
click at [530, 391] on span "Browse" at bounding box center [513, 395] width 103 height 37
click at [530, 284] on input "Browse Or drag and drop a photo" at bounding box center [514, 280] width 536 height 5
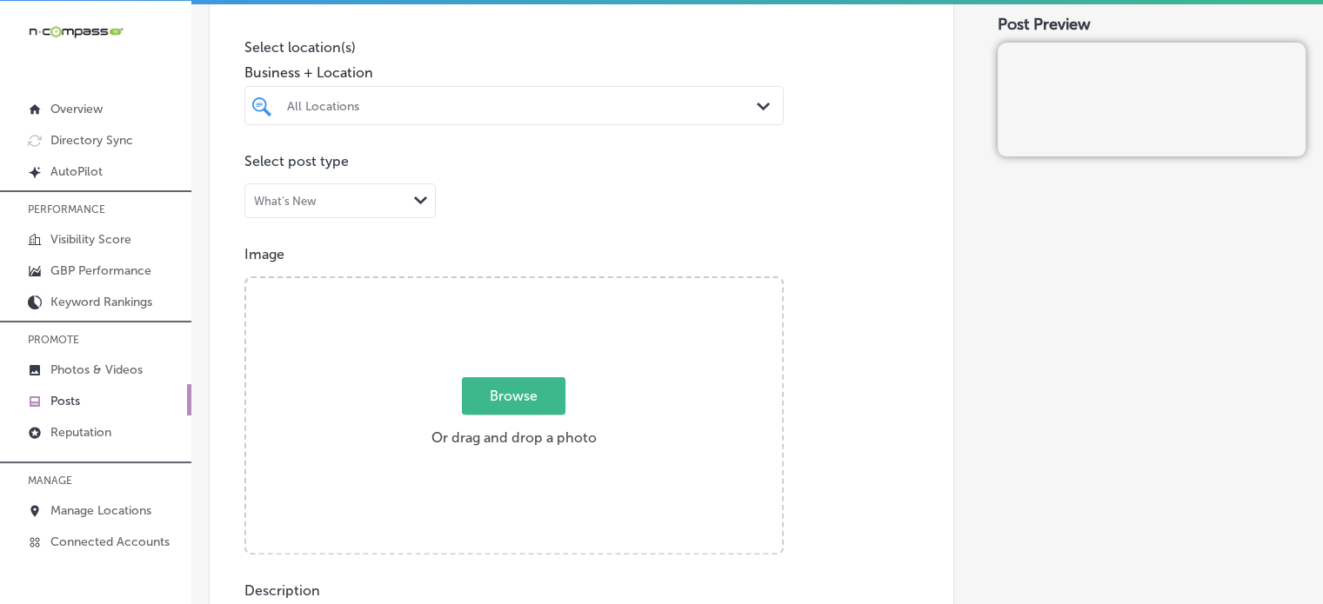
type input "C:\fakepath\a18310b9-dcb8-45fd-8254-9993525e0773.png"
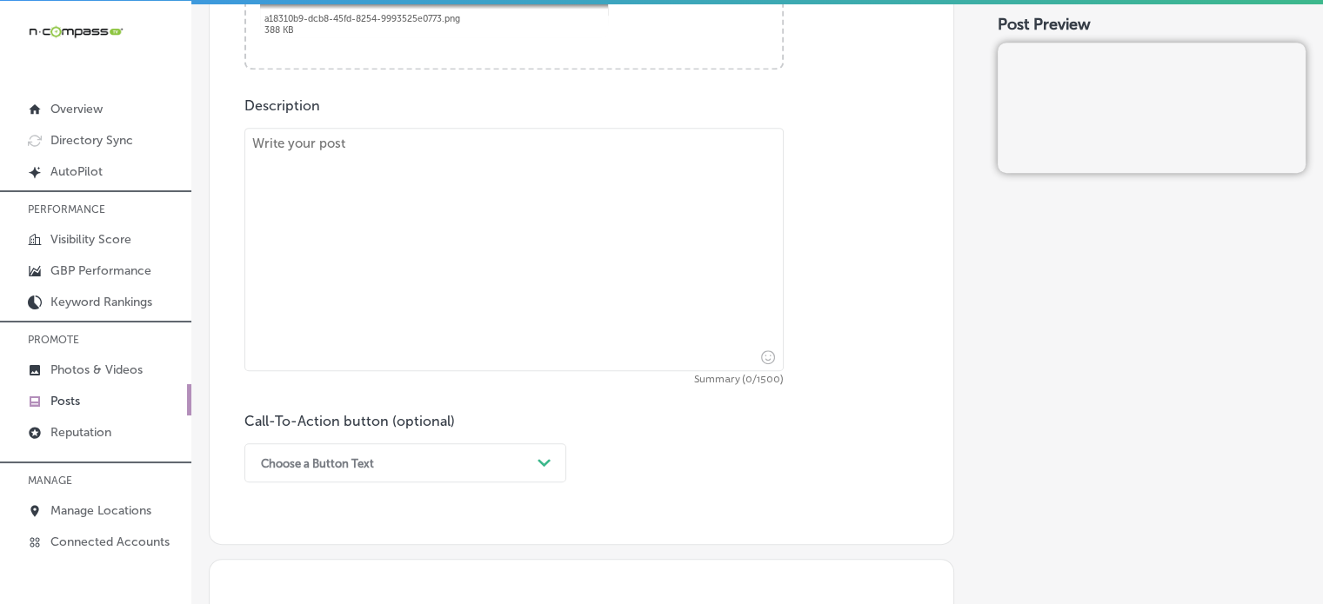
scroll to position [914, 0]
click at [477, 275] on textarea at bounding box center [513, 246] width 539 height 244
paste textarea "At The CoolCryo, we proudly serve Rancho Mirage, Palm Springs, and Desert Hot S…"
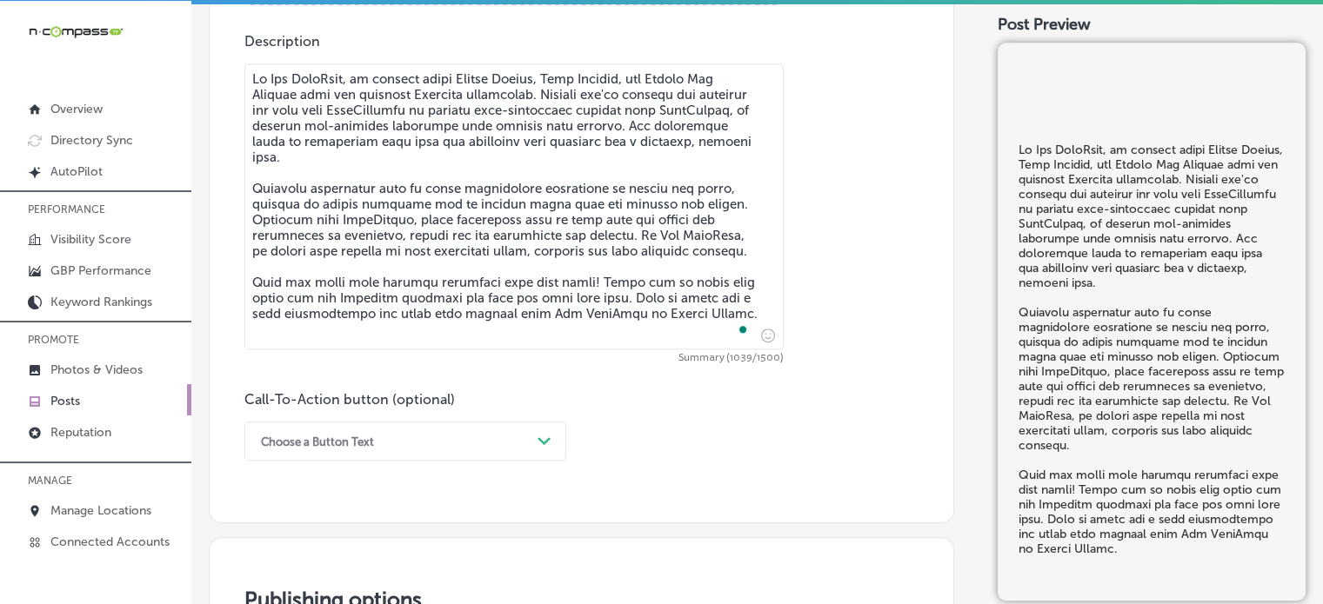
type textarea "At The CoolCryo, we proudly serve Rancho Mirage, Palm Springs, and Desert Hot S…"
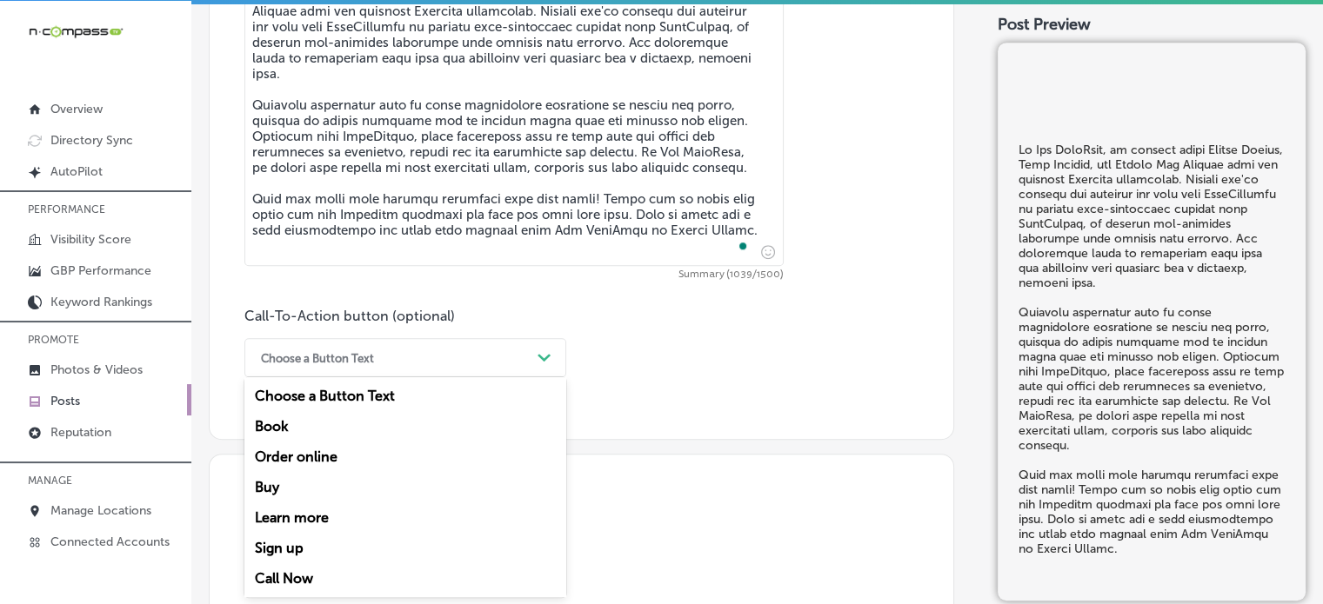
click at [520, 377] on div "option Order online focused, 3 of 7. 7 results available. Use Up and Down to ch…" at bounding box center [405, 357] width 322 height 39
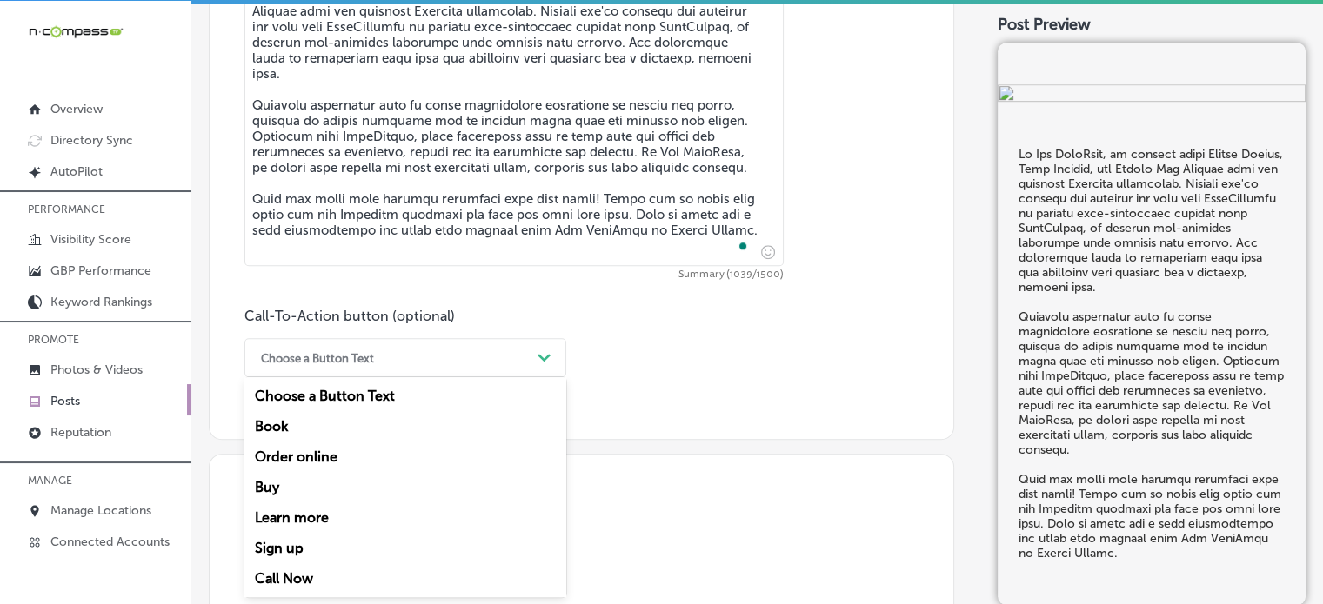
click at [296, 568] on div "Call Now" at bounding box center [405, 579] width 322 height 30
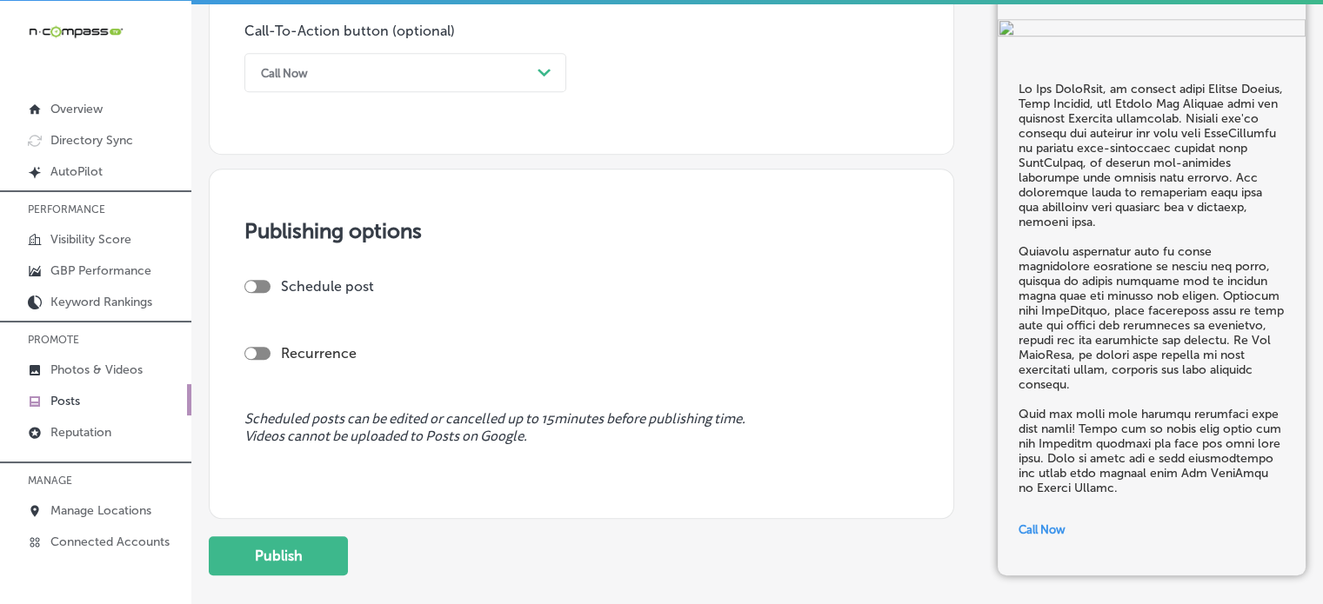
scroll to position [1398, 0]
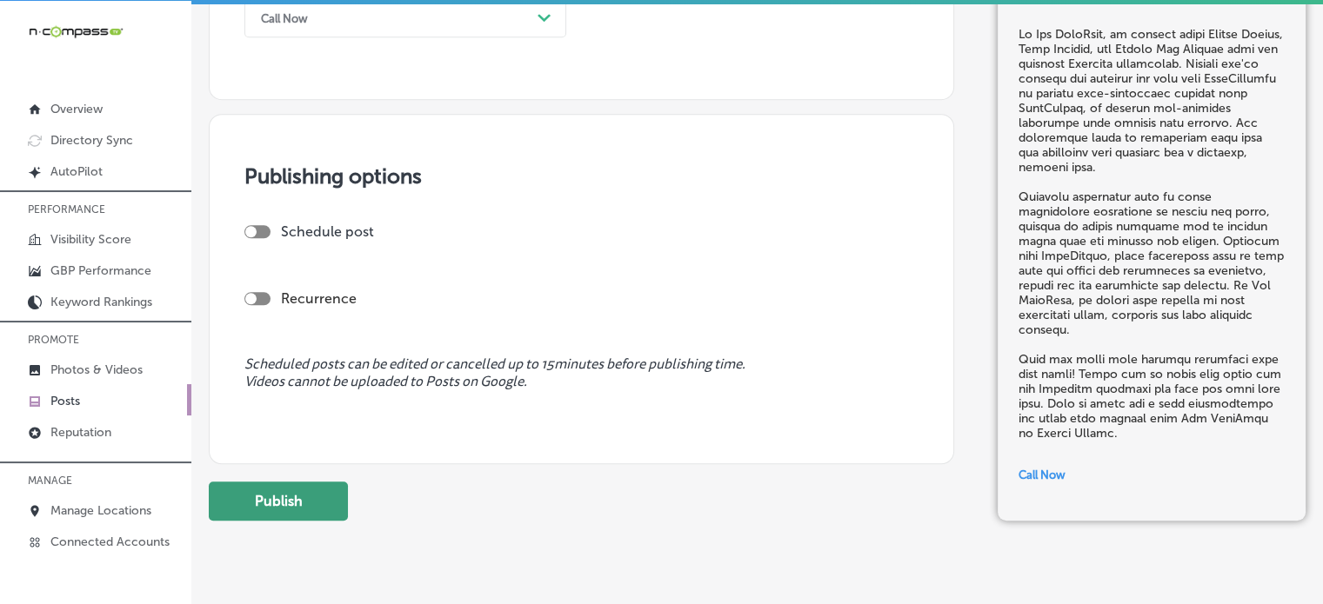
click at [307, 497] on button "Publish" at bounding box center [278, 501] width 139 height 39
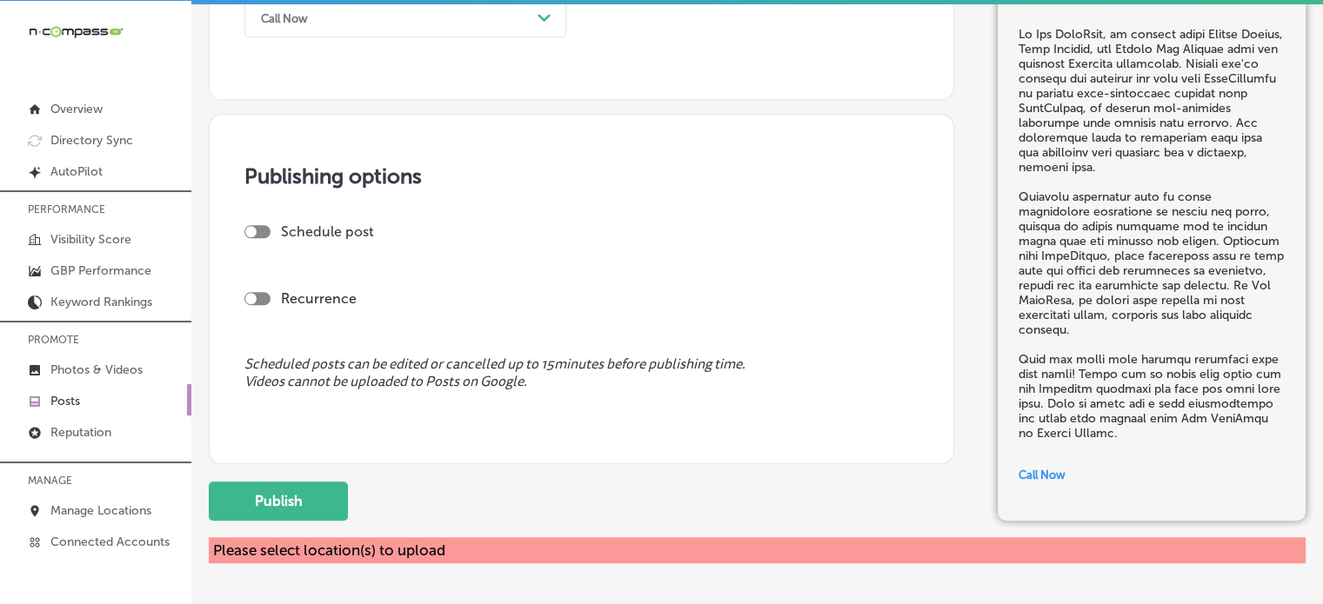
click at [421, 386] on span "Scheduled posts can be edited or cancelled up to 15 minutes before publishing t…" at bounding box center [581, 373] width 674 height 33
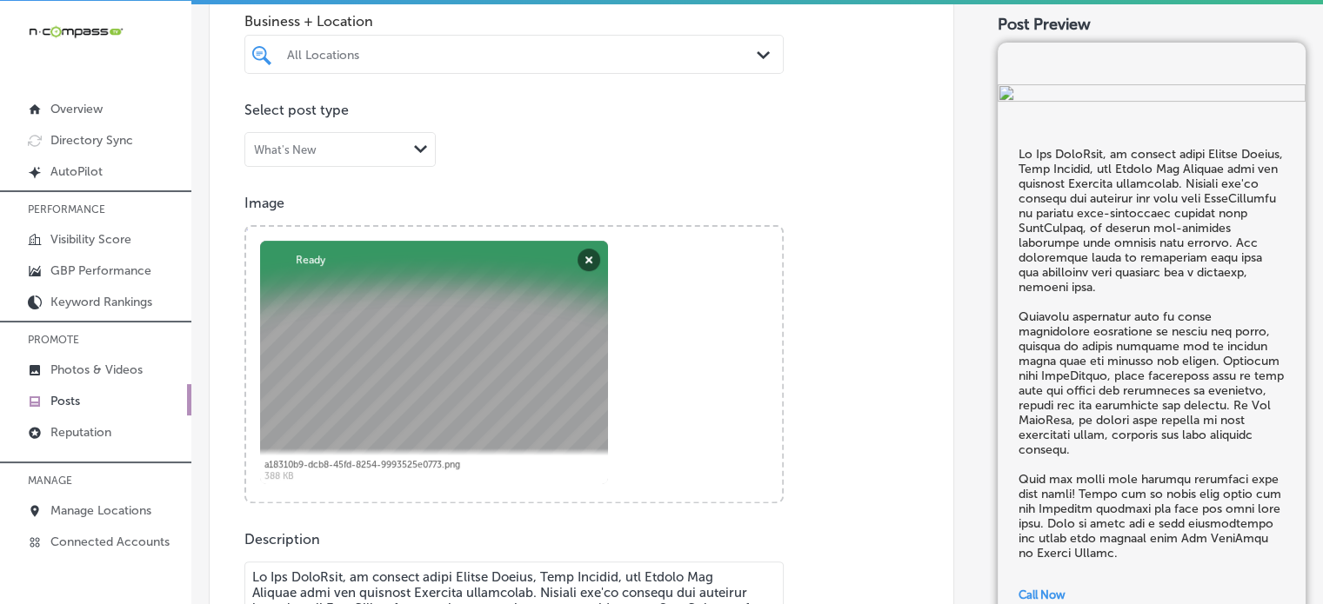
scroll to position [469, 0]
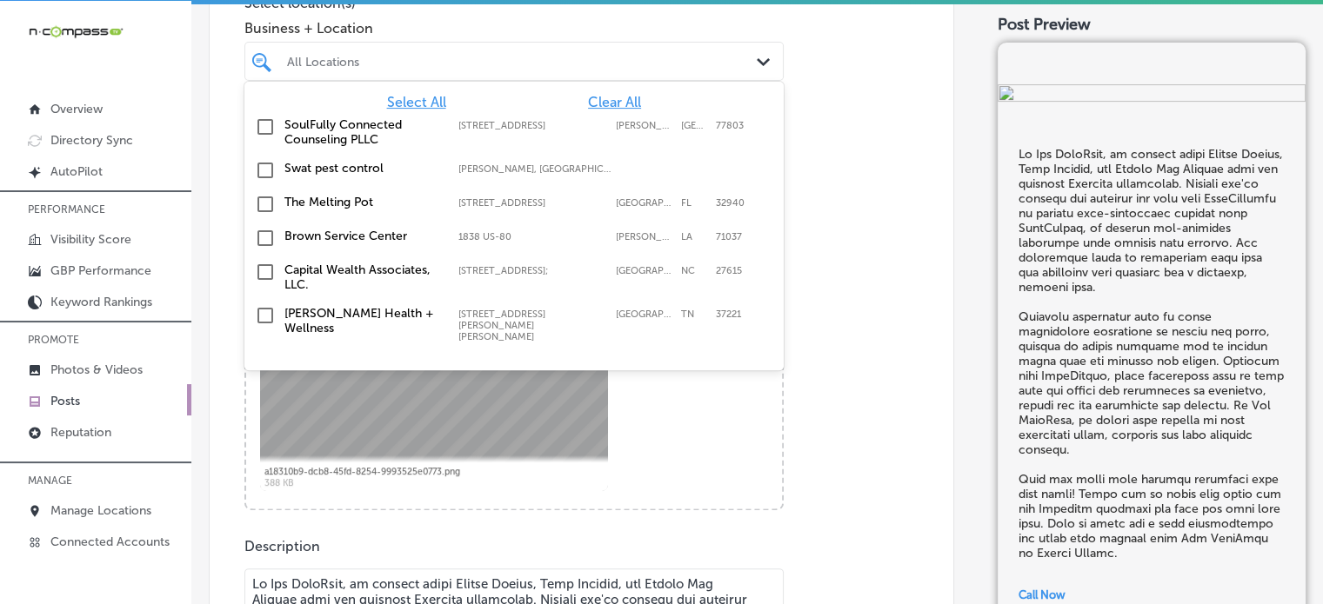
click at [440, 61] on div "All Locations" at bounding box center [522, 61] width 471 height 15
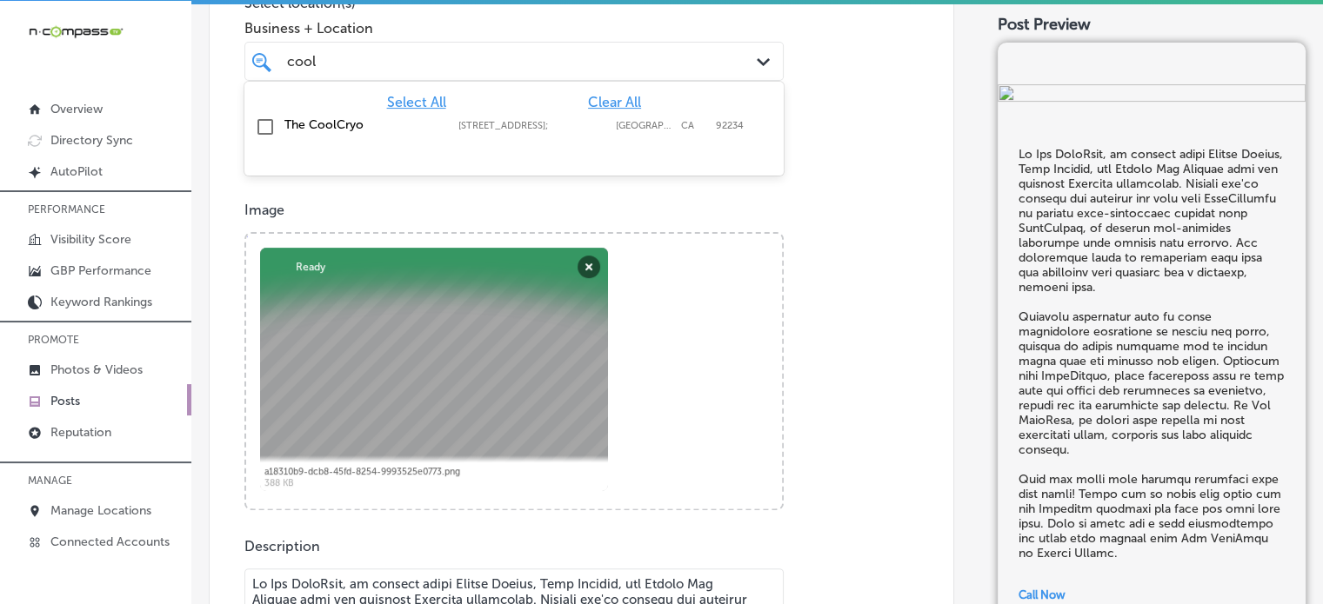
click at [319, 118] on label "The CoolCryo" at bounding box center [362, 124] width 157 height 15
type input "cool"
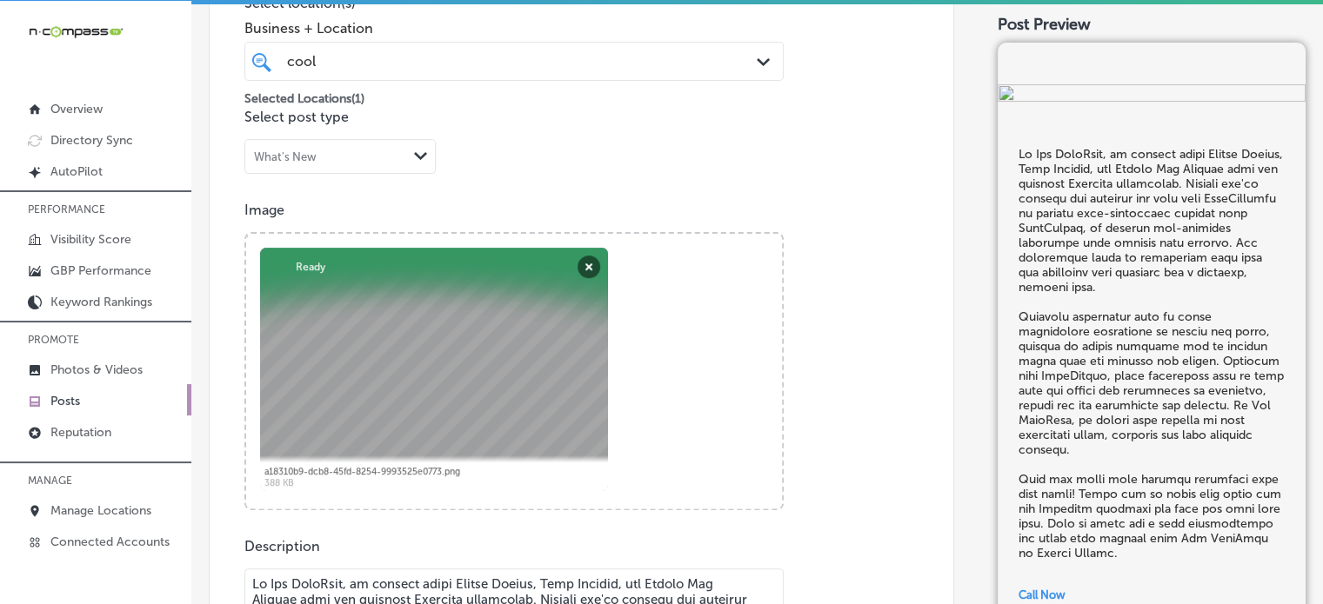
click at [805, 297] on div "Image Powered by PQINA Browse Or drag and drop a photo a18310b9-dcb8-45fd-8254-…" at bounding box center [581, 356] width 674 height 309
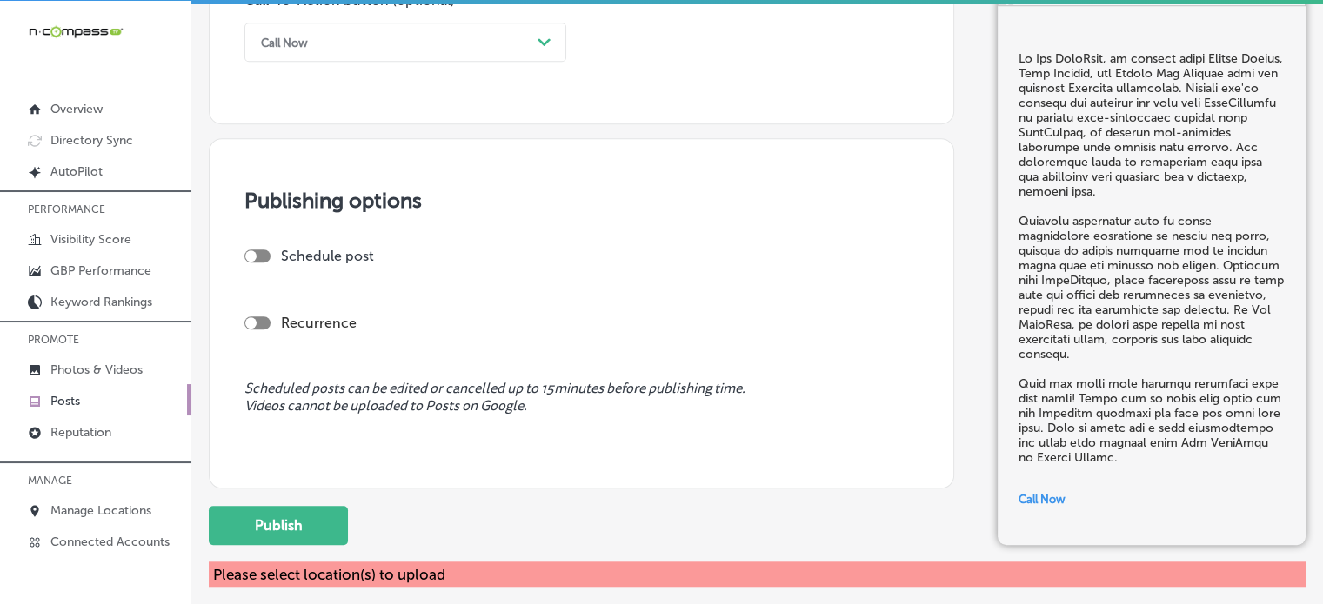
scroll to position [1470, 0]
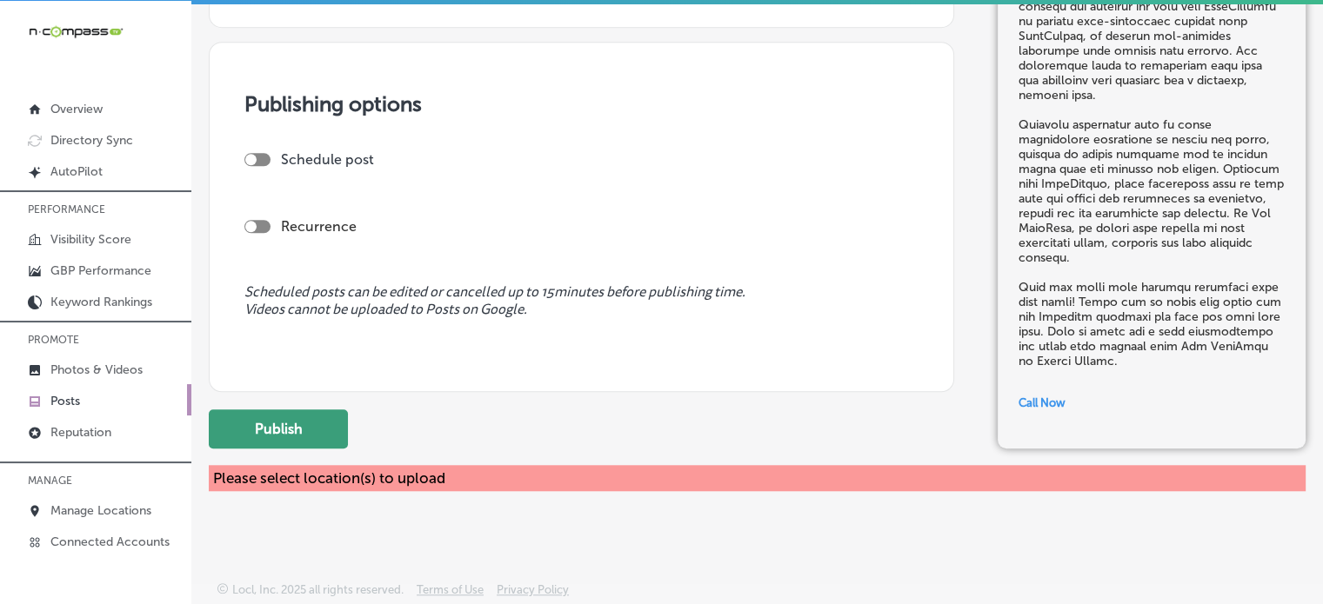
click at [273, 424] on button "Publish" at bounding box center [278, 429] width 139 height 39
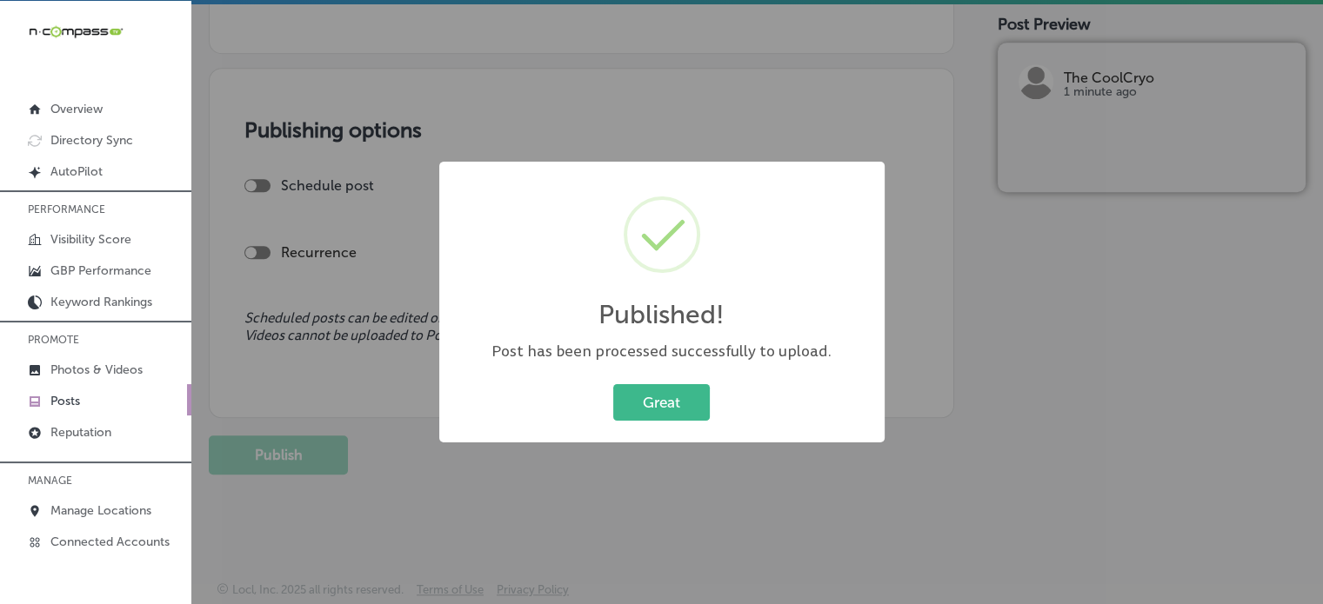
scroll to position [1444, 0]
click at [699, 420] on button "Great" at bounding box center [661, 402] width 97 height 36
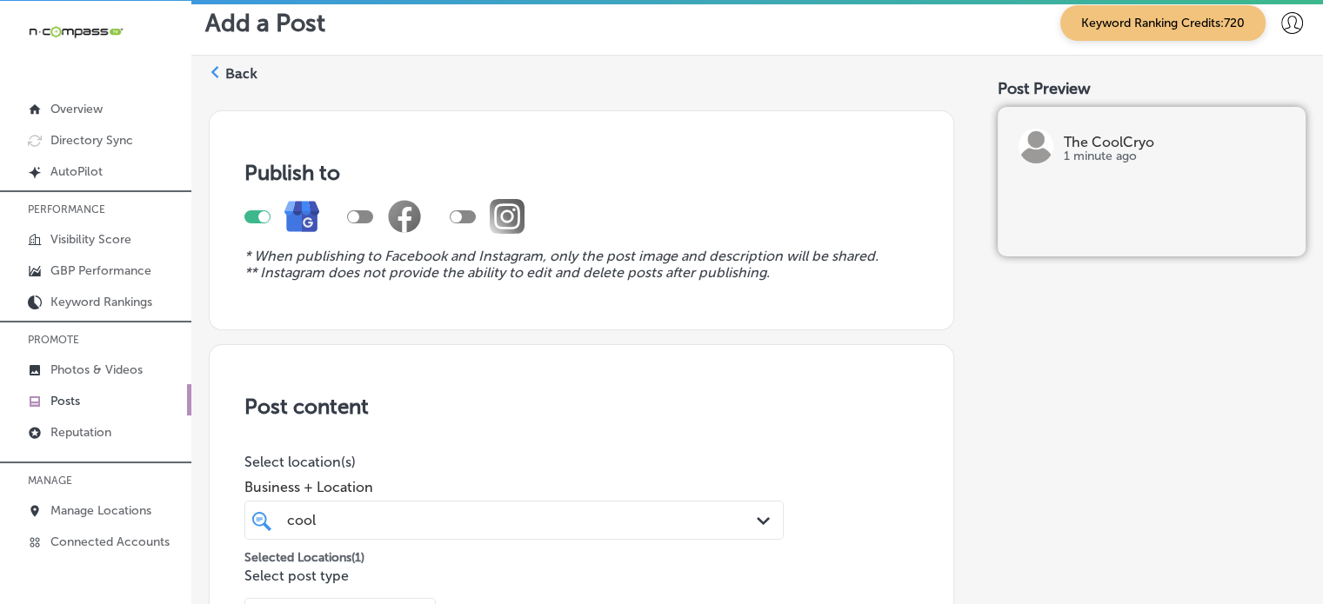
scroll to position [0, 0]
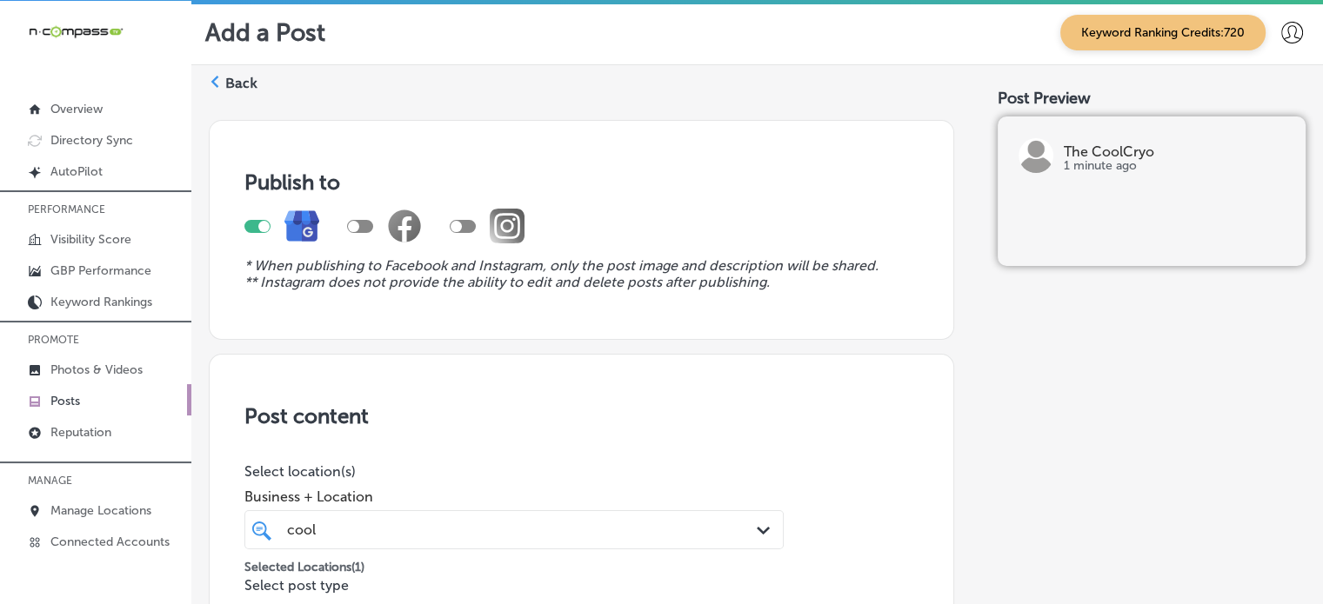
click at [247, 81] on label "Back" at bounding box center [241, 83] width 32 height 19
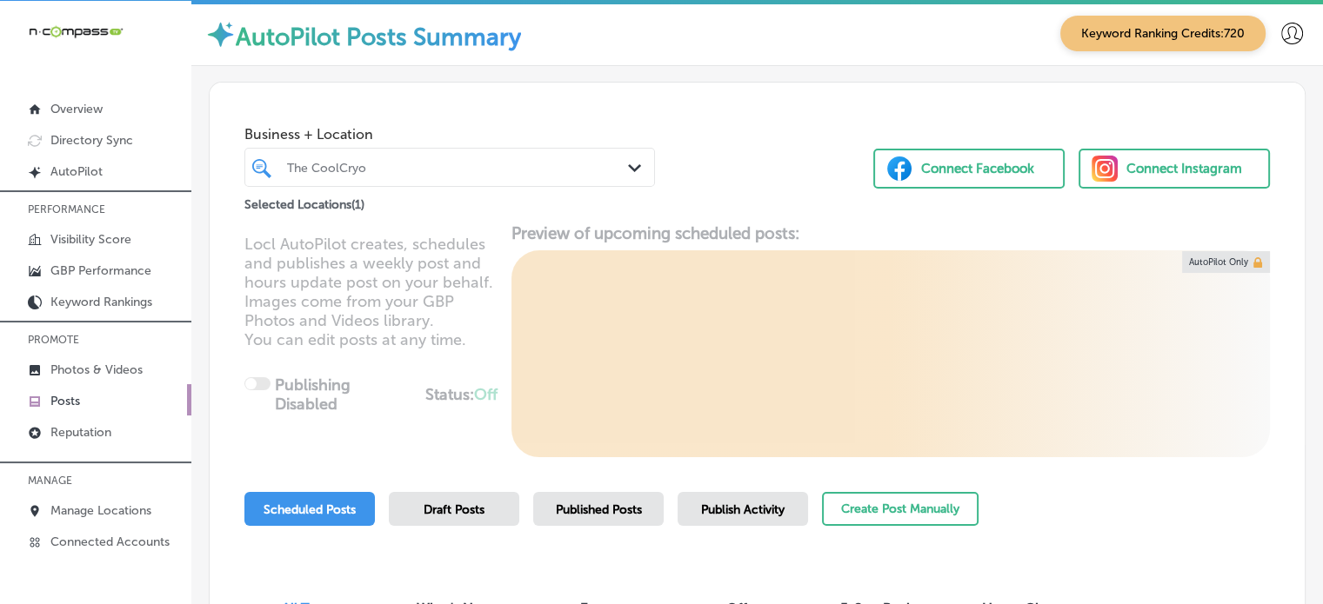
scroll to position [200, 0]
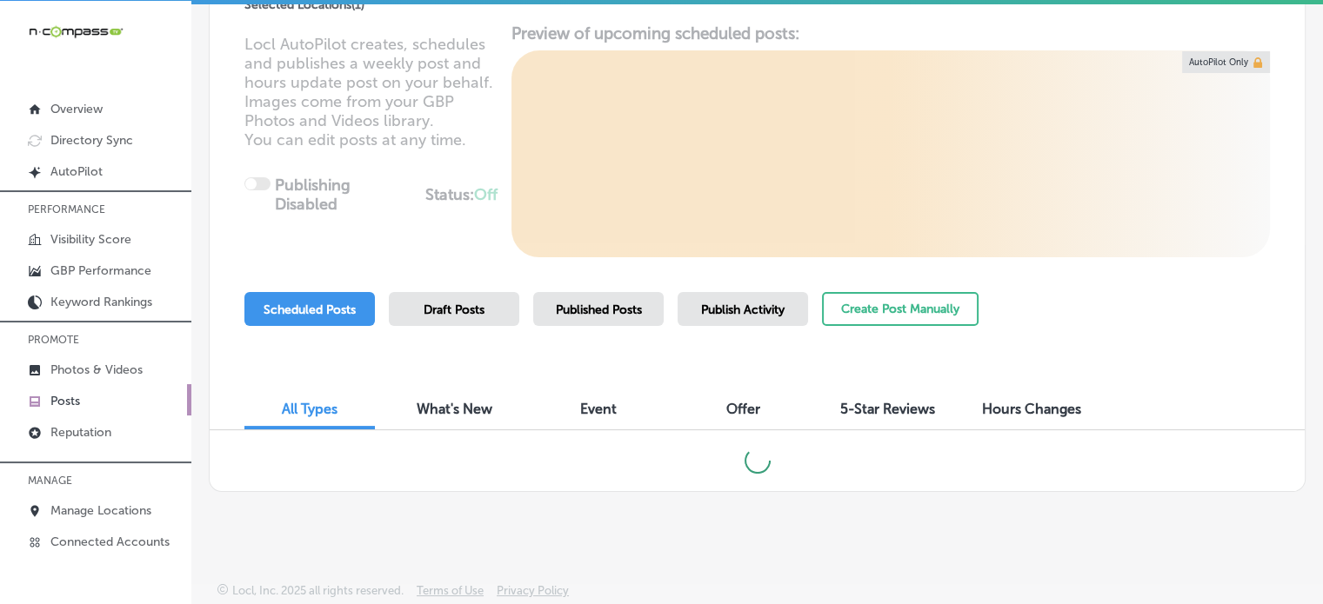
click at [595, 299] on div "Published Posts" at bounding box center [598, 309] width 130 height 34
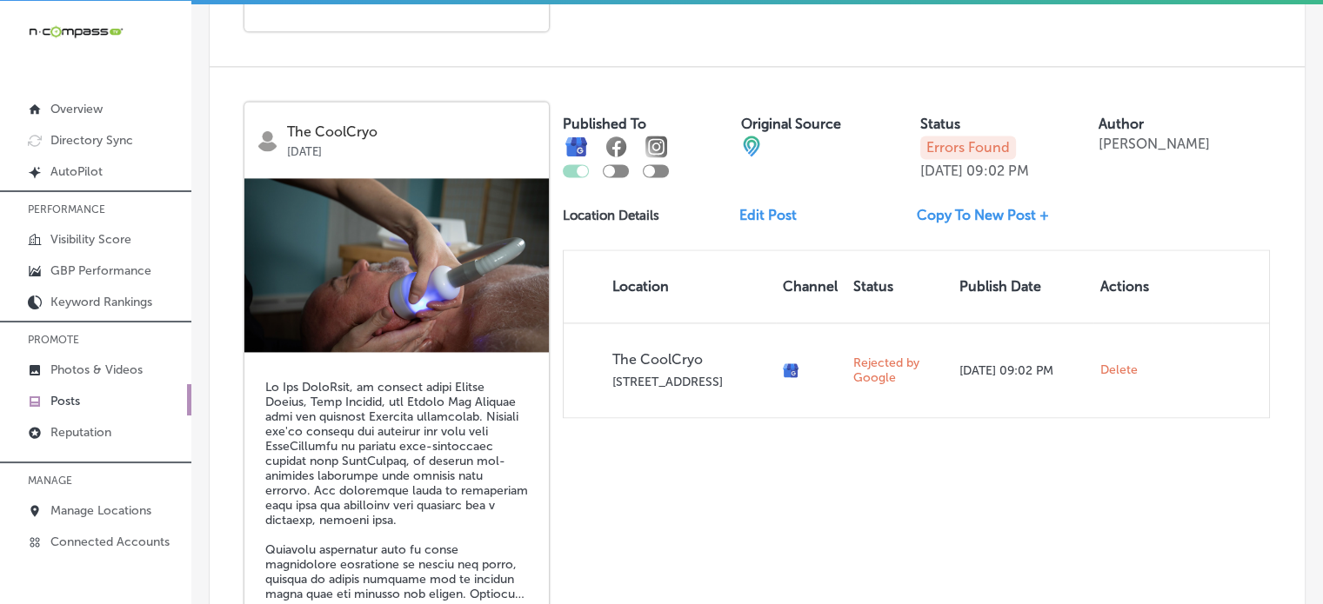
scroll to position [2440, 0]
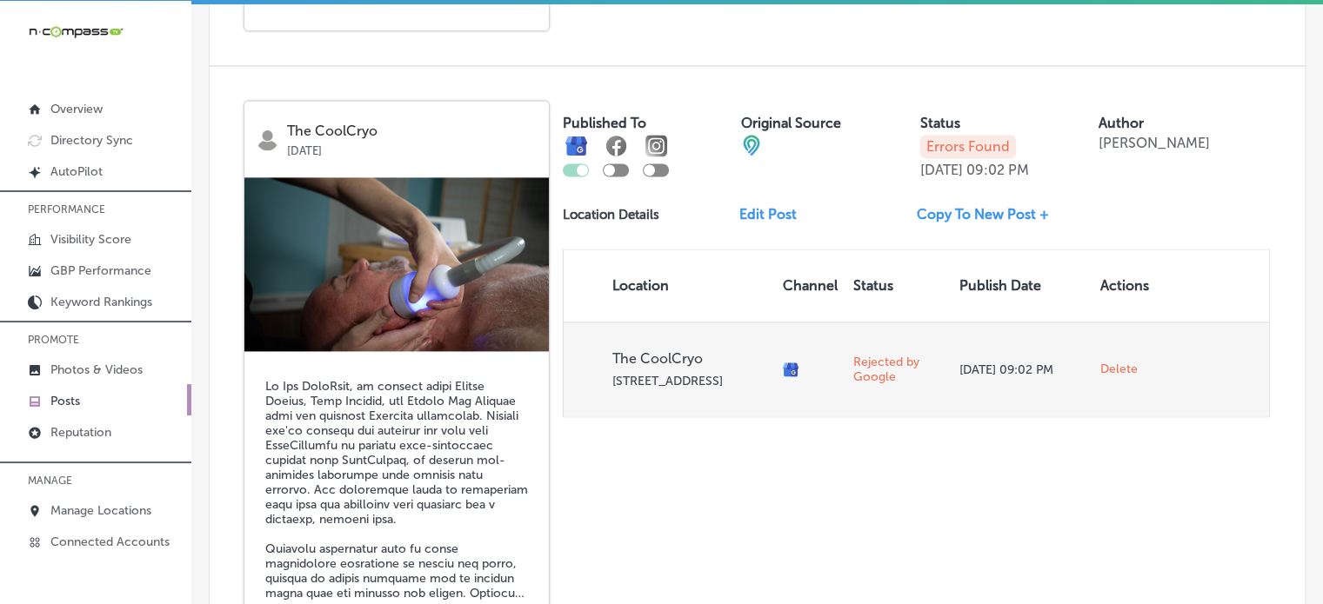
click at [1100, 365] on span "Delete" at bounding box center [1118, 370] width 37 height 16
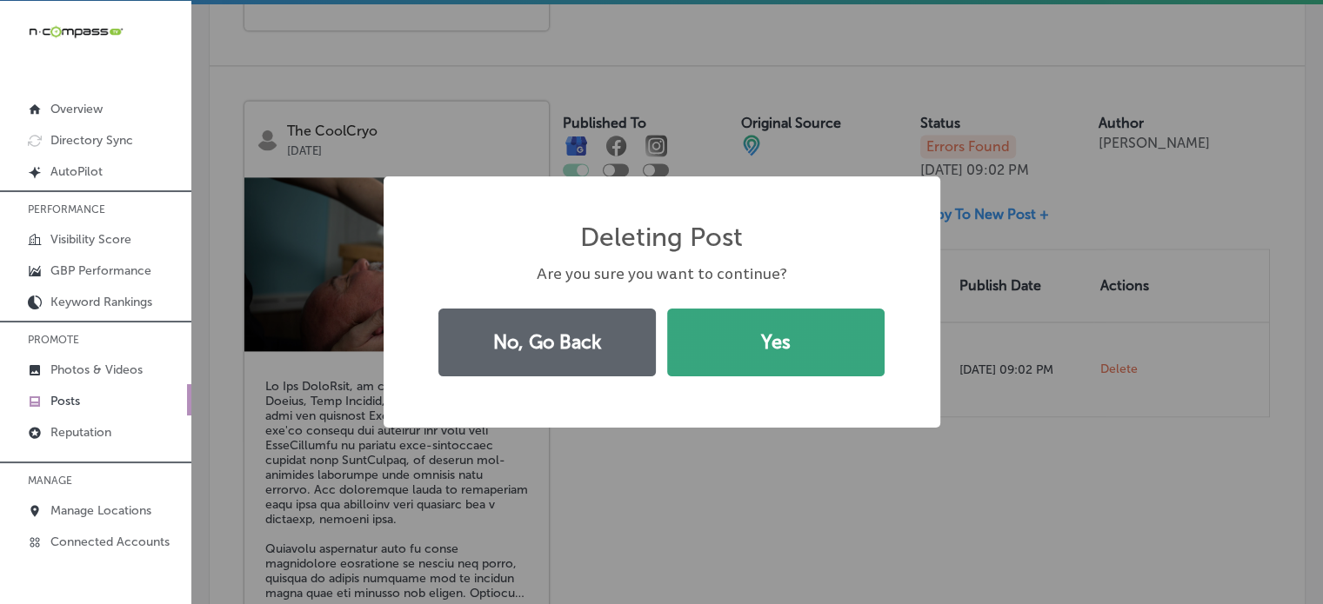
click at [751, 331] on button "Yes" at bounding box center [775, 343] width 217 height 68
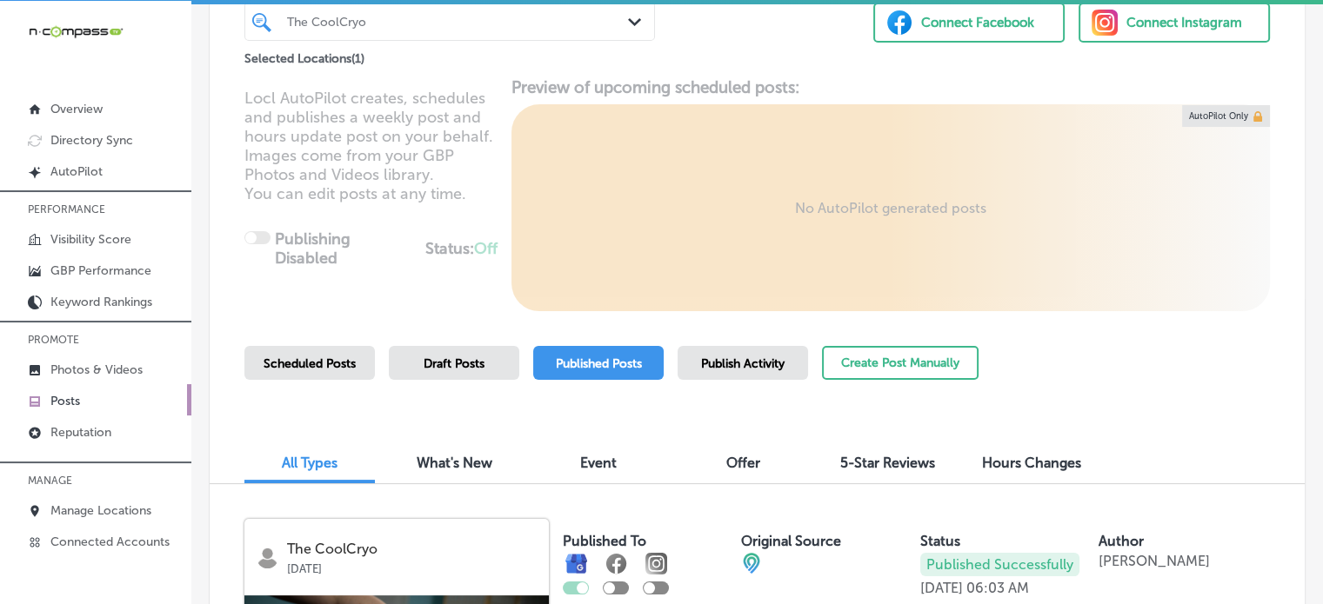
scroll to position [153, 0]
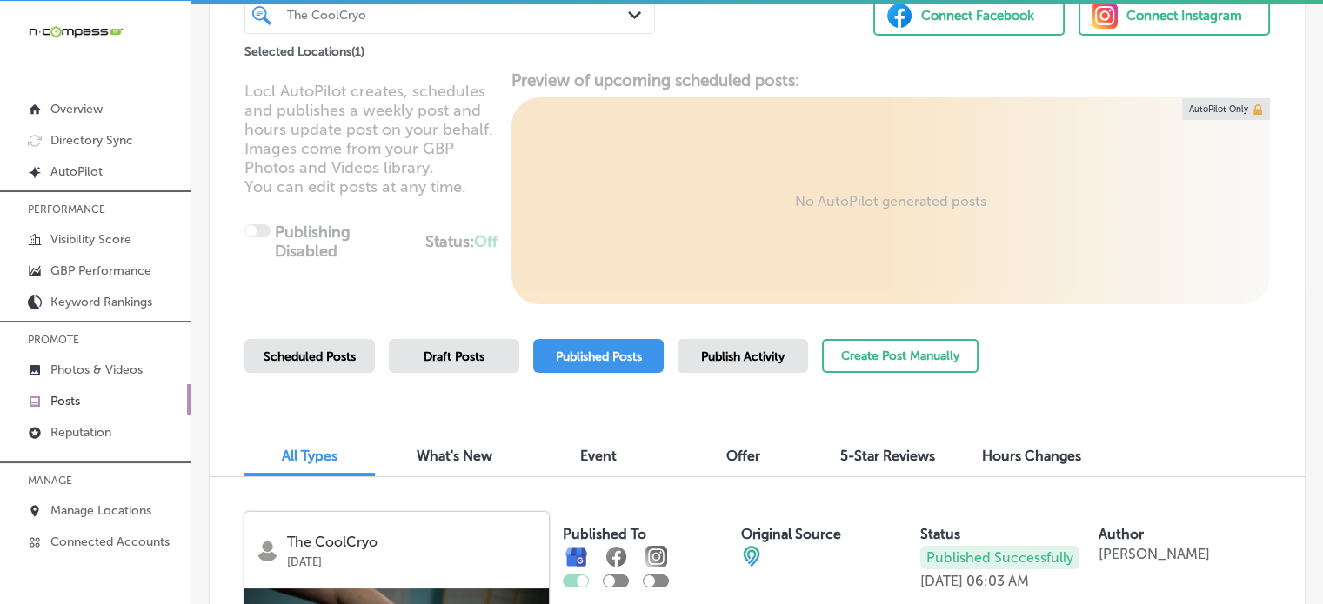
click at [707, 351] on span "Publish Activity" at bounding box center [742, 357] width 83 height 15
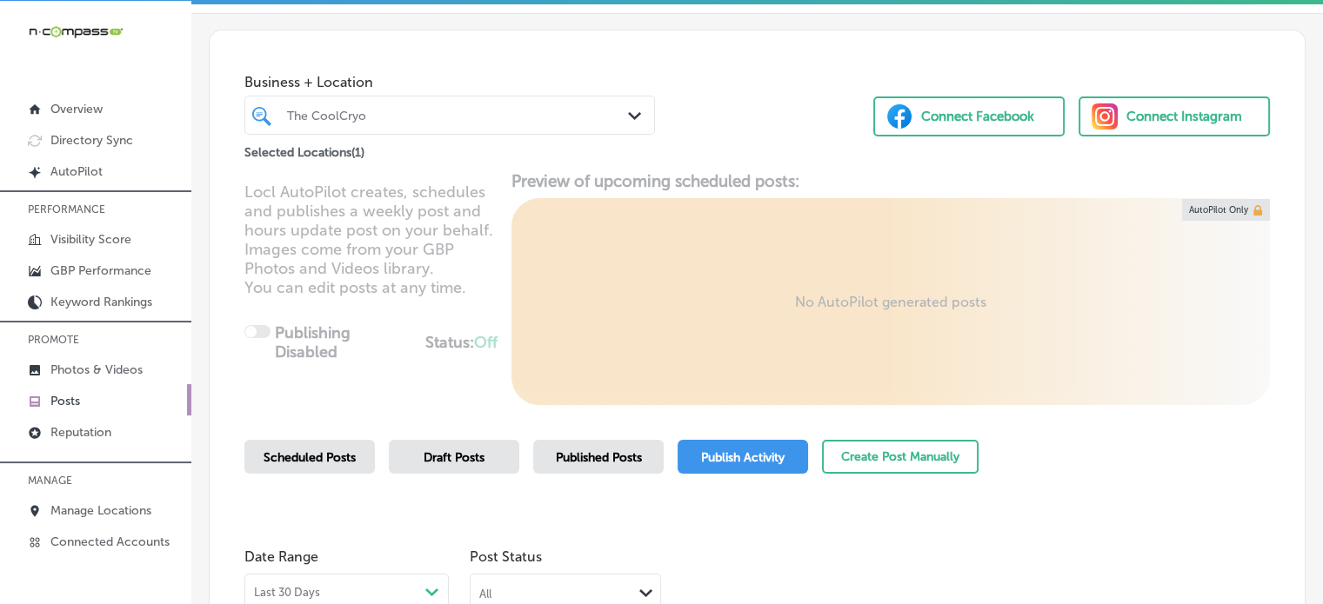
scroll to position [42, 0]
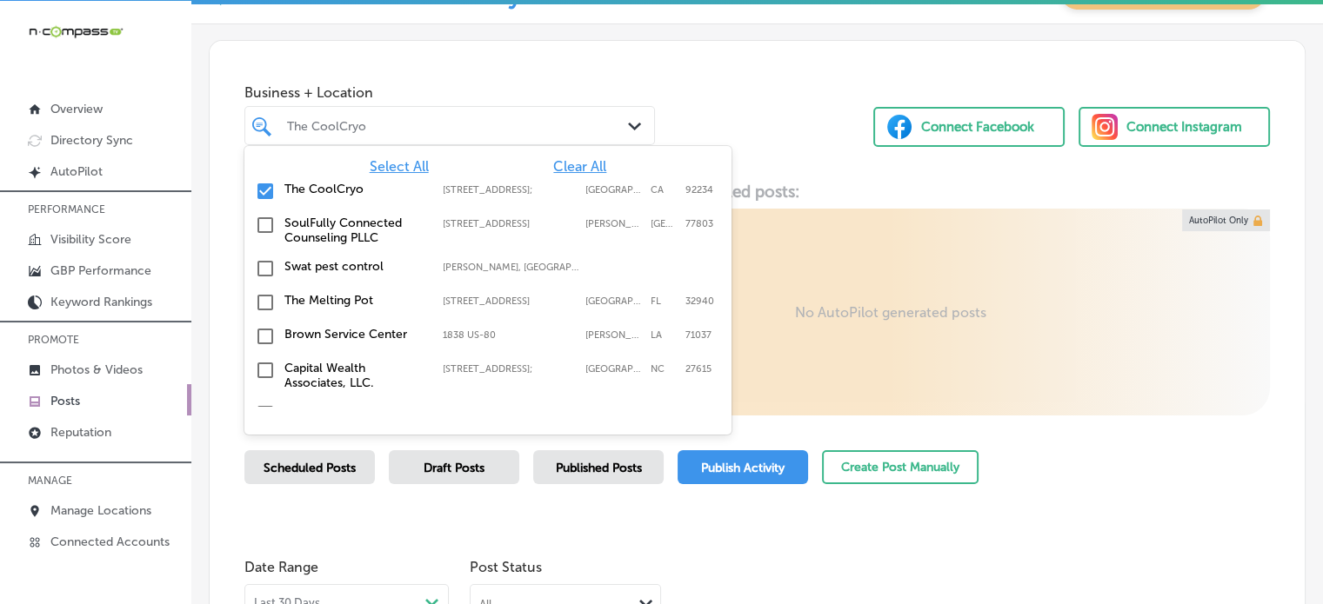
click at [435, 115] on div at bounding box center [433, 125] width 296 height 23
click at [561, 170] on span "Clear All" at bounding box center [579, 166] width 53 height 17
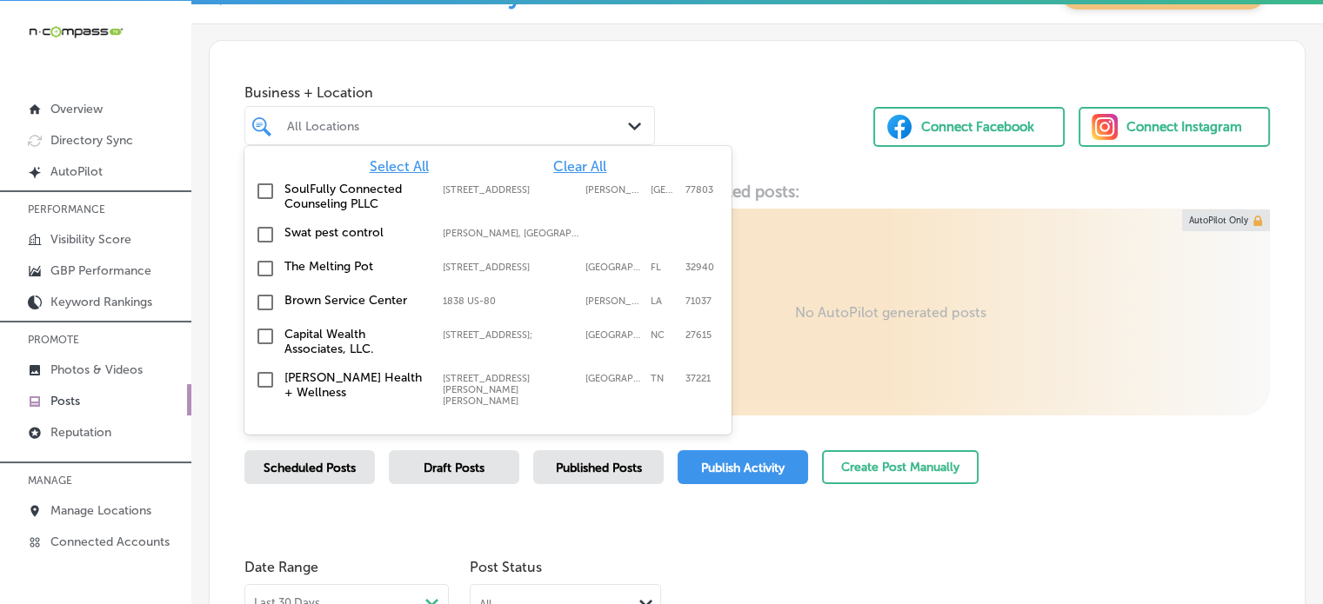
click at [397, 163] on span "Select All" at bounding box center [399, 166] width 59 height 17
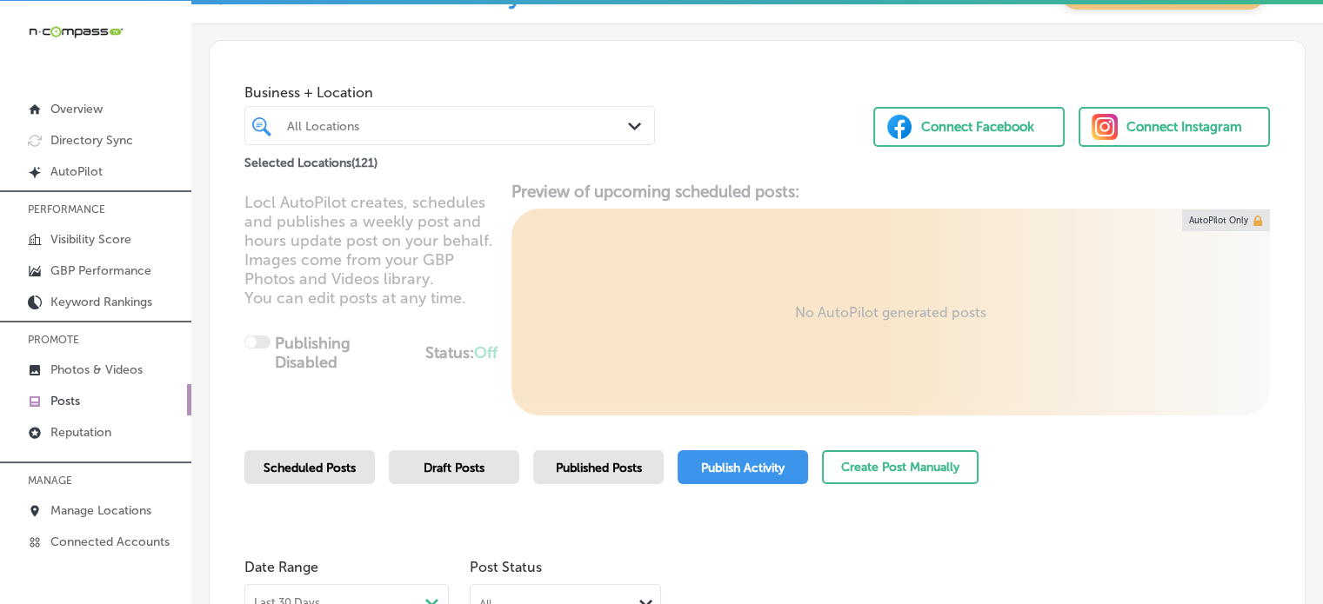
click at [744, 113] on div "Business + Location All Locations Path Created with Sketch. Selected Locations …" at bounding box center [757, 107] width 1095 height 132
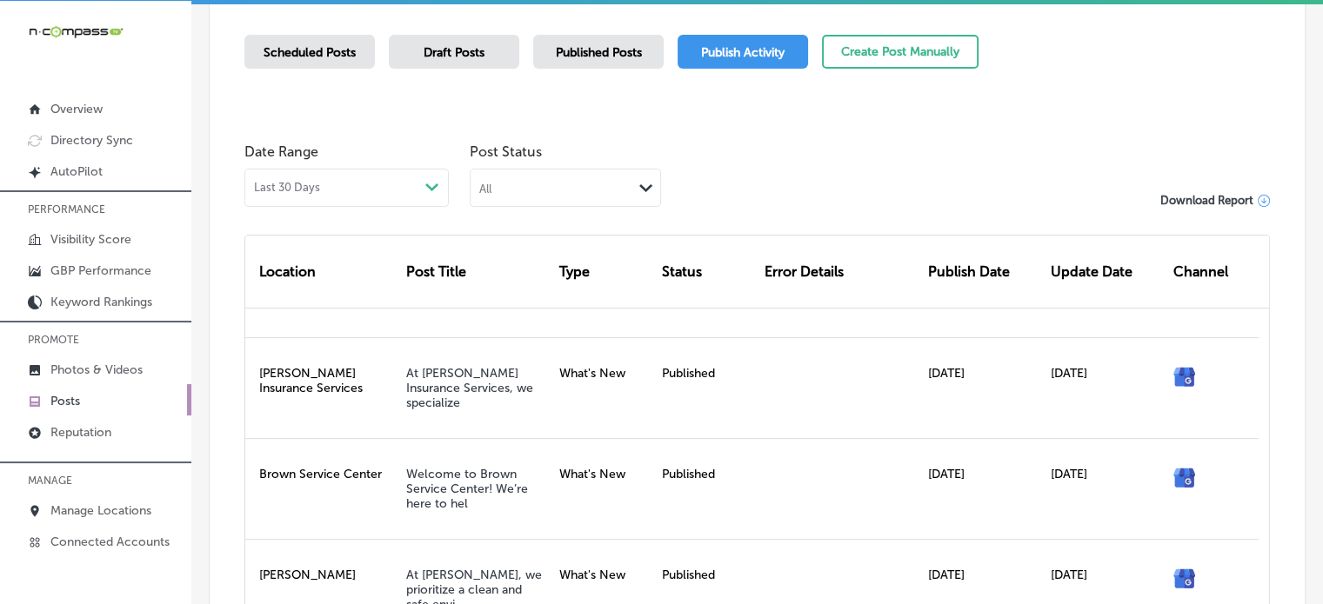
scroll to position [204, 0]
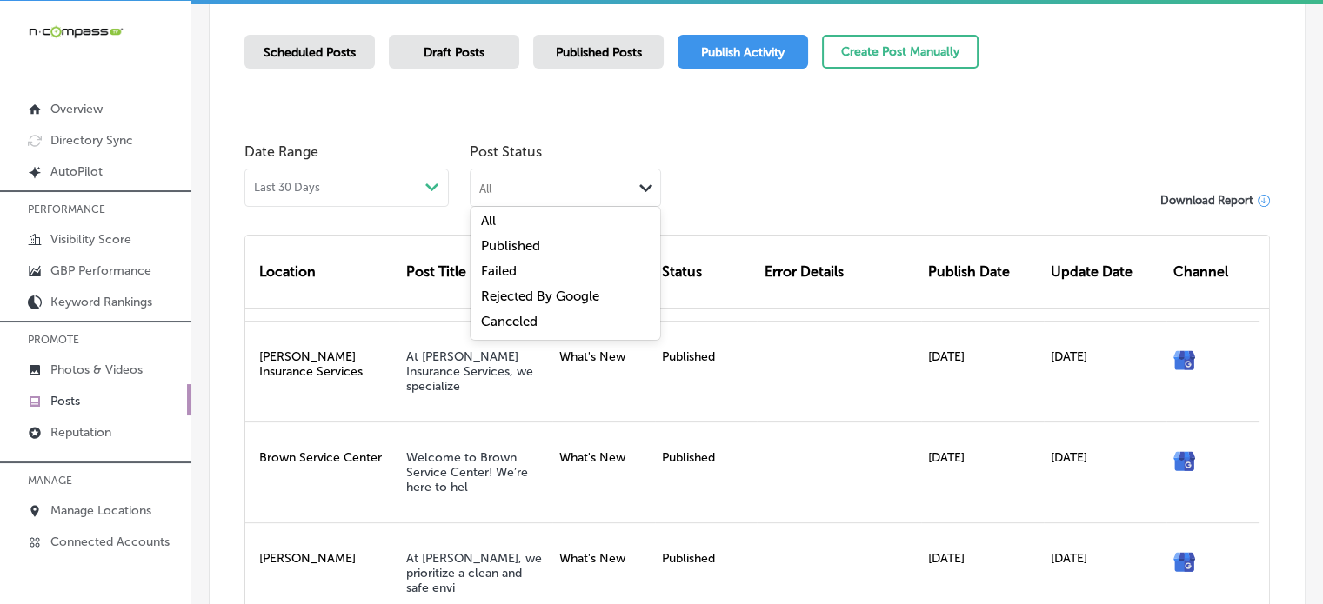
click at [628, 197] on div "All Path Created with Sketch." at bounding box center [566, 186] width 190 height 33
click at [526, 295] on label "Rejected By Google" at bounding box center [540, 297] width 118 height 16
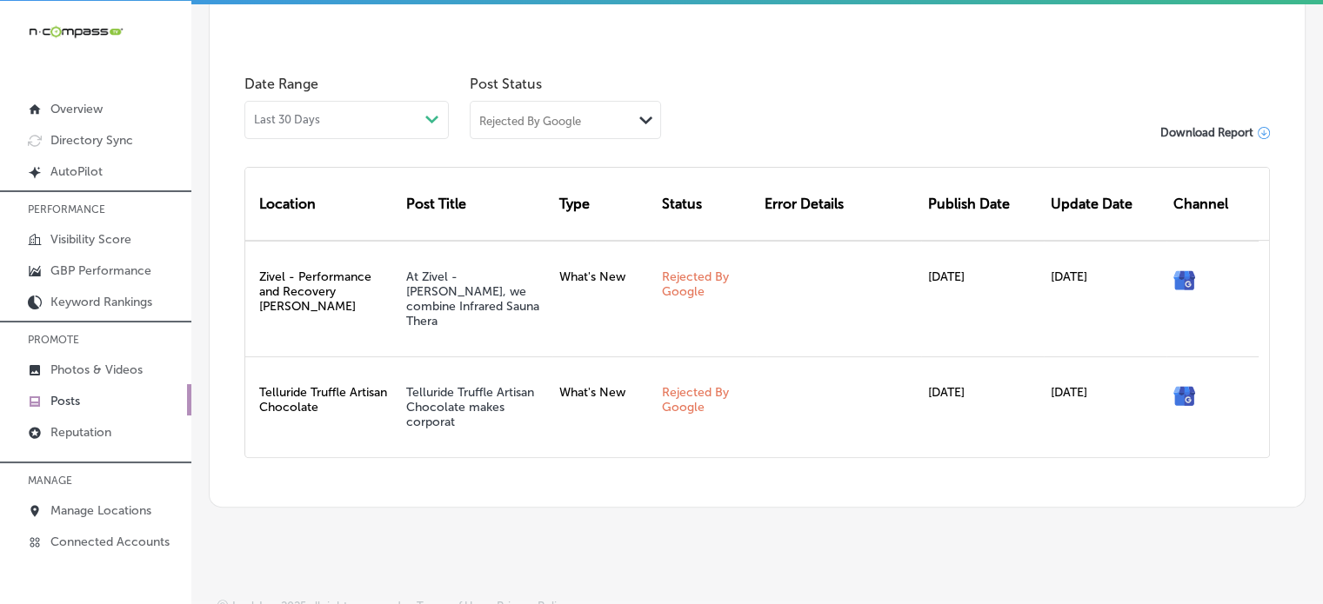
scroll to position [524, 0]
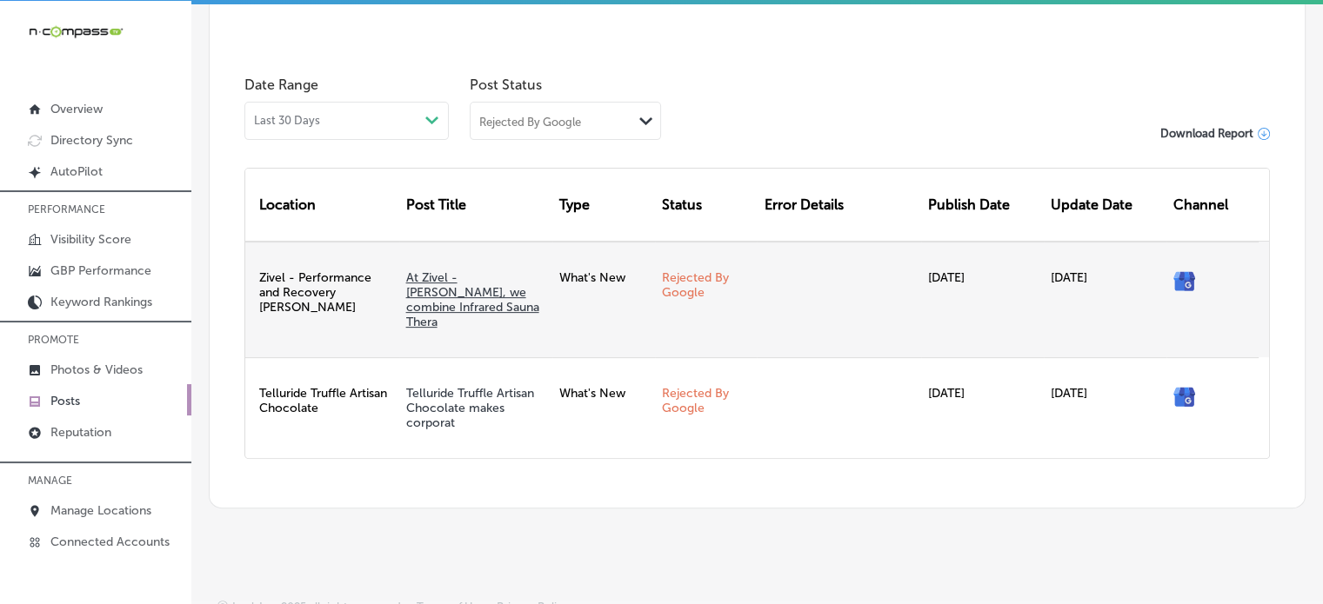
click at [470, 293] on link "At Zivel - Parker, we combine Infrared Sauna Thera" at bounding box center [472, 299] width 133 height 59
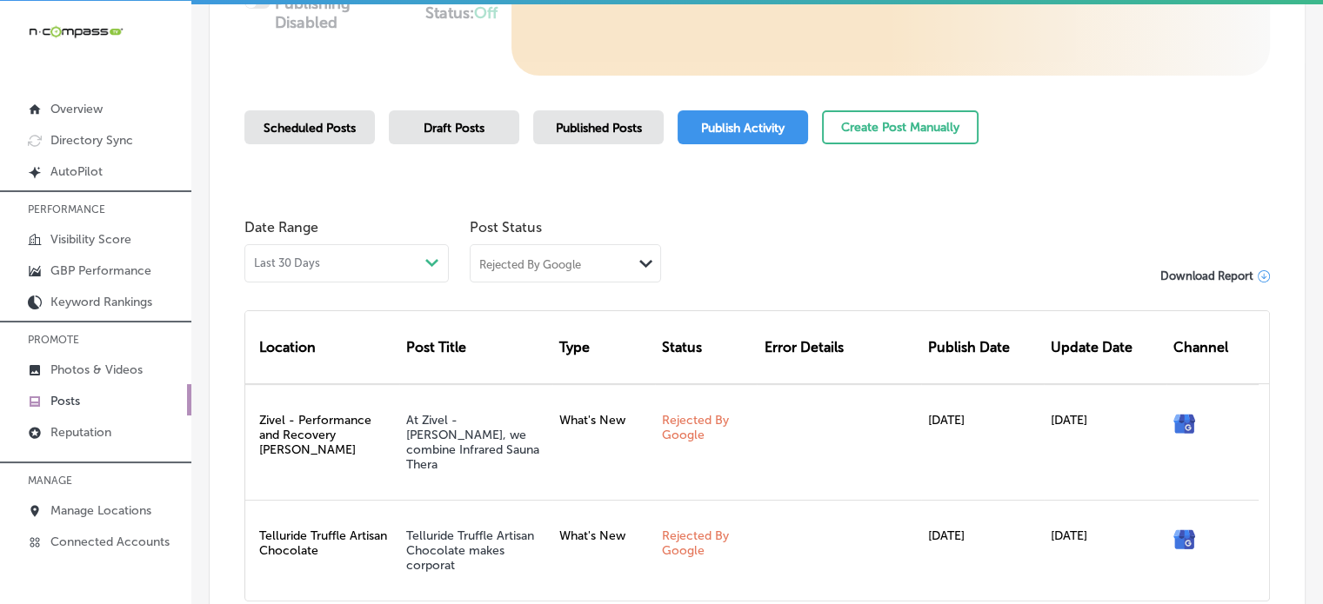
scroll to position [384, 0]
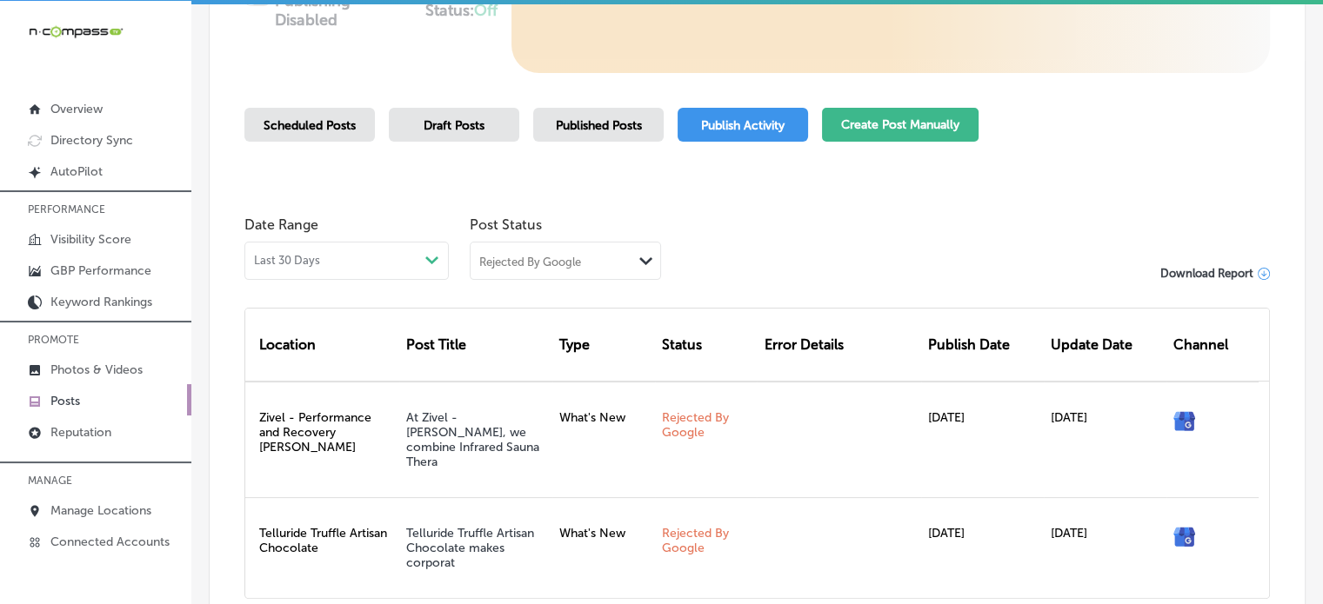
click at [890, 125] on button "Create Post Manually" at bounding box center [900, 125] width 157 height 34
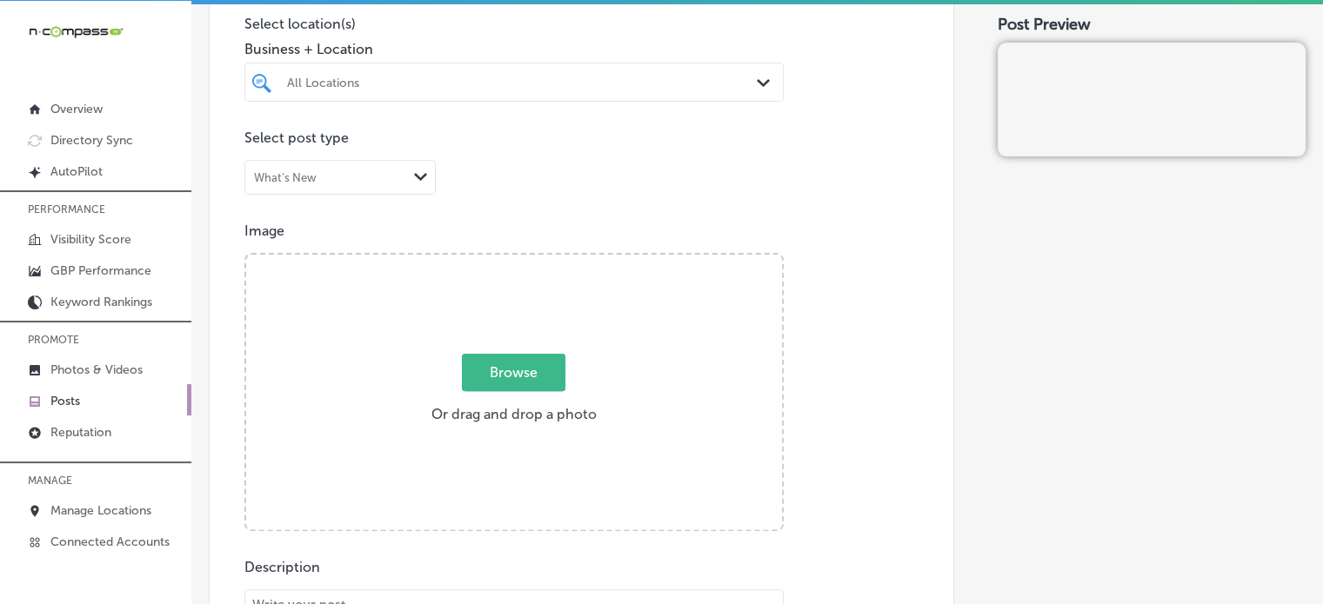
scroll to position [452, 0]
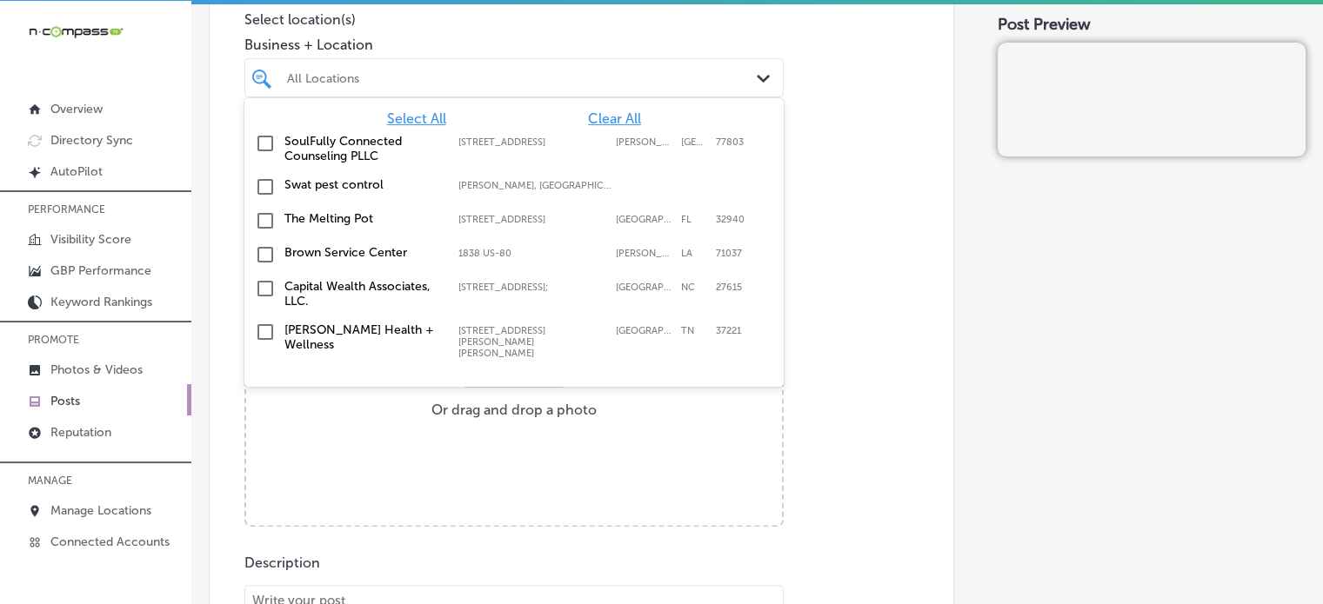
click at [510, 77] on div "All Locations" at bounding box center [522, 77] width 471 height 15
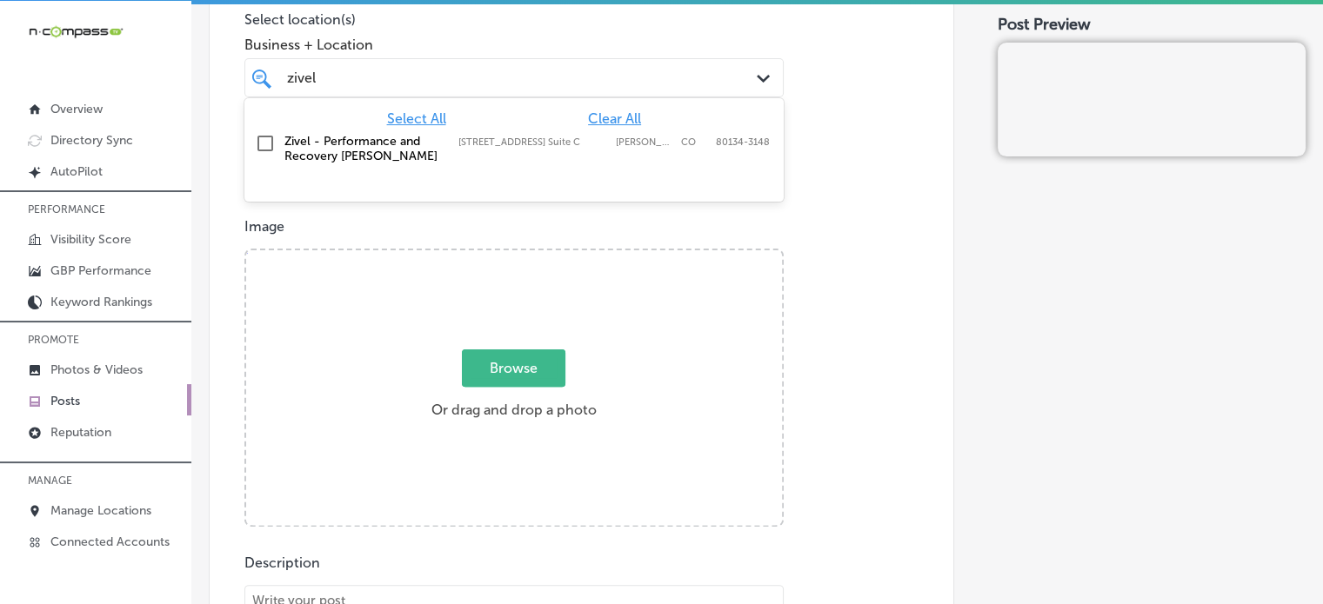
click at [306, 143] on label "Zivel - Performance and Recovery Parker" at bounding box center [362, 149] width 157 height 30
type input "zivel"
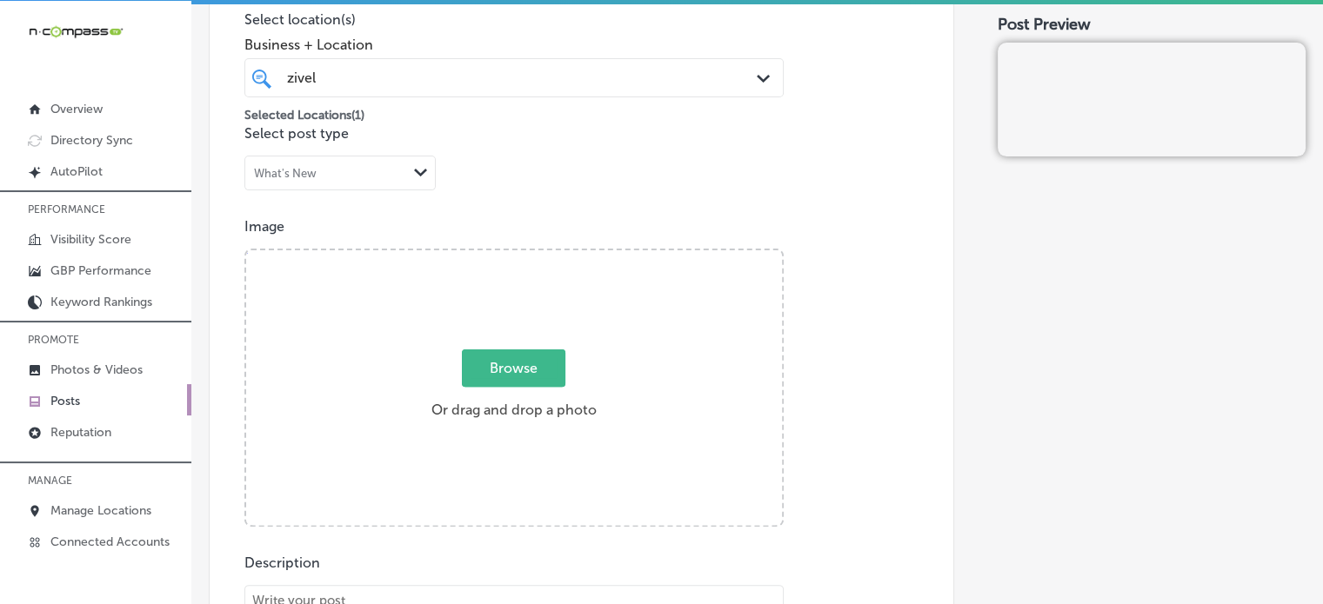
click at [557, 240] on div "Image Powered by PQINA Browse Or drag and drop a photo" at bounding box center [581, 372] width 674 height 309
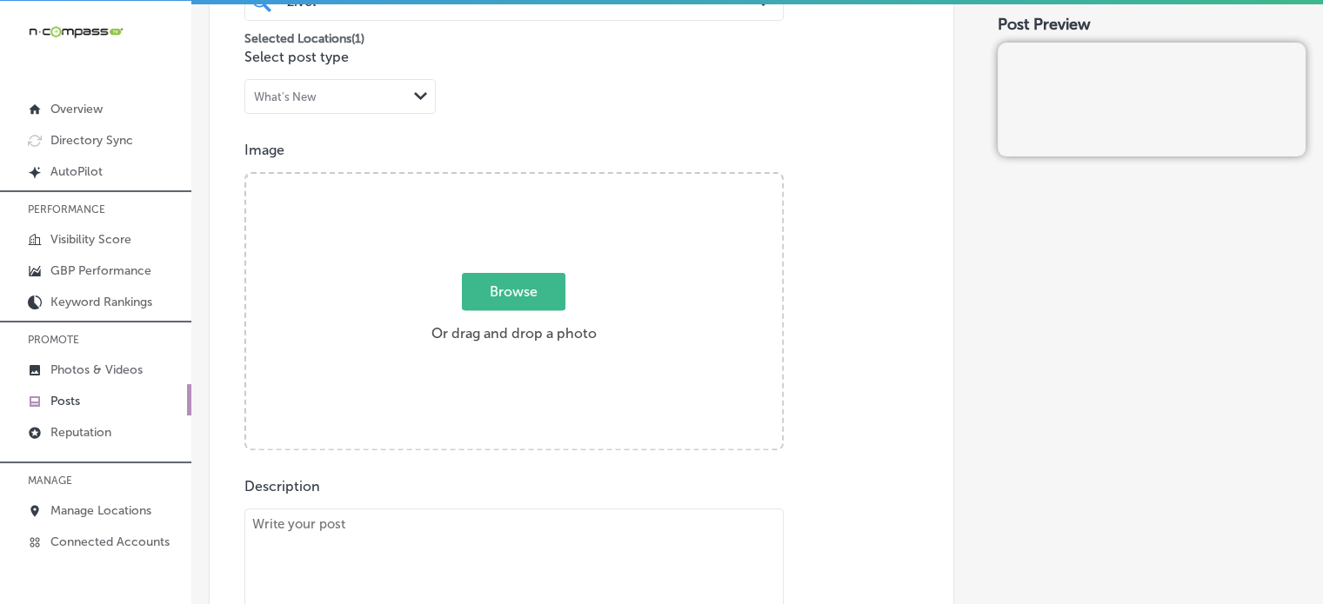
scroll to position [536, 0]
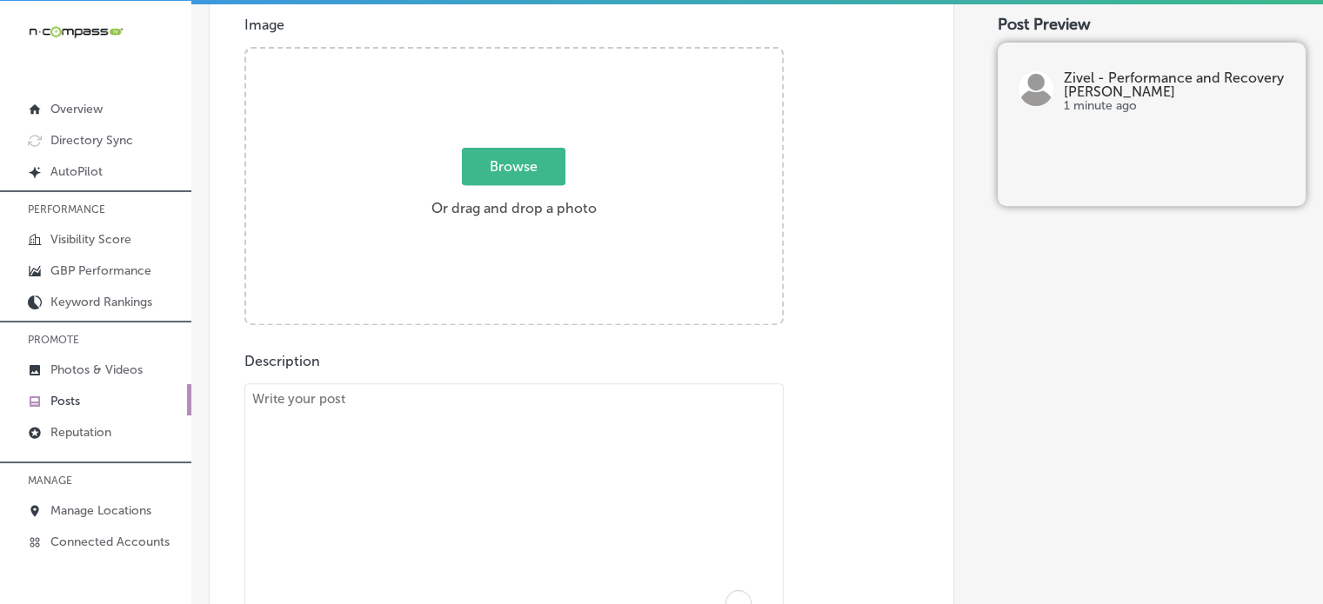
click at [533, 431] on textarea "To enrich screen reader interactions, please activate Accessibility in Grammarl…" at bounding box center [513, 506] width 539 height 244
paste textarea "At Zivel - Parker, we combine Infrared Sauna Therapy and Compression Therapy to…"
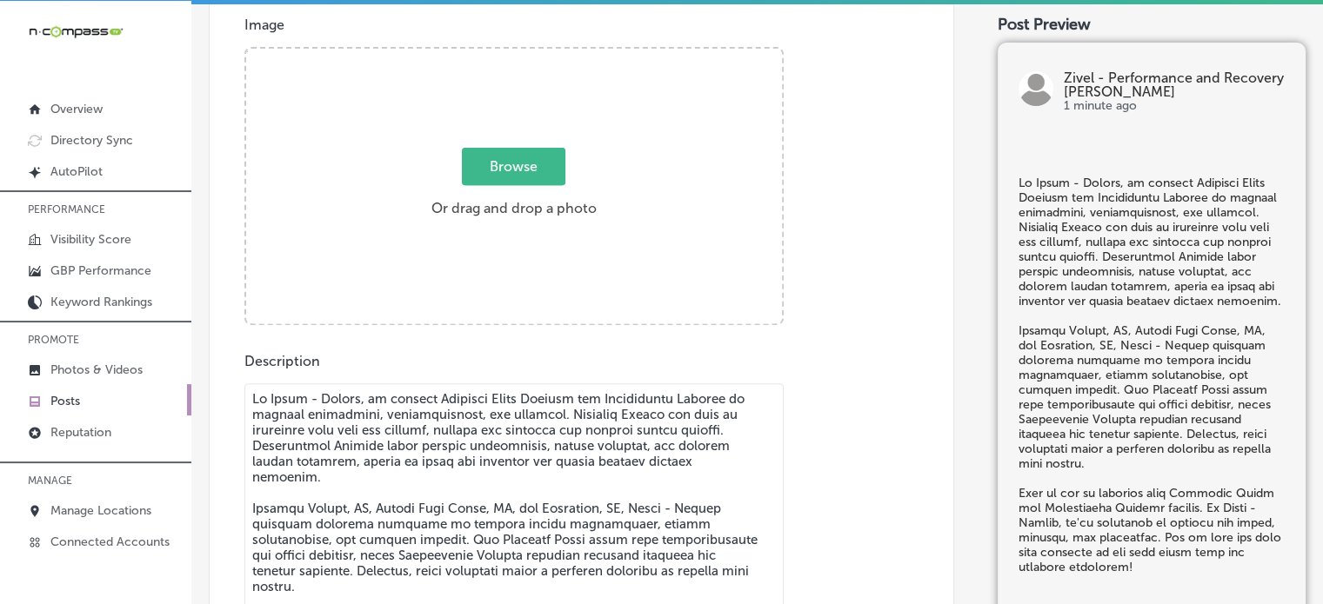
scroll to position [696, 0]
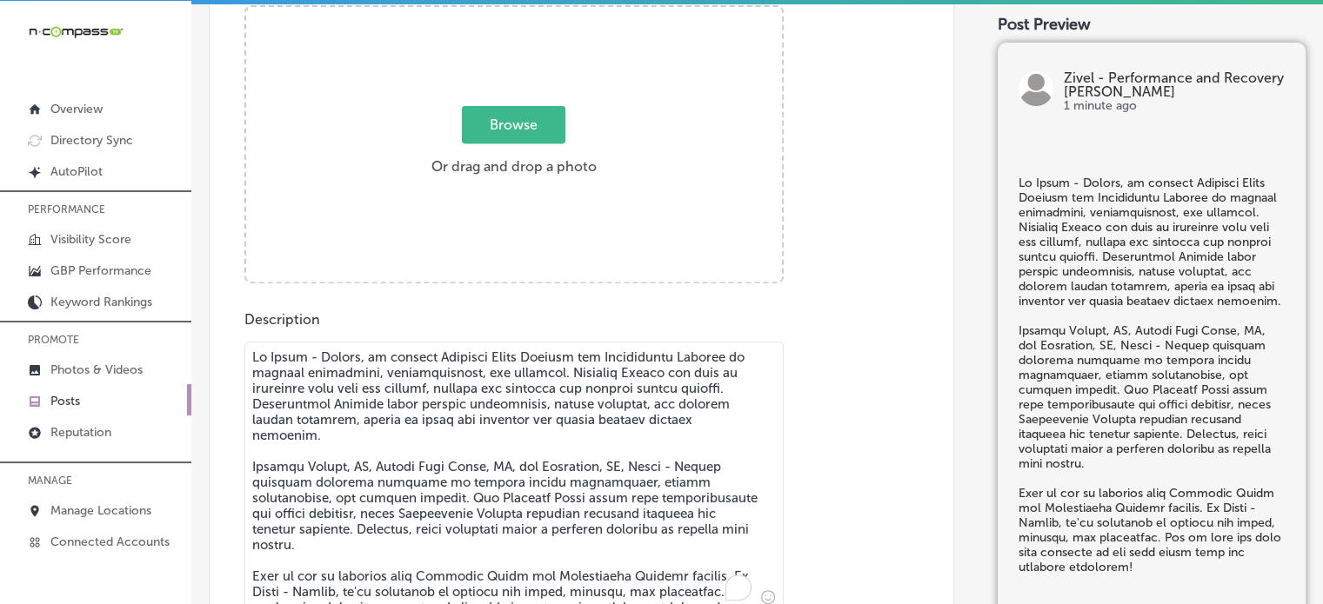
type textarea "At Zivel - Parker, we combine Infrared Sauna Therapy and Compression Therapy to…"
click at [512, 117] on span "Browse" at bounding box center [513, 124] width 103 height 37
click at [512, 12] on input "Browse Or drag and drop a photo" at bounding box center [514, 9] width 536 height 5
type input "C:\fakepath\93307a46-7c12-40f0-8414-823078e18b42.png"
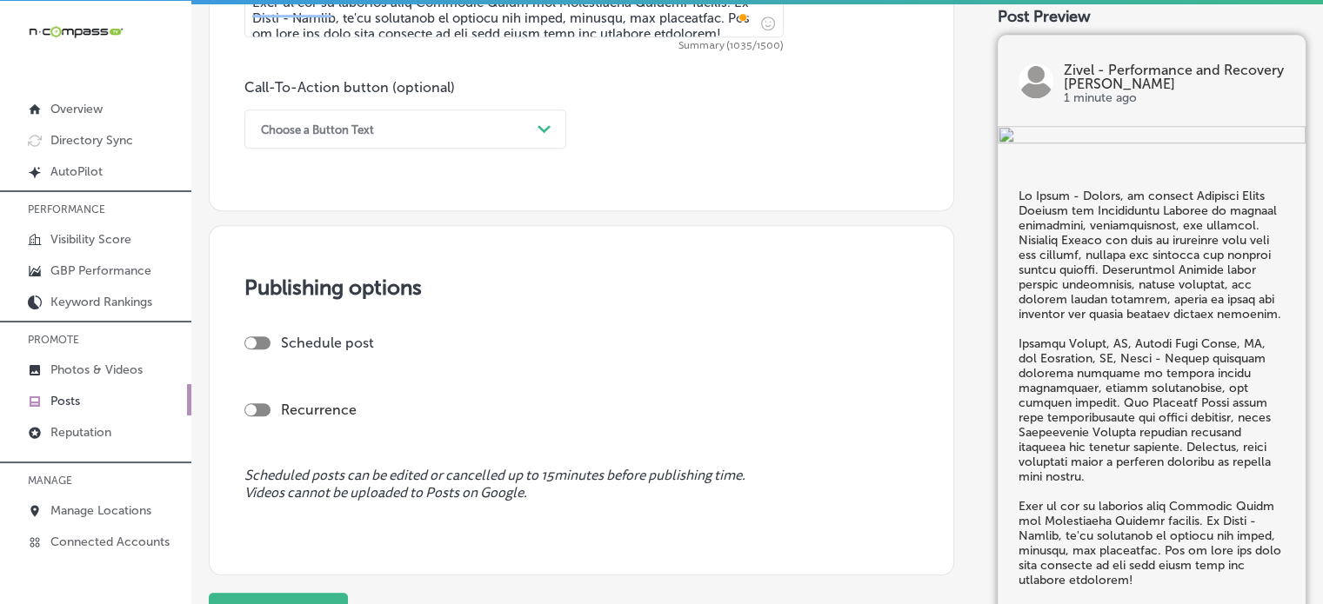
scroll to position [1272, 0]
click at [381, 137] on div "Choose a Button Text" at bounding box center [391, 127] width 278 height 27
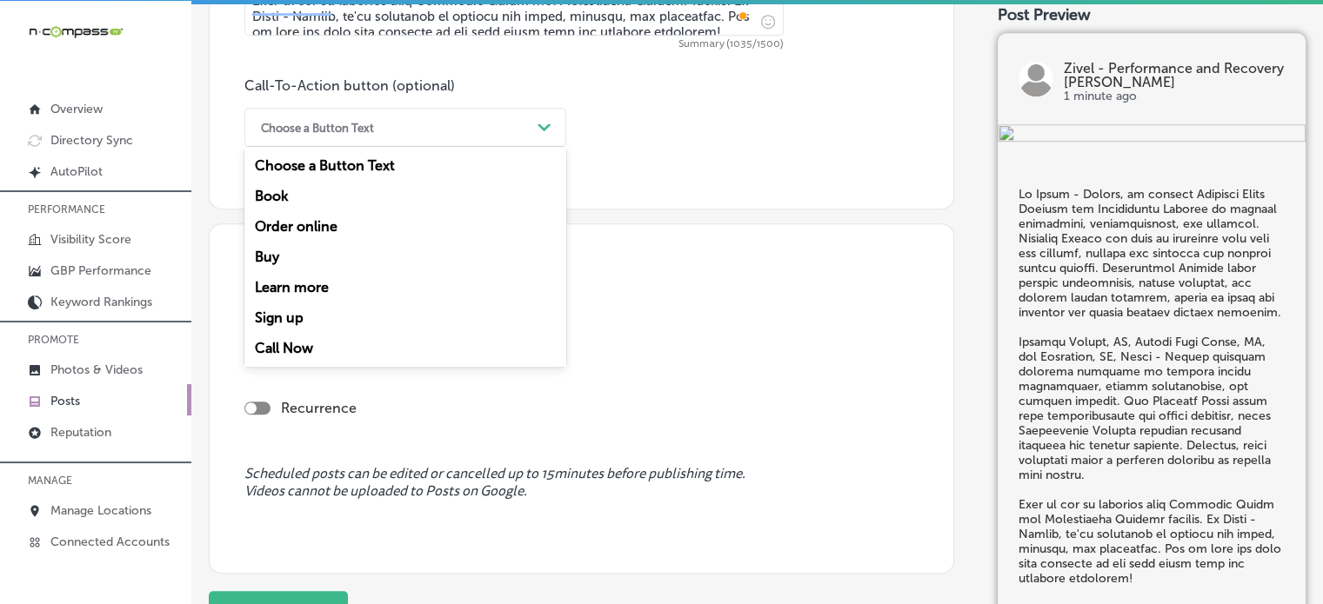
click at [292, 345] on div "Call Now" at bounding box center [405, 348] width 322 height 30
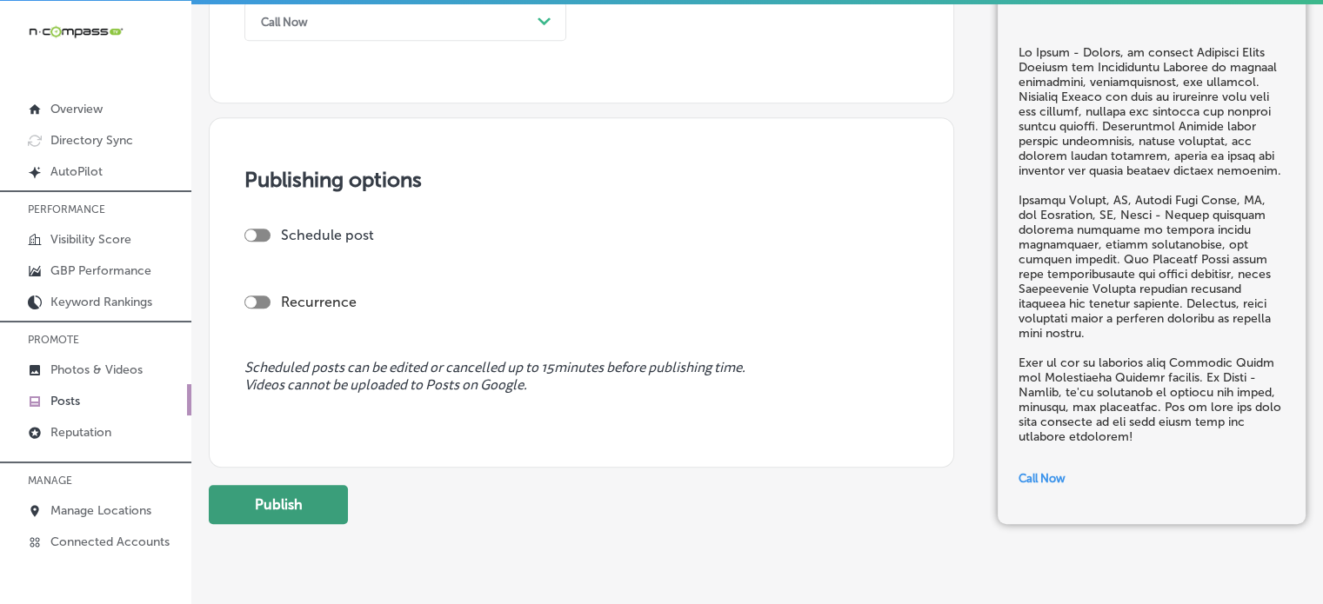
scroll to position [1378, 0]
click at [320, 511] on button "Publish" at bounding box center [278, 504] width 139 height 39
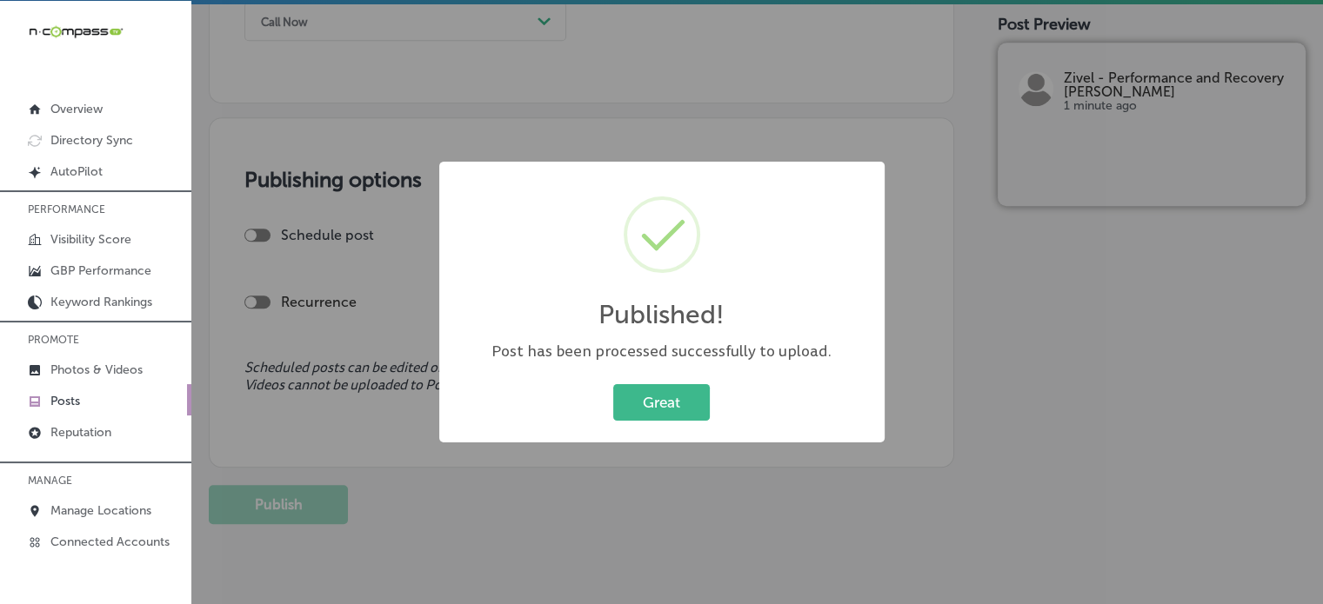
click at [642, 427] on div "Published! × Post has been processed successfully to upload. Great Cancel" at bounding box center [661, 302] width 445 height 281
click at [664, 398] on button "Great" at bounding box center [661, 402] width 97 height 36
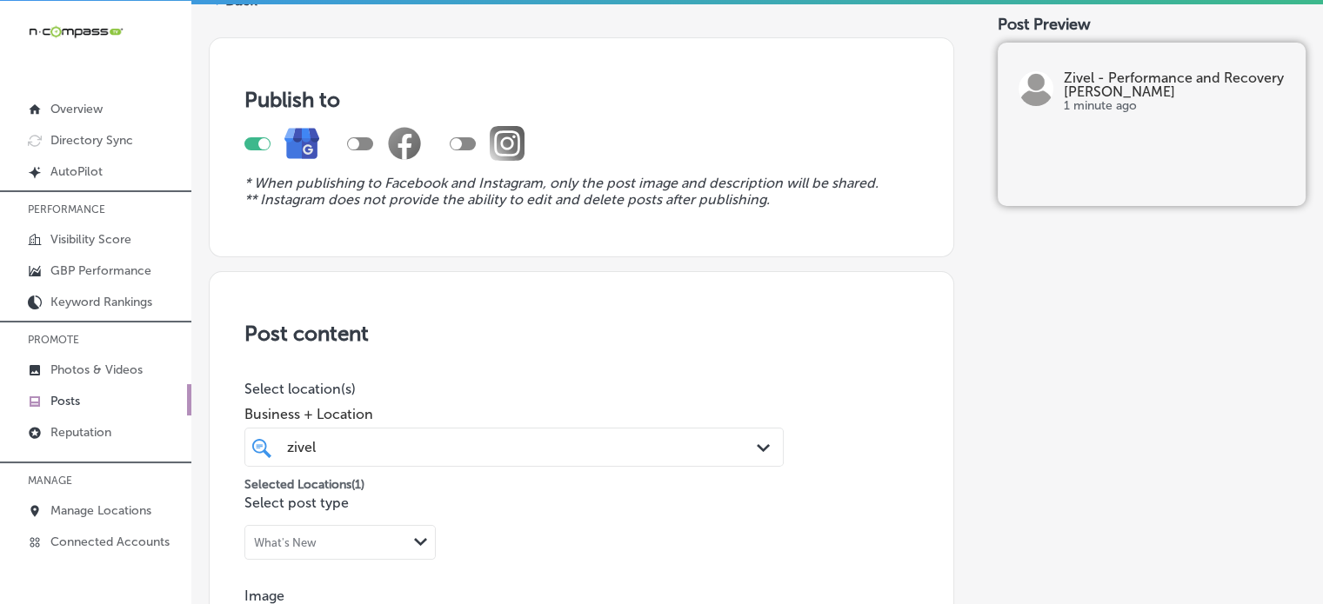
scroll to position [0, 0]
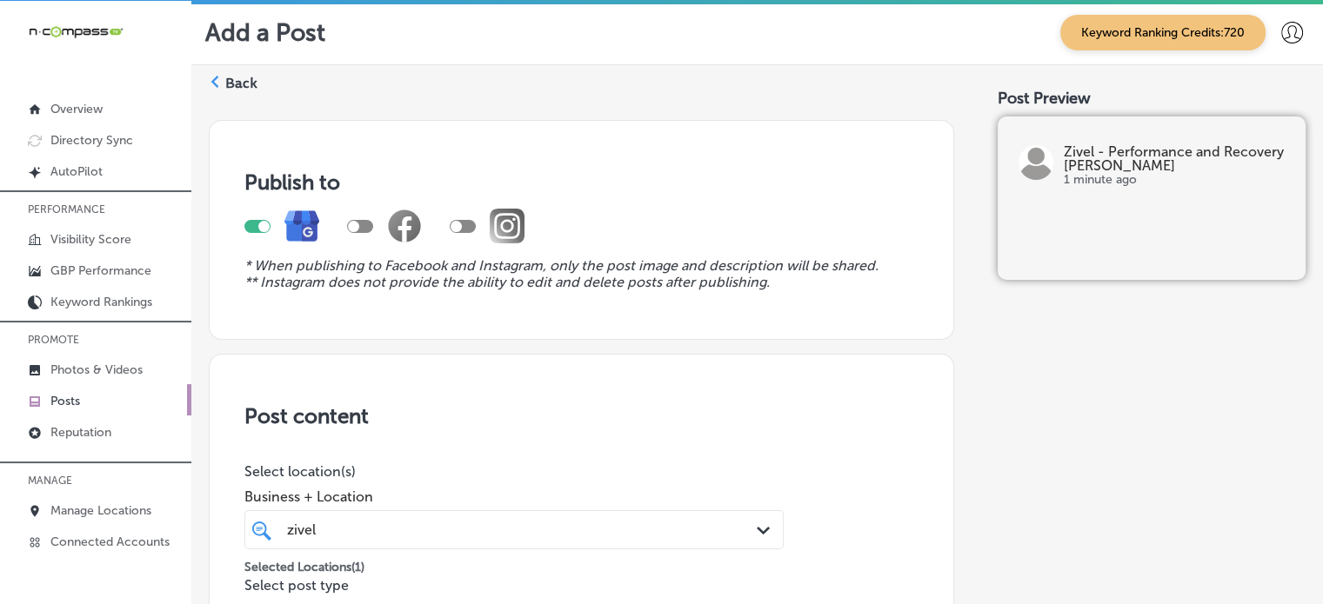
click at [245, 77] on label "Back" at bounding box center [241, 83] width 32 height 19
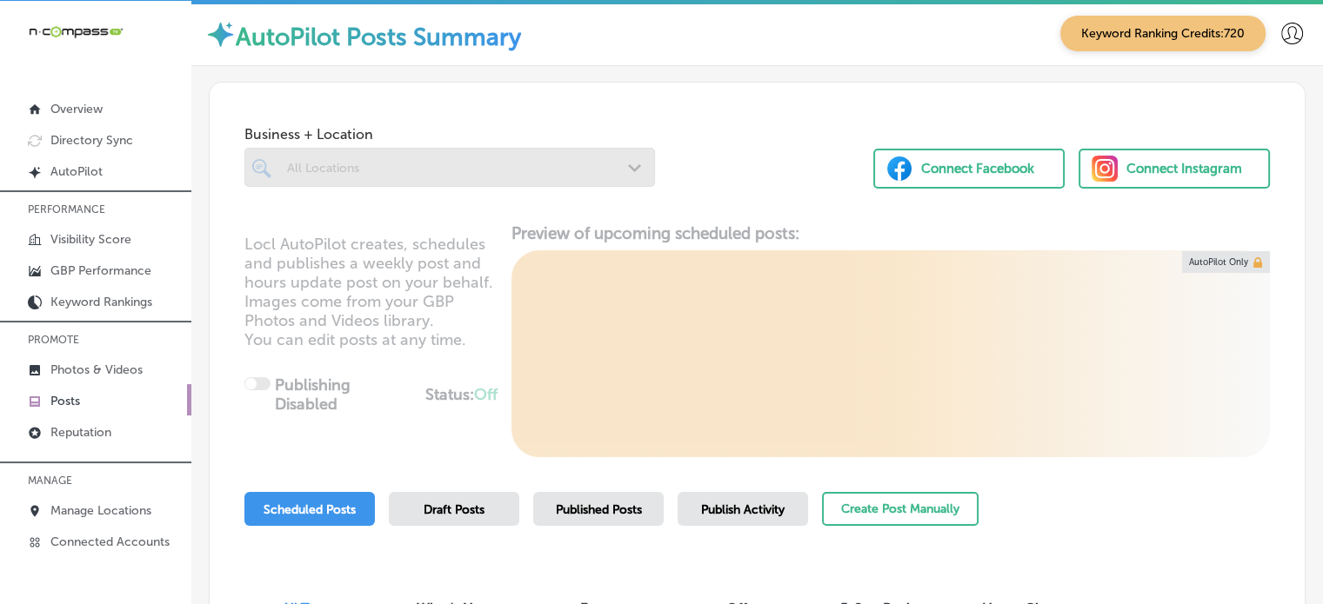
scroll to position [200, 0]
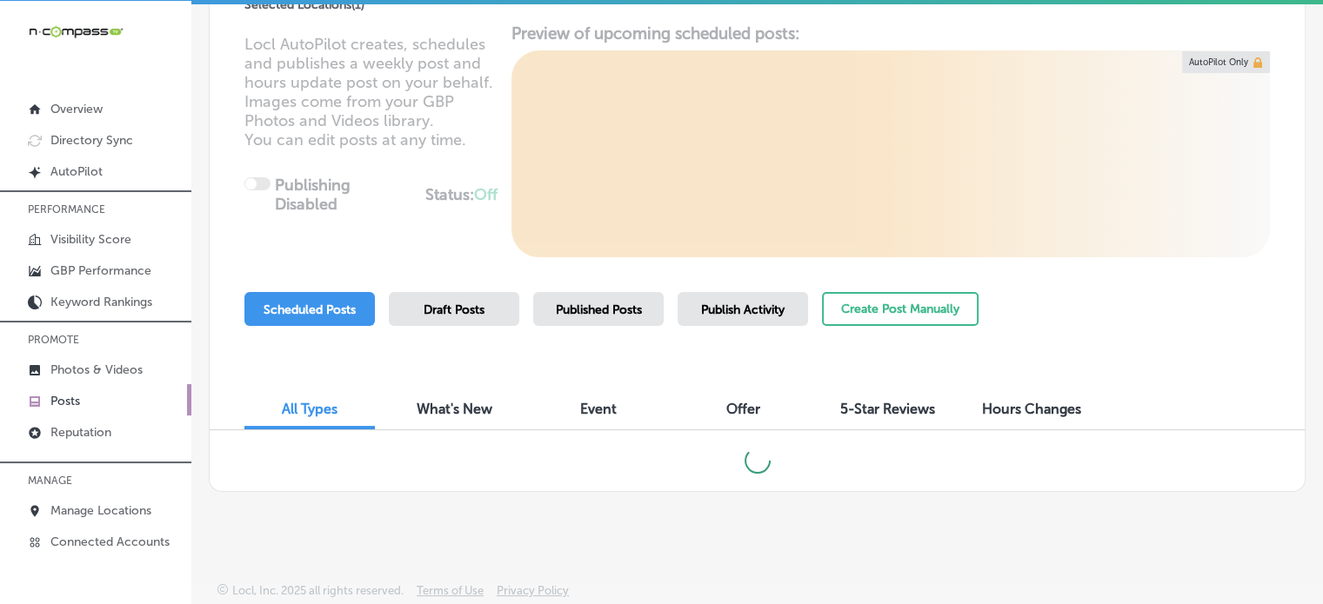
click at [738, 316] on span "Publish Activity" at bounding box center [742, 310] width 83 height 15
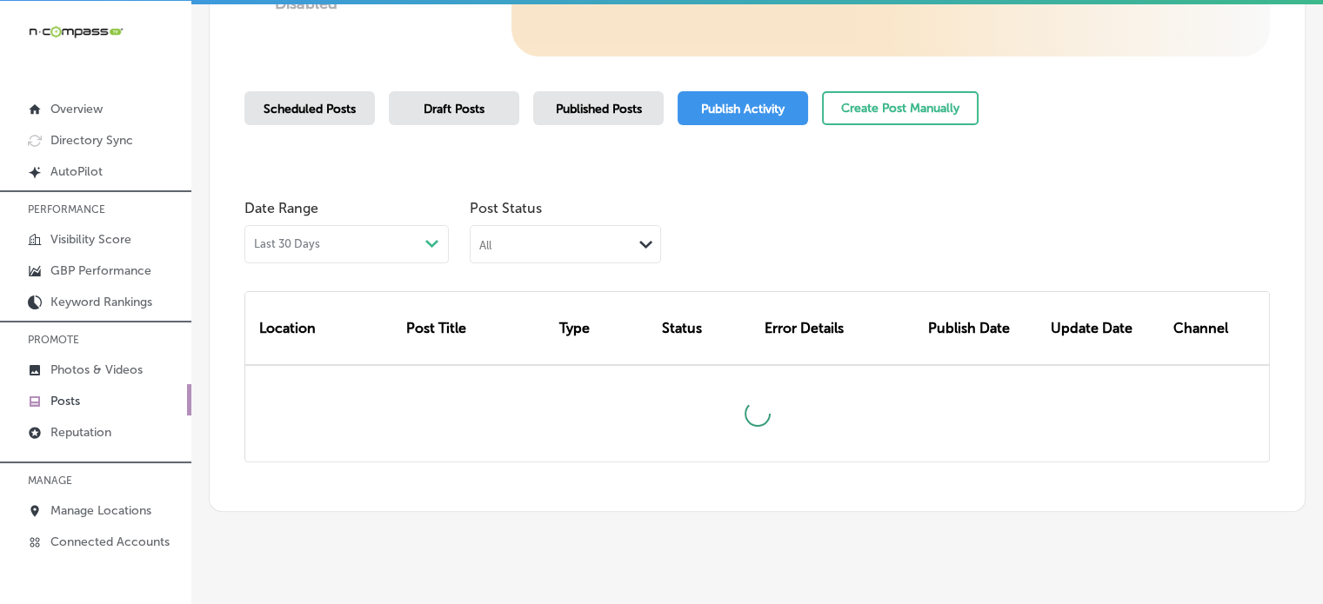
scroll to position [421, 0]
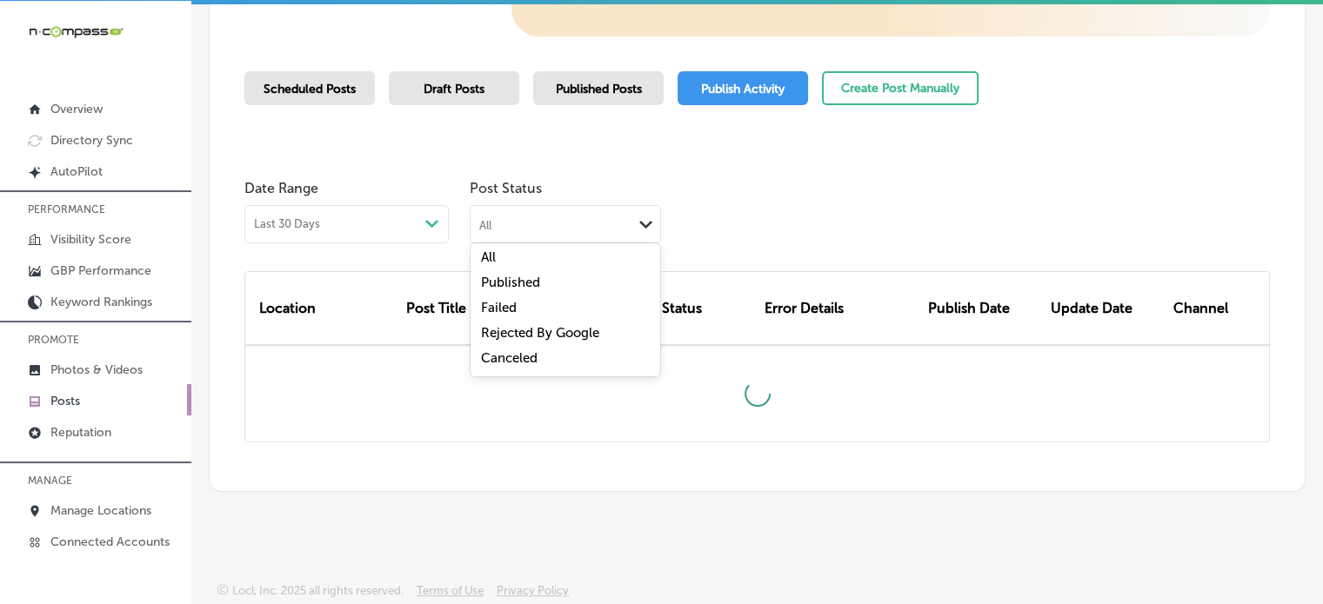
click at [597, 216] on div "All" at bounding box center [552, 224] width 162 height 17
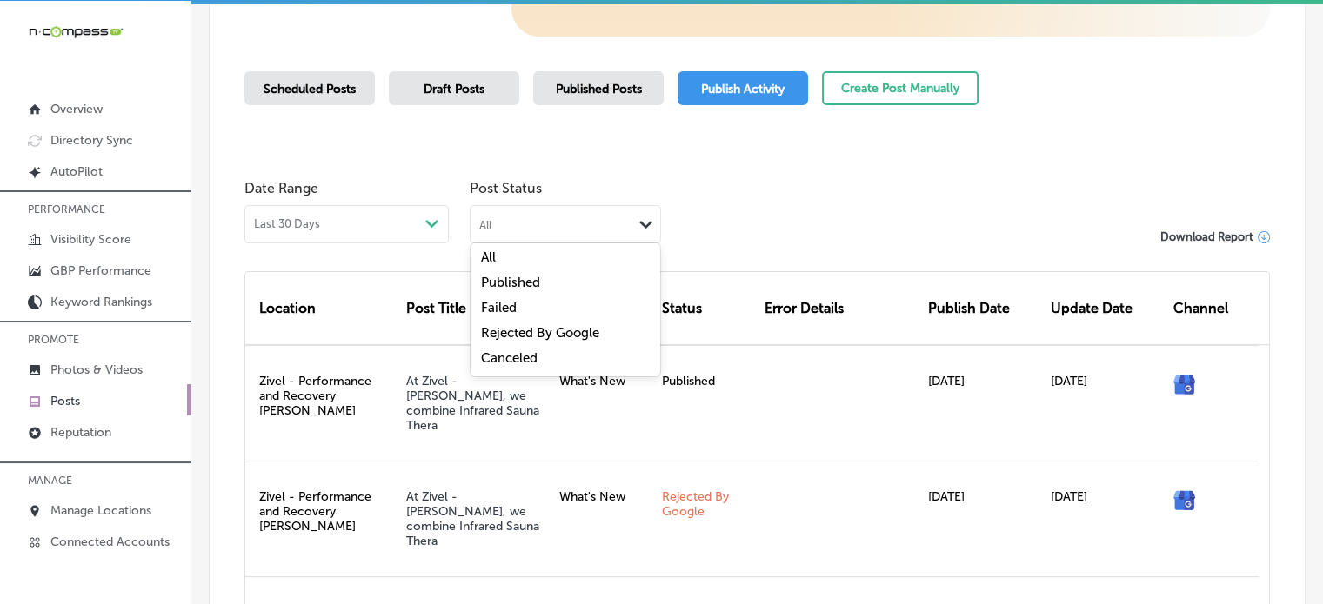
click at [527, 299] on div "Failed" at bounding box center [566, 309] width 190 height 25
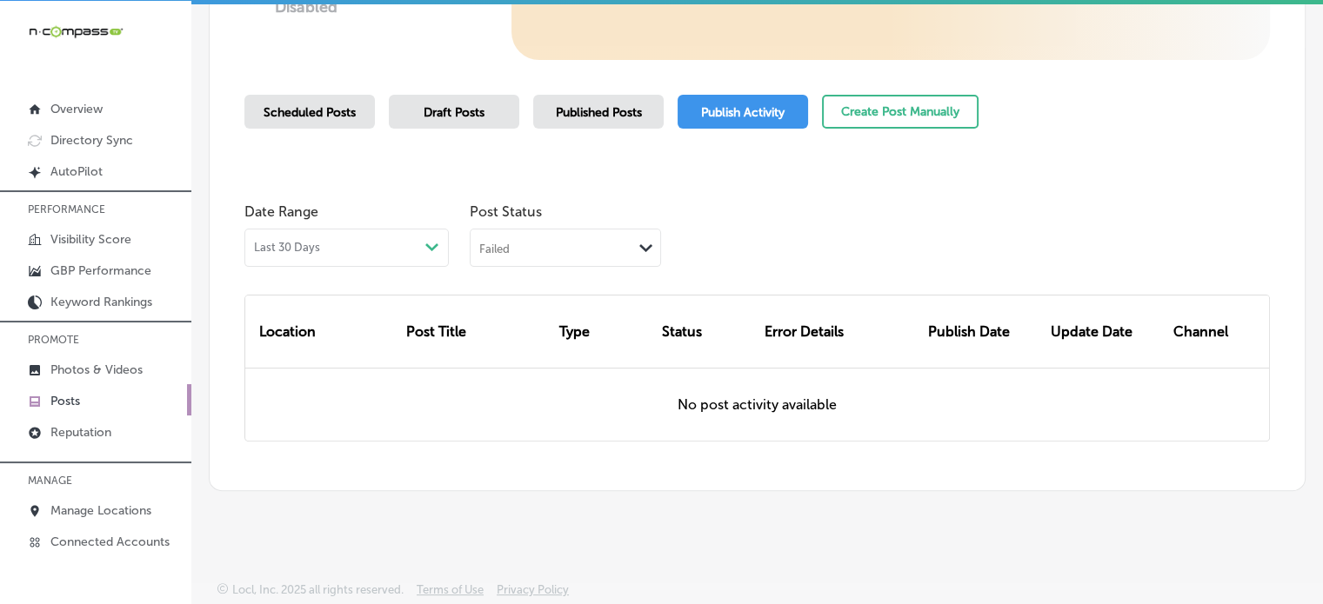
scroll to position [397, 0]
click at [584, 248] on div "Failed" at bounding box center [552, 248] width 162 height 17
click at [537, 347] on div "Rejected By Google" at bounding box center [566, 359] width 190 height 25
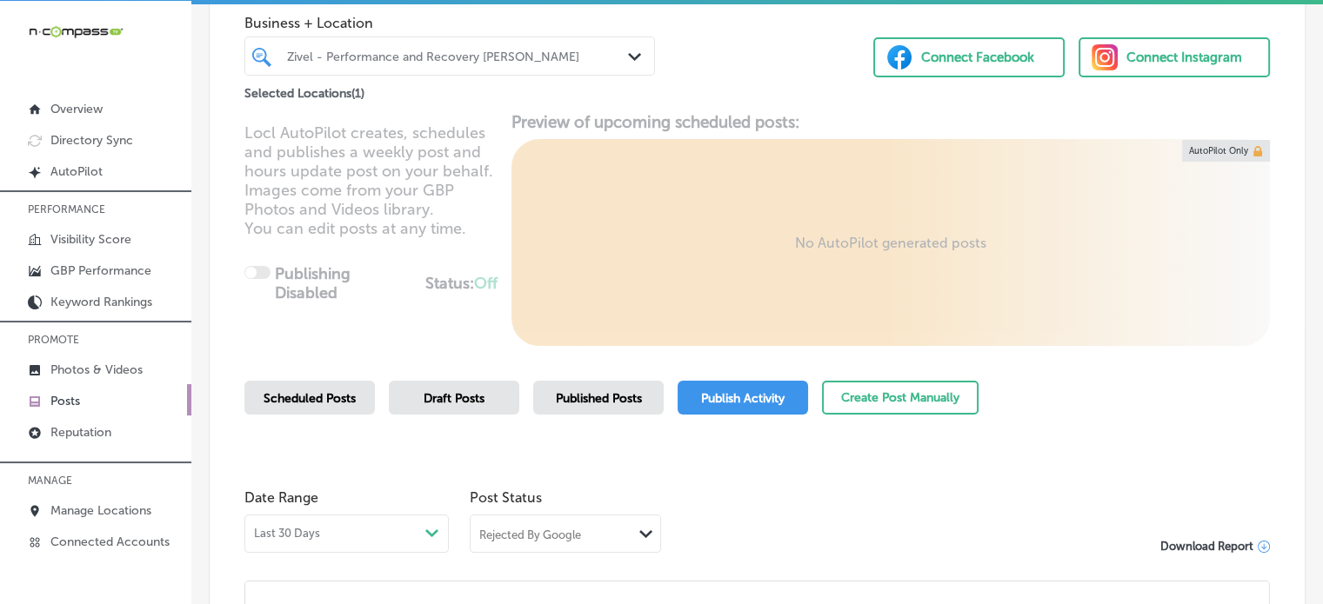
scroll to position [0, 0]
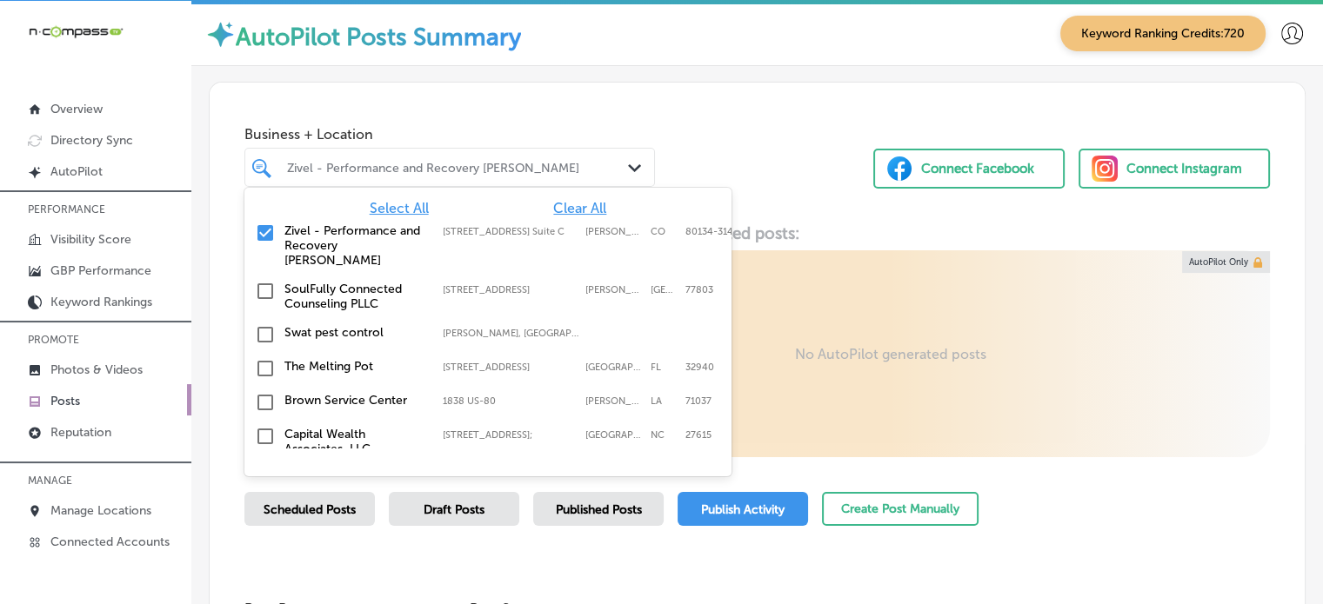
click at [474, 183] on div "Zivel - Performance and Recovery Parker Path Created with Sketch." at bounding box center [449, 167] width 411 height 39
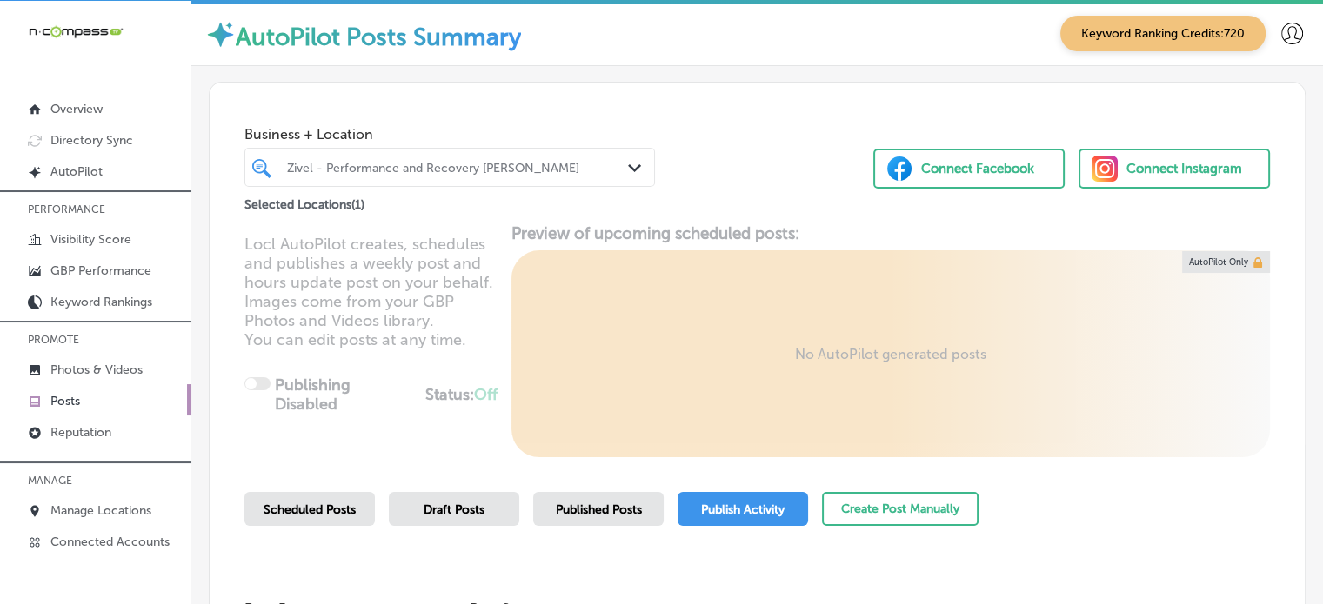
click at [474, 183] on div "Zivel - Performance and Recovery Parker Path Created with Sketch." at bounding box center [449, 167] width 411 height 39
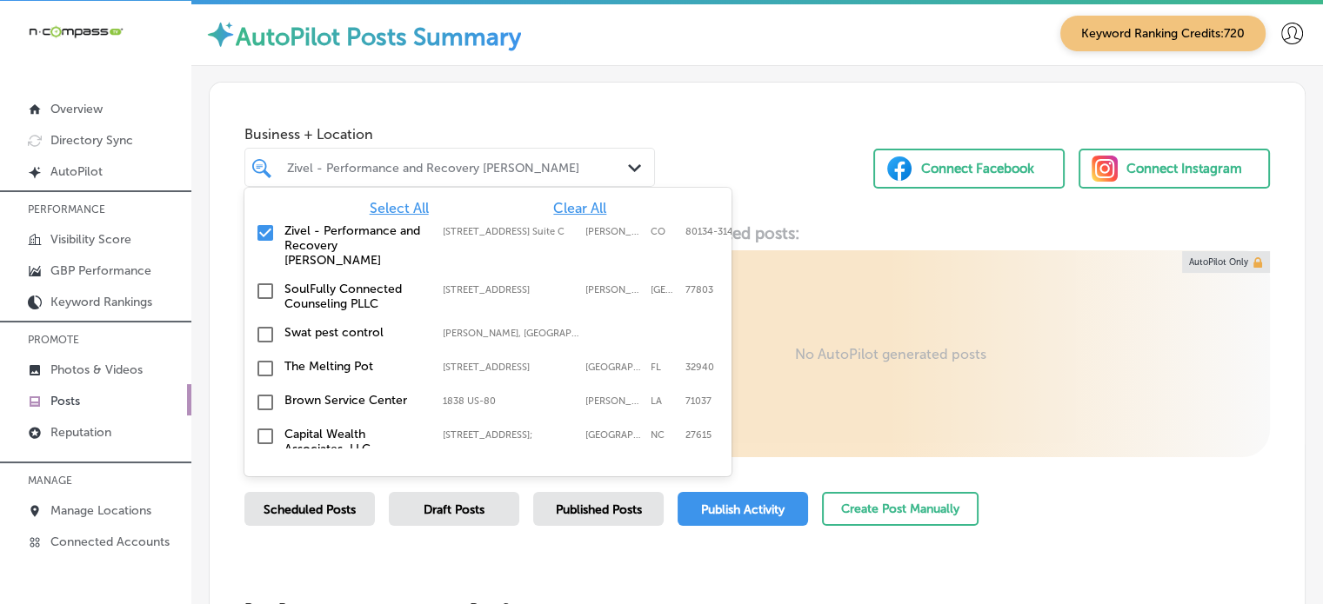
drag, startPoint x: 463, startPoint y: 179, endPoint x: 388, endPoint y: 212, distance: 81.8
click at [388, 187] on div "option 17021 Lincoln Ave. Suite C focused, 2 of 122. 122 results available. Use…" at bounding box center [449, 167] width 411 height 39
click at [388, 212] on span "Select All" at bounding box center [399, 208] width 59 height 17
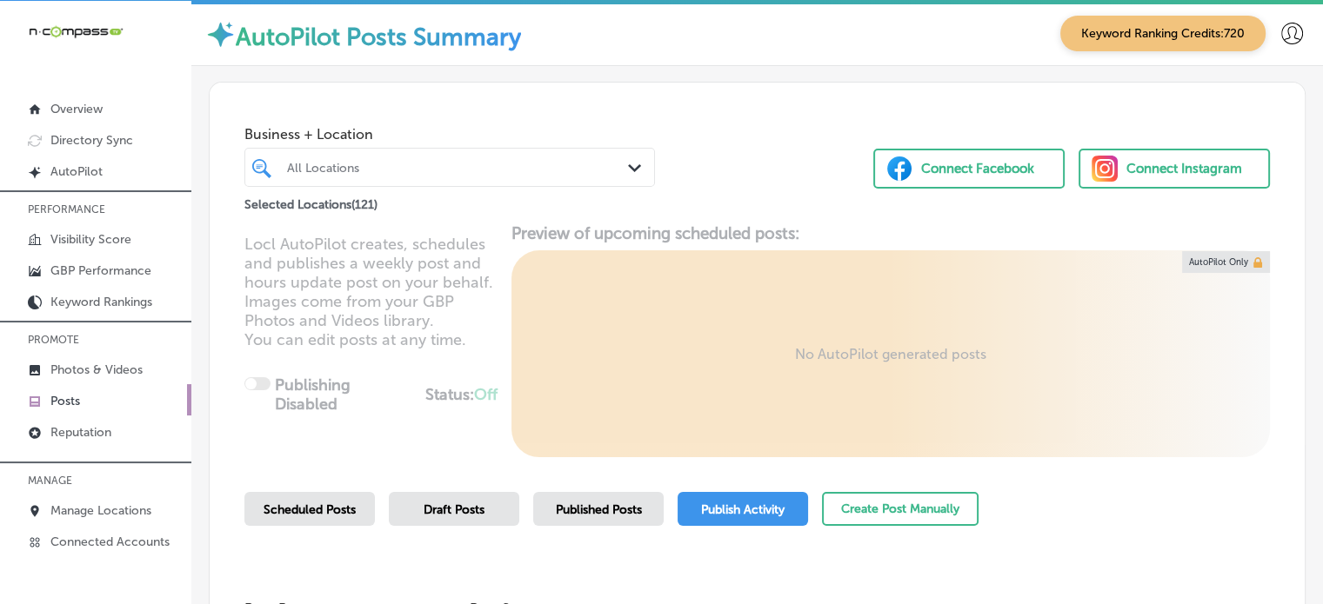
click at [698, 129] on div "Business + Location All Locations Path Created with Sketch. Selected Locations …" at bounding box center [757, 149] width 1095 height 132
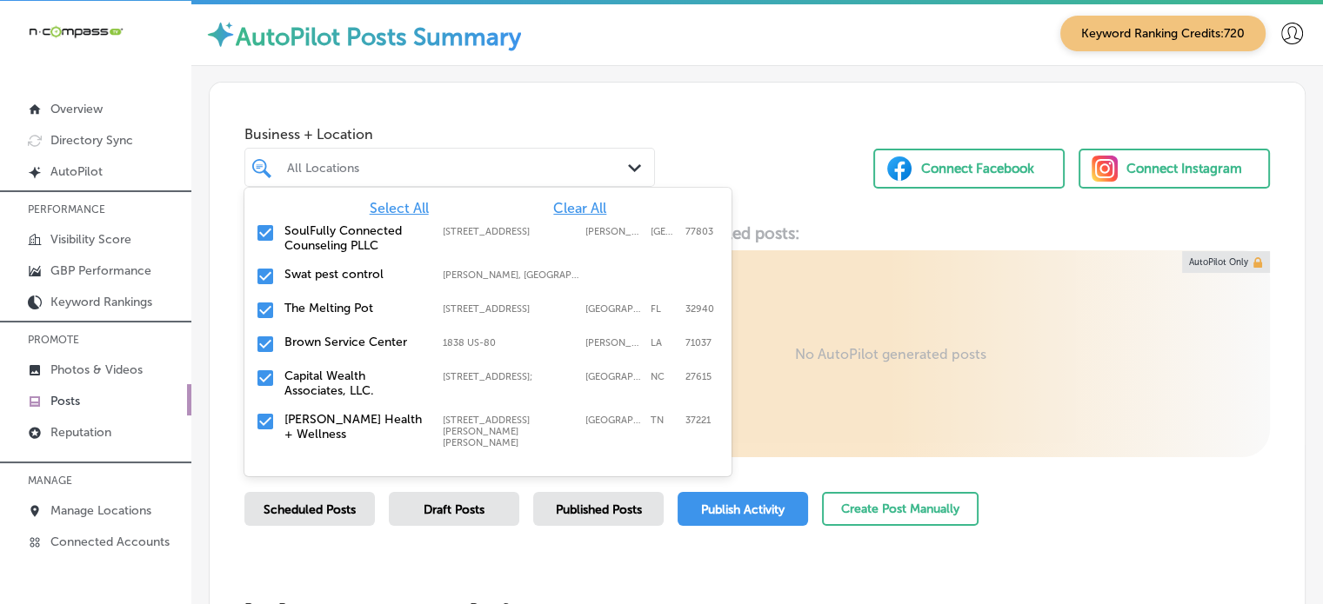
click at [515, 164] on div "All Locations" at bounding box center [458, 167] width 343 height 15
click at [574, 209] on span "Clear All" at bounding box center [579, 208] width 53 height 17
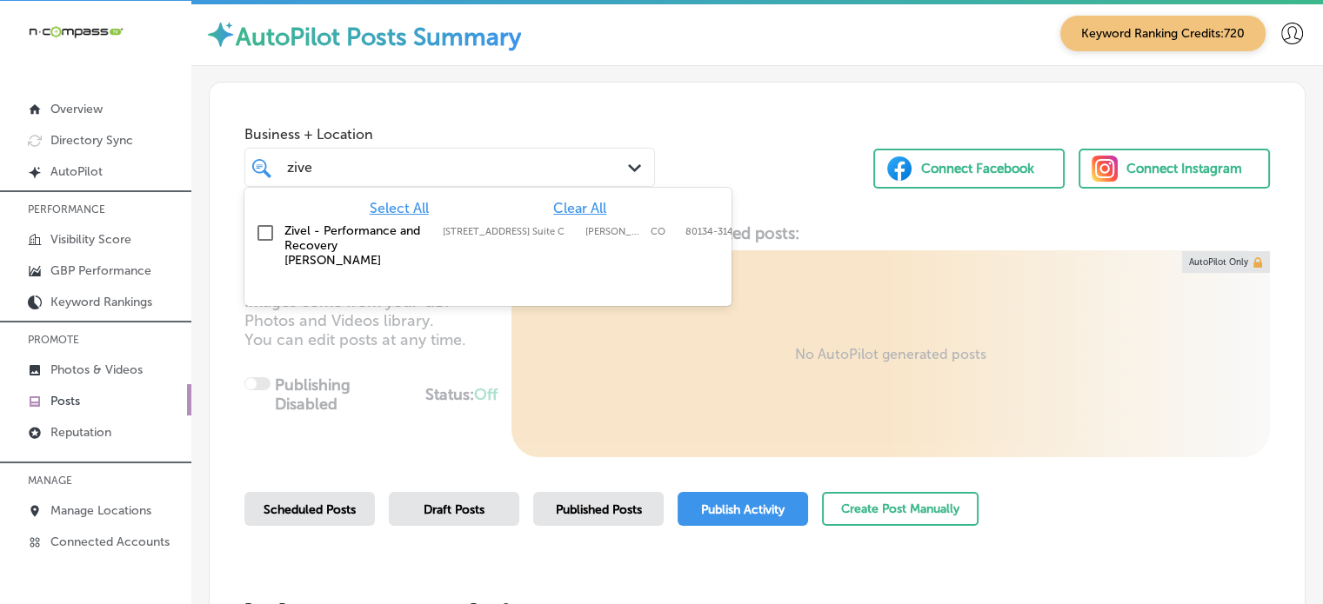
click at [506, 228] on label "17021 Lincoln Ave. Suite C" at bounding box center [510, 231] width 134 height 11
click at [741, 211] on div "Business + Location option 17021 Lincoln Ave. Suite C, selected. option 17021 L…" at bounding box center [757, 149] width 1095 height 132
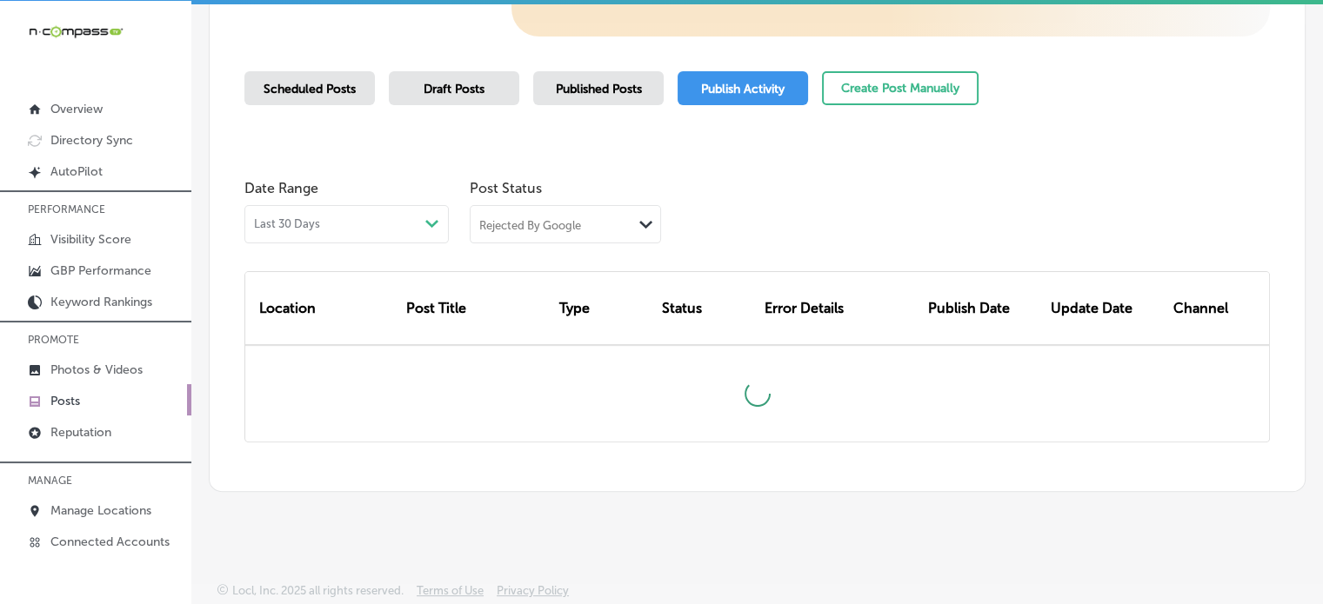
scroll to position [424, 0]
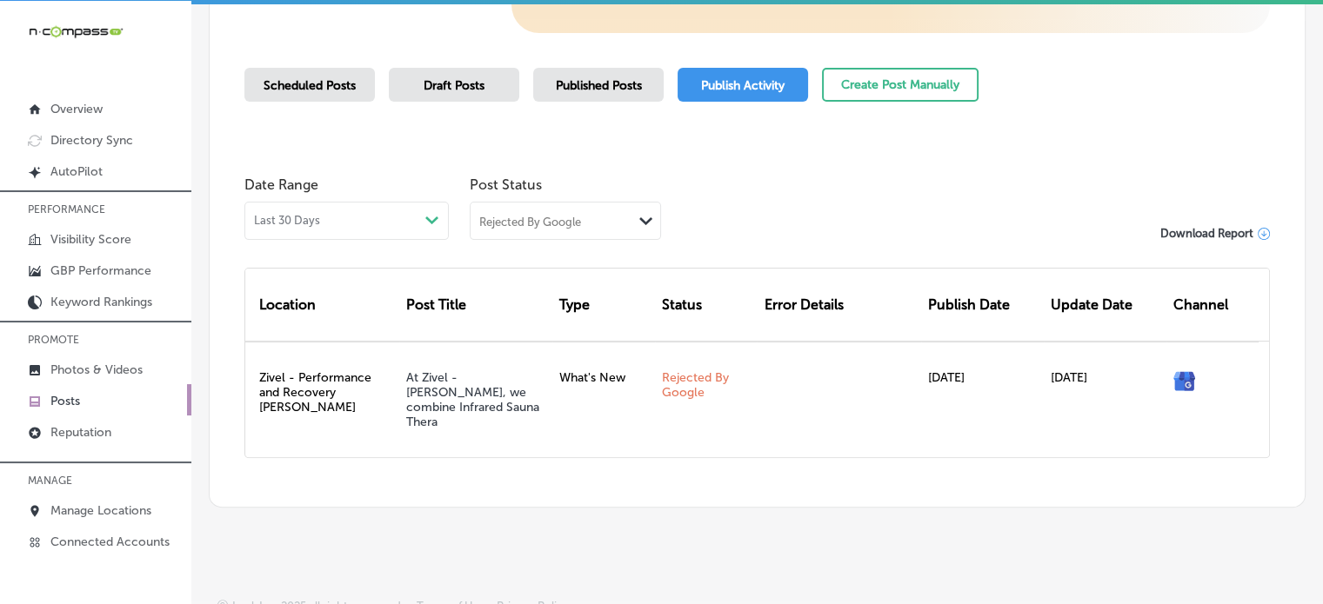
click at [354, 89] on span "Scheduled Posts" at bounding box center [310, 85] width 92 height 15
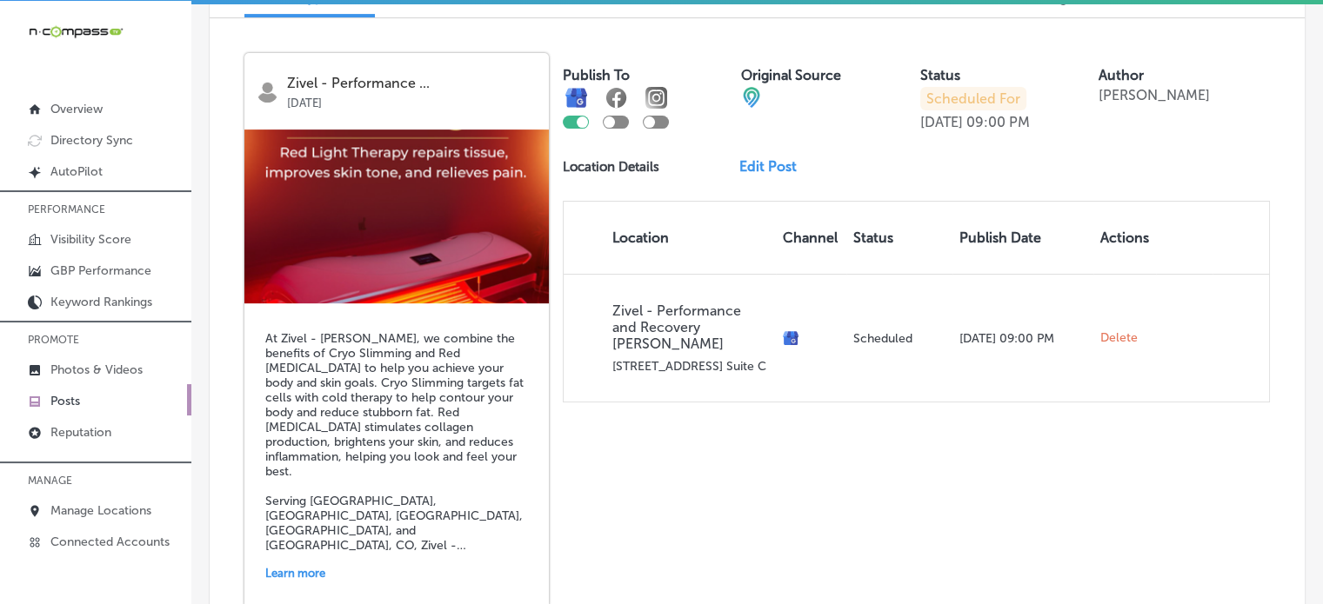
scroll to position [317, 0]
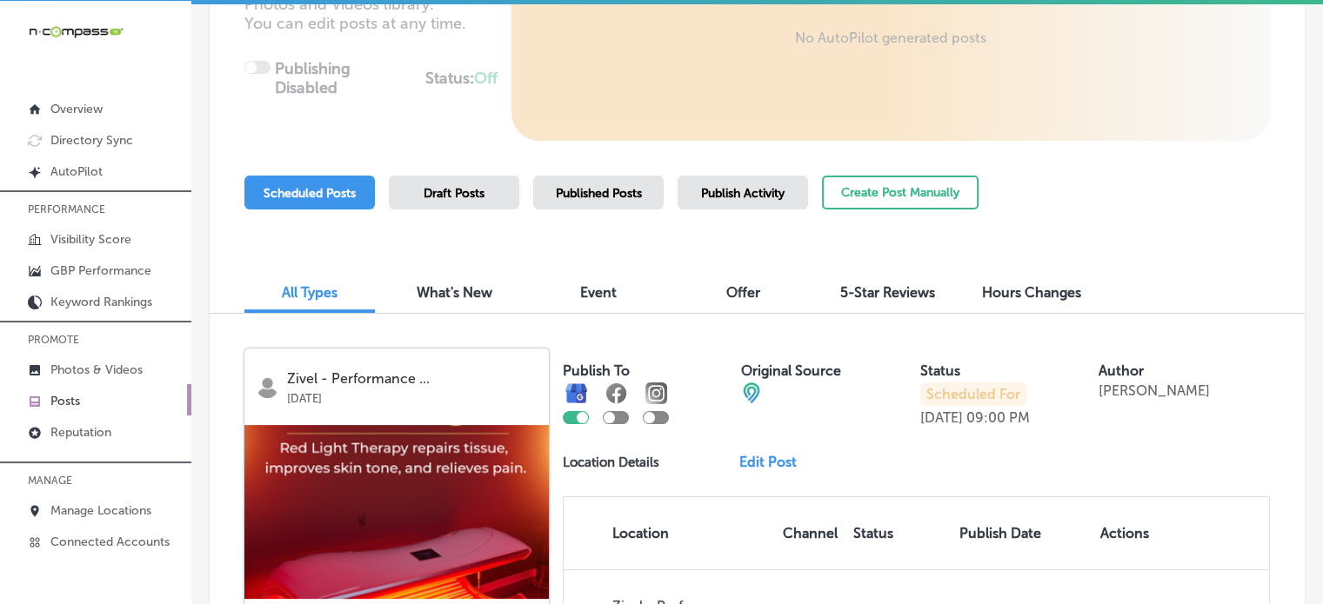
click at [744, 203] on div "Publish Activity" at bounding box center [743, 193] width 130 height 34
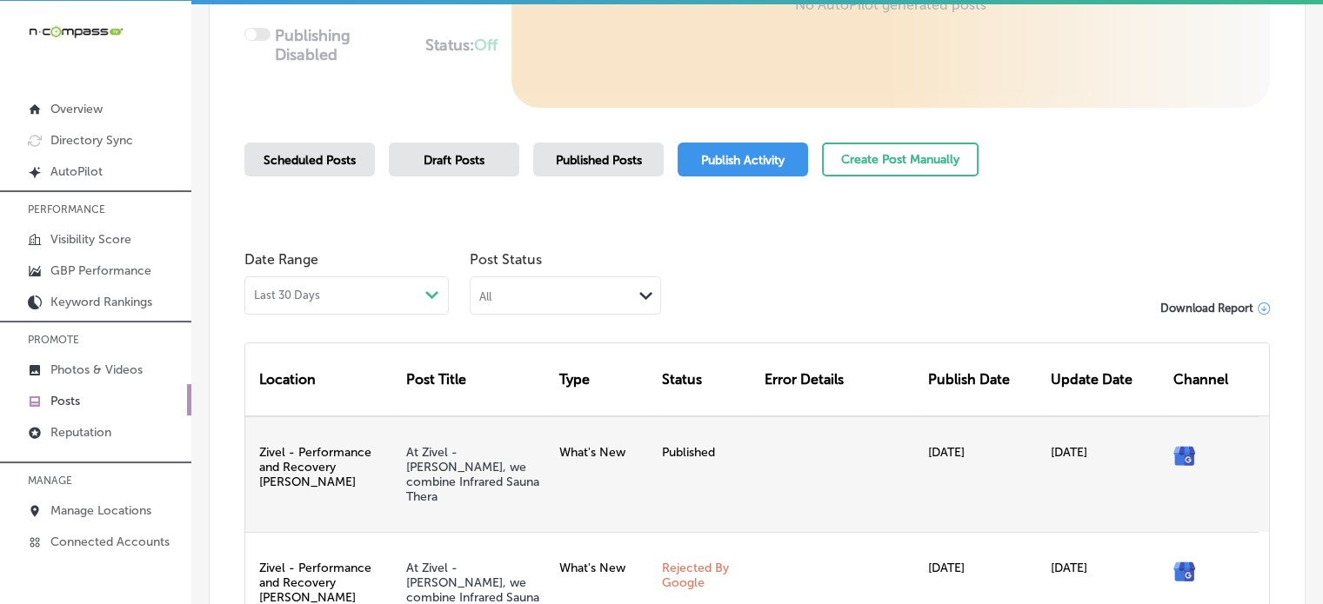
scroll to position [348, 0]
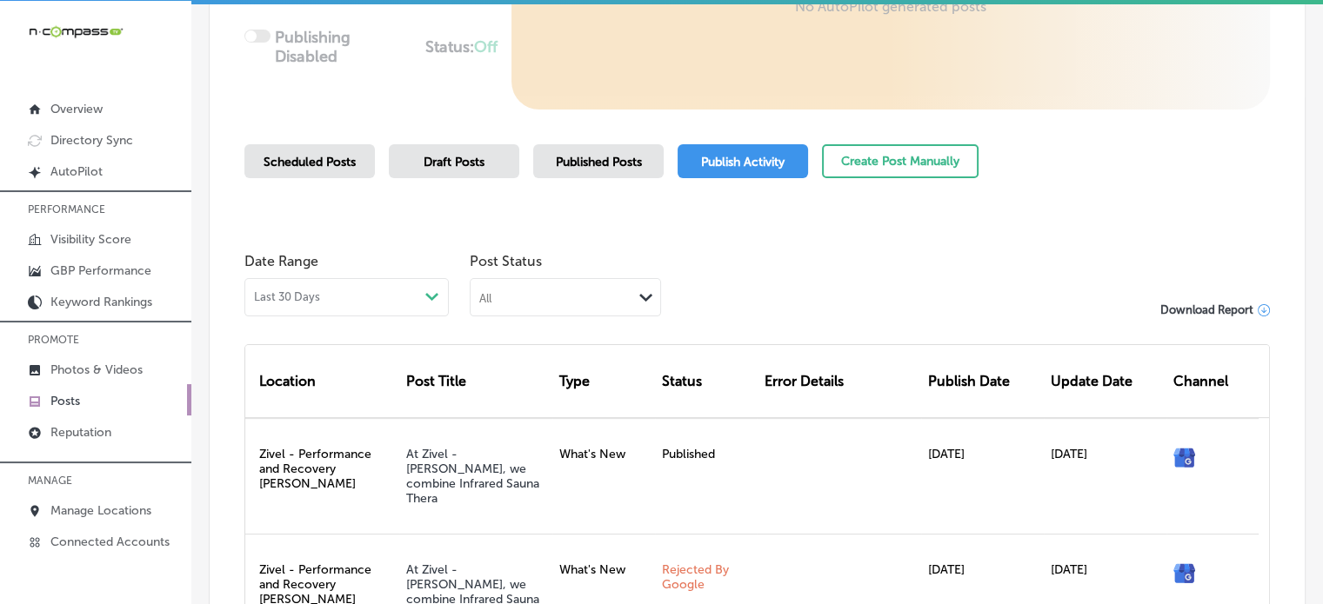
click at [598, 173] on div "Published Posts" at bounding box center [598, 161] width 130 height 34
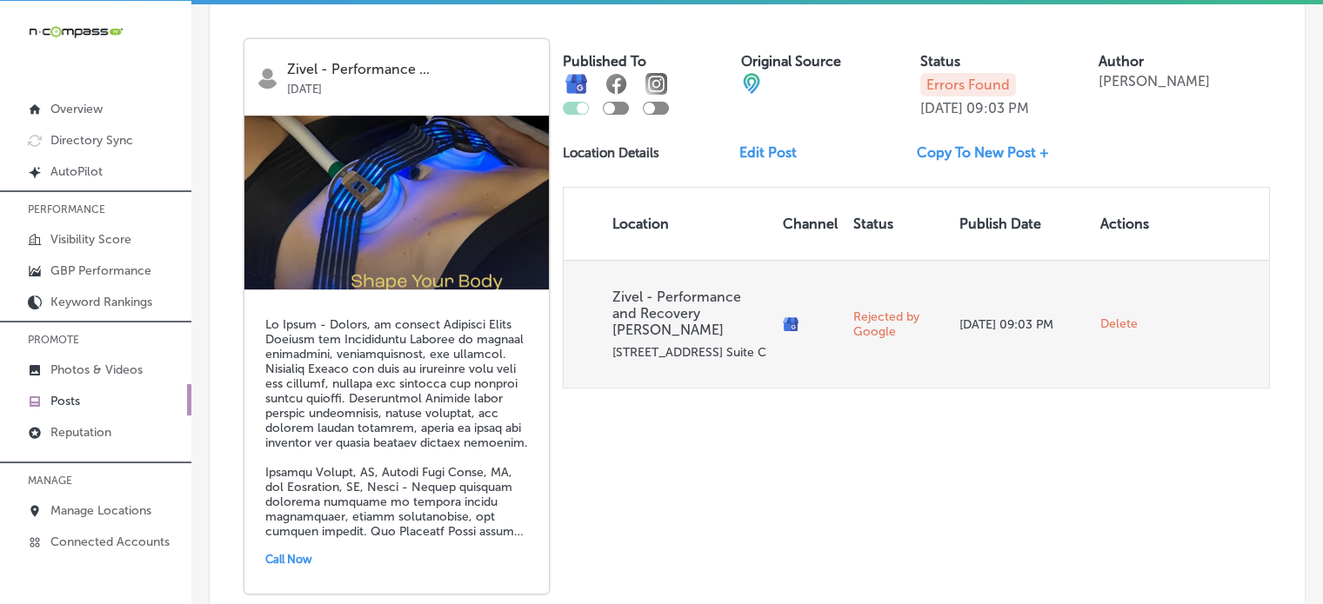
scroll to position [623, 0]
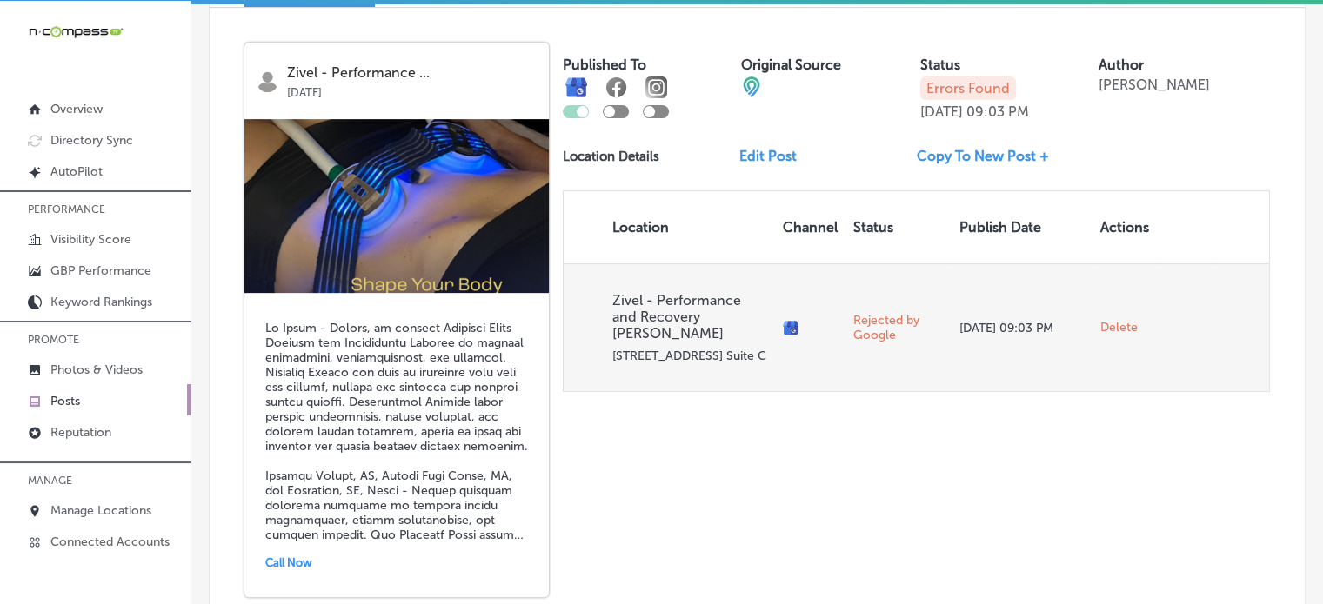
click at [1108, 320] on span "Delete" at bounding box center [1118, 328] width 37 height 16
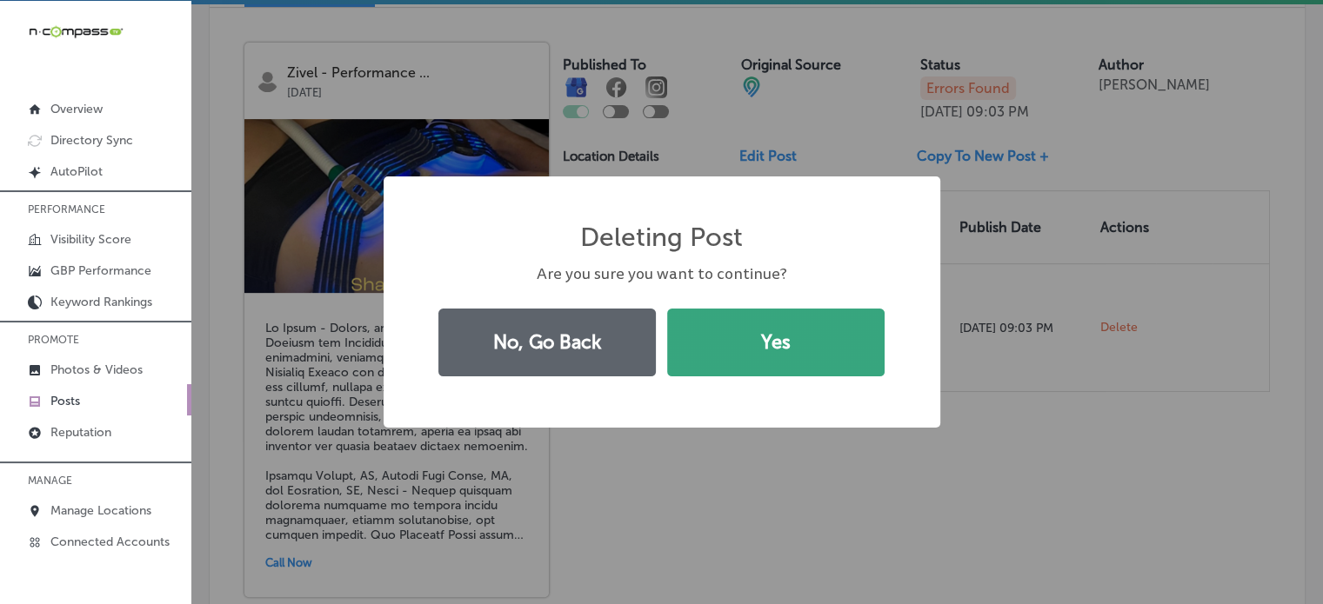
click at [785, 343] on button "Yes" at bounding box center [775, 343] width 217 height 68
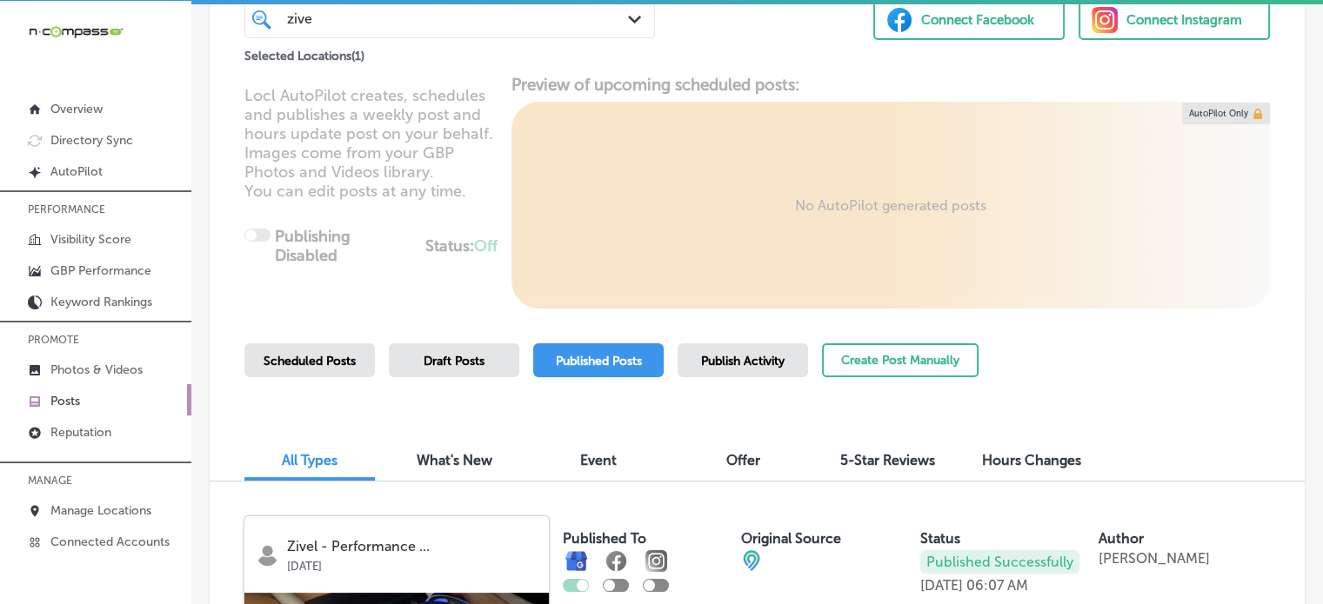
scroll to position [151, 0]
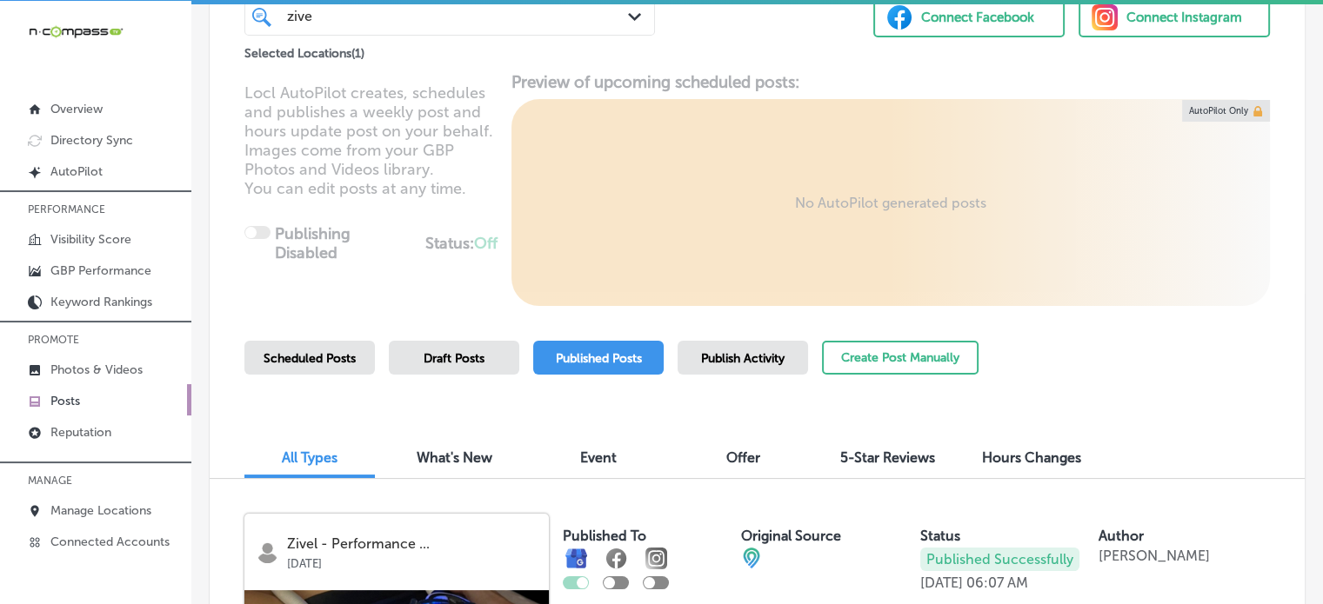
click at [733, 359] on span "Publish Activity" at bounding box center [742, 358] width 83 height 15
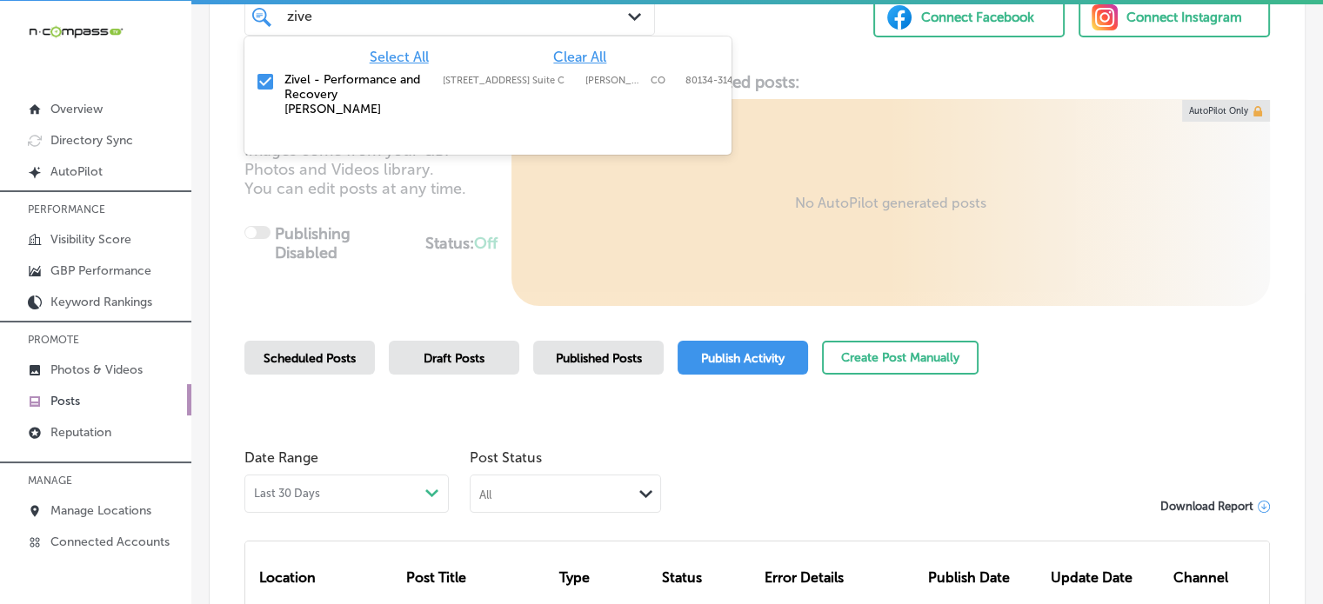
click at [427, 31] on div "zive zive Path Created with Sketch." at bounding box center [449, 16] width 411 height 39
drag, startPoint x: 571, startPoint y: 56, endPoint x: 585, endPoint y: 59, distance: 15.2
click at [585, 59] on span "Clear All" at bounding box center [579, 57] width 53 height 17
click at [399, 55] on span "Select All" at bounding box center [399, 57] width 59 height 17
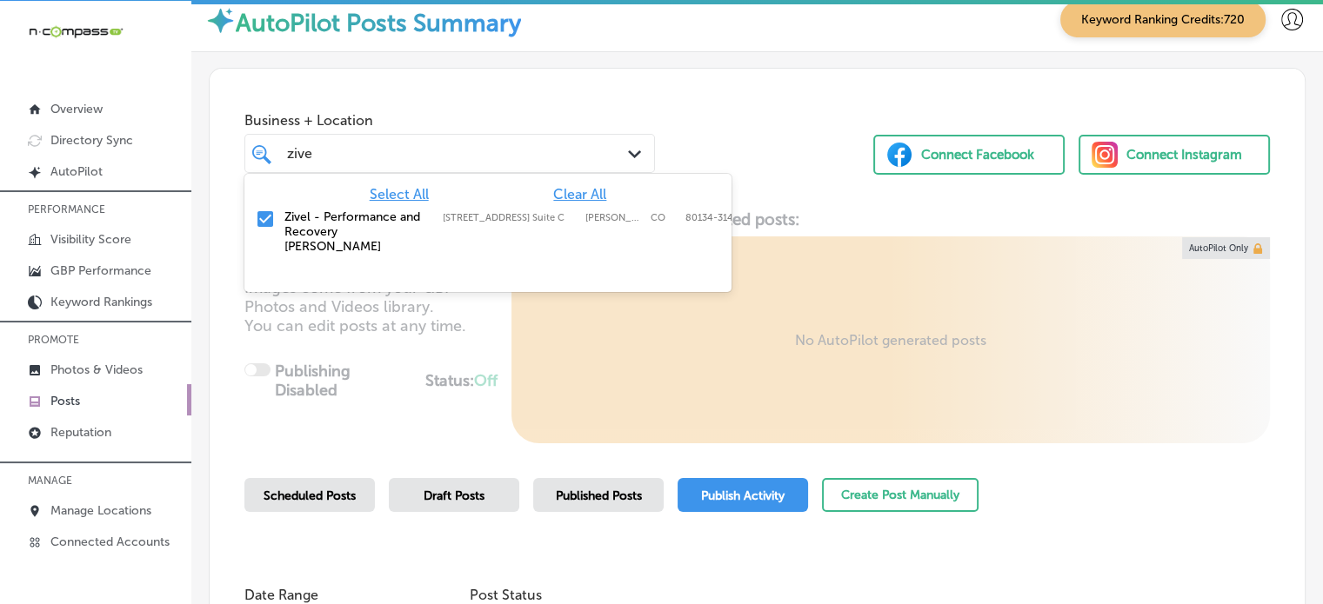
scroll to position [13, 0]
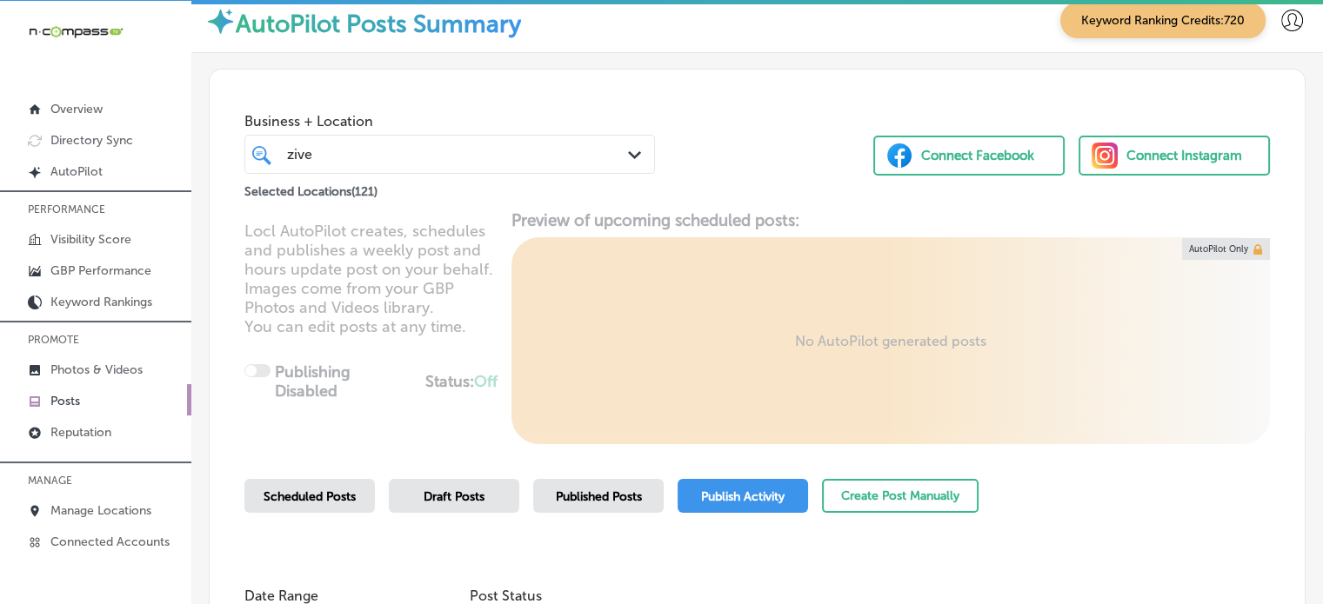
click at [660, 104] on div "Business + Location zive zive Path Created with Sketch. Selected Locations ( 12…" at bounding box center [757, 136] width 1095 height 132
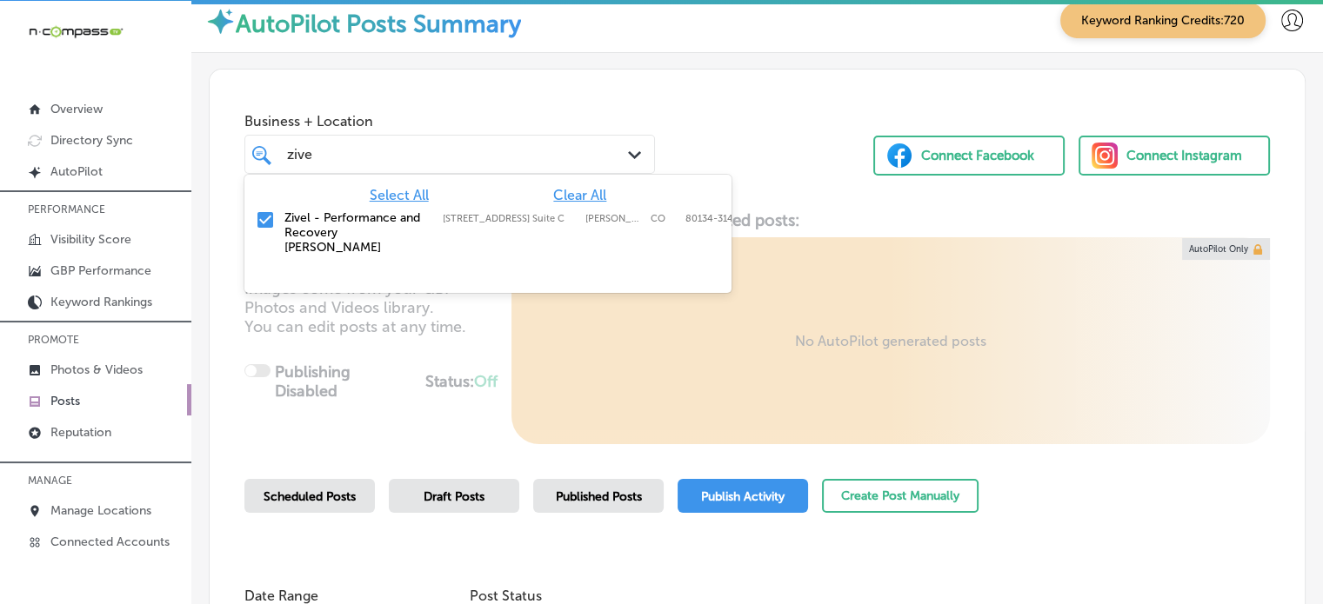
click at [441, 135] on div "zive zive Path Created with Sketch." at bounding box center [449, 154] width 411 height 39
type input "z"
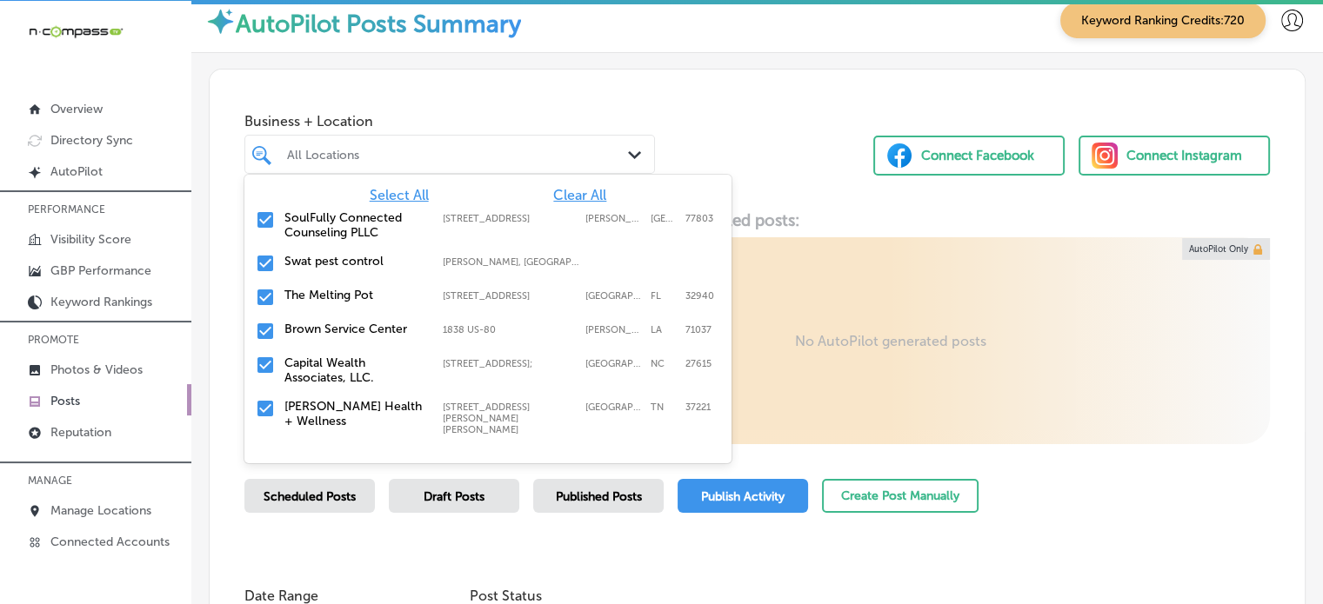
click at [397, 194] on span "Select All" at bounding box center [399, 195] width 59 height 17
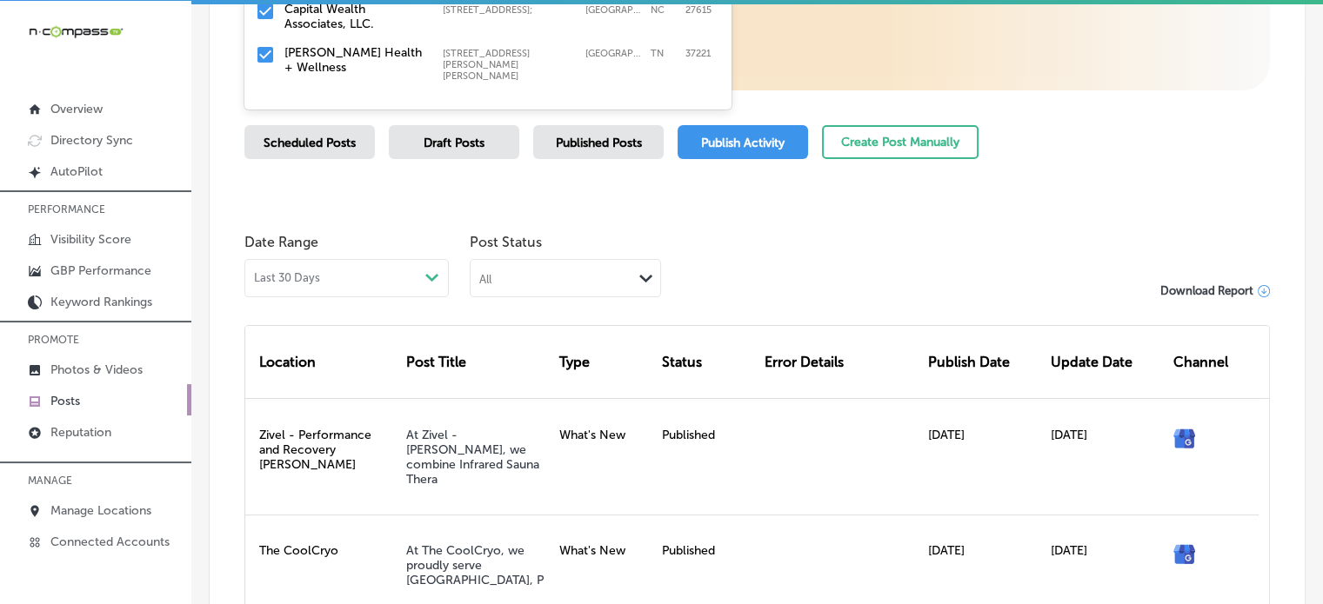
scroll to position [410, 0]
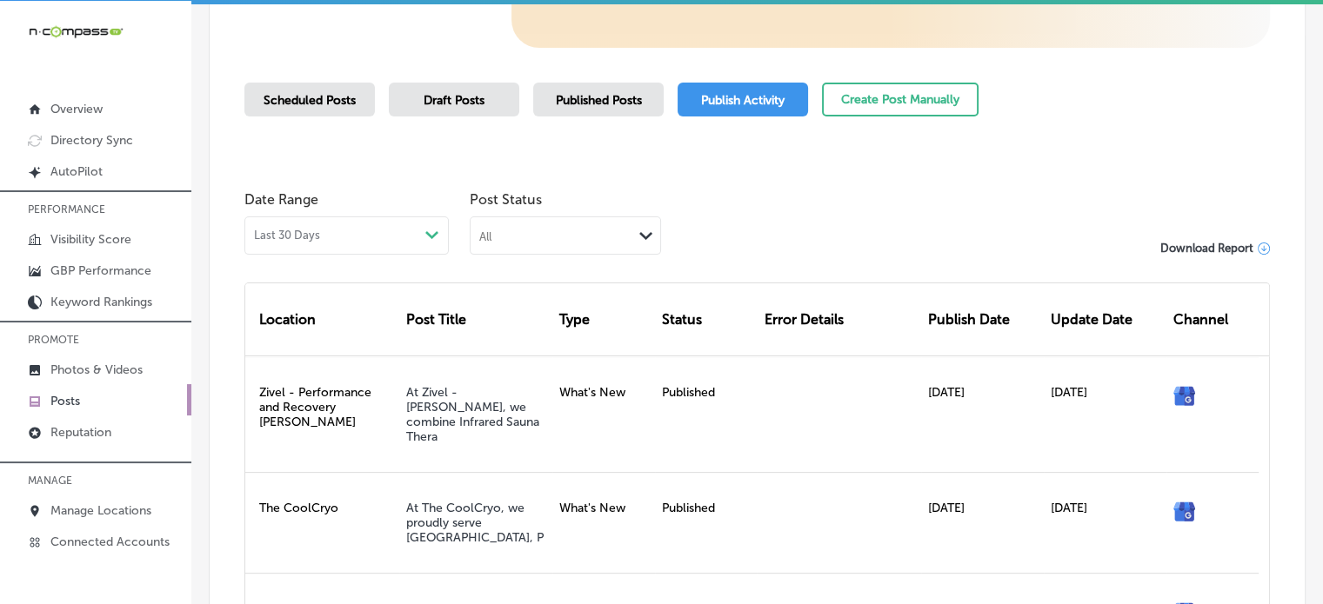
click at [591, 249] on div "All Path Created with Sketch." at bounding box center [566, 233] width 190 height 33
click at [508, 324] on label "Failed" at bounding box center [499, 319] width 36 height 16
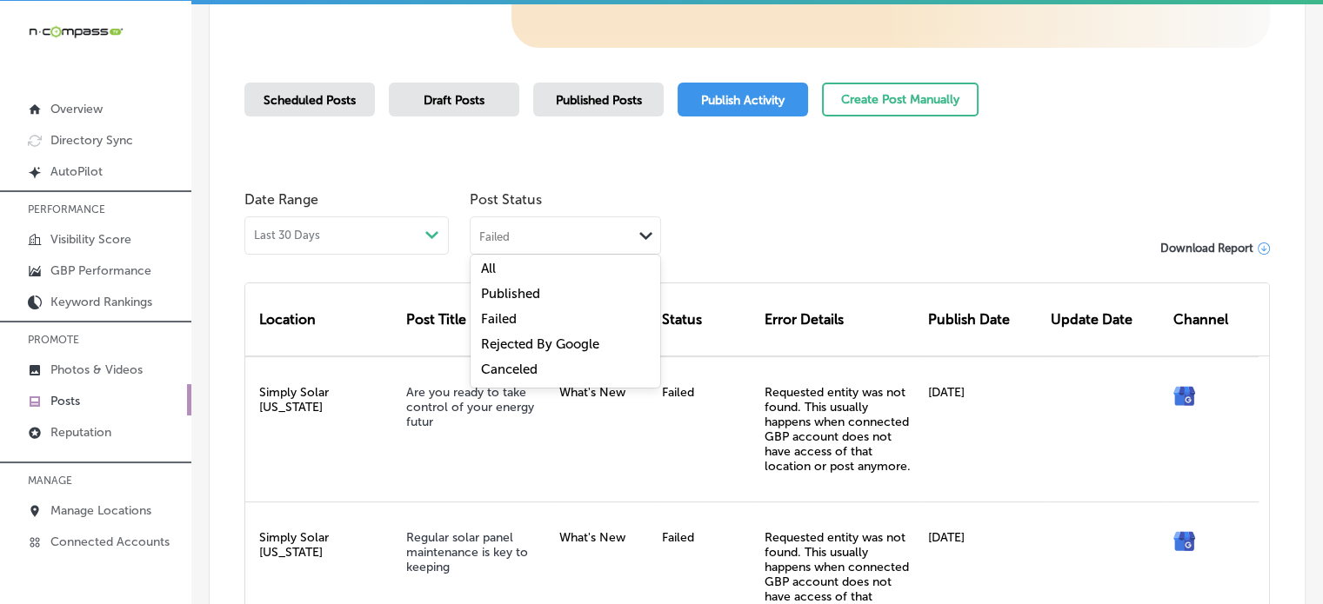
click at [574, 243] on div "Failed Path Created with Sketch." at bounding box center [566, 233] width 190 height 33
click at [545, 347] on label "Rejected By Google" at bounding box center [540, 345] width 118 height 16
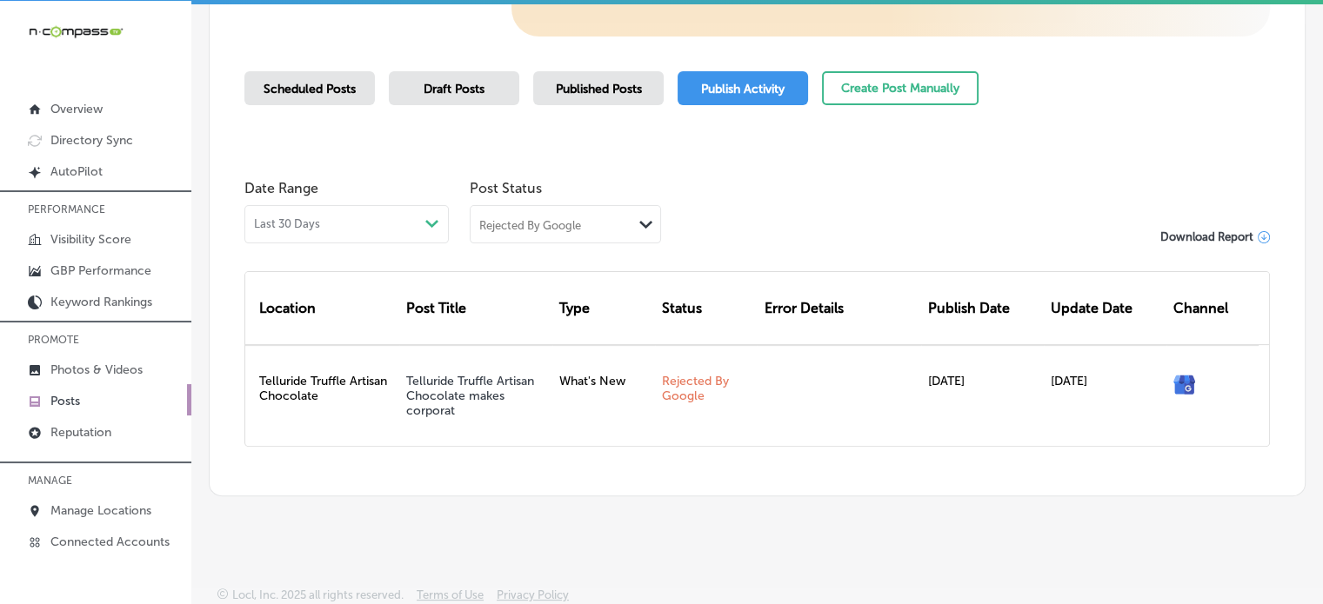
scroll to position [424, 0]
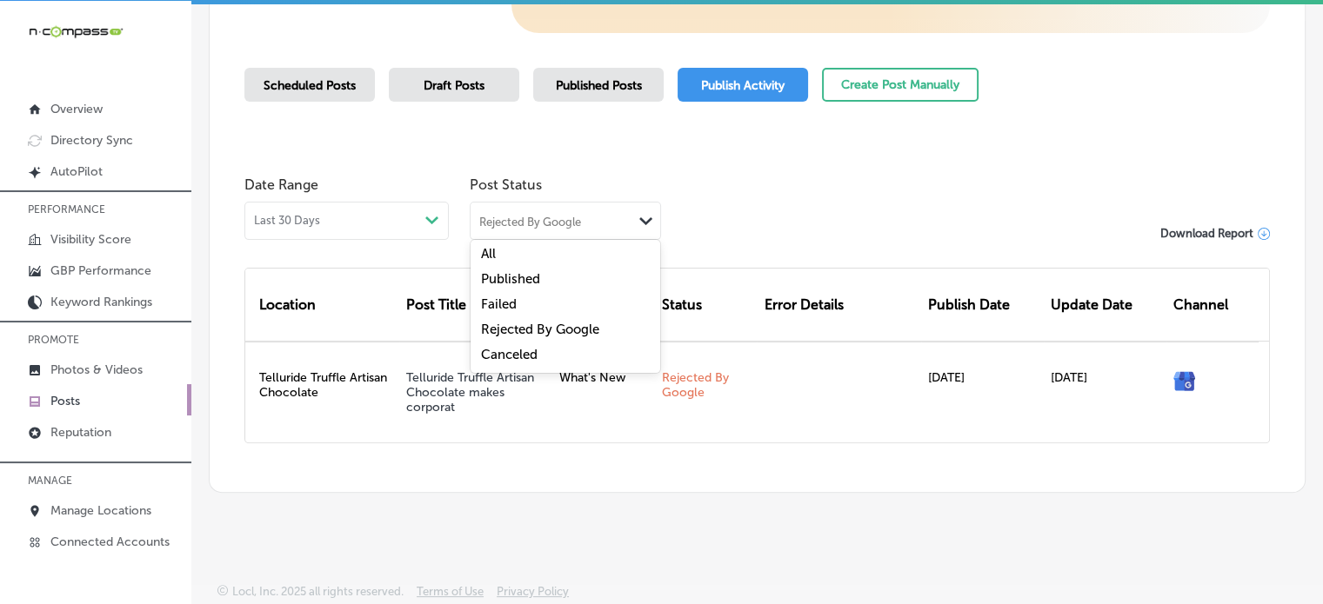
drag, startPoint x: 557, startPoint y: 223, endPoint x: 534, endPoint y: 310, distance: 90.7
click at [534, 240] on div "option Rejected By Google, selected. option Failed focused, 3 of 5. 5 results a…" at bounding box center [565, 221] width 191 height 38
click at [534, 310] on div "Failed" at bounding box center [566, 306] width 190 height 25
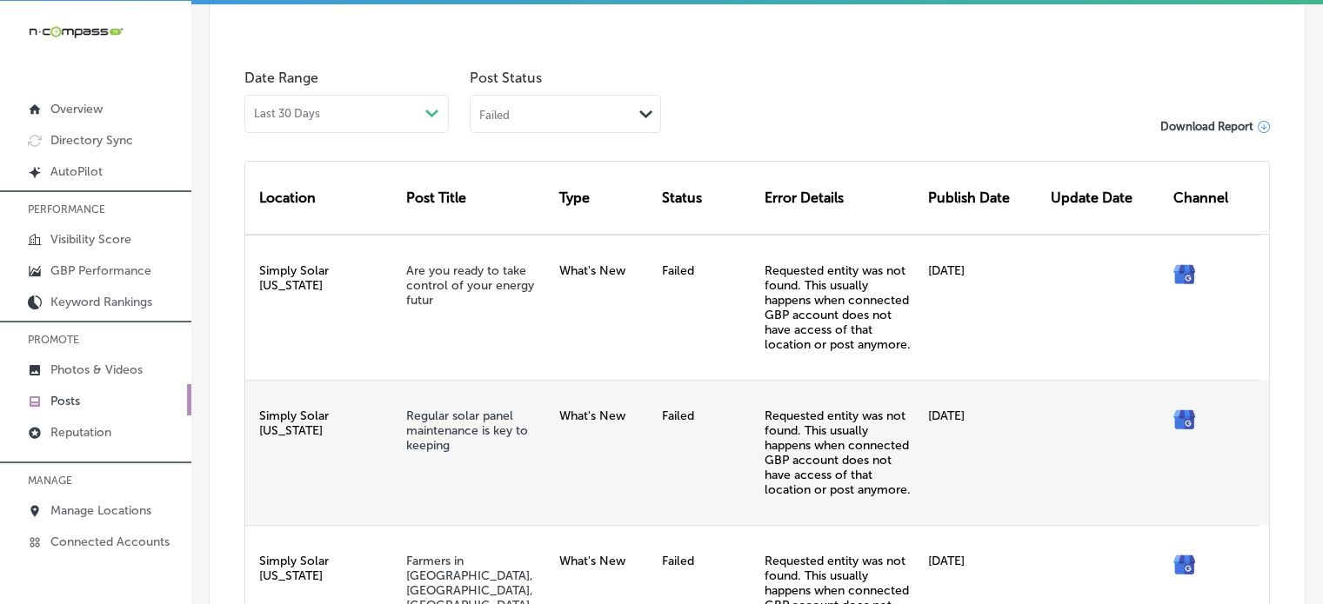
scroll to position [519, 0]
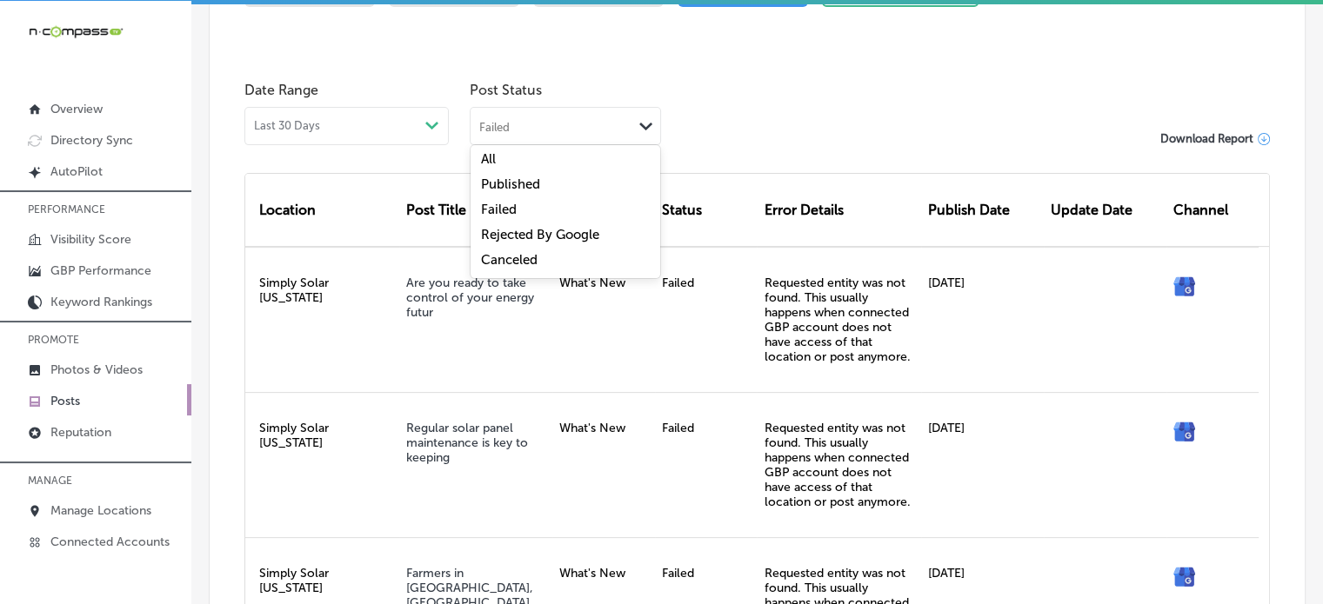
click at [571, 124] on div "Failed" at bounding box center [552, 125] width 162 height 17
click at [555, 233] on label "Rejected By Google" at bounding box center [540, 235] width 118 height 16
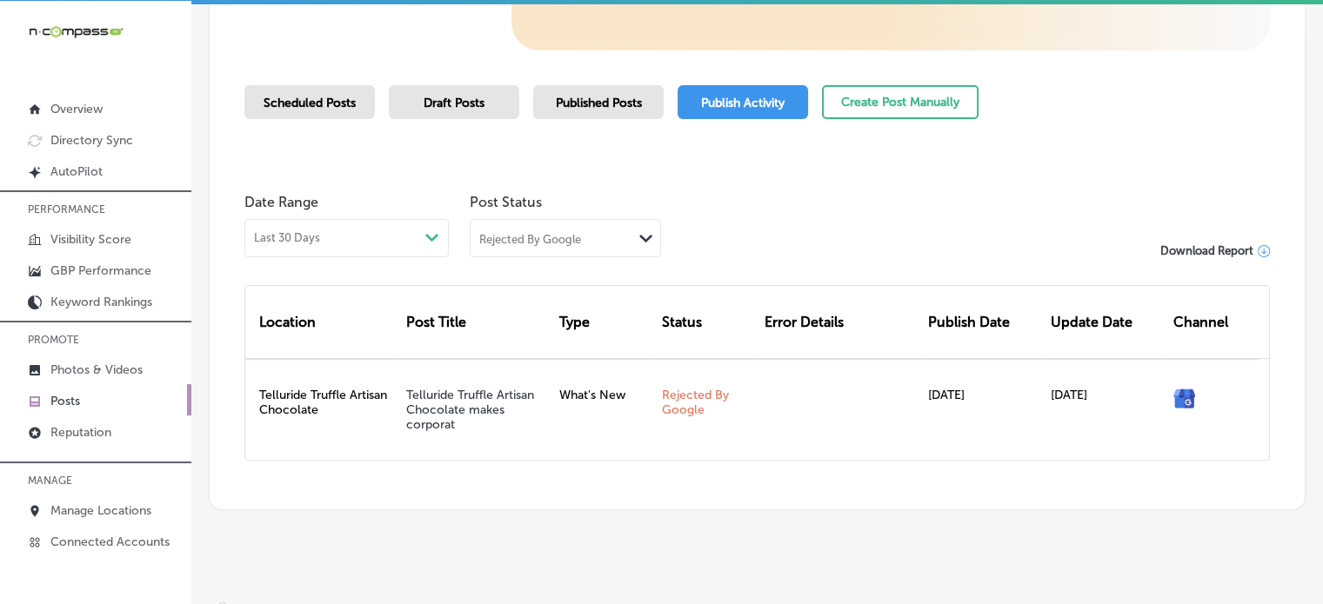
scroll to position [424, 0]
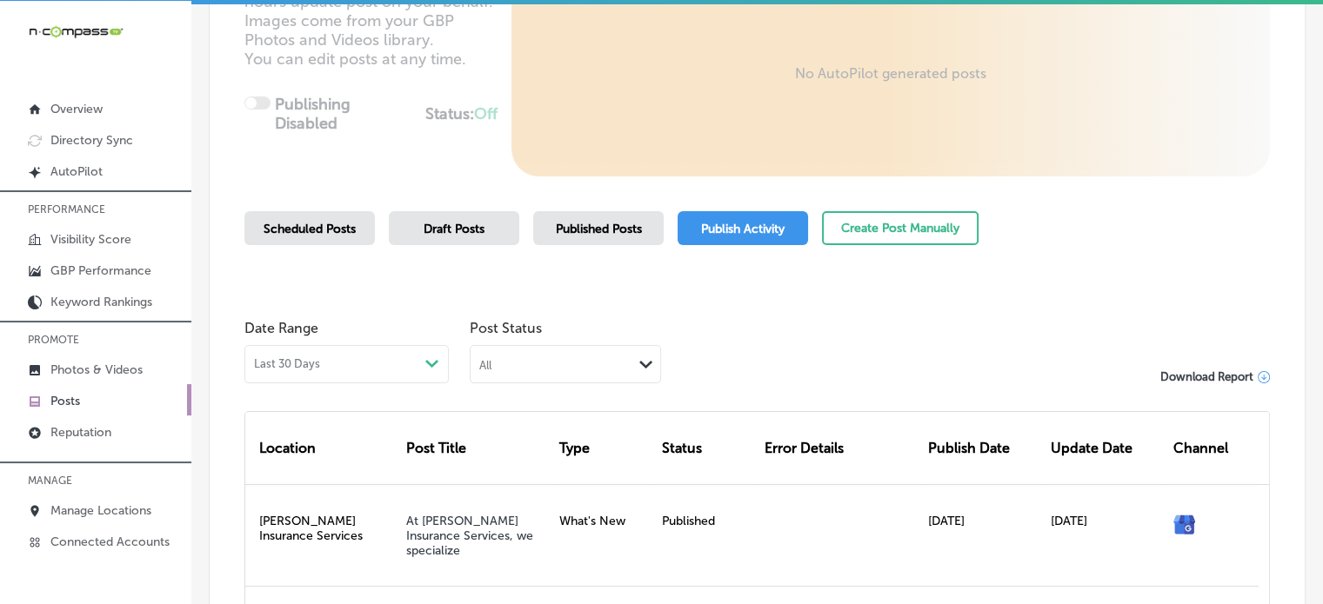
scroll to position [295, 0]
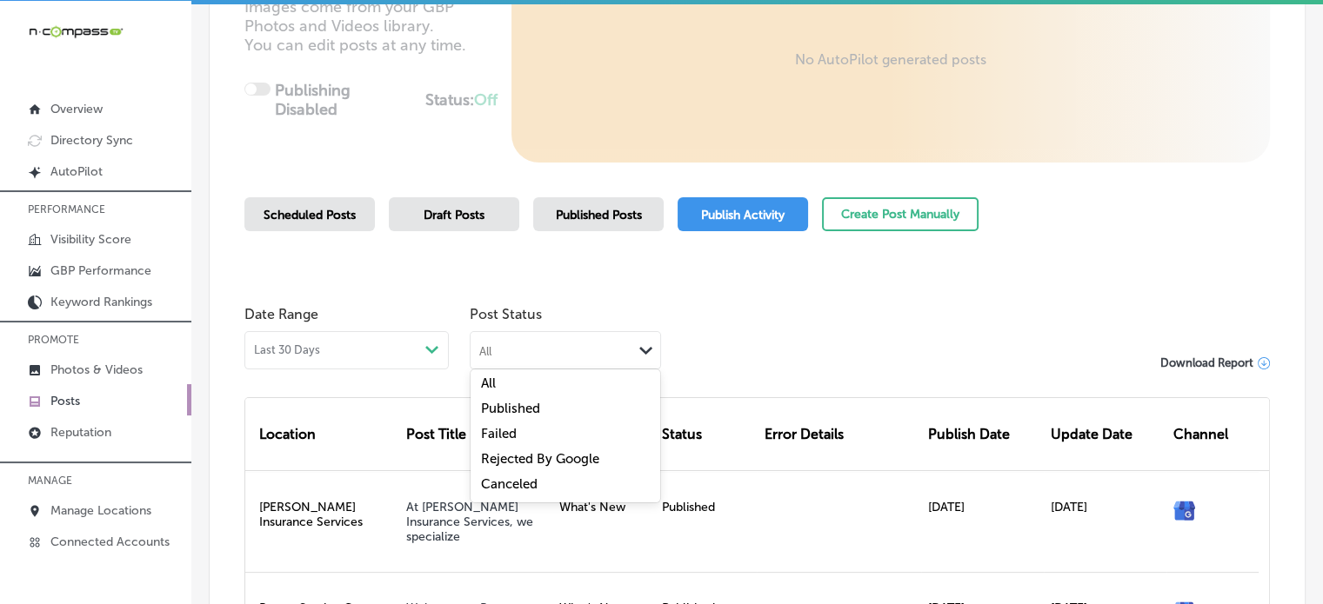
click at [605, 350] on div "All" at bounding box center [552, 350] width 162 height 17
click at [542, 456] on label "Rejected By Google" at bounding box center [540, 459] width 118 height 16
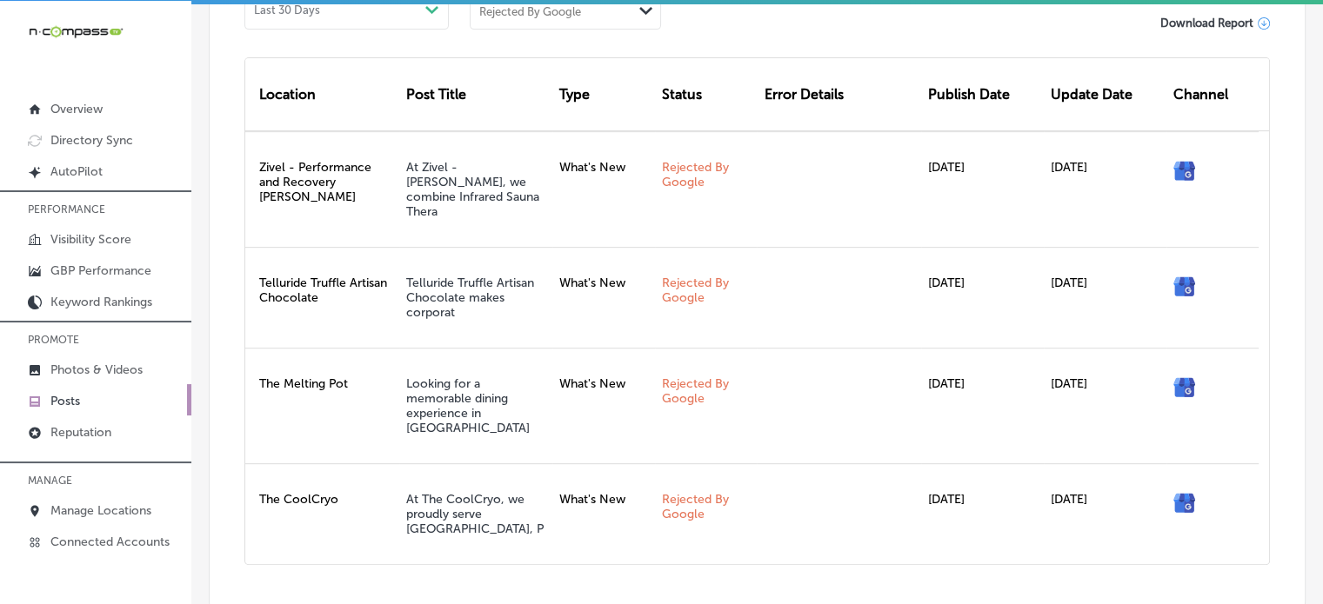
scroll to position [637, 0]
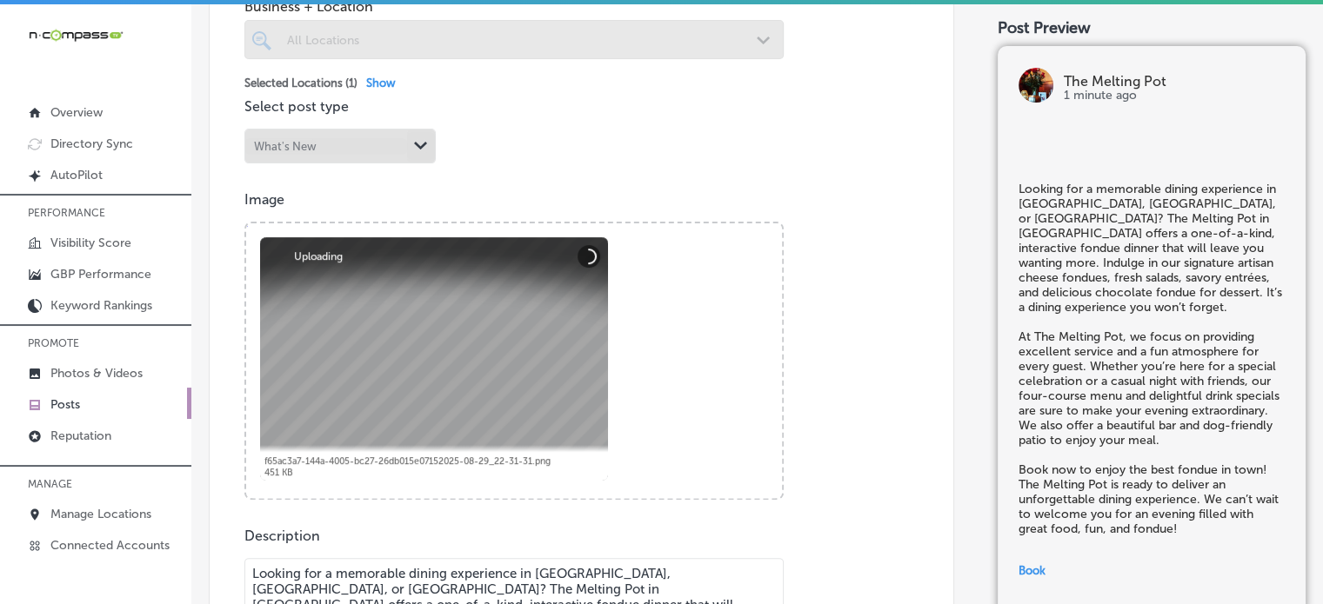
scroll to position [544, 0]
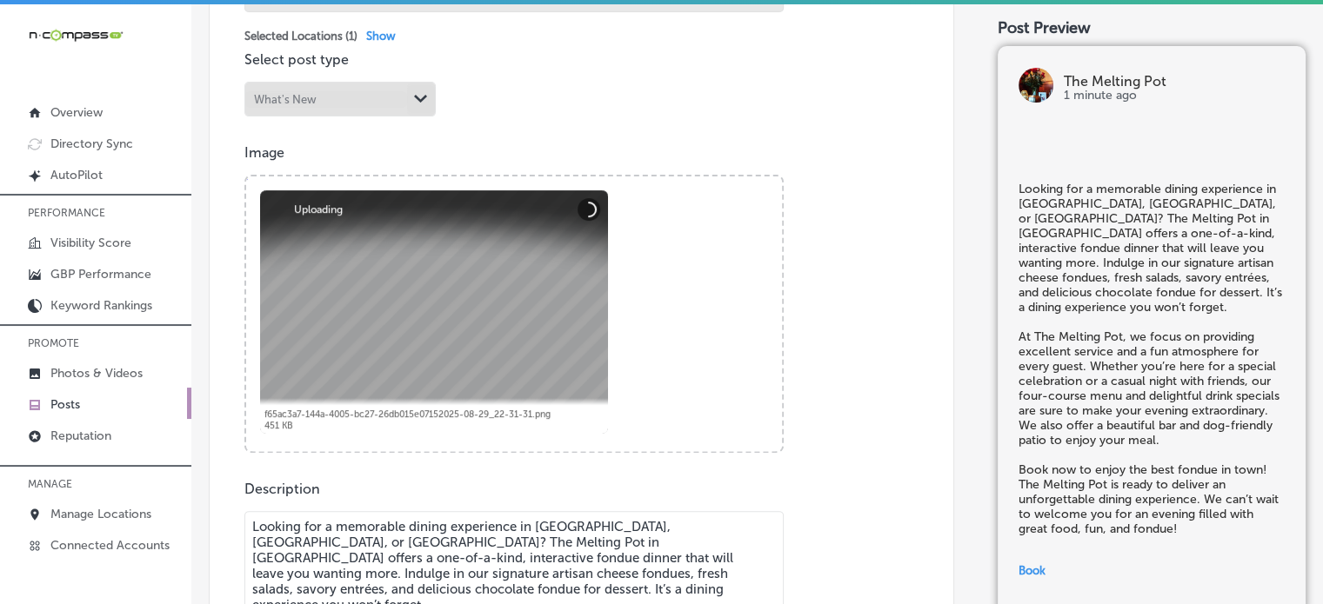
click at [526, 280] on div at bounding box center [434, 312] width 348 height 244
checkbox input "true"
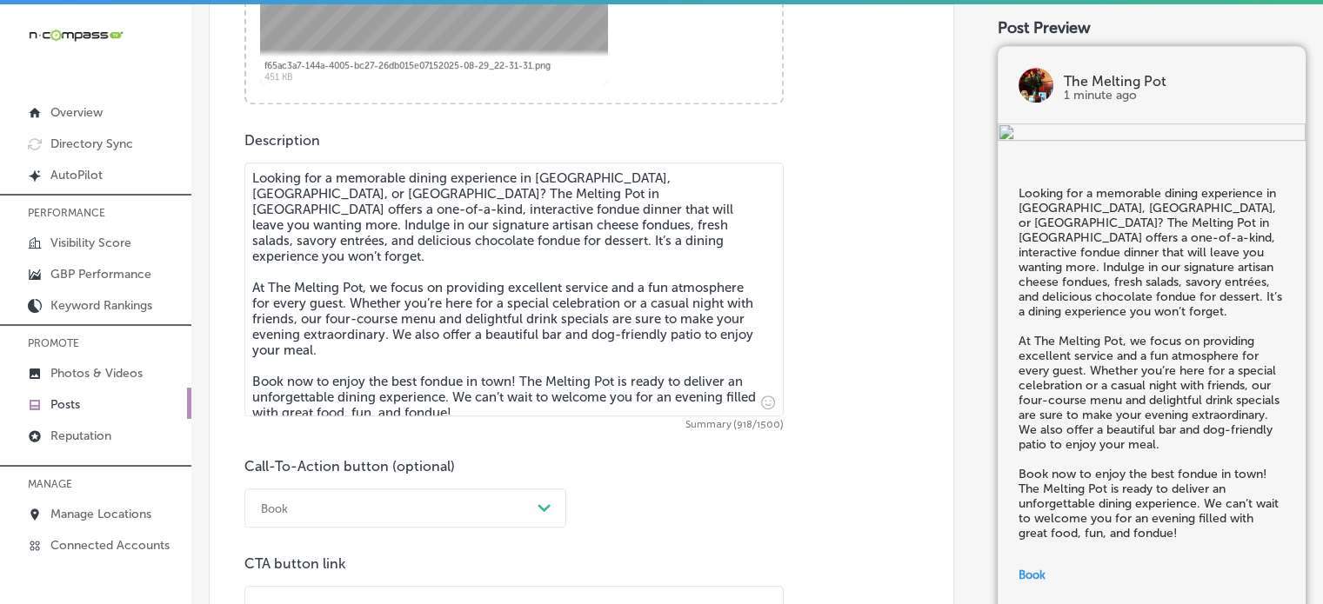
scroll to position [882, 0]
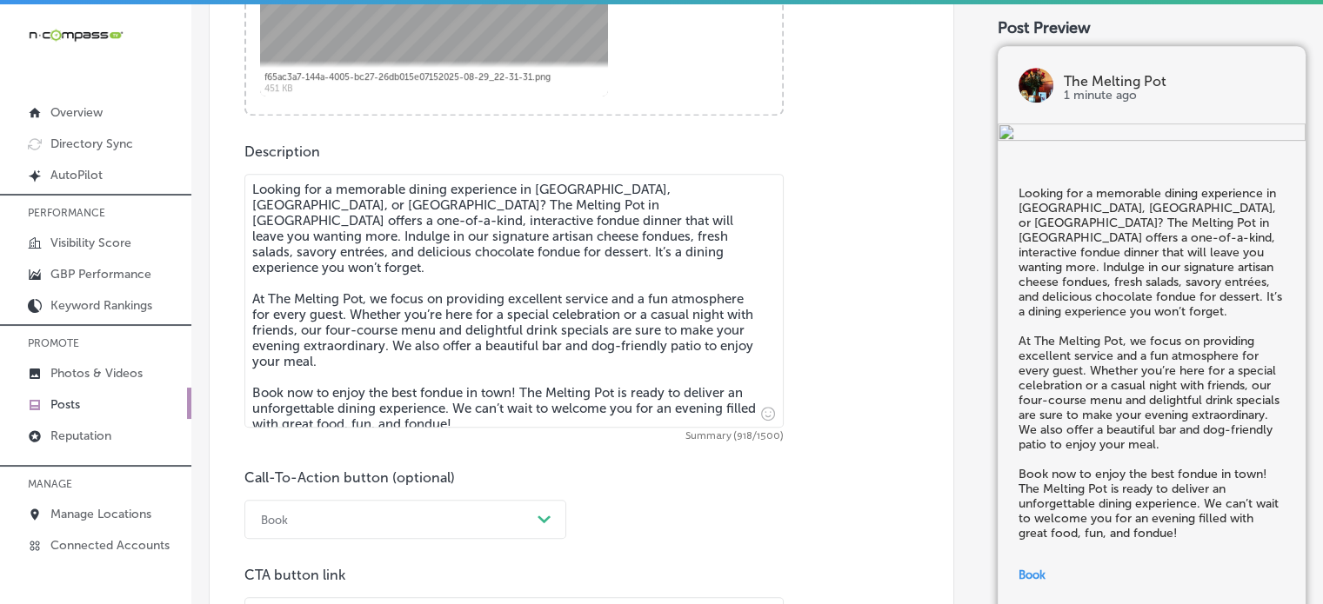
drag, startPoint x: 500, startPoint y: 417, endPoint x: 244, endPoint y: 184, distance: 346.6
click at [244, 184] on div "Post content Select location(s) Business + Location All Locations Path Created …" at bounding box center [581, 119] width 745 height 1280
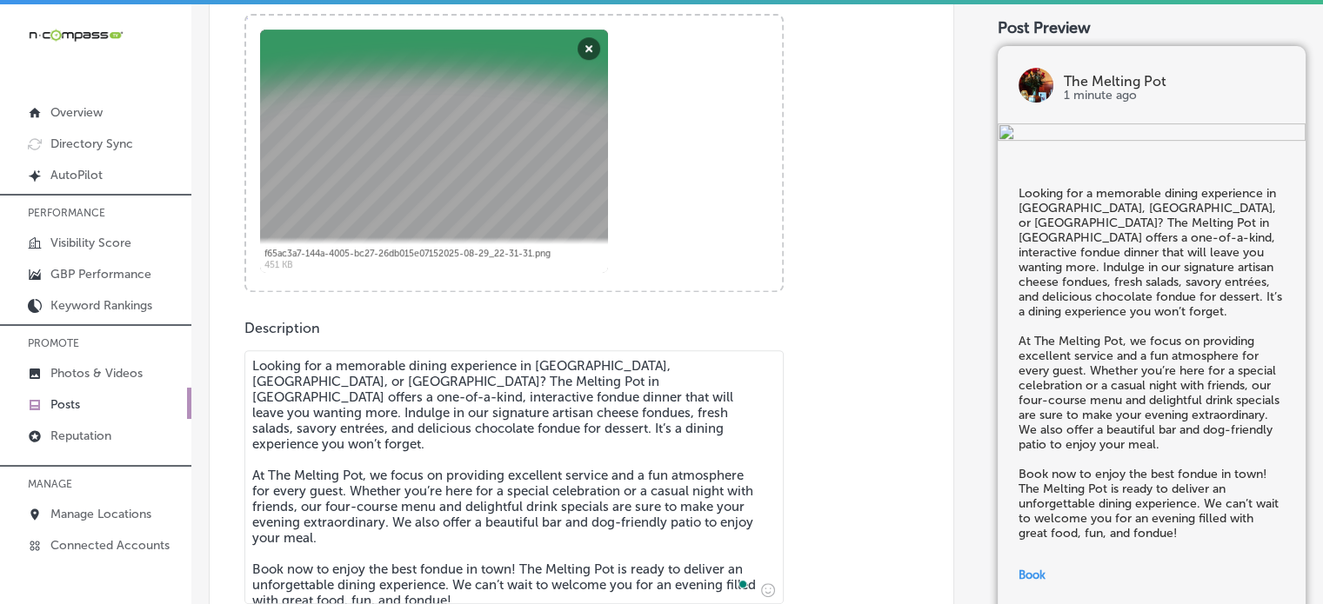
scroll to position [704, 0]
drag, startPoint x: 466, startPoint y: 166, endPoint x: 428, endPoint y: 136, distance: 48.9
drag, startPoint x: 428, startPoint y: 136, endPoint x: 355, endPoint y: 122, distance: 74.4
click at [355, 122] on div at bounding box center [434, 152] width 348 height 244
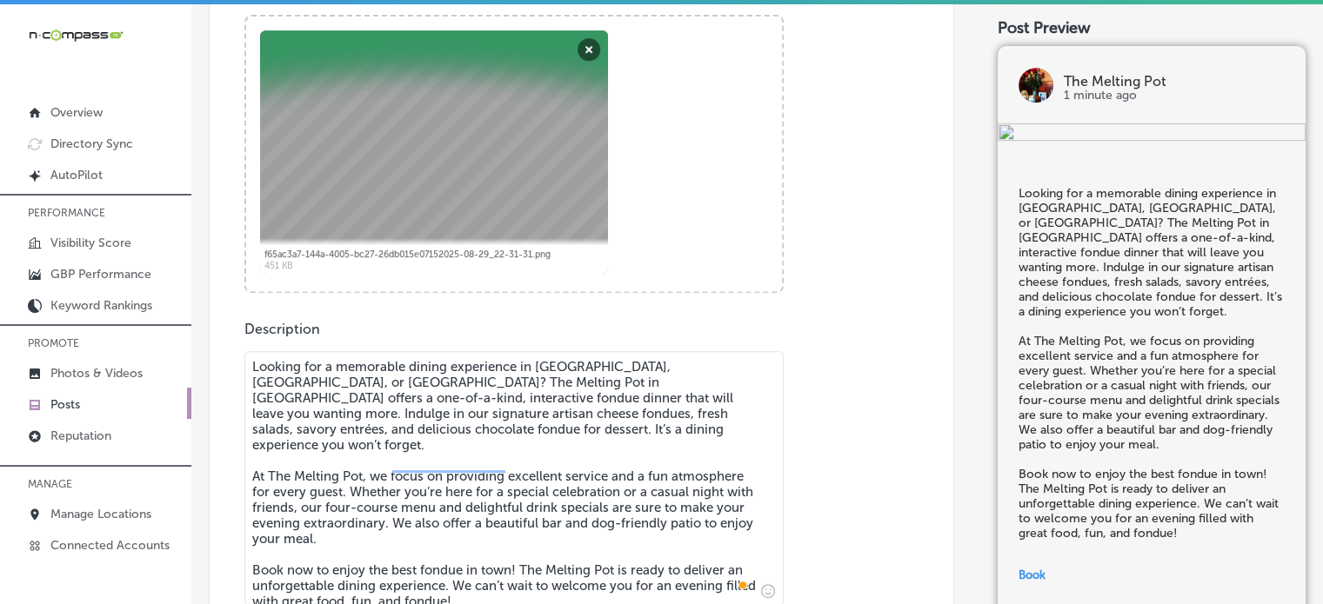
click at [355, 122] on div at bounding box center [434, 152] width 348 height 244
drag, startPoint x: 382, startPoint y: 164, endPoint x: 881, endPoint y: 319, distance: 522.9
click at [881, 319] on div "Post content Select location(s) Business + Location All Locations Path Created …" at bounding box center [581, 296] width 745 height 1280
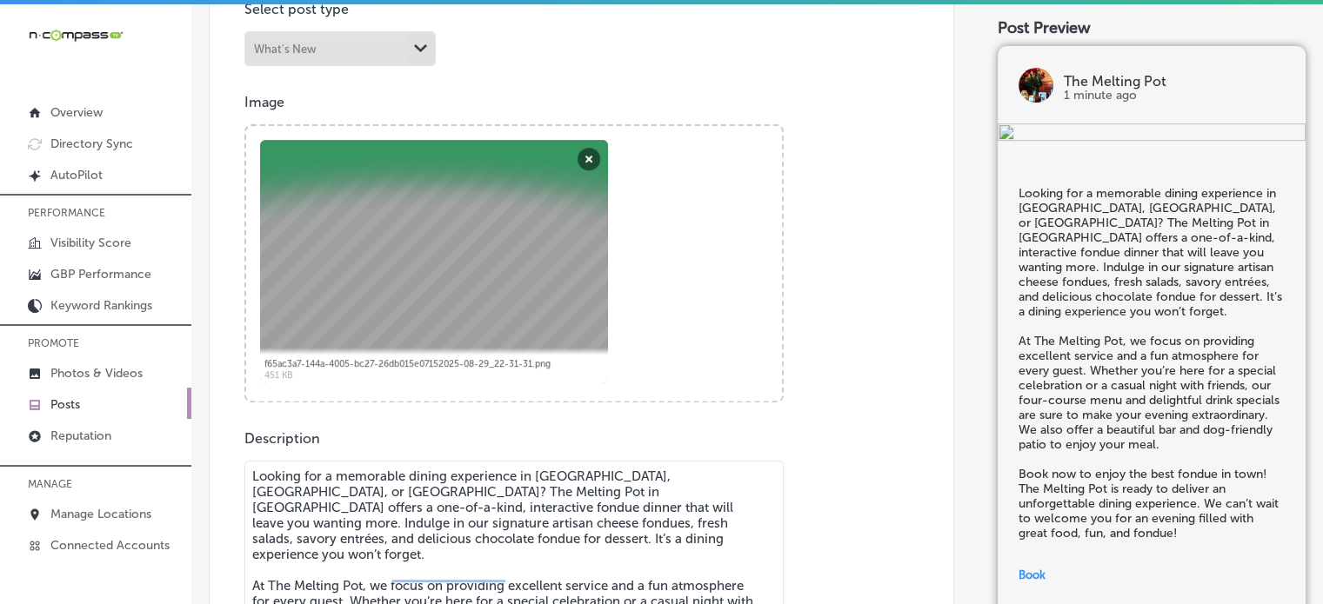
scroll to position [594, 0]
drag, startPoint x: 574, startPoint y: 293, endPoint x: 1220, endPoint y: 249, distance: 647.7
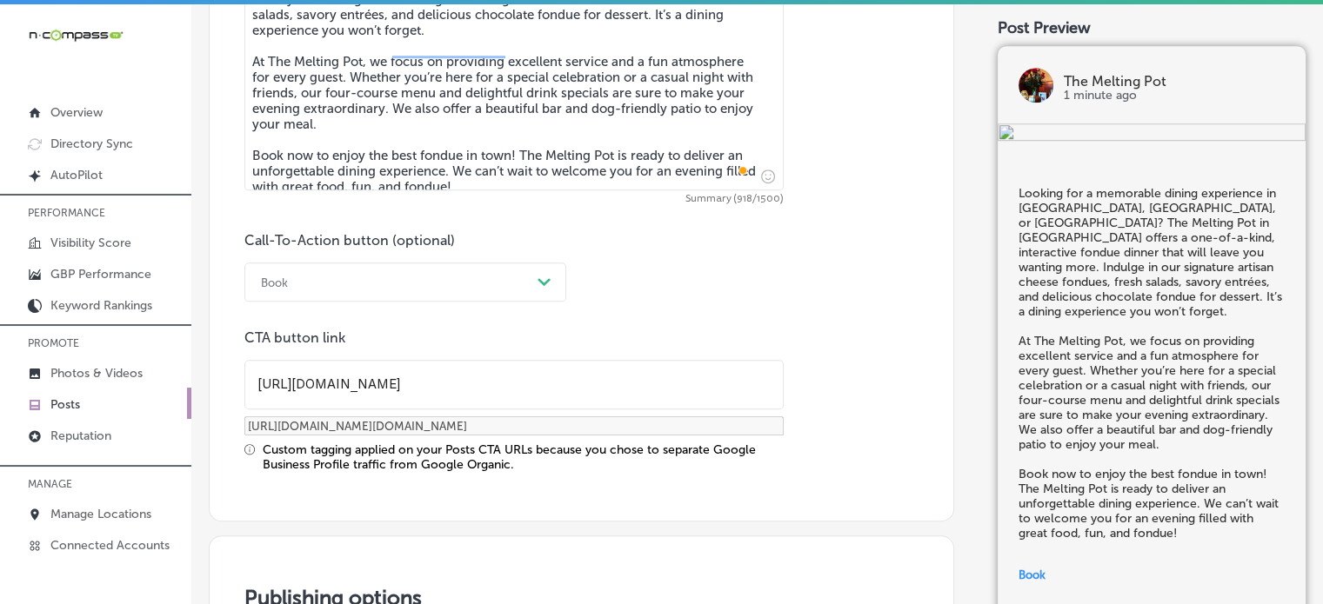
scroll to position [1122, 0]
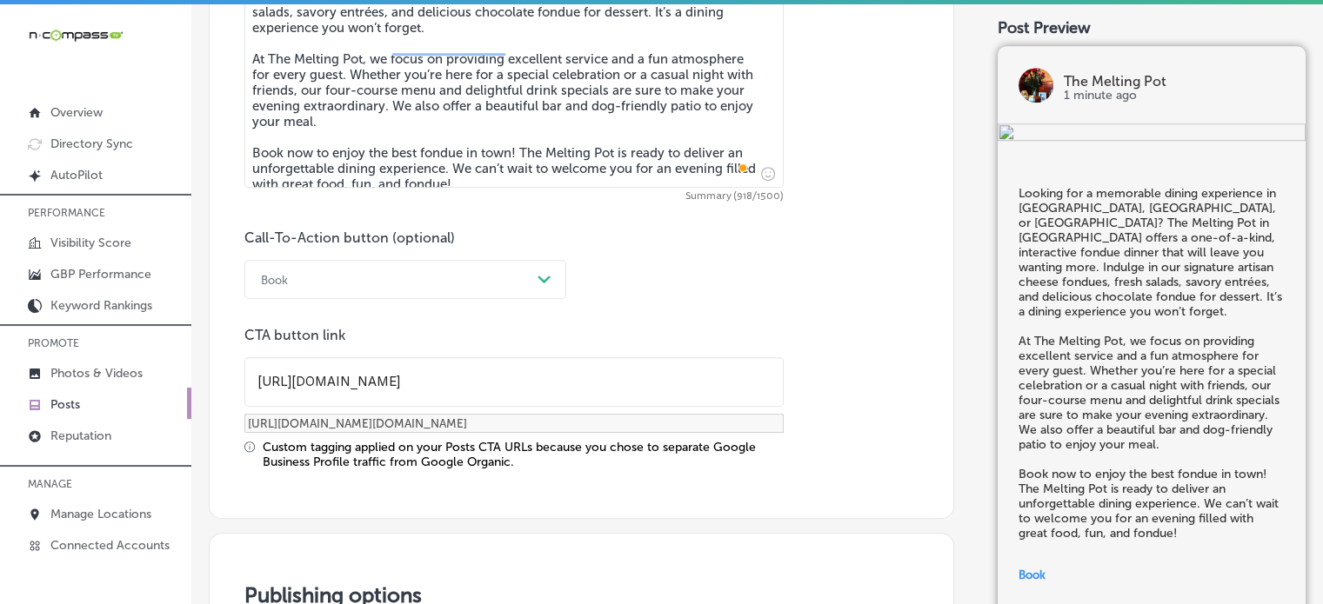
click at [442, 381] on input "[URL][DOMAIN_NAME]" at bounding box center [513, 382] width 537 height 48
checkbox input "true"
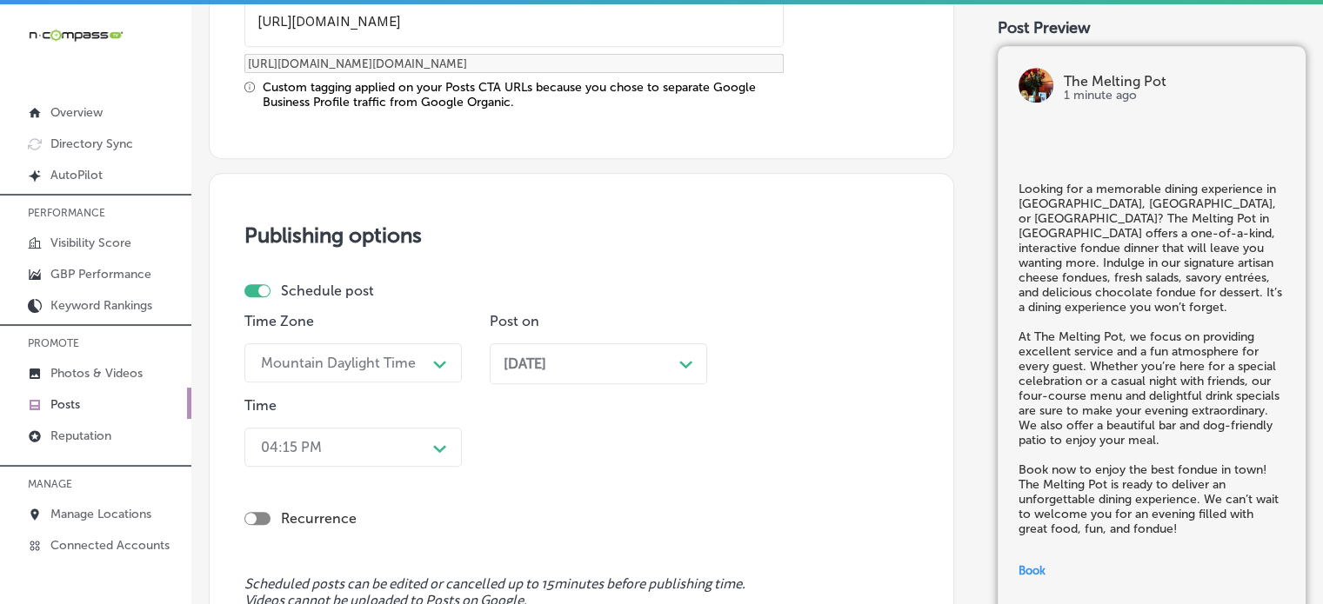
scroll to position [1844, 0]
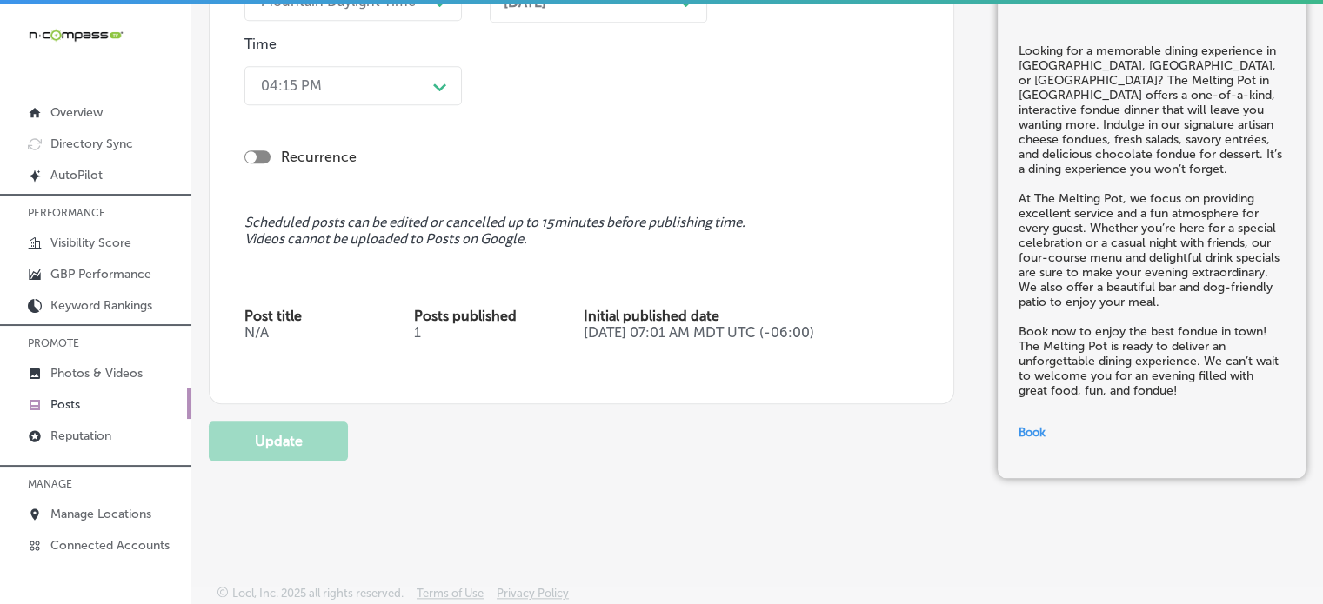
checkbox input "true"
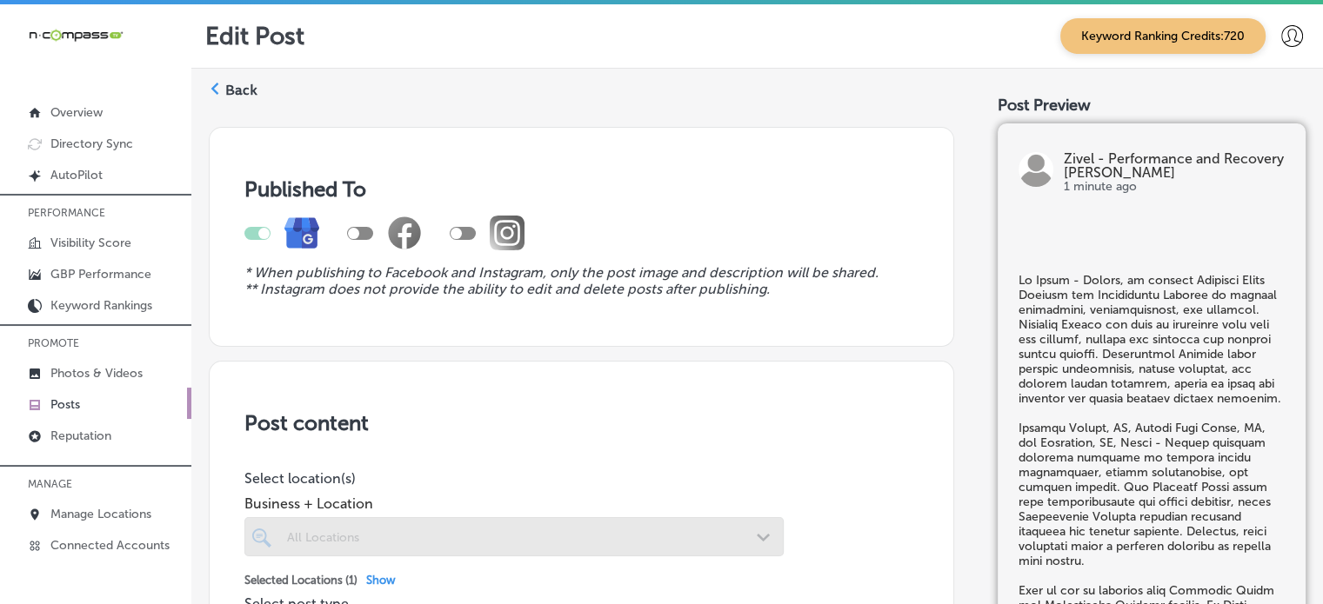
checkbox input "true"
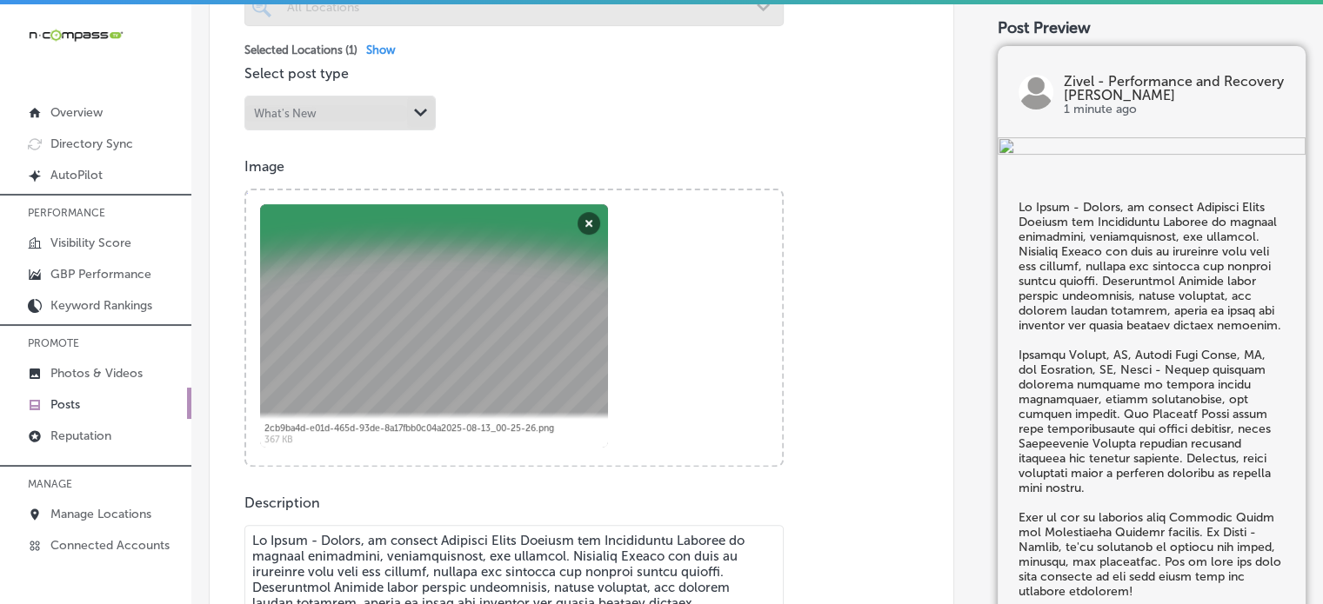
scroll to position [555, 0]
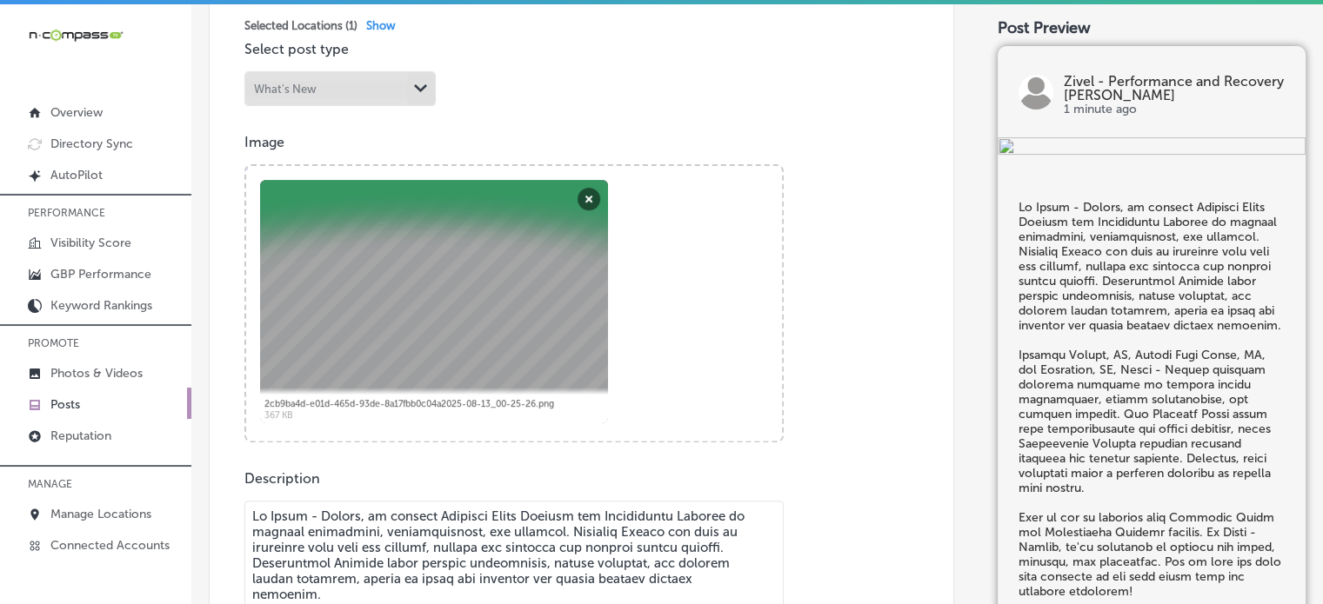
click at [449, 295] on div at bounding box center [434, 302] width 348 height 244
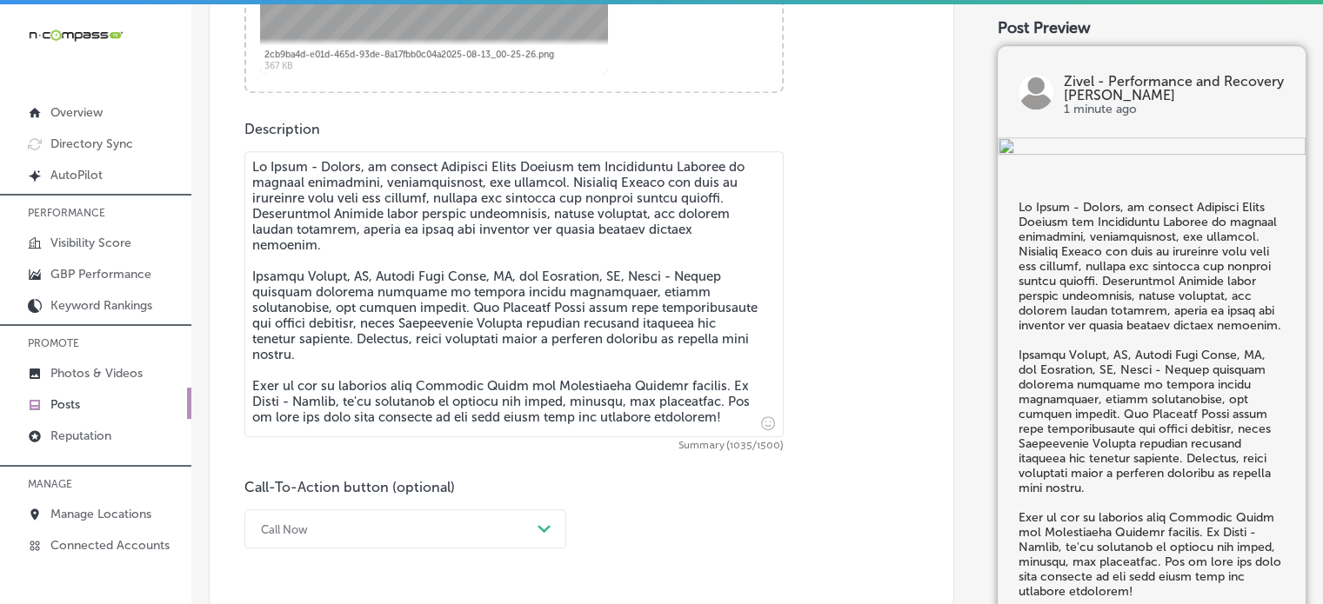
scroll to position [931, 0]
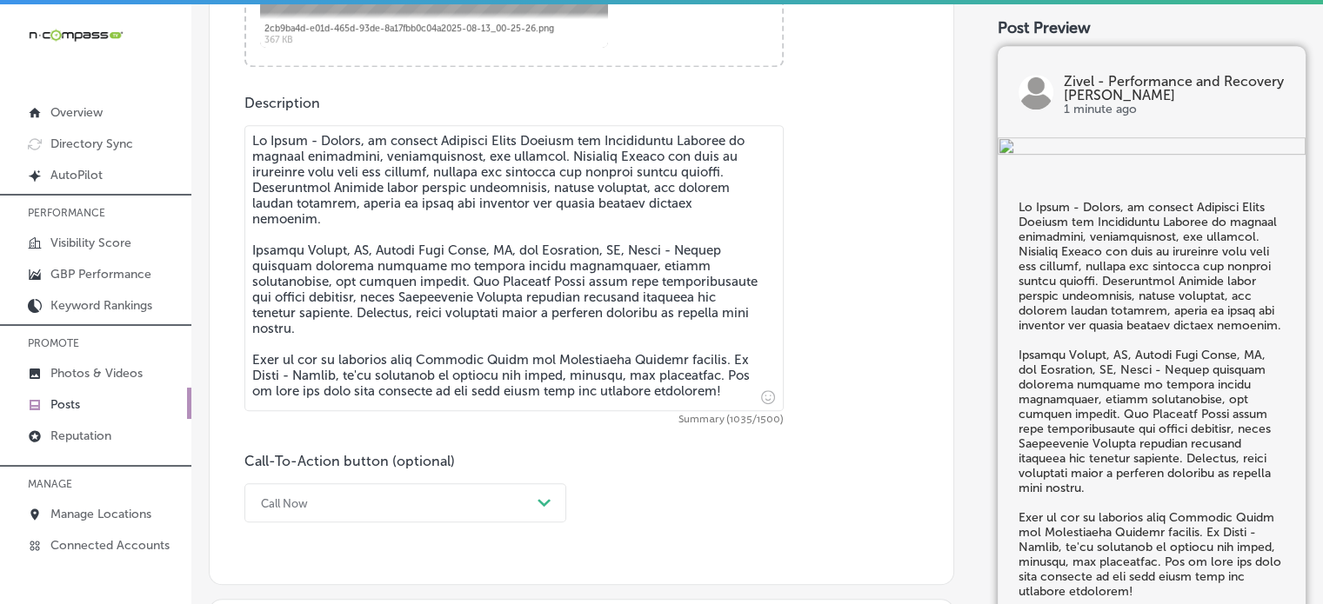
click at [249, 134] on textarea at bounding box center [513, 268] width 539 height 286
drag, startPoint x: 249, startPoint y: 134, endPoint x: 754, endPoint y: 444, distance: 592.6
click at [754, 444] on div "Description Summary (1035/1500) Call-To-Action button (optional) Call Now Path …" at bounding box center [581, 309] width 674 height 428
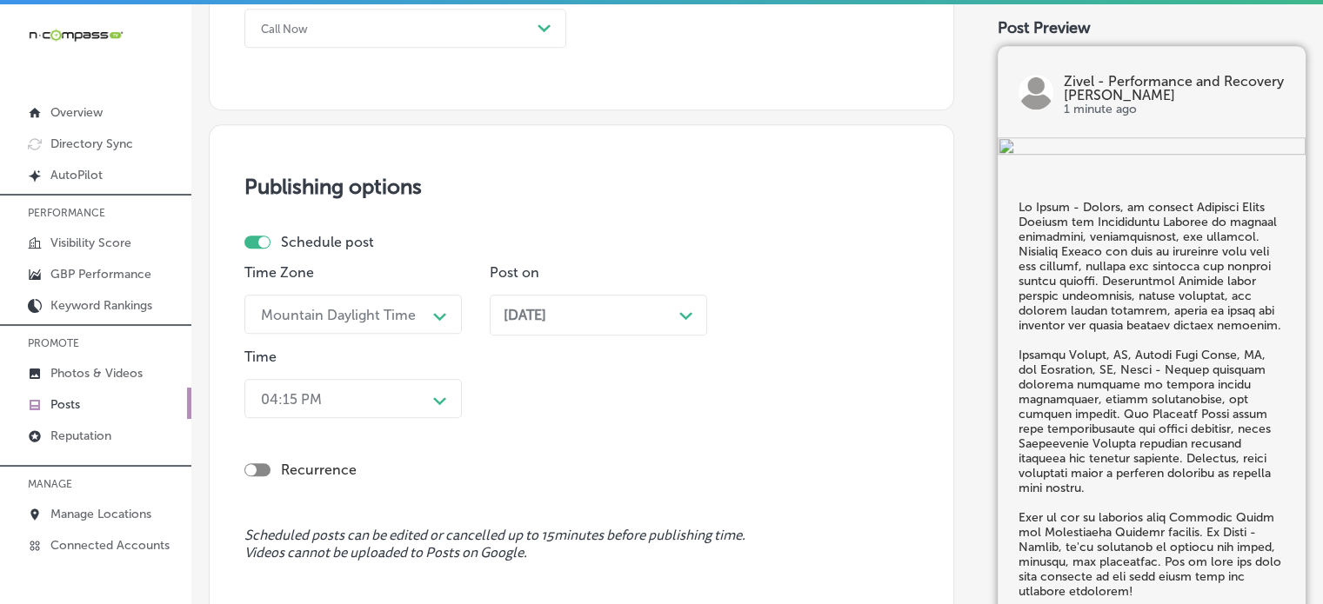
scroll to position [1407, 0]
